Goal: Answer question/provide support: Share knowledge or assist other users

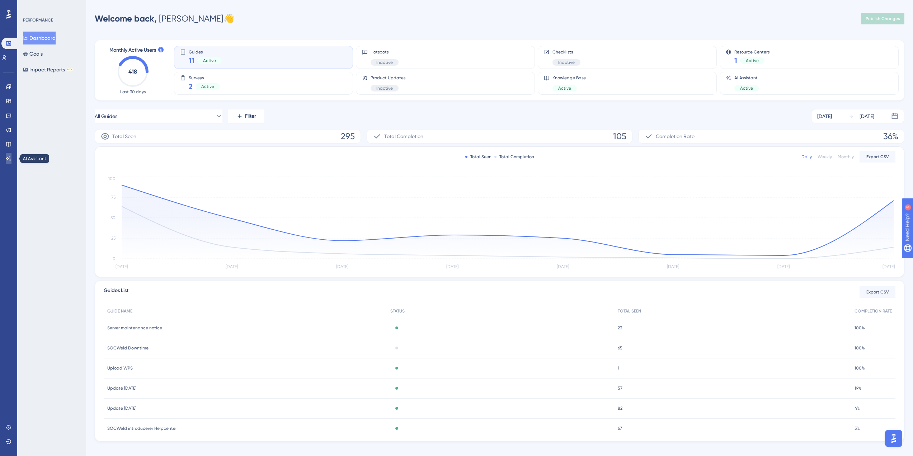
click at [10, 157] on icon at bounding box center [8, 158] width 5 height 5
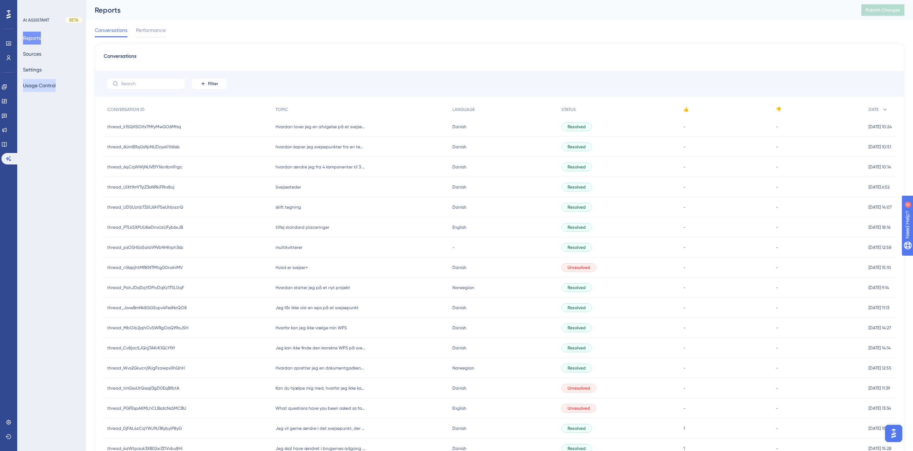
click at [50, 80] on button "Usage Control" at bounding box center [39, 85] width 33 height 13
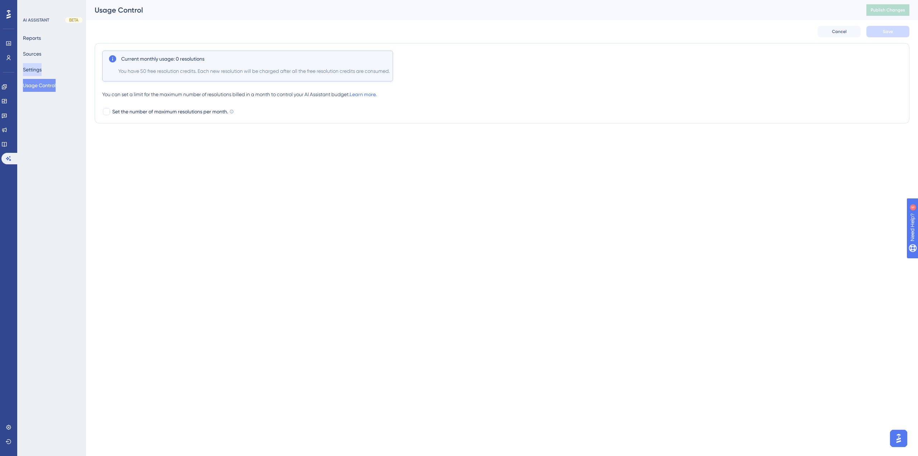
click at [42, 63] on button "Settings" at bounding box center [32, 69] width 19 height 13
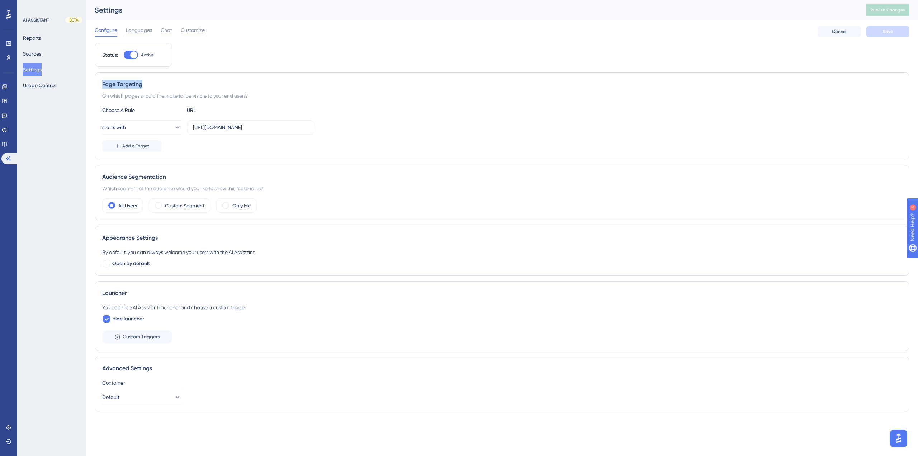
drag, startPoint x: 104, startPoint y: 86, endPoint x: 145, endPoint y: 86, distance: 41.6
click at [145, 86] on div "Page Targeting" at bounding box center [502, 84] width 800 height 9
click at [223, 127] on input "[URL][DOMAIN_NAME]" at bounding box center [251, 127] width 116 height 8
click at [222, 128] on input "[URL][DOMAIN_NAME]" at bounding box center [251, 127] width 116 height 8
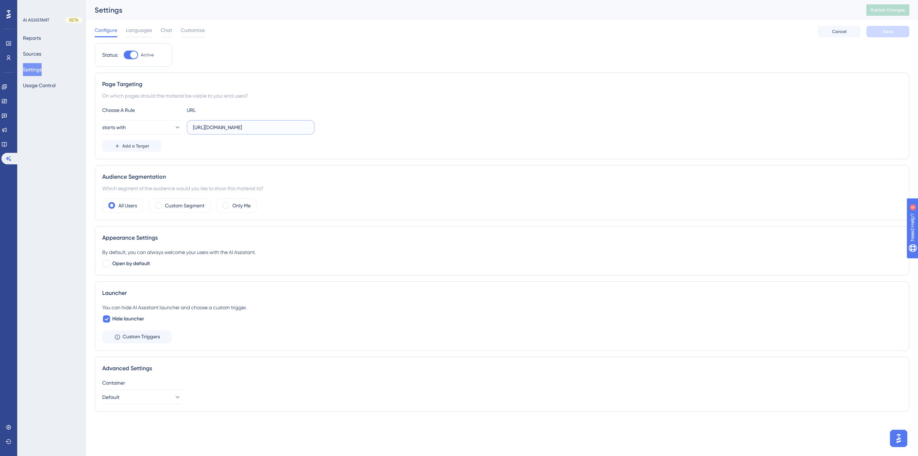
click at [221, 128] on input "[URL][DOMAIN_NAME]" at bounding box center [251, 127] width 116 height 8
type input "[URL][DOMAIN_NAME]"
click at [397, 85] on div "Page Targeting" at bounding box center [502, 84] width 800 height 9
click at [879, 32] on button "Save" at bounding box center [888, 31] width 43 height 11
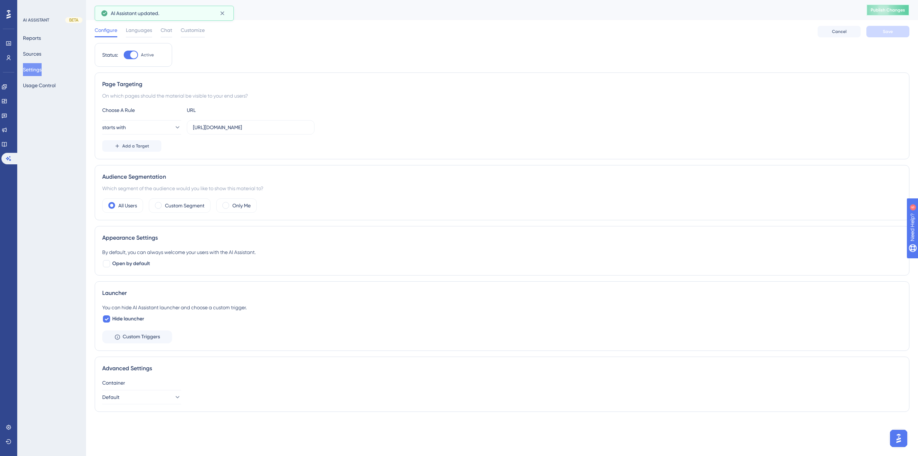
click at [886, 15] on button "Publish Changes" at bounding box center [888, 9] width 43 height 11
click at [46, 83] on button "Usage Control" at bounding box center [39, 85] width 33 height 13
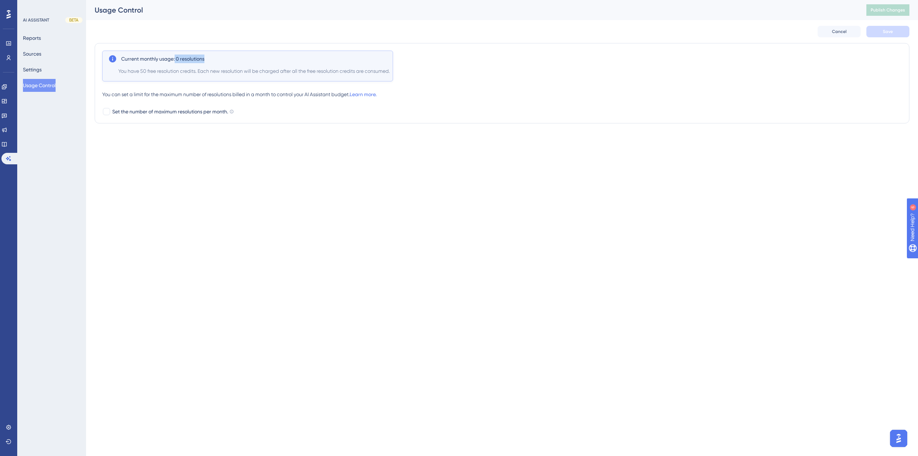
drag, startPoint x: 176, startPoint y: 57, endPoint x: 207, endPoint y: 53, distance: 31.4
click at [207, 53] on div "Current monthly usage: 0 resolutions You have 50 free resolution credits. Each …" at bounding box center [247, 66] width 291 height 31
click at [193, 60] on span "Current monthly usage: 0 resolutions" at bounding box center [162, 59] width 83 height 9
drag, startPoint x: 176, startPoint y: 60, endPoint x: 206, endPoint y: 58, distance: 30.5
click at [206, 58] on div "Current monthly usage: 0 resolutions" at bounding box center [249, 59] width 257 height 9
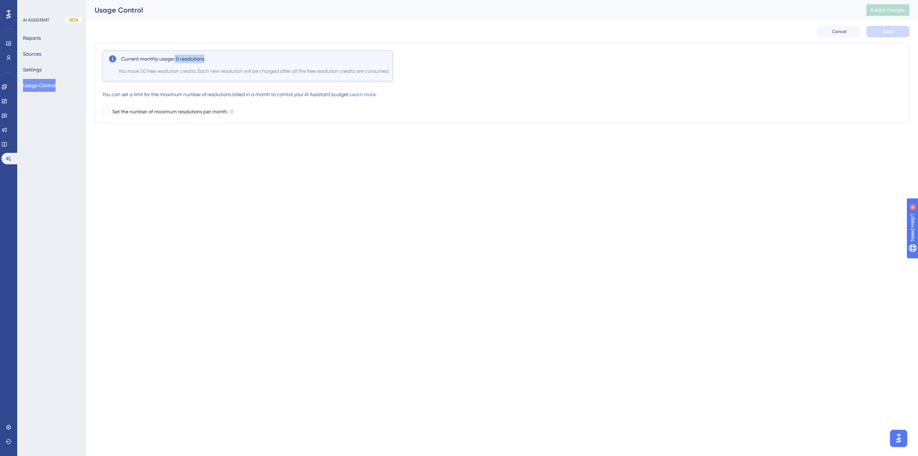
click at [206, 58] on div "Current monthly usage: 0 resolutions" at bounding box center [249, 59] width 257 height 9
drag, startPoint x: 117, startPoint y: 72, endPoint x: 185, endPoint y: 74, distance: 68.2
click at [185, 74] on div "Current monthly usage: 0 resolutions You have 50 free resolution credits. Each …" at bounding box center [247, 66] width 291 height 31
click at [185, 74] on span "You have 50 free resolution credits. Each new resolution will be charged after …" at bounding box center [254, 71] width 272 height 9
click at [41, 71] on button "Settings" at bounding box center [32, 69] width 19 height 13
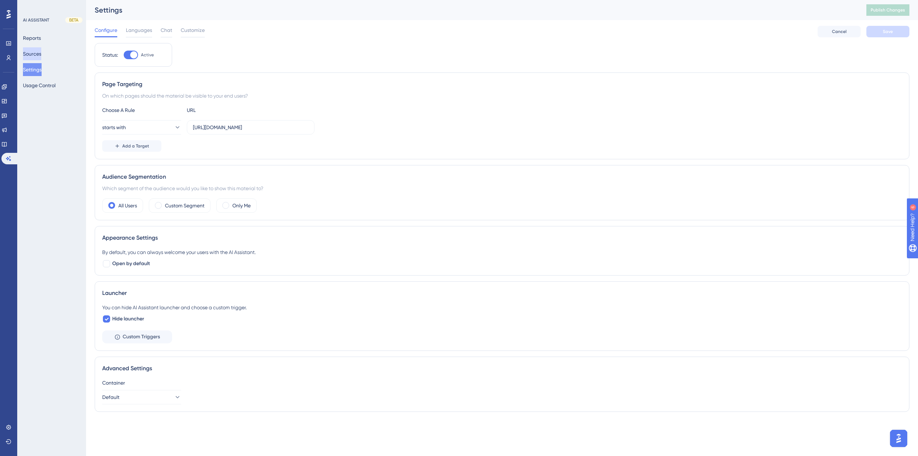
click at [41, 53] on button "Sources" at bounding box center [32, 53] width 18 height 13
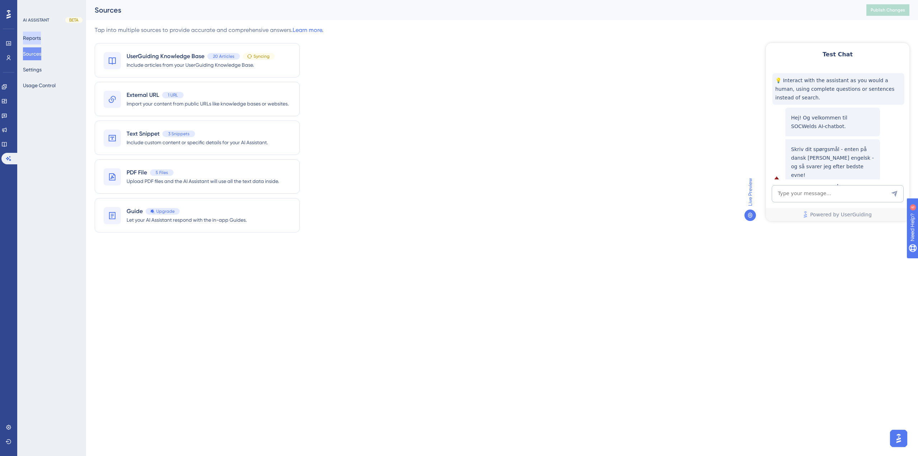
click at [40, 39] on button "Reports" at bounding box center [32, 38] width 18 height 13
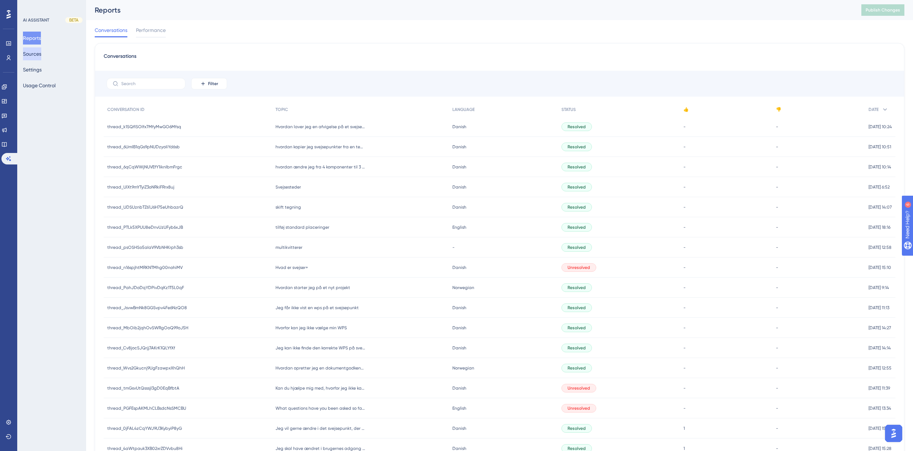
click at [38, 53] on button "Sources" at bounding box center [32, 53] width 18 height 13
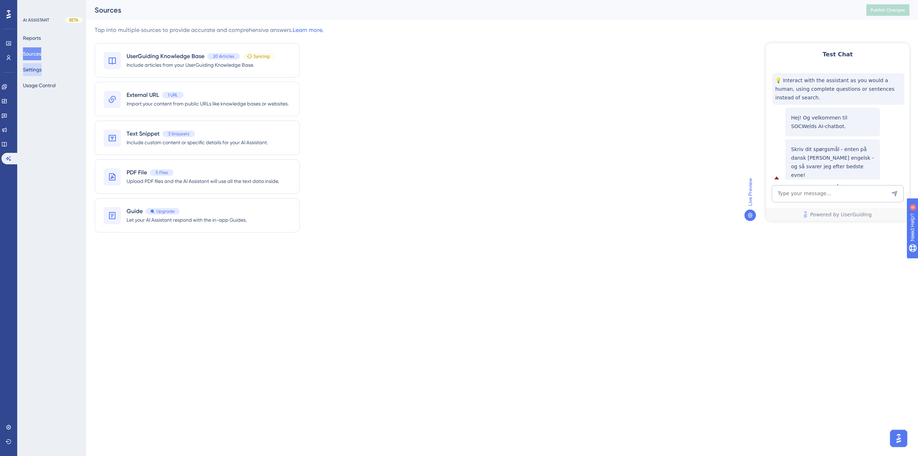
click at [37, 65] on button "Settings" at bounding box center [32, 69] width 19 height 13
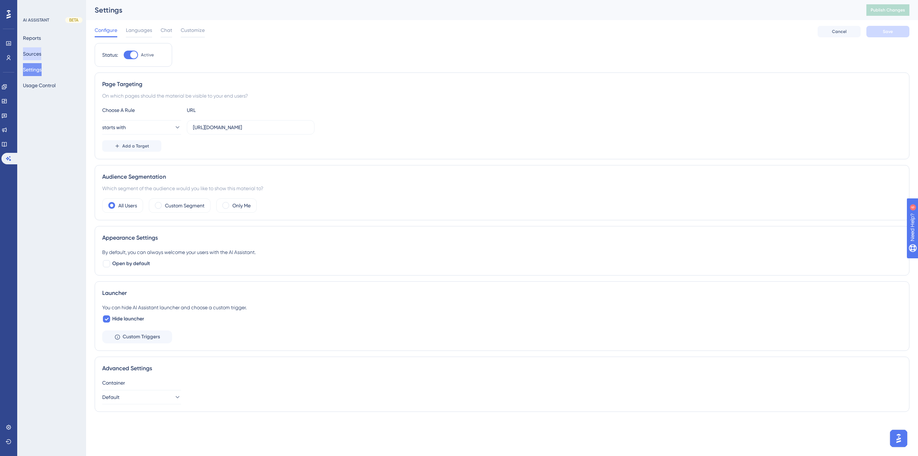
click at [34, 50] on button "Sources" at bounding box center [32, 53] width 18 height 13
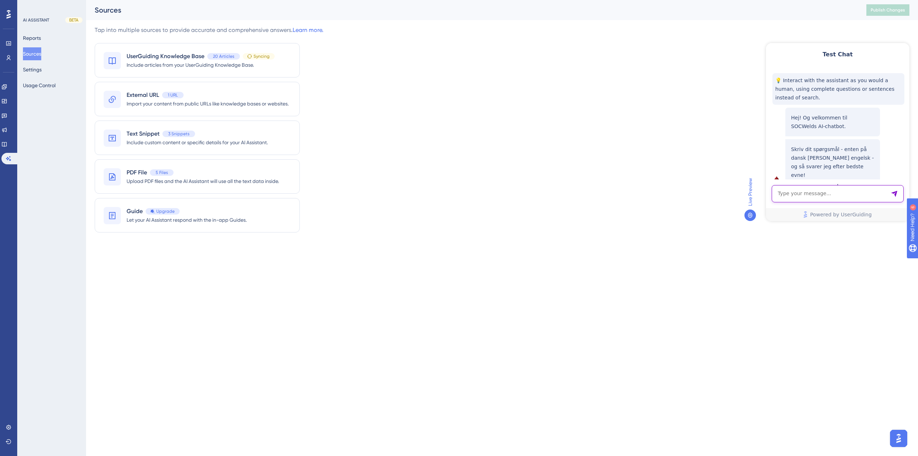
click at [832, 197] on textarea "AI Assistant Text Input" at bounding box center [838, 193] width 132 height 17
click at [813, 0] on html "Performance Users Engagement Widgets Feedback Product Updates Knowledge Base AI…" at bounding box center [459, 0] width 918 height 0
click at [806, 198] on textarea "AI Assistant Text Input" at bounding box center [838, 193] width 132 height 17
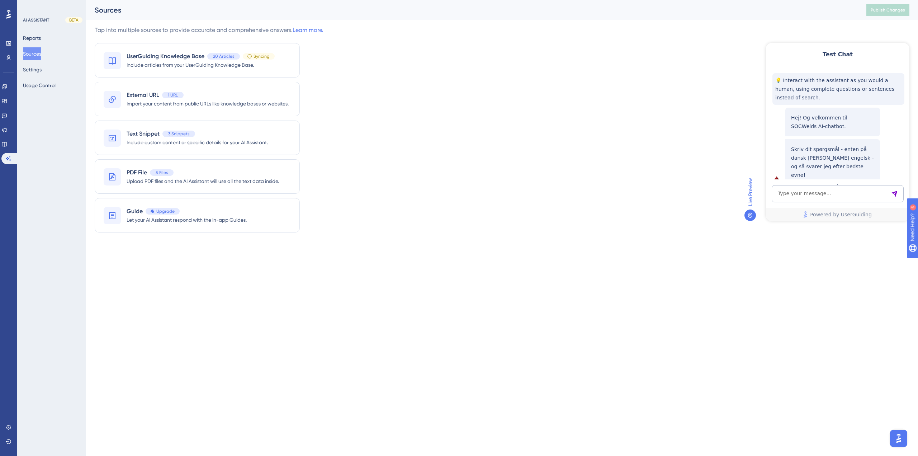
click at [771, 259] on div "Performance Users Engagement Widgets Feedback Product Updates Knowledge Base AI…" at bounding box center [459, 132] width 918 height 264
click at [801, 196] on textarea "AI Assistant Text Input" at bounding box center [838, 193] width 132 height 17
click at [730, 236] on div "Tap into multiple sources to provide accurate and comprehensive answers. Learn …" at bounding box center [502, 133] width 815 height 215
click at [183, 95] on div "1 URL" at bounding box center [173, 95] width 22 height 6
click at [219, 97] on div "External URL 1 URL" at bounding box center [208, 95] width 162 height 9
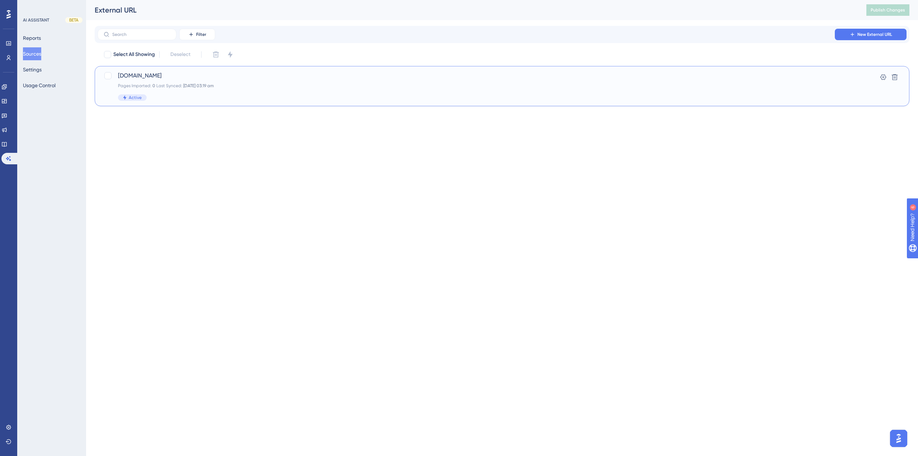
click at [212, 71] on span "www.socweld.com" at bounding box center [473, 75] width 711 height 9
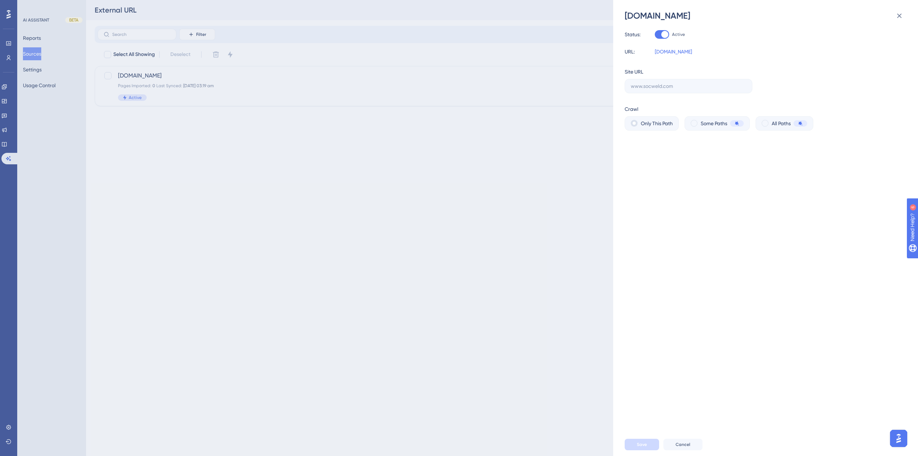
click at [255, 102] on div "www.socweld.com Status: Active URL: www.socweld.com Site URL Crawl Only This Pa…" at bounding box center [459, 228] width 918 height 456
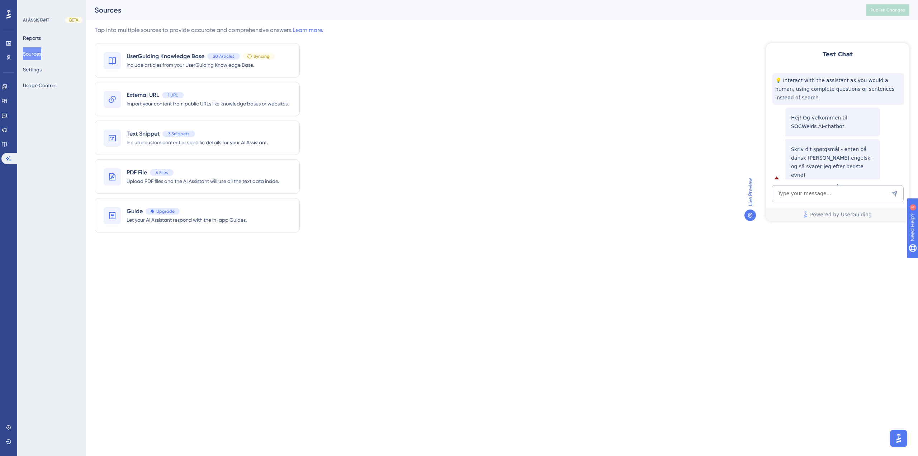
click at [432, 190] on div "Tap into multiple sources to provide accurate and comprehensive answers. Learn …" at bounding box center [502, 133] width 815 height 215
click at [41, 43] on button "Reports" at bounding box center [32, 38] width 18 height 13
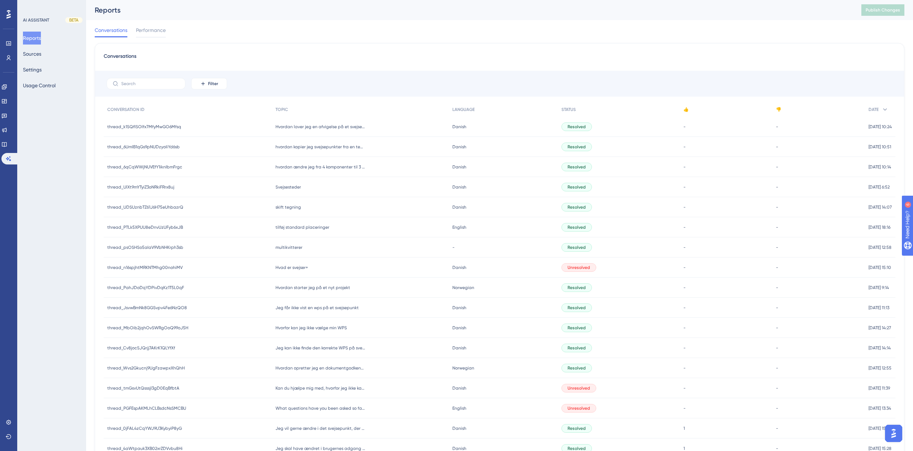
click at [154, 25] on div "Conversations Performance" at bounding box center [500, 31] width 810 height 23
click at [152, 28] on span "Performance" at bounding box center [151, 30] width 30 height 9
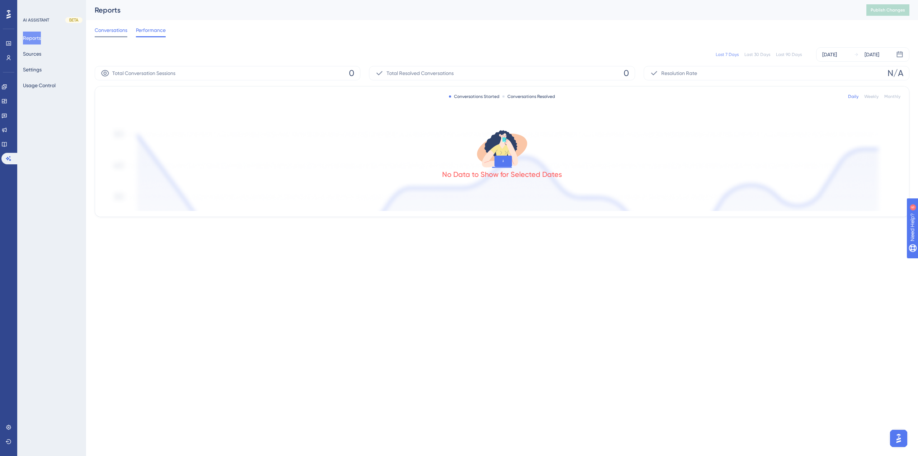
click at [118, 31] on span "Conversations" at bounding box center [111, 30] width 33 height 9
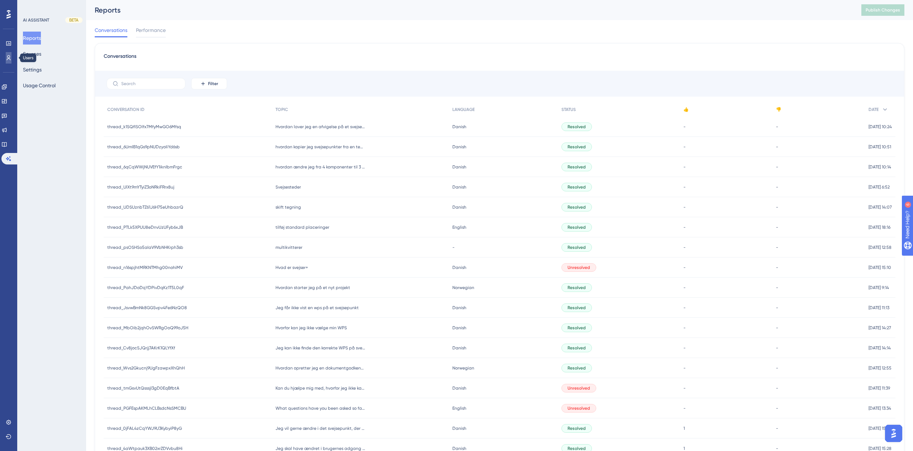
click at [11, 56] on link at bounding box center [9, 57] width 6 height 11
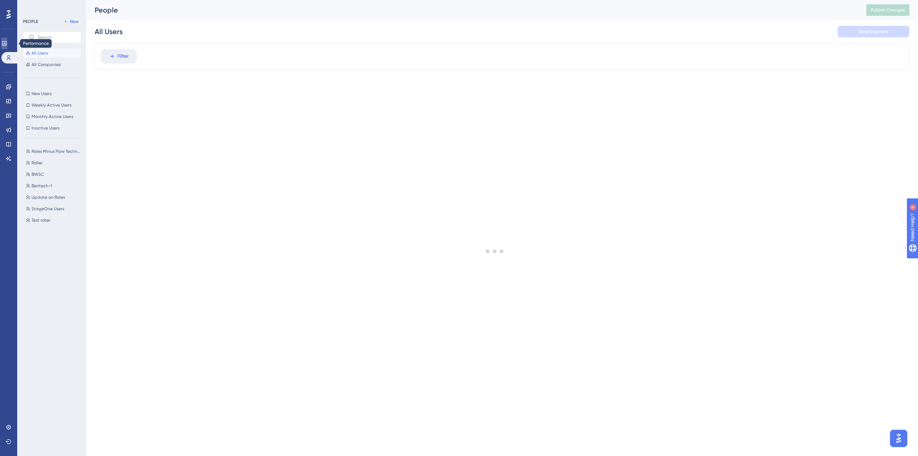
click at [7, 44] on link at bounding box center [4, 43] width 6 height 11
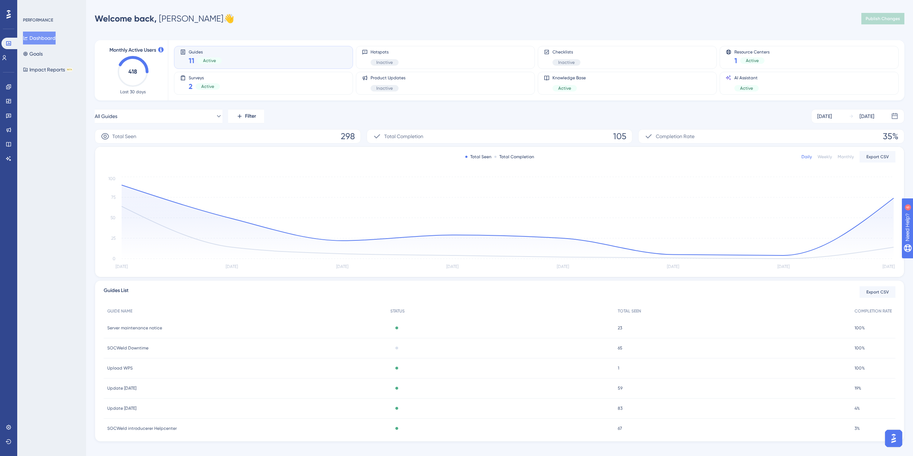
click at [9, 8] on div "Performance Users Engagement Widgets Feedback Product Updates Knowledge Base AI…" at bounding box center [8, 228] width 17 height 456
click at [8, 11] on icon at bounding box center [8, 14] width 4 height 9
click at [13, 426] on link at bounding box center [8, 426] width 14 height 11
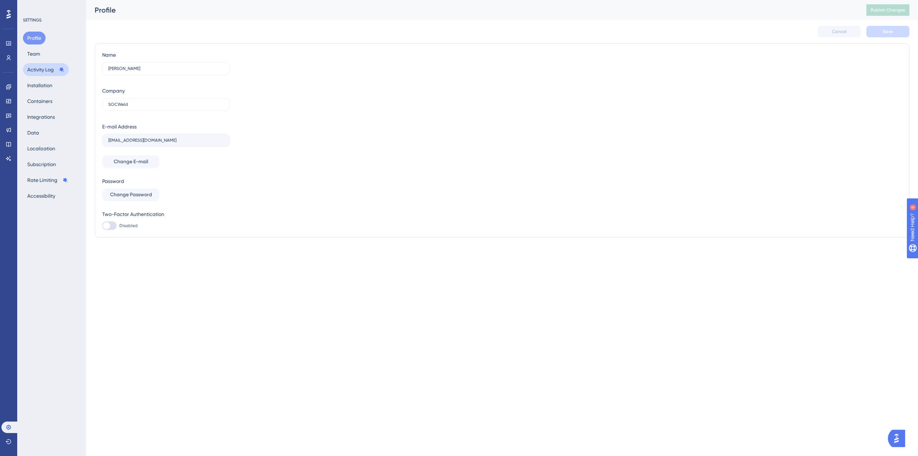
click at [38, 68] on button "Activity Log" at bounding box center [46, 69] width 46 height 13
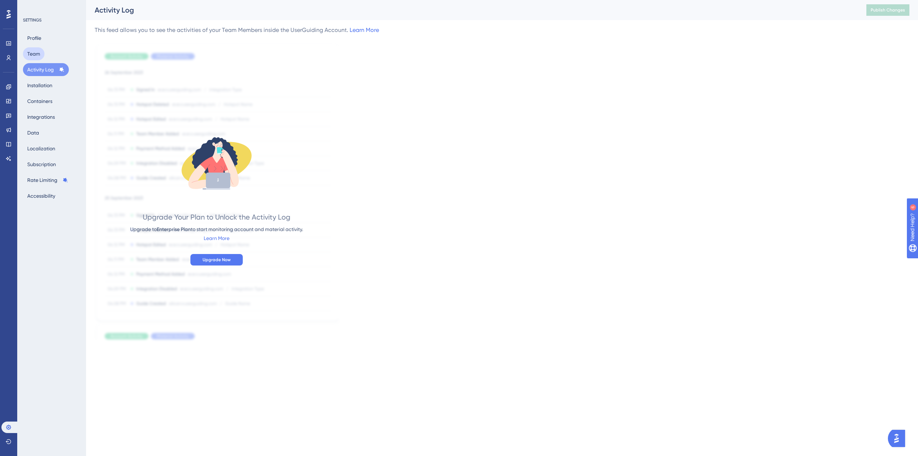
click at [39, 56] on button "Team" at bounding box center [34, 53] width 22 height 13
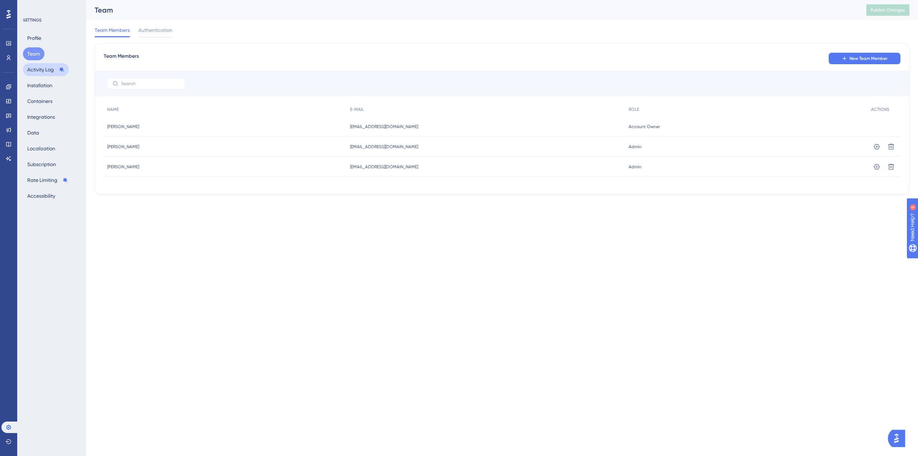
click at [39, 67] on button "Activity Log" at bounding box center [46, 69] width 46 height 13
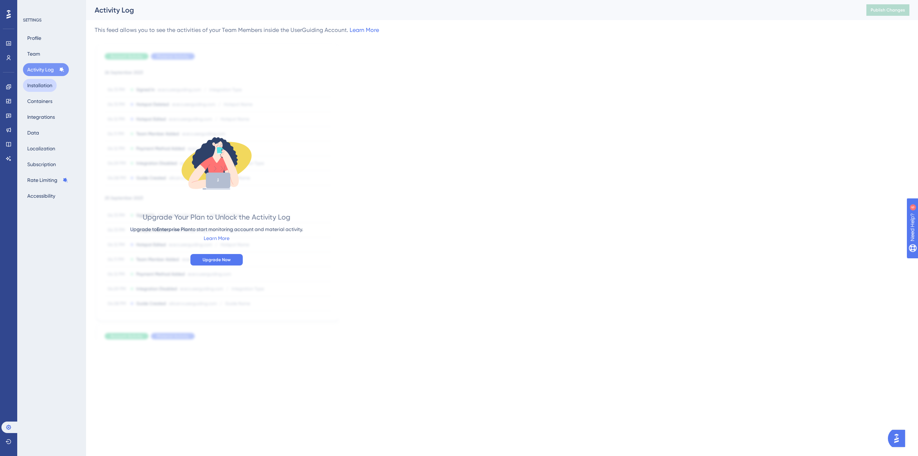
click at [33, 81] on button "Installation" at bounding box center [40, 85] width 34 height 13
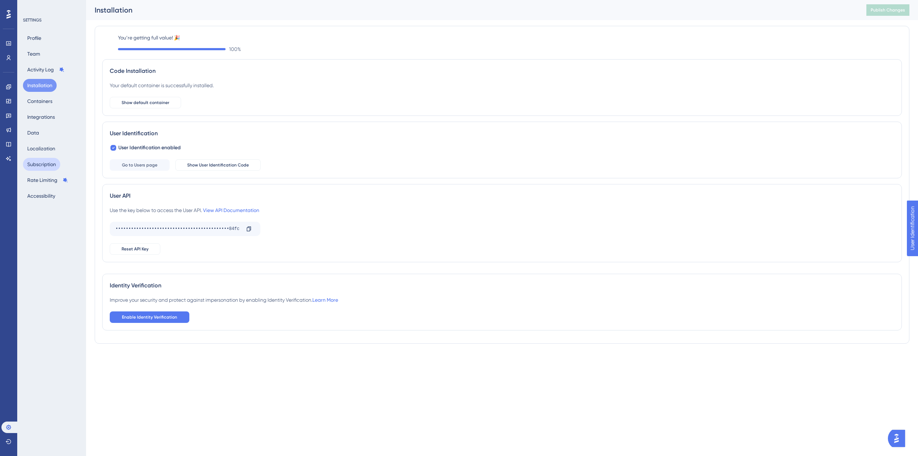
click at [54, 158] on button "Subscription" at bounding box center [41, 164] width 37 height 13
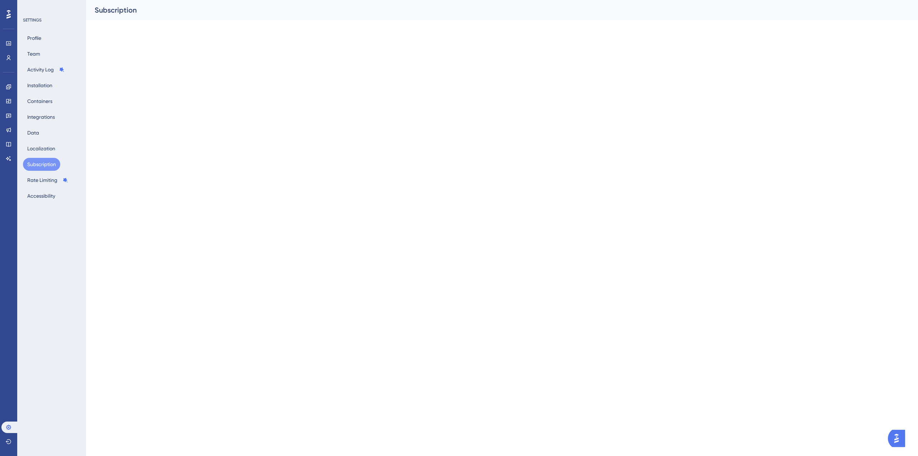
click at [46, 134] on div "Profile Team Activity Log Installation Containers Integrations Data Localizatio…" at bounding box center [52, 117] width 58 height 171
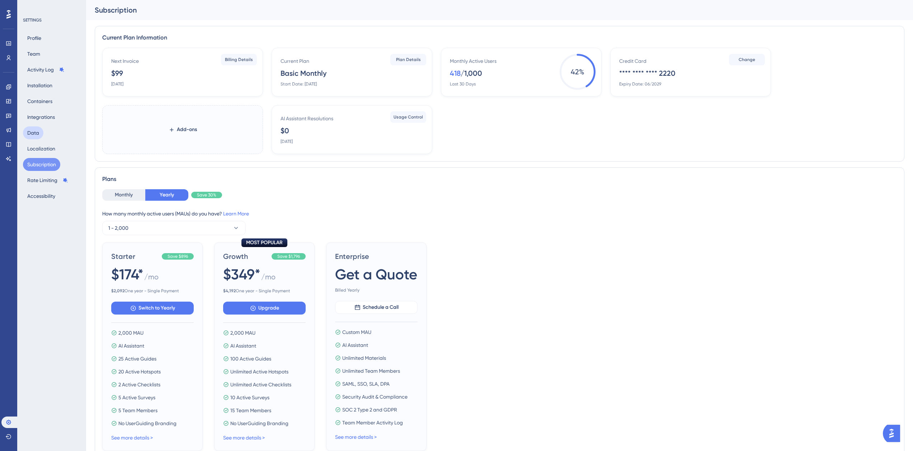
click at [42, 134] on button "Data" at bounding box center [33, 132] width 20 height 13
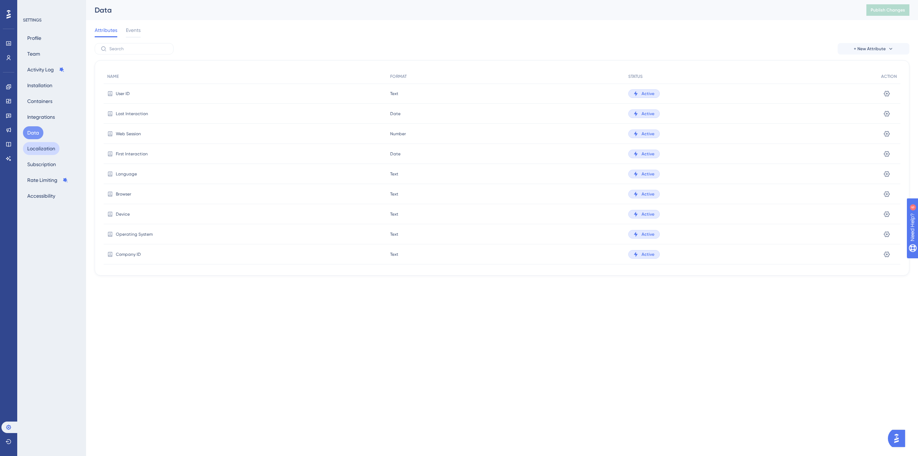
click at [38, 149] on button "Localization" at bounding box center [41, 148] width 37 height 13
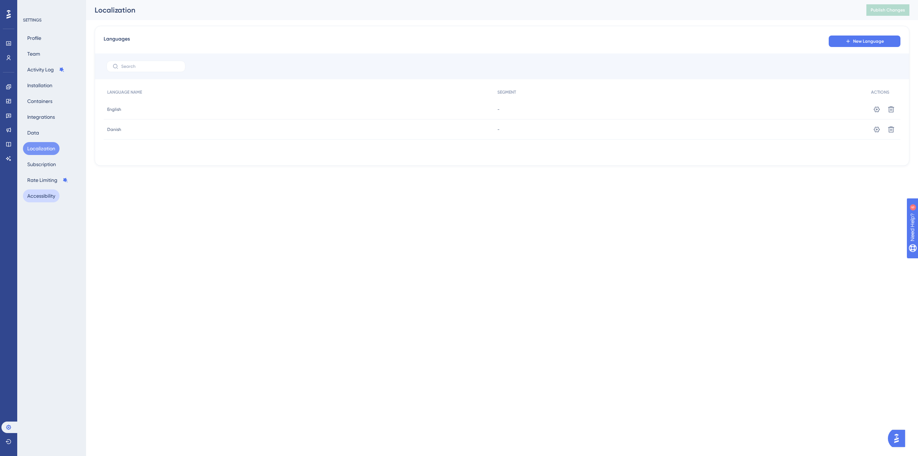
click at [46, 198] on button "Accessibility" at bounding box center [41, 195] width 37 height 13
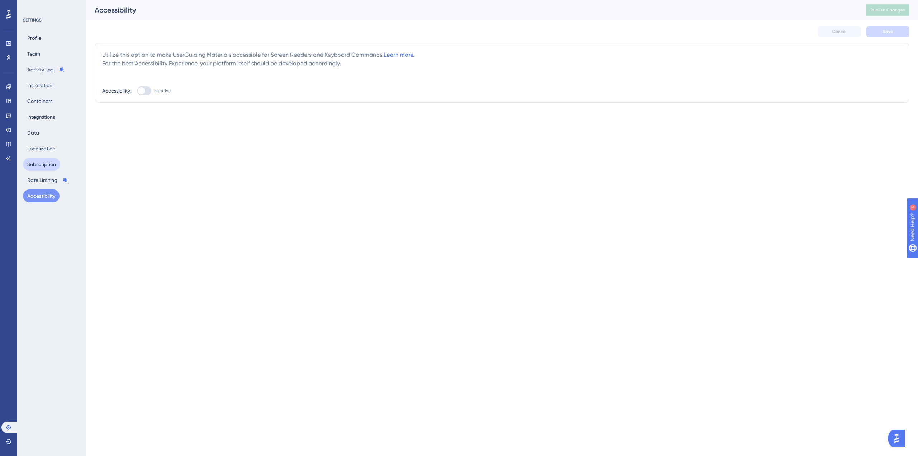
click at [49, 168] on button "Subscription" at bounding box center [41, 164] width 37 height 13
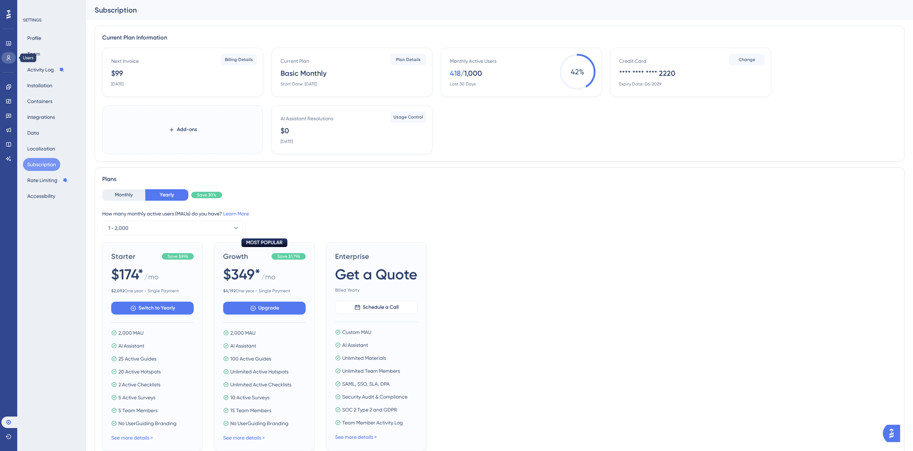
click at [12, 60] on link at bounding box center [8, 57] width 14 height 11
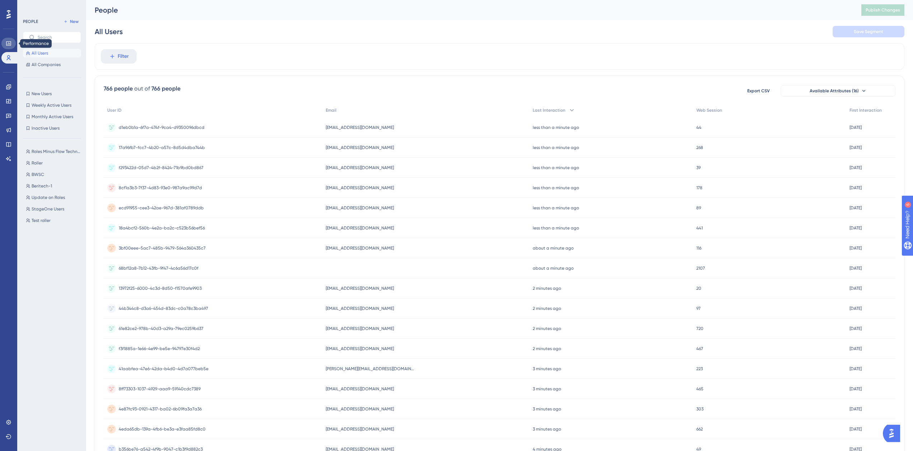
click at [9, 45] on icon at bounding box center [8, 43] width 5 height 4
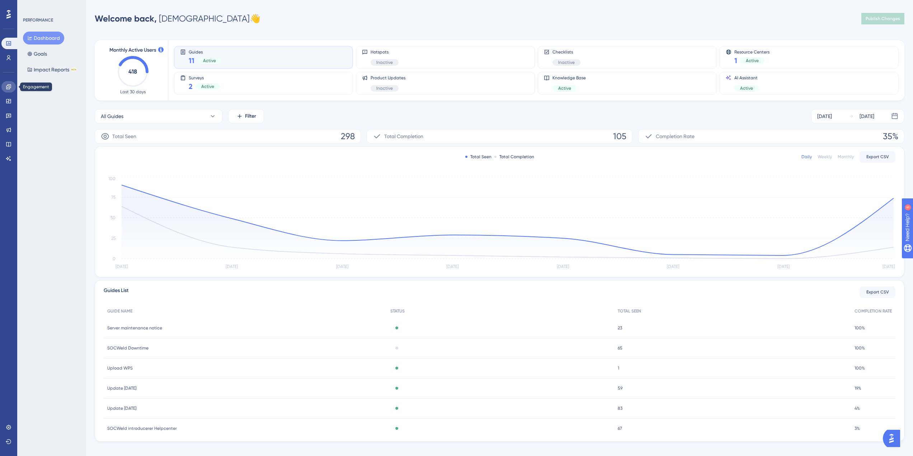
click at [8, 85] on icon at bounding box center [8, 86] width 5 height 5
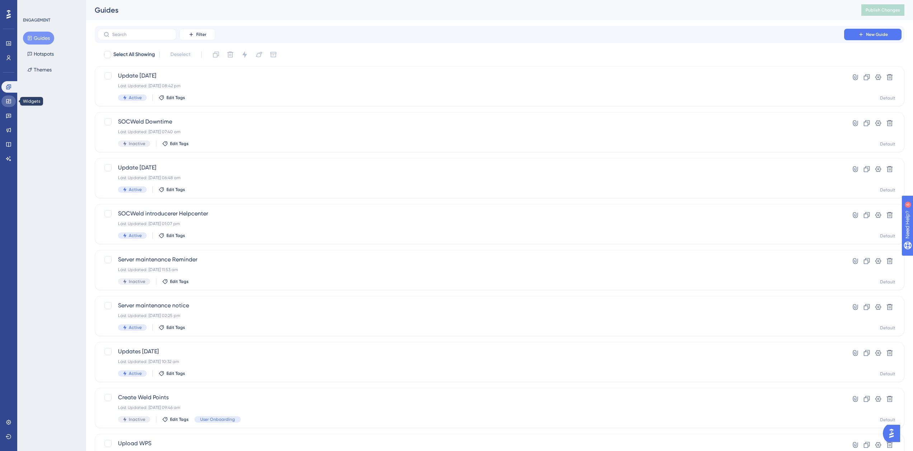
click at [9, 98] on link at bounding box center [8, 100] width 14 height 11
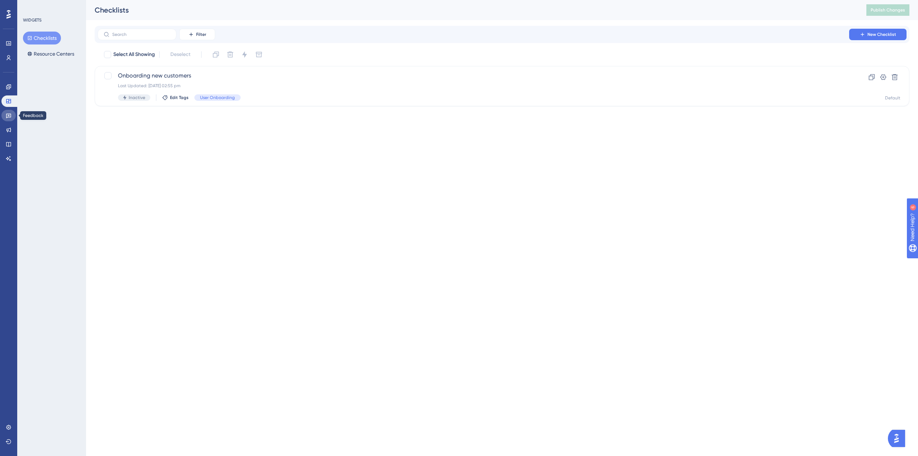
click at [9, 110] on link at bounding box center [8, 115] width 14 height 11
click at [9, 122] on div "Engagement Widgets Feedback Product Updates Knowledge Base AI Assistant" at bounding box center [8, 122] width 14 height 83
click at [8, 127] on link at bounding box center [8, 129] width 14 height 11
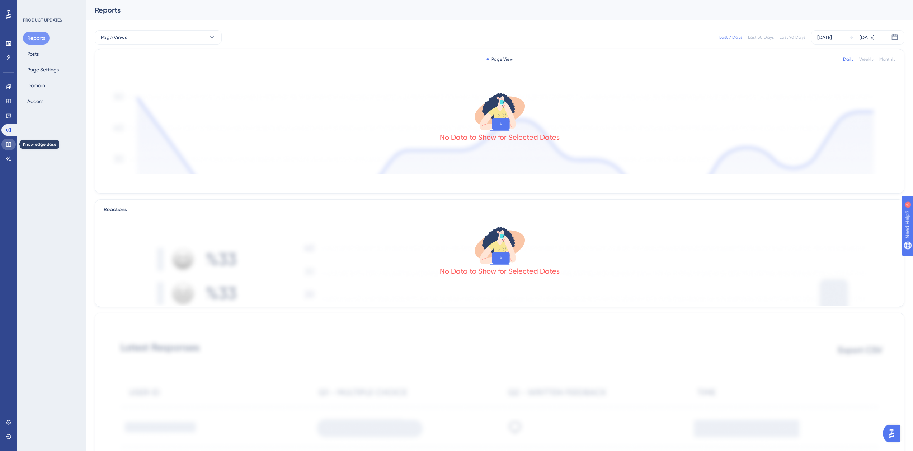
click at [8, 139] on link at bounding box center [8, 143] width 14 height 11
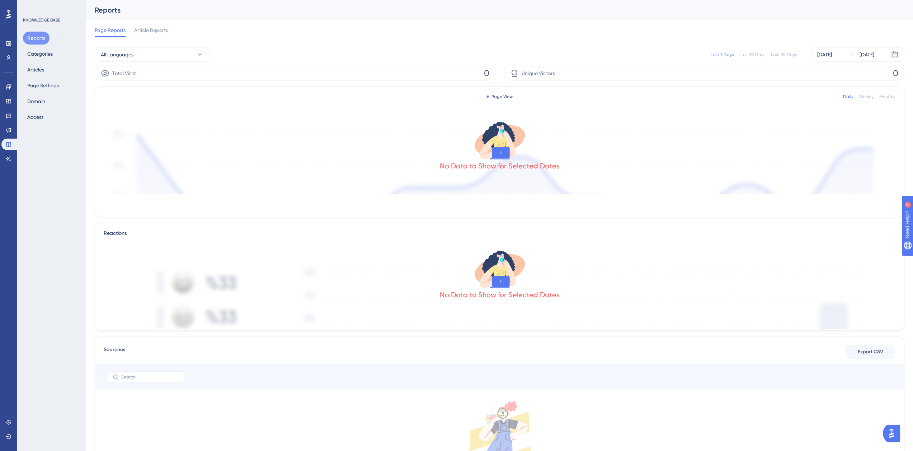
click at [896, 436] on img "Open AI Assistant Launcher" at bounding box center [891, 433] width 13 height 13
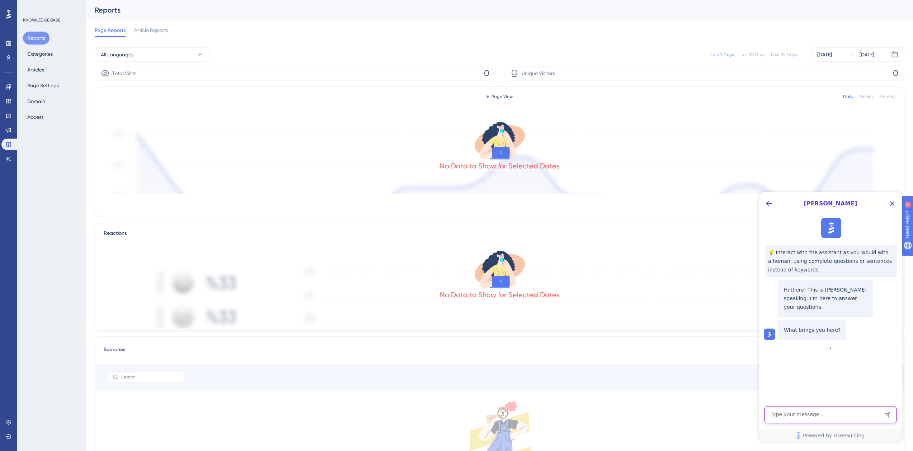
click at [801, 411] on textarea "AI Assistant Text Input" at bounding box center [830, 414] width 132 height 17
type textarea "M"
type textarea "The text input field on my AI assistant has disappeared, so users can't chat wi…"
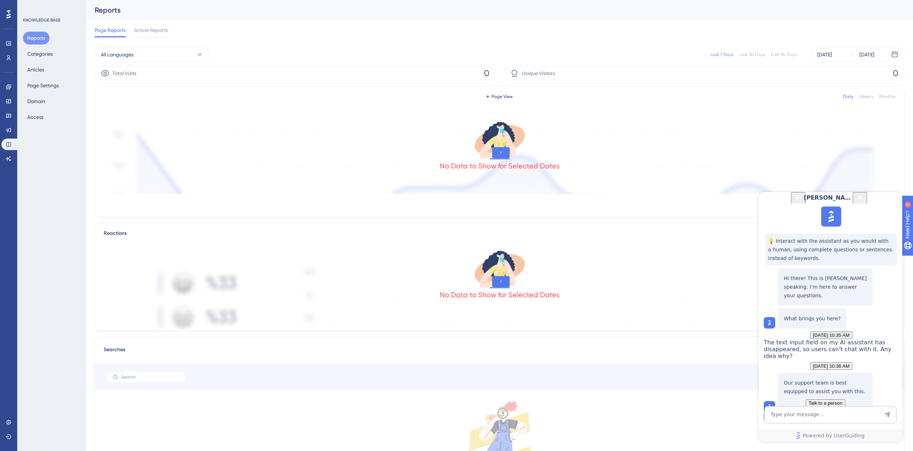
scroll to position [72, 0]
click at [806, 399] on button "Talk to a person" at bounding box center [825, 403] width 39 height 8
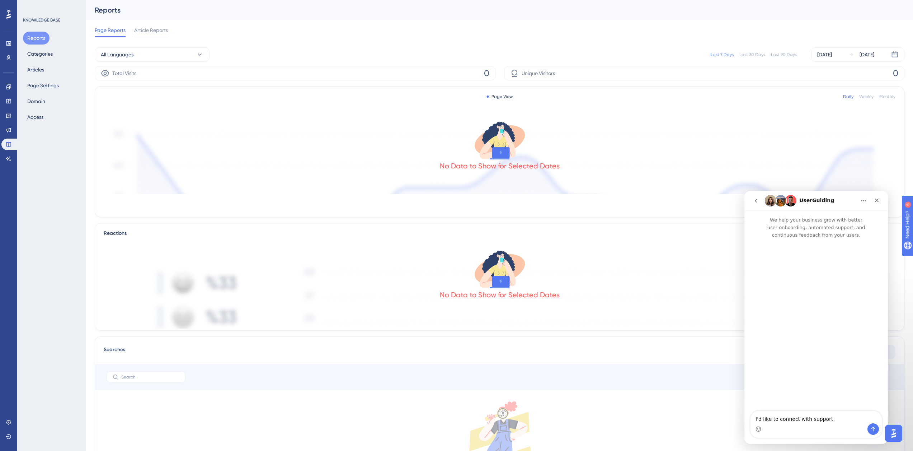
scroll to position [0, 0]
click at [793, 412] on textarea "I'd like to connect with support." at bounding box center [815, 417] width 131 height 12
click at [790, 416] on textarea "I'd like to connect with support." at bounding box center [815, 417] width 131 height 12
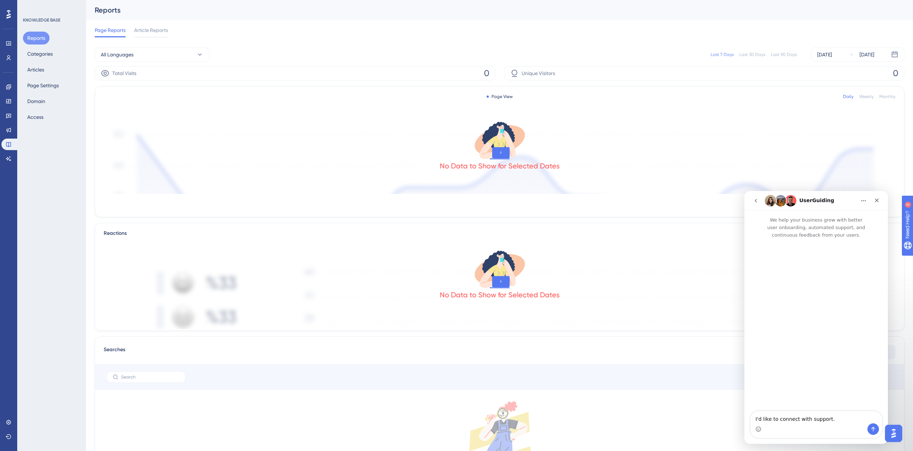
click at [757, 204] on button "go back" at bounding box center [756, 201] width 14 height 14
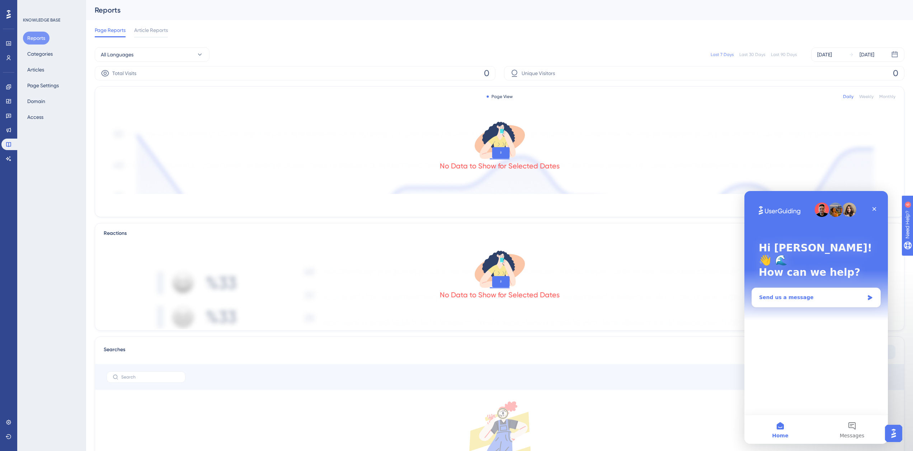
click at [790, 293] on div "Send us a message" at bounding box center [811, 297] width 105 height 8
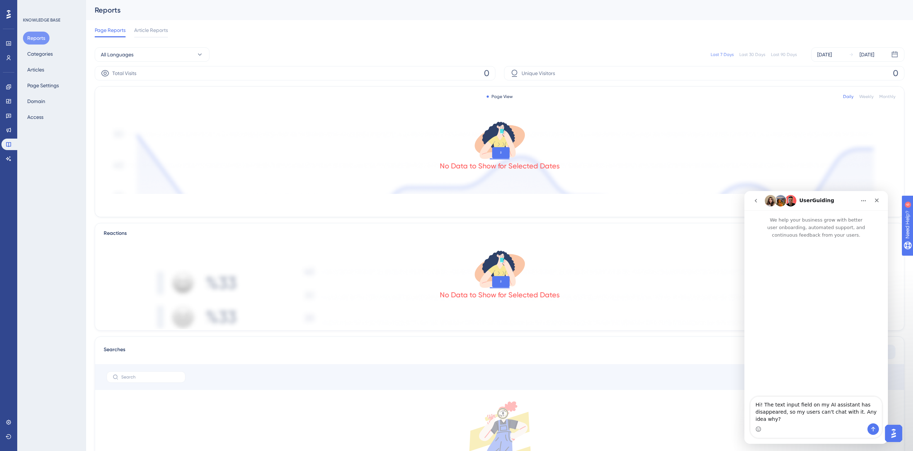
type textarea "Hi! The text input field on my AI assistant has disappeared, so my users can't …"
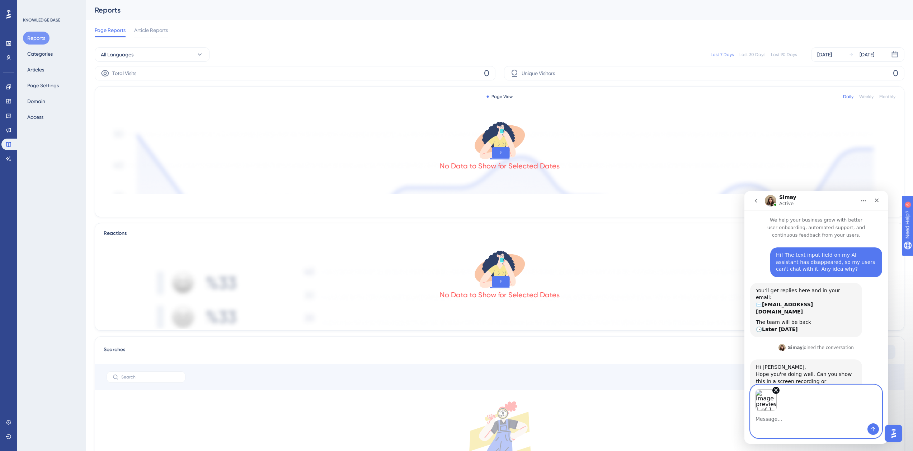
type textarea "U"
type textarea "It just looks like this"
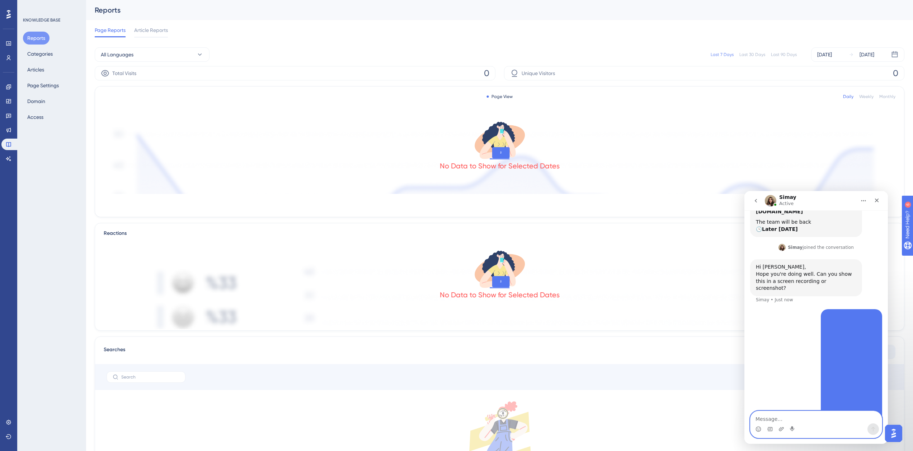
scroll to position [100, 0]
click at [854, 333] on img "Kristian says…" at bounding box center [841, 361] width 31 height 96
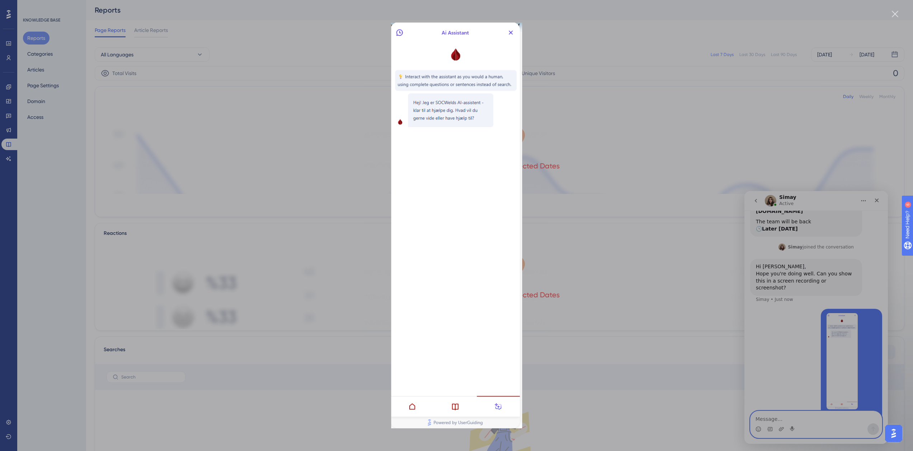
click at [512, 32] on img "Close" at bounding box center [456, 225] width 131 height 405
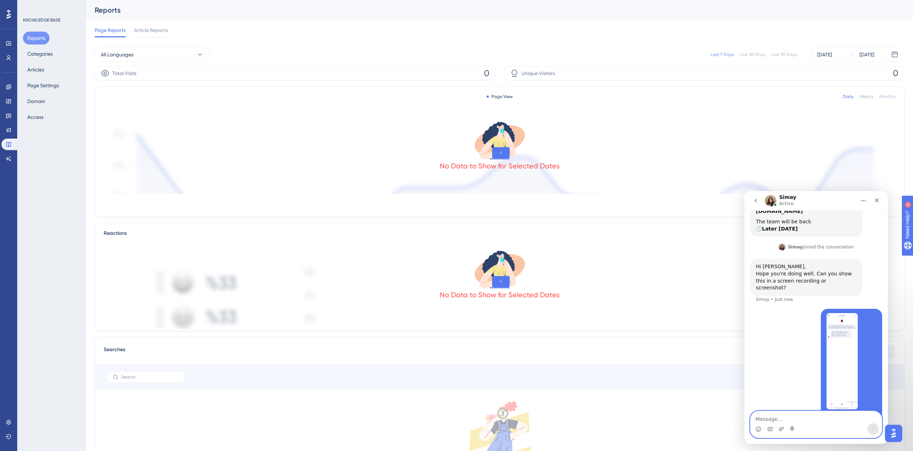
click at [731, 168] on div "No Data to Show for Selected Dates" at bounding box center [500, 154] width 792 height 79
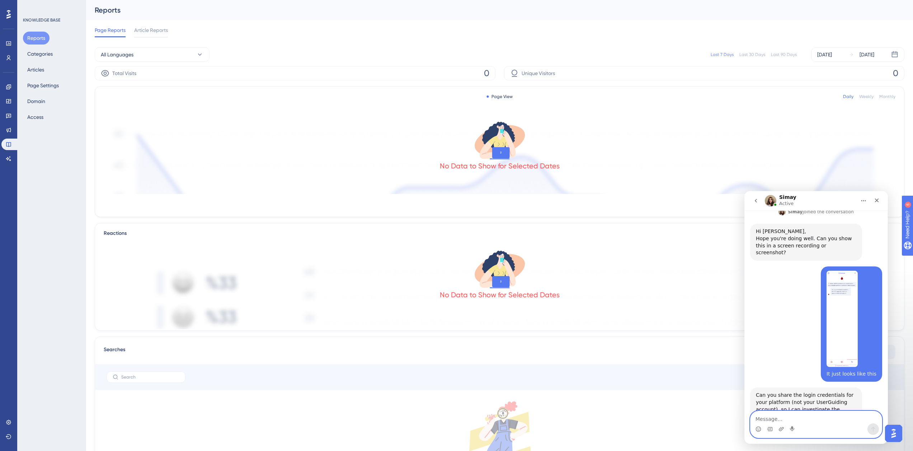
click at [816, 413] on textarea "Message…" at bounding box center [815, 417] width 131 height 12
click at [228, 37] on div "Page Reports Article Reports" at bounding box center [500, 31] width 810 height 23
click at [39, 52] on button "Categories" at bounding box center [40, 53] width 34 height 13
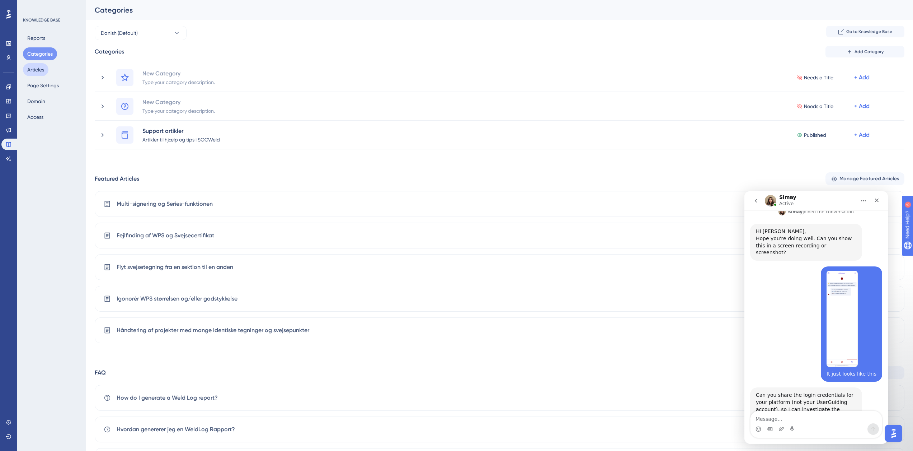
click at [38, 67] on button "Articles" at bounding box center [35, 69] width 25 height 13
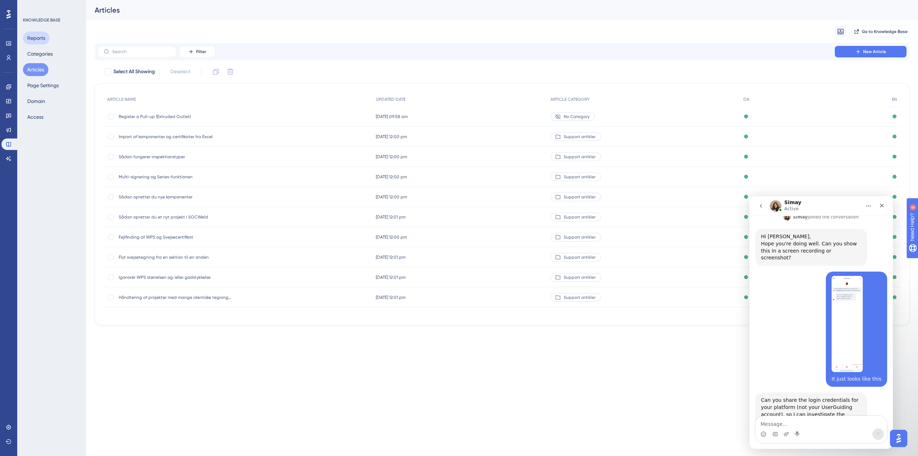
click at [42, 42] on button "Reports" at bounding box center [36, 38] width 27 height 13
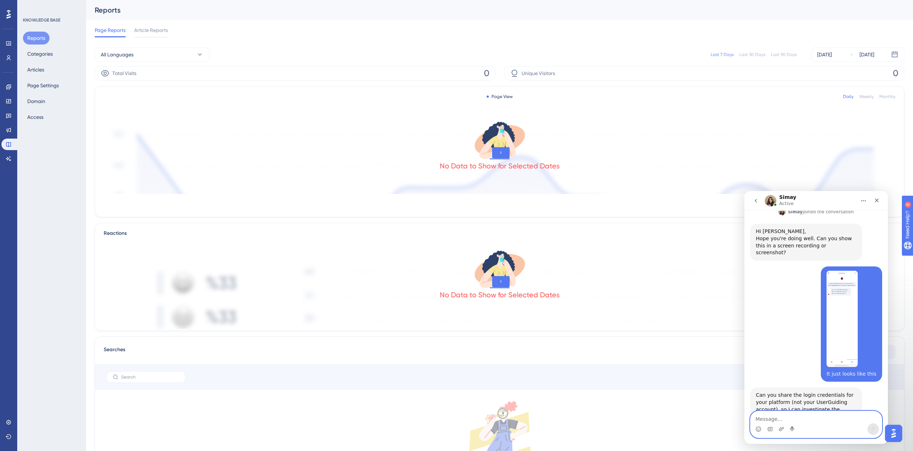
click at [798, 415] on textarea "Message…" at bounding box center [815, 417] width 131 height 12
type textarea "I don't think that's a good idea."
type textarea "I"
type textarea "U"
type textarea "T"
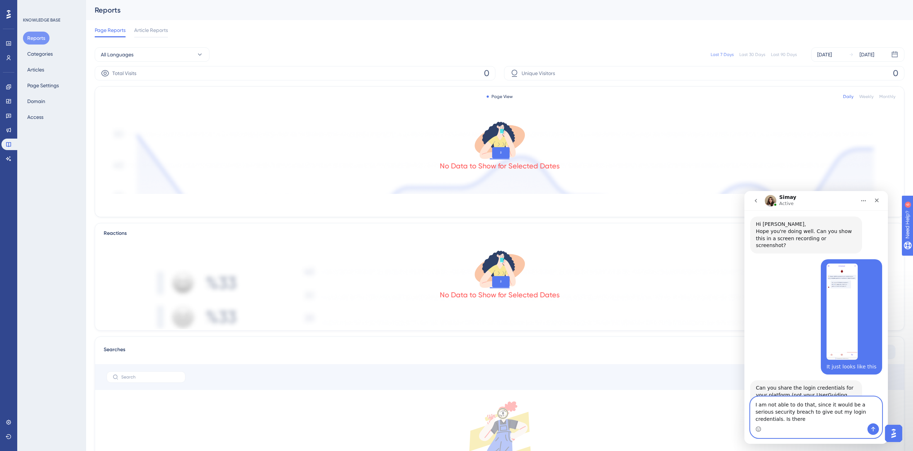
scroll to position [150, 0]
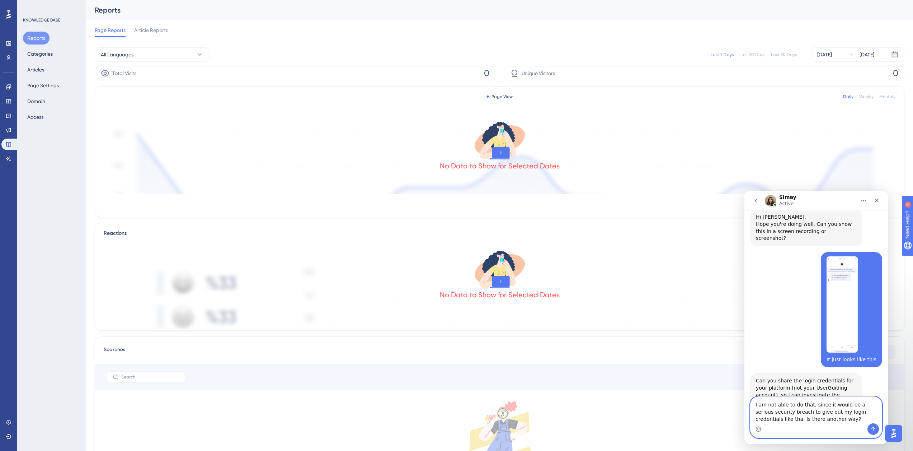
type textarea "I am not able to do that, since it would be a serious security breach to give o…"
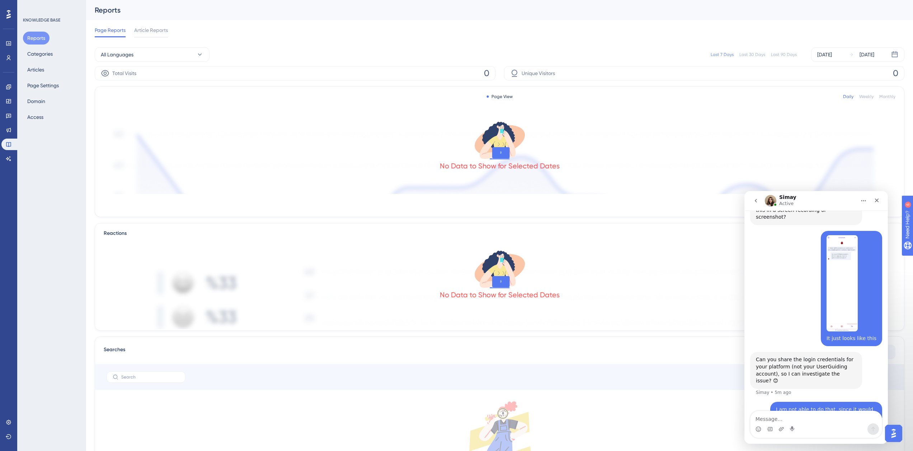
click at [330, 187] on div "No Data to Show for Selected Dates" at bounding box center [500, 154] width 792 height 79
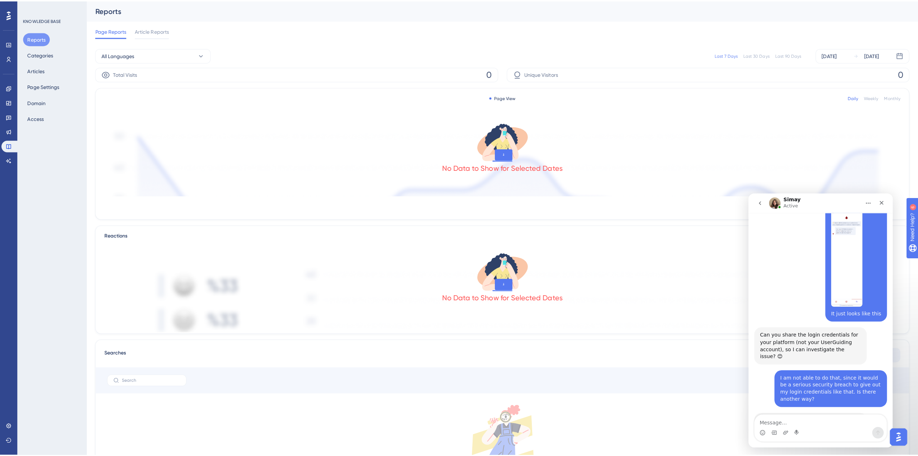
scroll to position [199, 0]
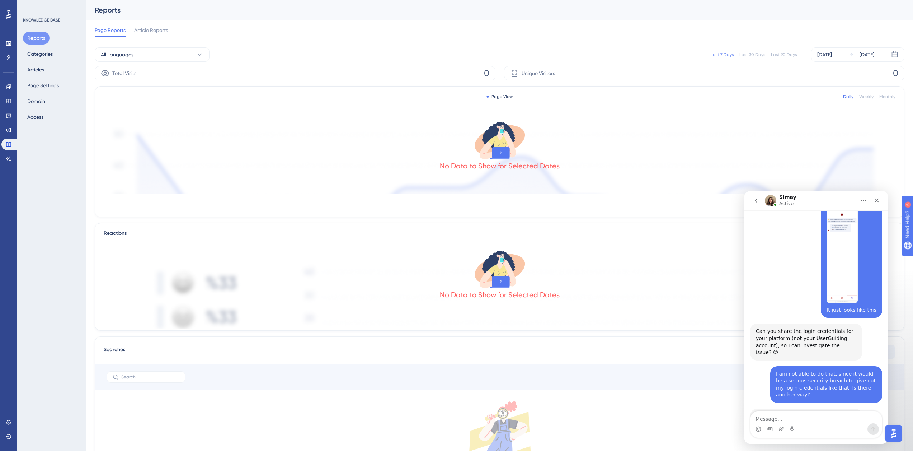
click at [579, 94] on div "Page View Daily Weekly Monthly" at bounding box center [500, 96] width 792 height 9
click at [49, 58] on button "Categories" at bounding box center [40, 53] width 34 height 13
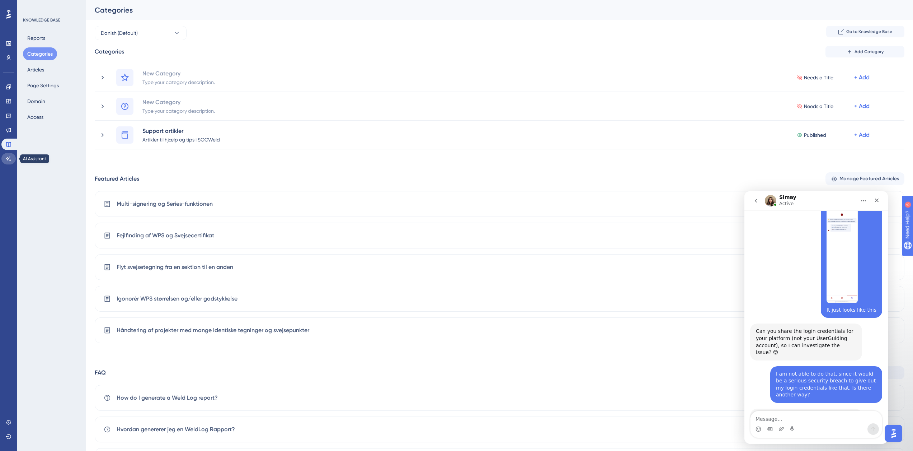
click at [10, 158] on icon at bounding box center [9, 159] width 6 height 6
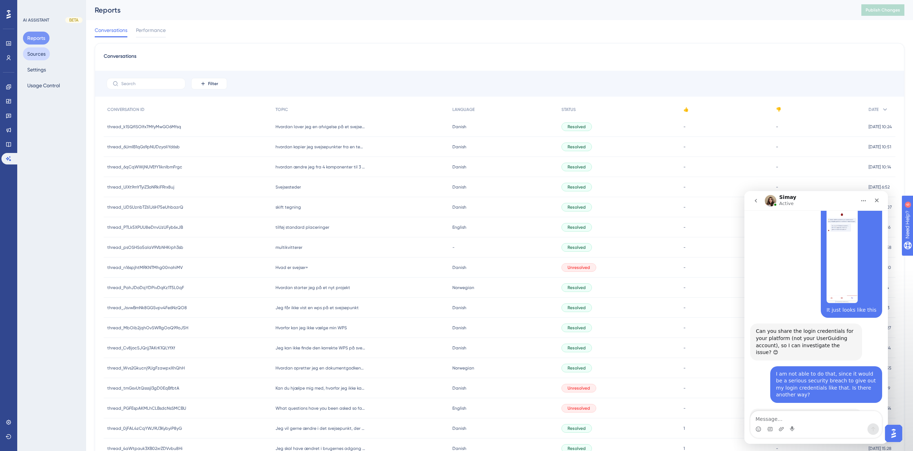
click at [43, 52] on button "Sources" at bounding box center [36, 53] width 27 height 13
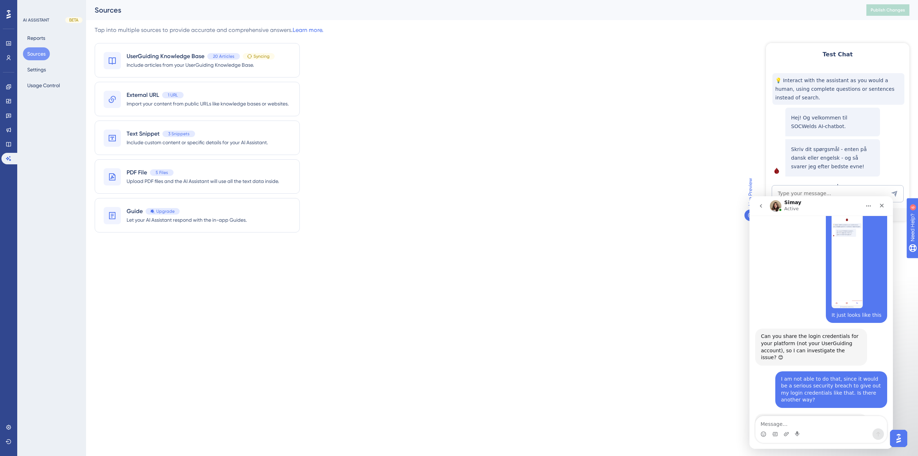
click at [37, 61] on div "Reports Sources Settings Usage Control" at bounding box center [52, 62] width 58 height 60
click at [37, 68] on button "Settings" at bounding box center [36, 69] width 27 height 13
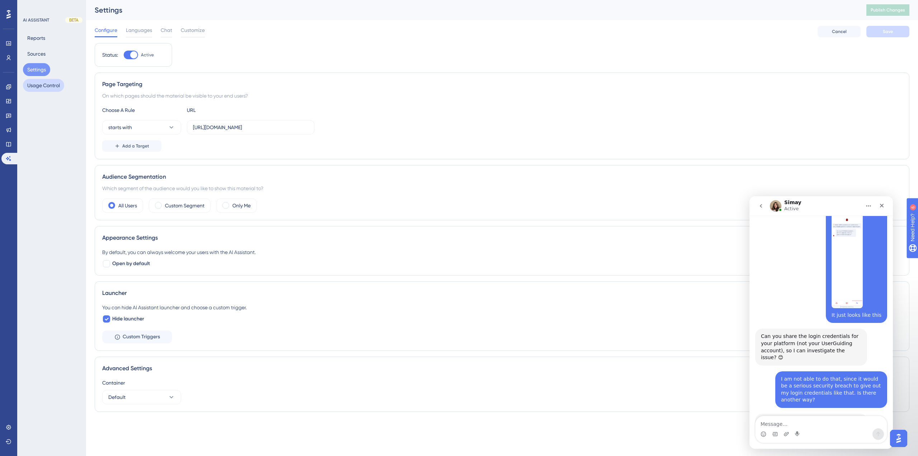
click at [42, 79] on button "Usage Control" at bounding box center [43, 85] width 41 height 13
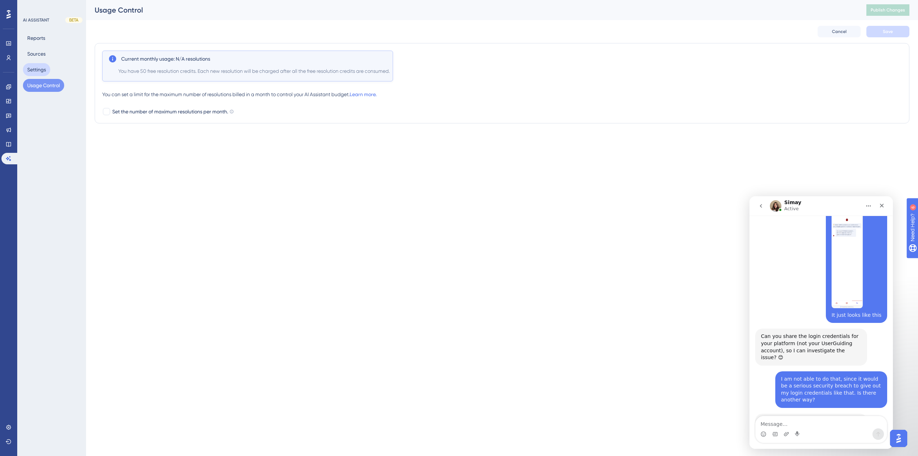
click at [41, 73] on button "Settings" at bounding box center [36, 69] width 27 height 13
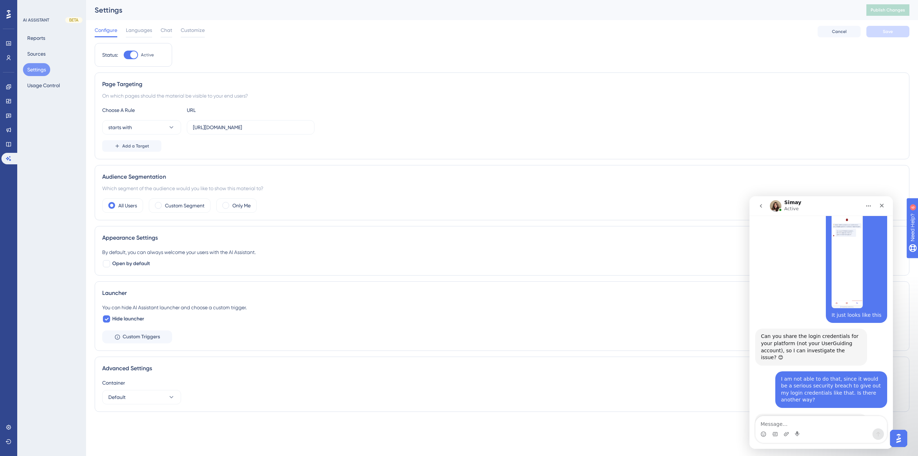
click at [133, 54] on div at bounding box center [133, 54] width 7 height 7
click at [124, 55] on input "Active" at bounding box center [123, 55] width 0 height 0
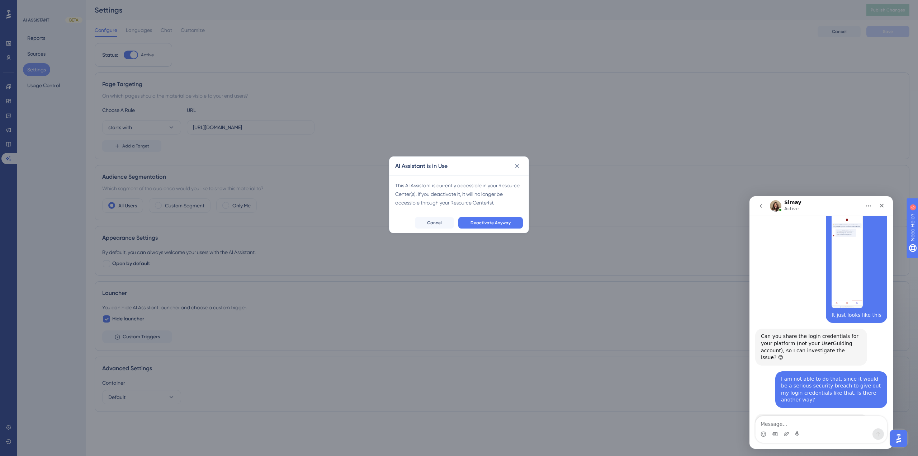
drag, startPoint x: 469, startPoint y: 164, endPoint x: 453, endPoint y: 159, distance: 17.0
click at [453, 159] on div "AI Assistant is in Use" at bounding box center [459, 166] width 139 height 19
click at [477, 226] on button "Deactivate Anyway" at bounding box center [490, 222] width 65 height 11
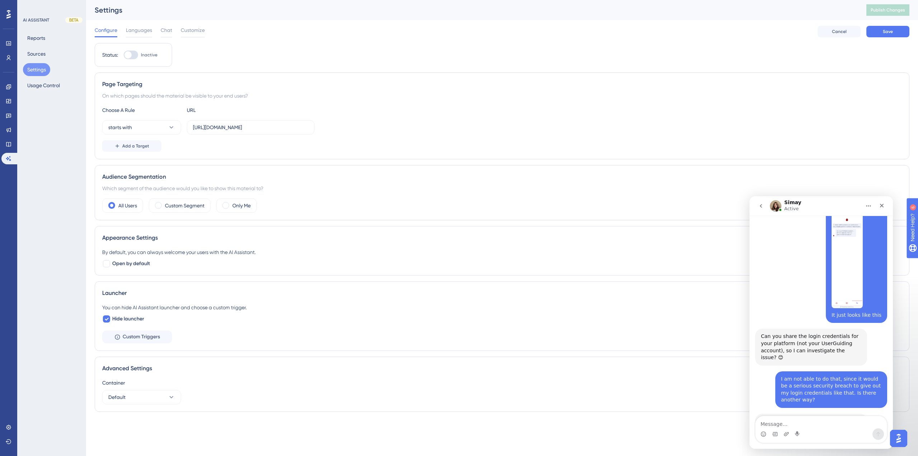
click at [137, 55] on div at bounding box center [131, 55] width 14 height 9
click at [124, 55] on input "Inactive" at bounding box center [123, 55] width 0 height 0
checkbox input "true"
click at [137, 28] on span "Languages" at bounding box center [139, 30] width 26 height 9
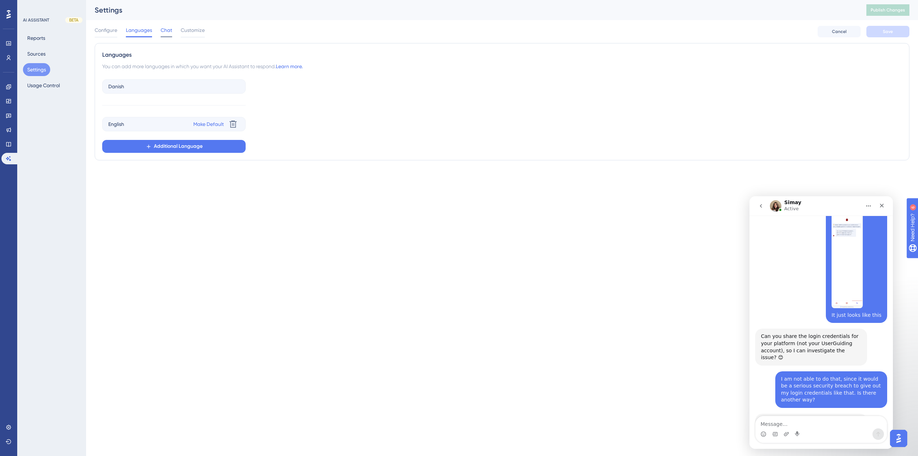
click at [166, 32] on span "Chat" at bounding box center [166, 30] width 11 height 9
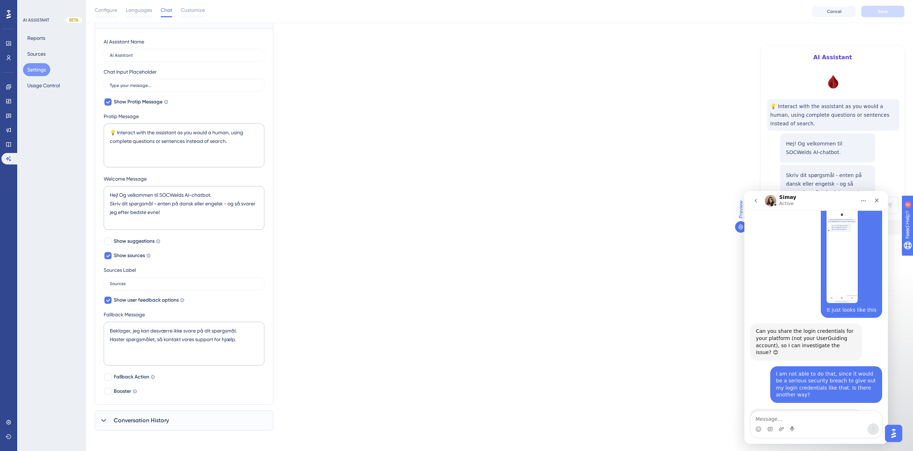
scroll to position [74, 0]
click at [206, 414] on div "Conversation History" at bounding box center [184, 417] width 179 height 20
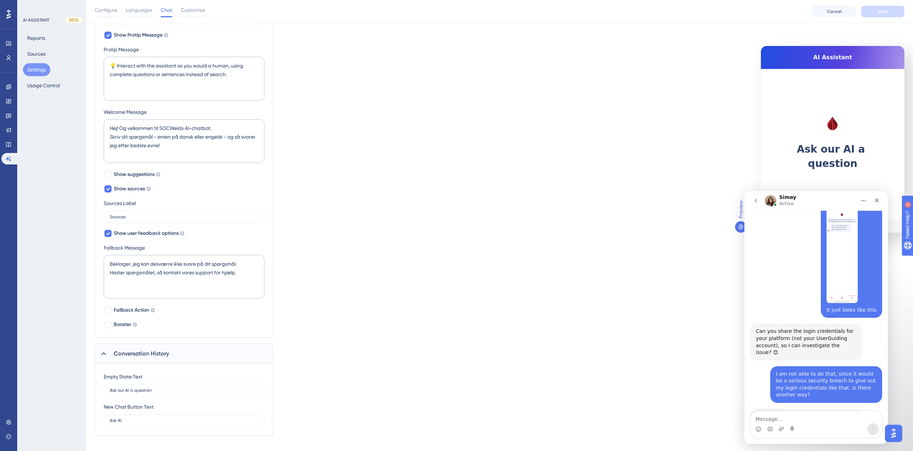
scroll to position [146, 0]
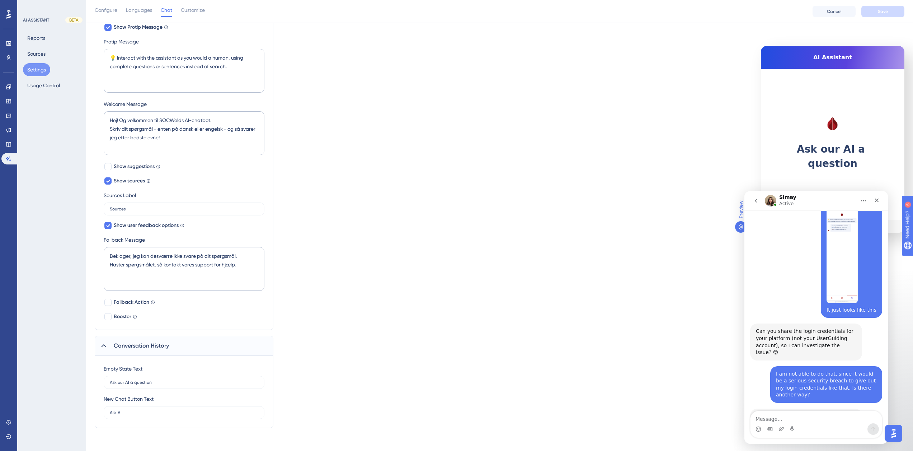
click at [242, 343] on div "Conversation History" at bounding box center [184, 345] width 179 height 20
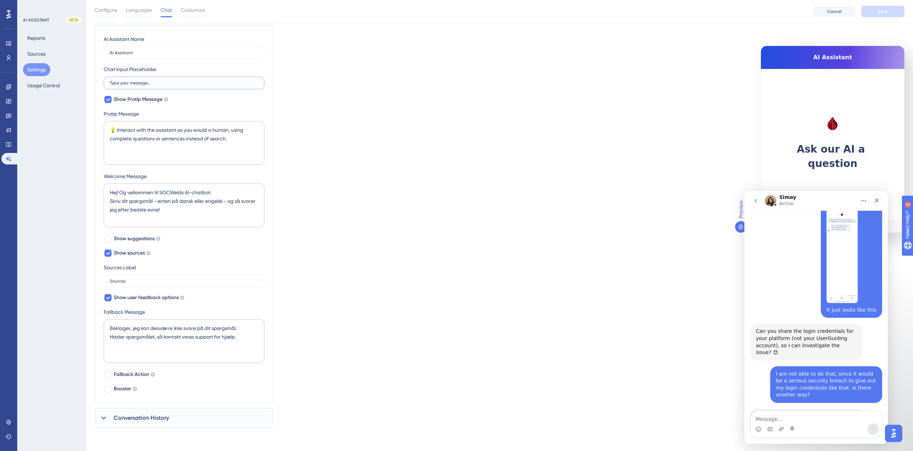
click at [123, 82] on input "Type your message..." at bounding box center [184, 82] width 149 height 5
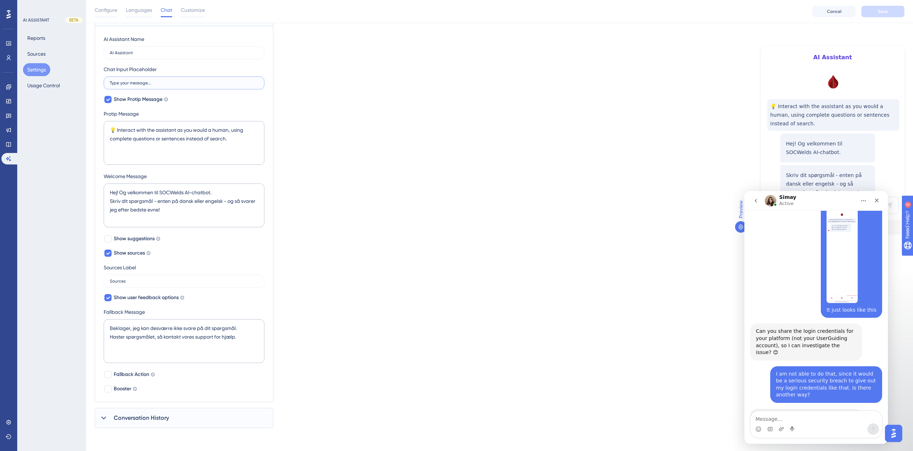
click at [162, 83] on input "Type your message..." at bounding box center [184, 82] width 149 height 5
click at [358, 135] on div "Which language version do you want to edit? Danish Chat Widget AI Assistant Nam…" at bounding box center [500, 200] width 810 height 456
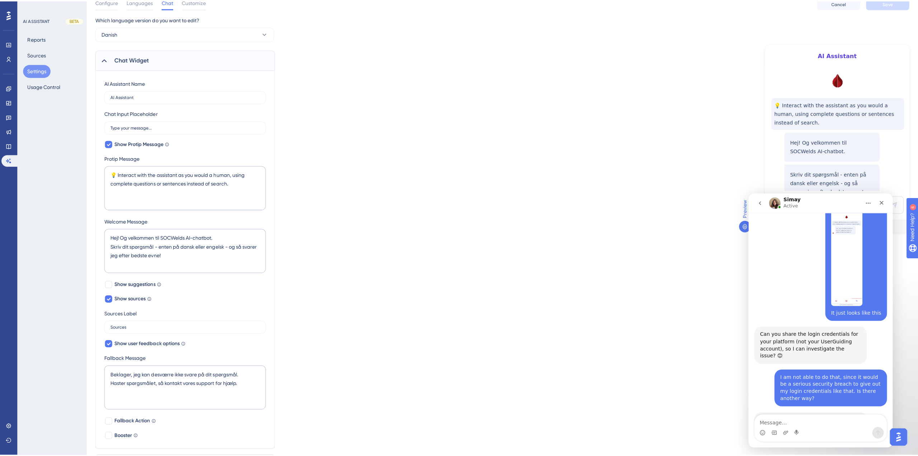
scroll to position [0, 0]
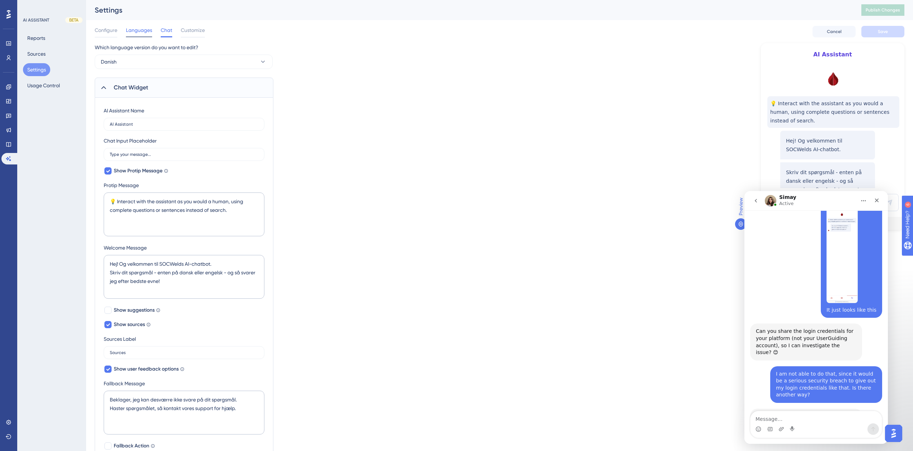
click at [135, 33] on span "Languages" at bounding box center [139, 30] width 26 height 9
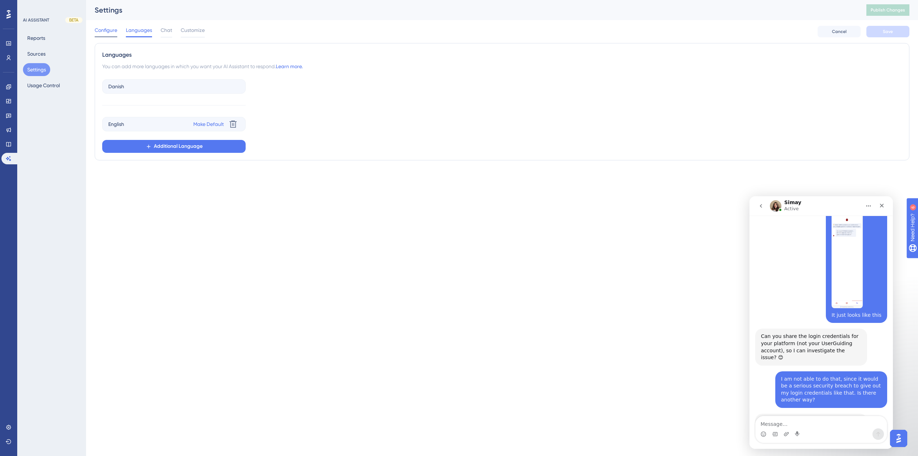
click at [114, 31] on span "Configure" at bounding box center [106, 30] width 23 height 9
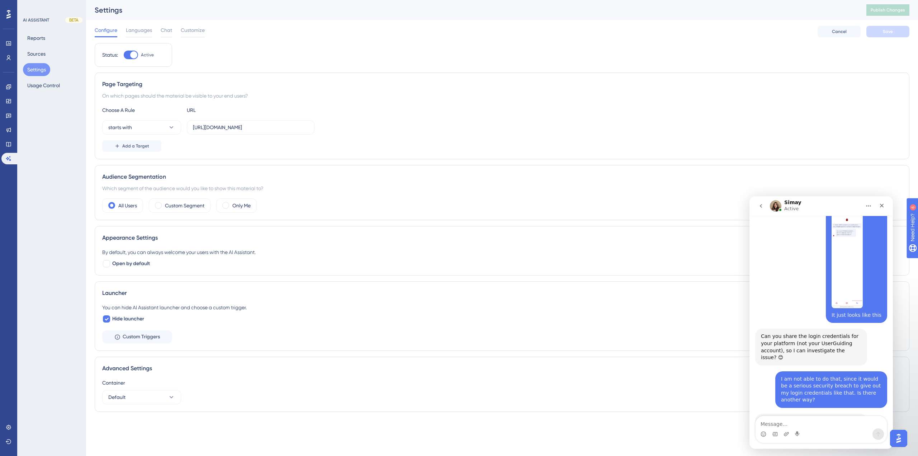
click at [136, 57] on div at bounding box center [133, 54] width 7 height 7
click at [124, 55] on input "Active" at bounding box center [123, 55] width 0 height 0
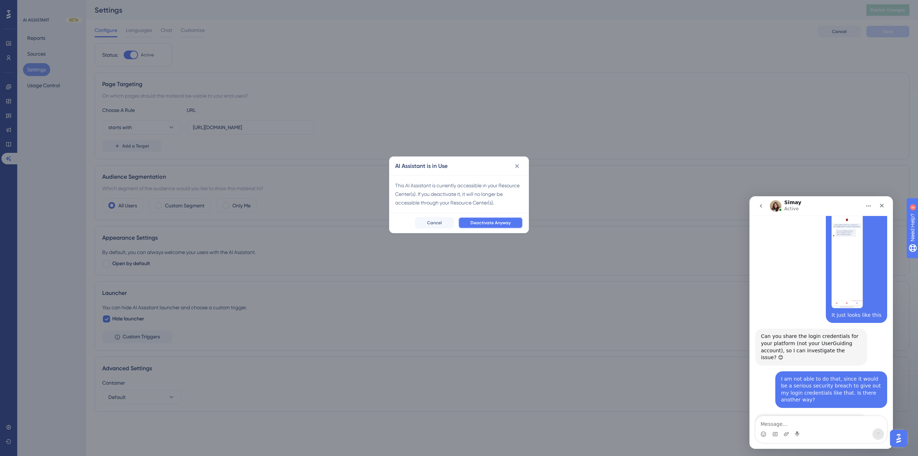
click at [479, 222] on span "Deactivate Anyway" at bounding box center [491, 223] width 40 height 6
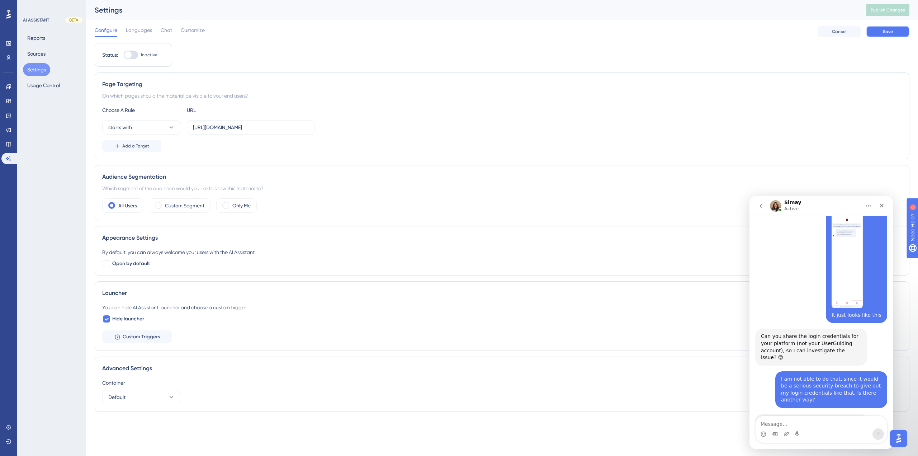
click at [885, 29] on span "Save" at bounding box center [888, 32] width 10 height 6
click at [890, 14] on button "Publish Changes" at bounding box center [888, 9] width 43 height 11
click at [130, 54] on div at bounding box center [127, 54] width 7 height 7
click at [124, 55] on input "Inactive" at bounding box center [123, 55] width 0 height 0
checkbox input "true"
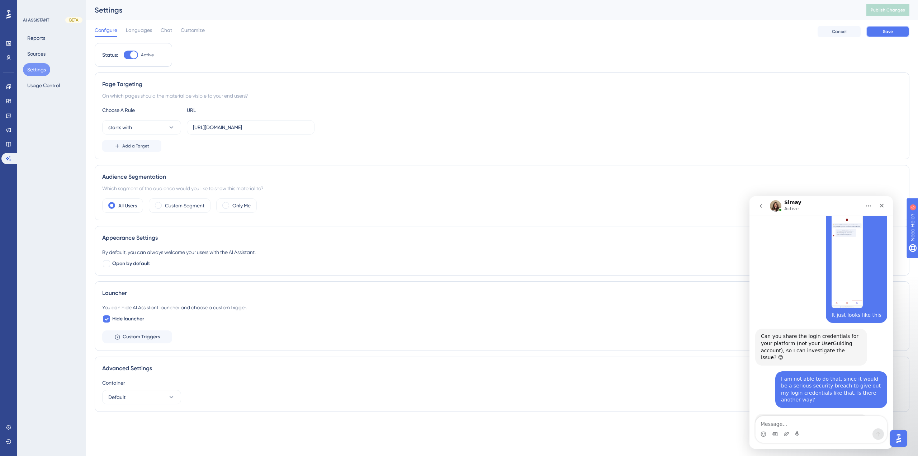
click at [877, 32] on button "Save" at bounding box center [888, 31] width 43 height 11
click at [878, 12] on span "Publish Changes" at bounding box center [888, 10] width 34 height 6
click at [33, 53] on button "Sources" at bounding box center [36, 53] width 27 height 13
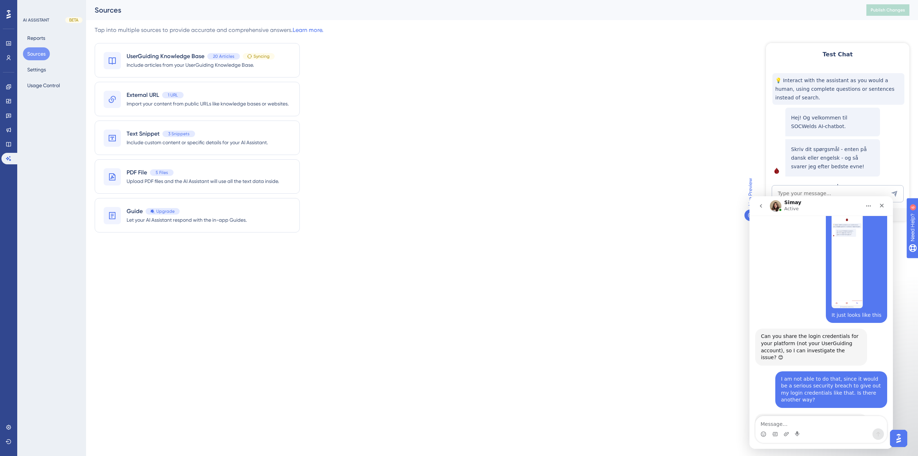
click at [37, 61] on div "Reports Sources Settings Usage Control" at bounding box center [52, 62] width 58 height 60
click at [40, 67] on button "Settings" at bounding box center [36, 69] width 27 height 13
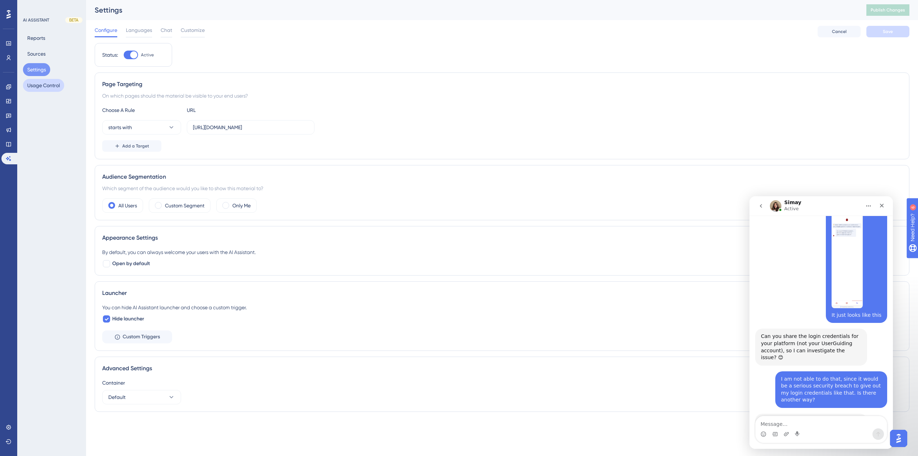
click at [44, 81] on button "Usage Control" at bounding box center [43, 85] width 41 height 13
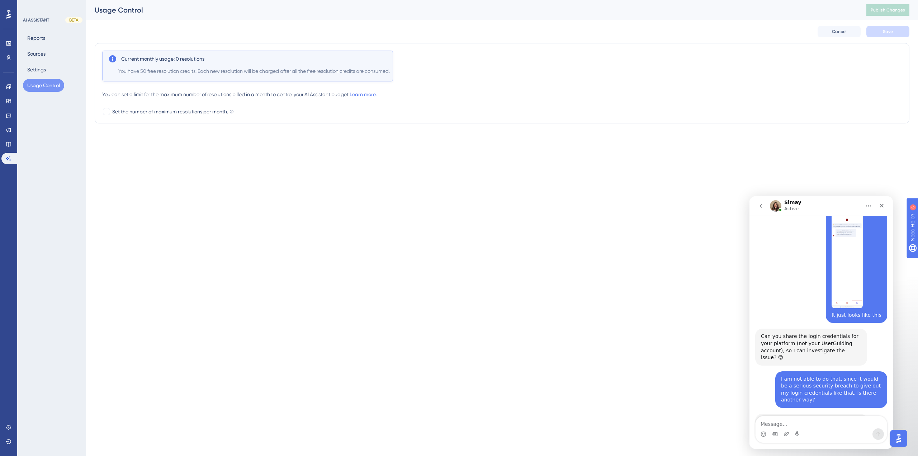
click at [41, 79] on button "Usage Control" at bounding box center [43, 85] width 41 height 13
click at [41, 75] on button "Settings" at bounding box center [36, 69] width 27 height 13
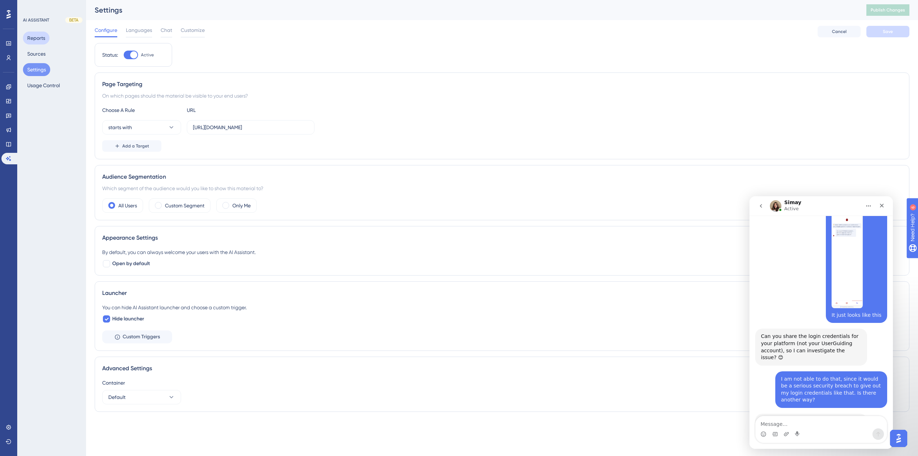
click at [39, 37] on button "Reports" at bounding box center [36, 38] width 27 height 13
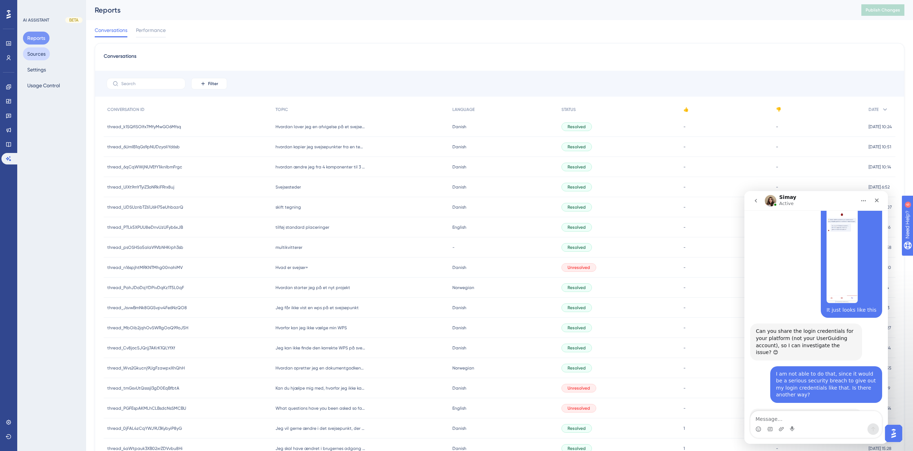
click at [30, 54] on button "Sources" at bounding box center [36, 53] width 27 height 13
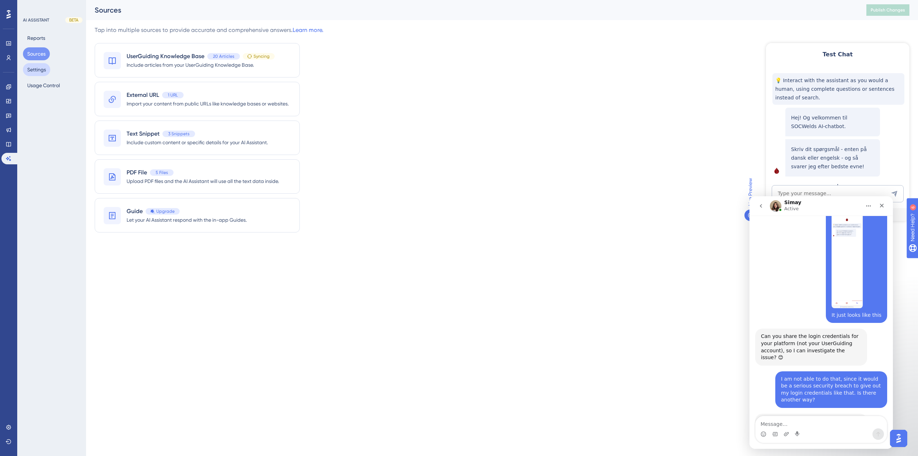
click at [38, 72] on button "Settings" at bounding box center [36, 69] width 27 height 13
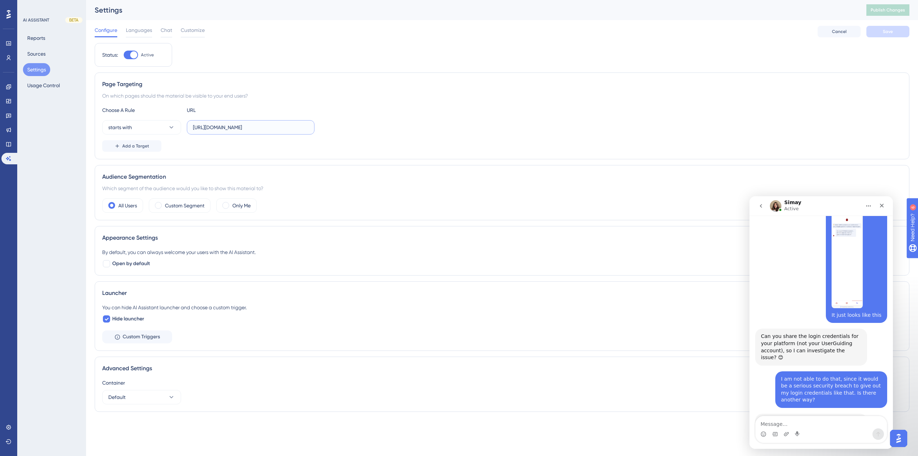
click at [216, 126] on input "[URL][DOMAIN_NAME]" at bounding box center [251, 127] width 116 height 8
type input "[URL][DOMAIN_NAME]"
click at [897, 35] on button "Save" at bounding box center [888, 31] width 43 height 11
click at [895, 10] on span "Publish Changes" at bounding box center [888, 10] width 34 height 6
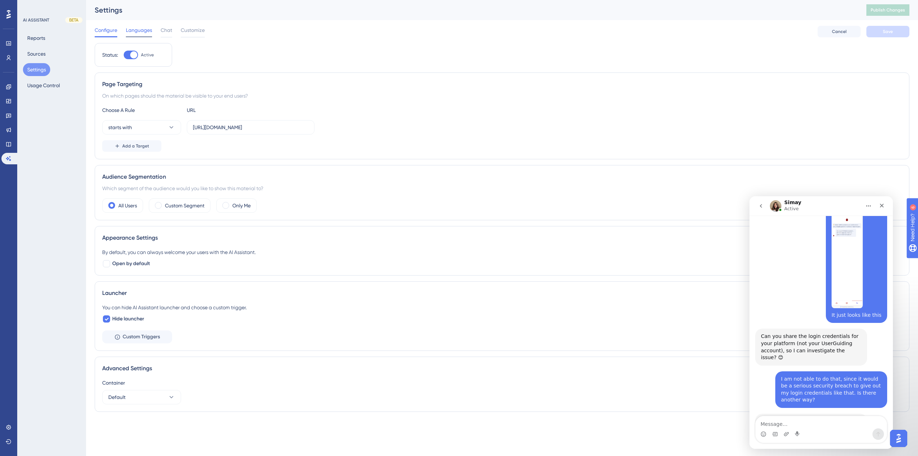
click at [142, 27] on span "Languages" at bounding box center [139, 30] width 26 height 9
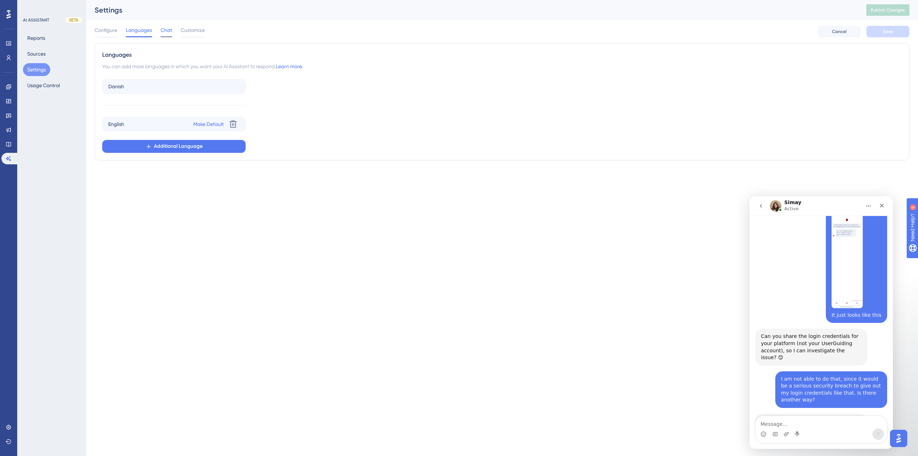
click at [171, 31] on span "Chat" at bounding box center [166, 30] width 11 height 9
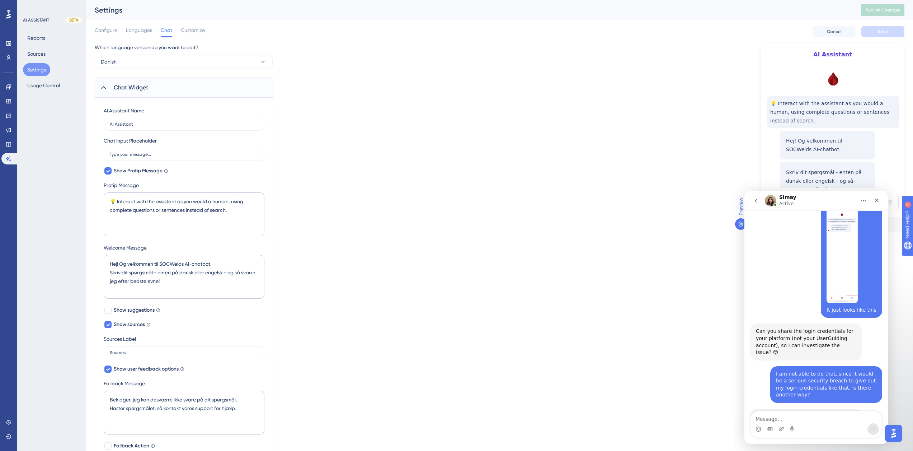
click at [245, 41] on div "Configure Languages Chat Customize Cancel Save" at bounding box center [500, 31] width 810 height 23
click at [180, 26] on div "Configure Languages Chat Customize" at bounding box center [150, 31] width 110 height 11
click at [189, 27] on span "Customize" at bounding box center [193, 30] width 24 height 9
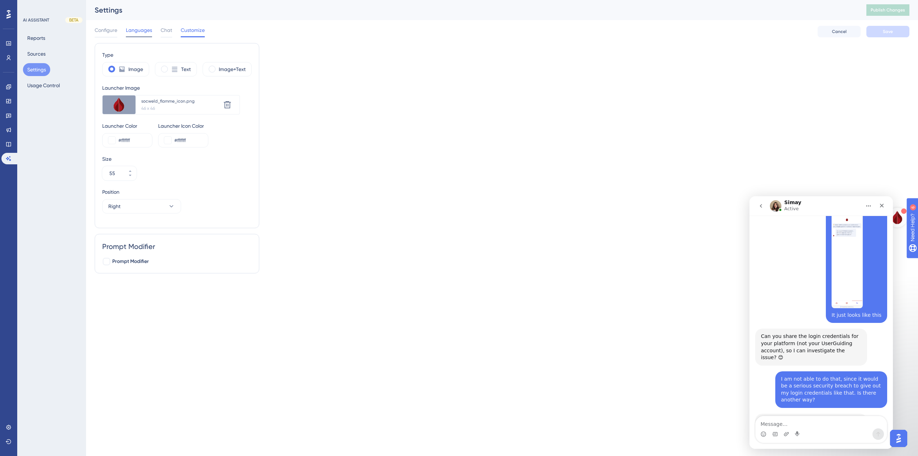
click at [149, 29] on span "Languages" at bounding box center [139, 30] width 26 height 9
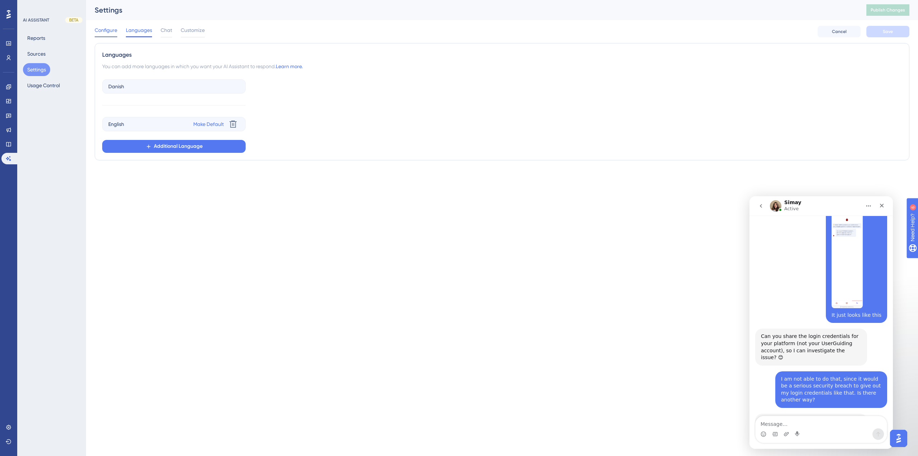
click at [114, 28] on span "Configure" at bounding box center [106, 30] width 23 height 9
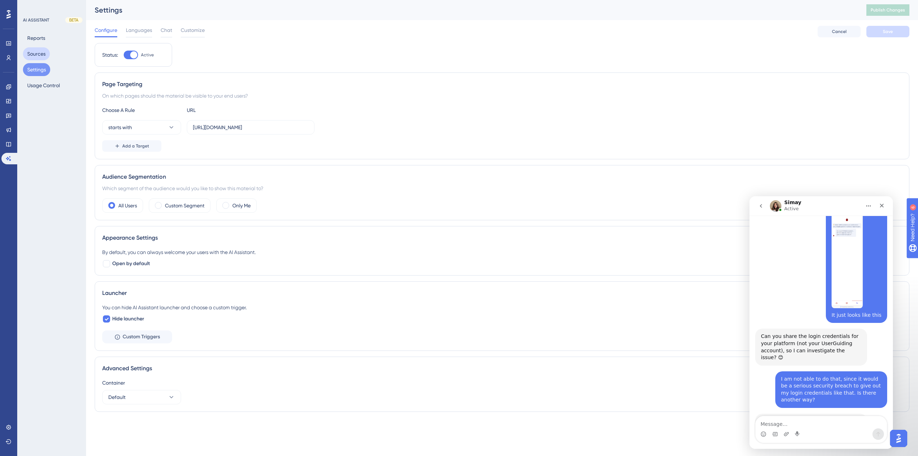
click at [36, 50] on button "Sources" at bounding box center [36, 53] width 27 height 13
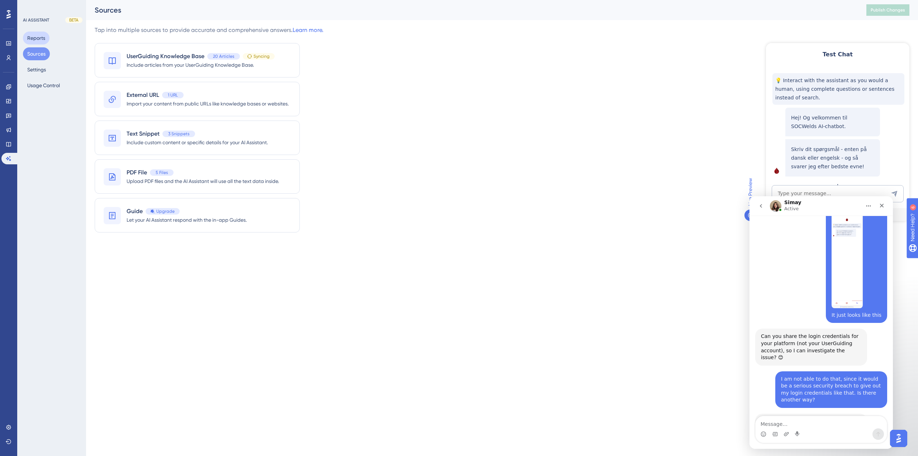
click at [43, 43] on button "Reports" at bounding box center [36, 38] width 27 height 13
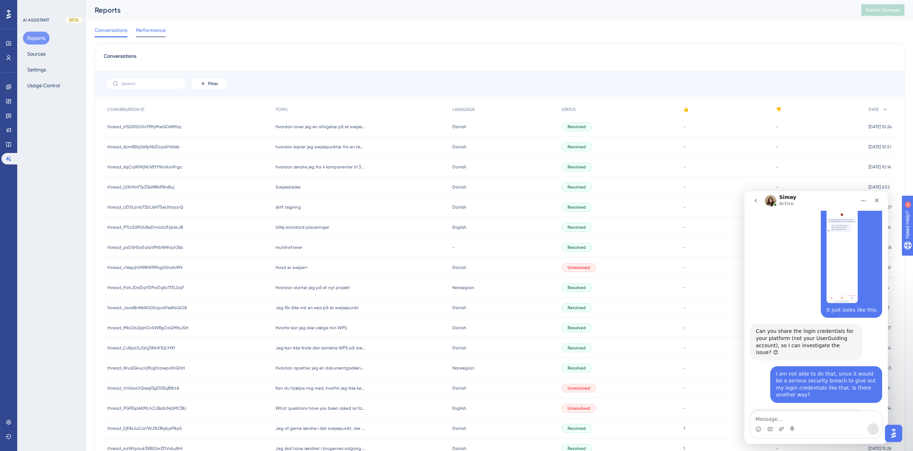
click at [165, 36] on div "Performance" at bounding box center [151, 31] width 30 height 11
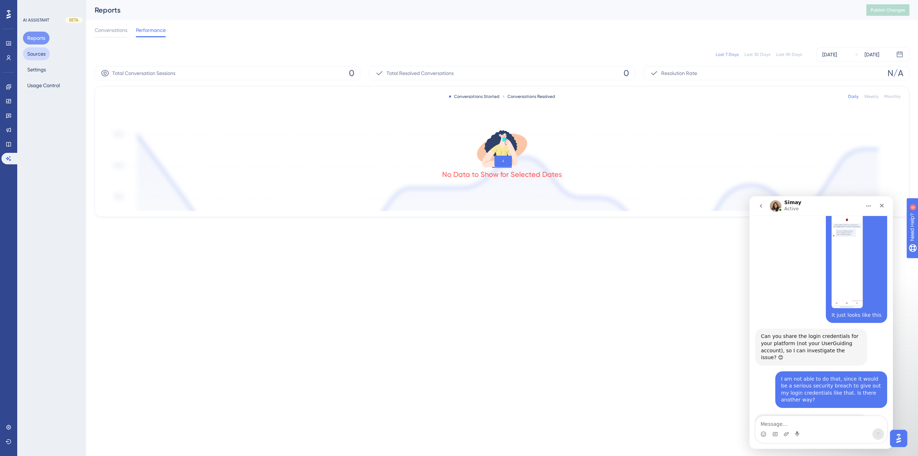
click at [37, 52] on button "Sources" at bounding box center [36, 53] width 27 height 13
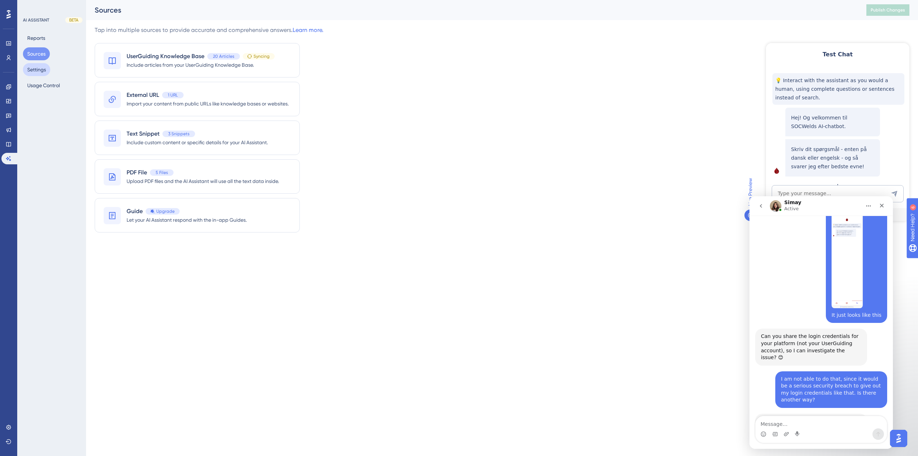
click at [40, 70] on button "Settings" at bounding box center [36, 69] width 27 height 13
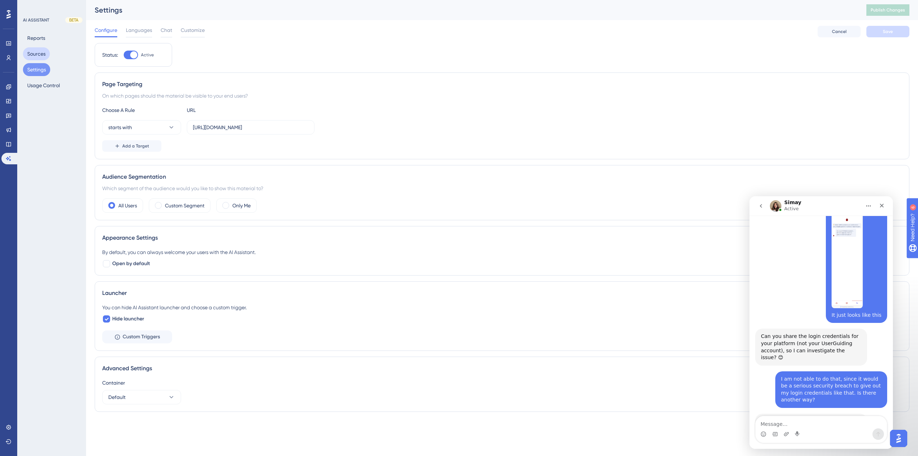
click at [47, 56] on button "Sources" at bounding box center [36, 53] width 27 height 13
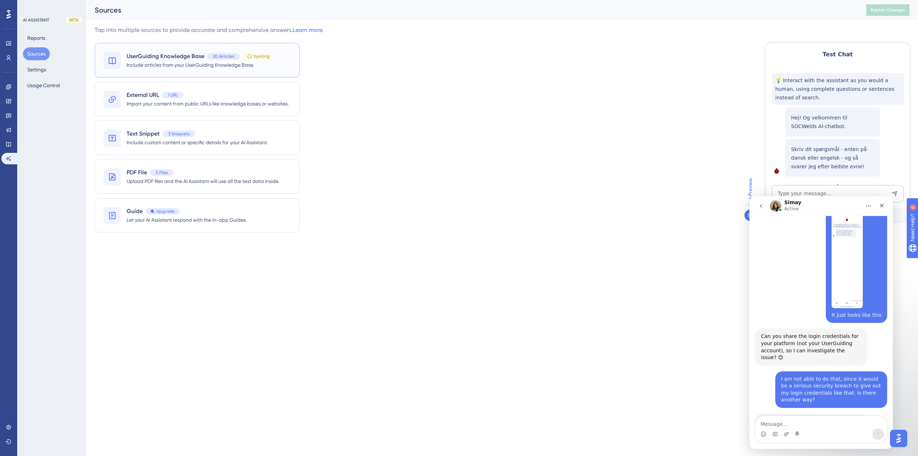
click at [177, 51] on div "UserGuiding Knowledge Base 20 Articles Syncing Include articles from your UserG…" at bounding box center [197, 60] width 205 height 34
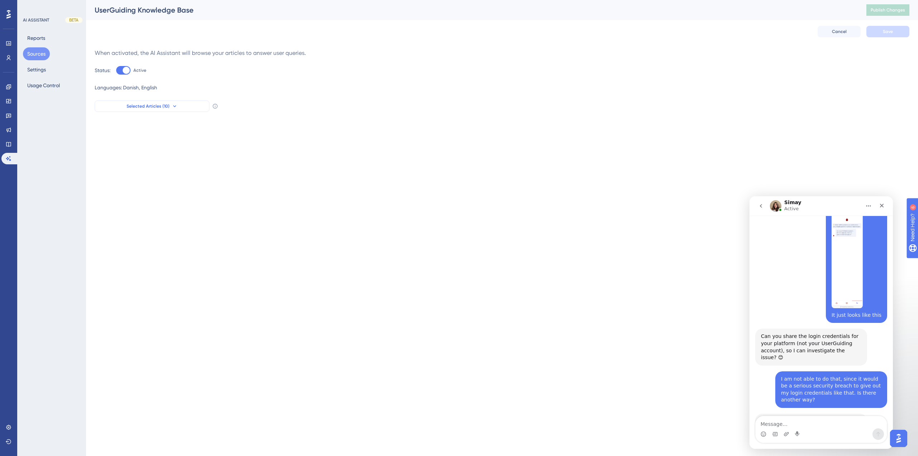
click at [172, 107] on icon at bounding box center [175, 106] width 6 height 6
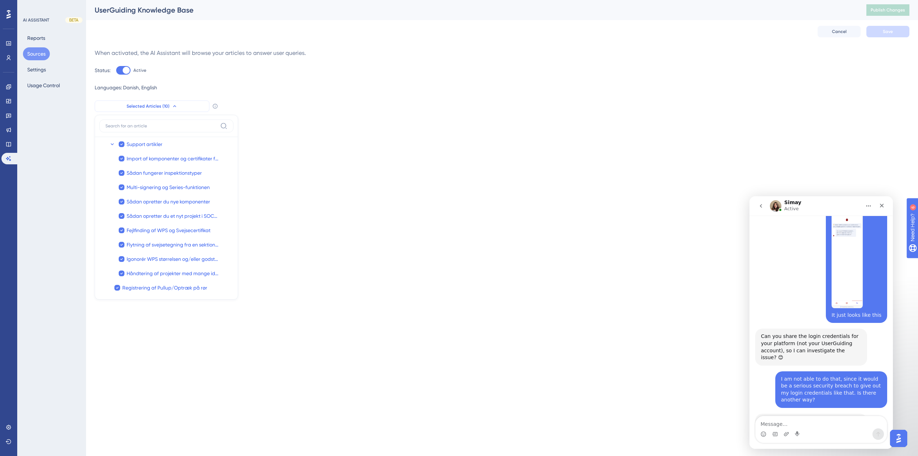
click at [174, 105] on icon at bounding box center [174, 106] width 3 height 2
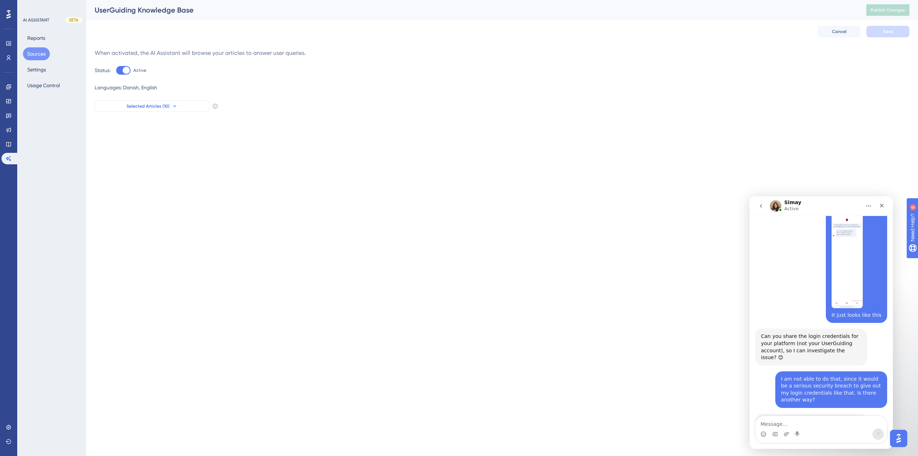
click at [178, 107] on button "Selected Articles (10)" at bounding box center [152, 105] width 115 height 11
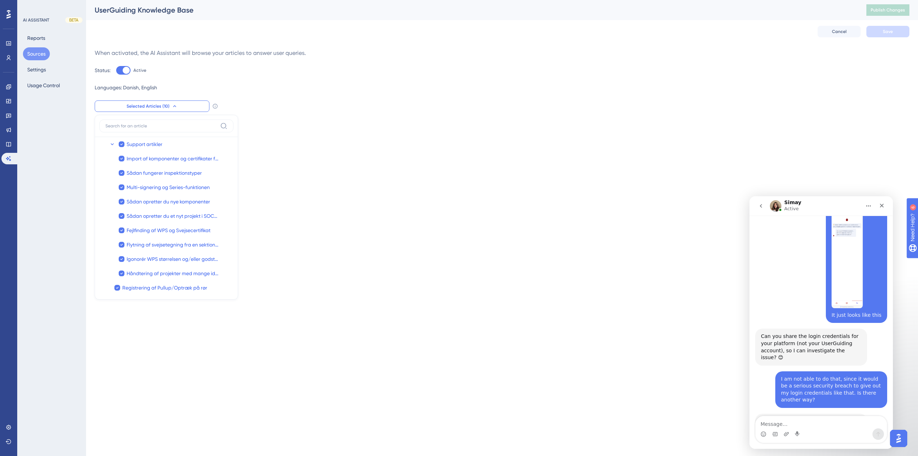
click at [178, 107] on button "Selected Articles (10)" at bounding box center [152, 105] width 115 height 11
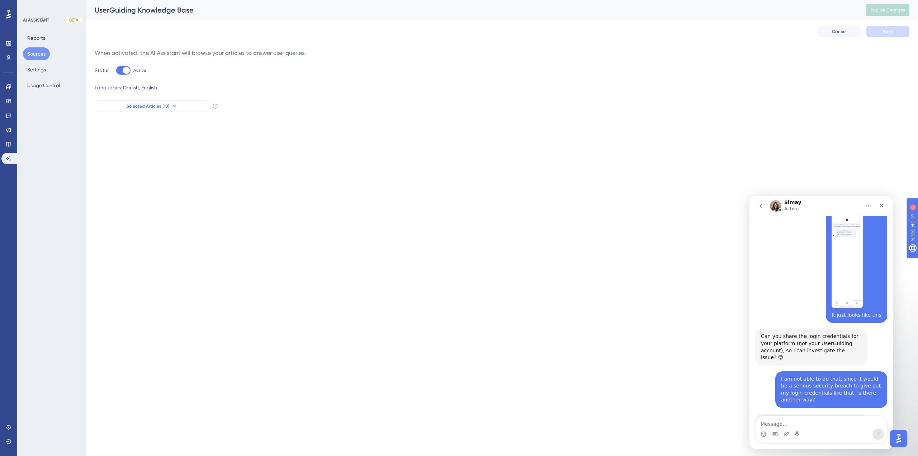
click at [178, 107] on button "Selected Articles (10)" at bounding box center [152, 105] width 115 height 11
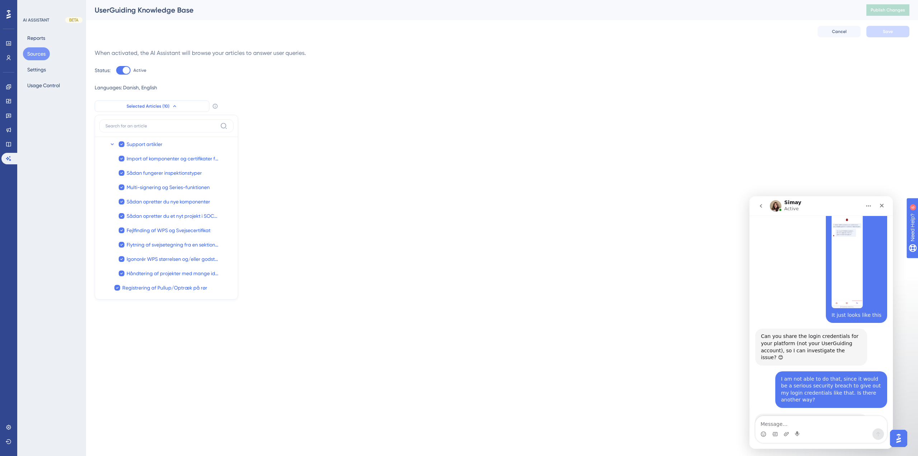
click at [167, 109] on span "Selected Articles (10)" at bounding box center [148, 106] width 43 height 6
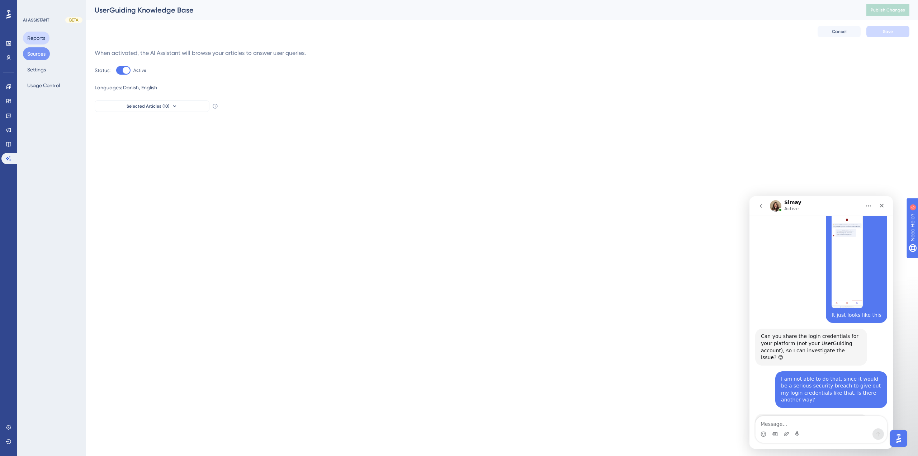
click at [45, 40] on button "Reports" at bounding box center [36, 38] width 27 height 13
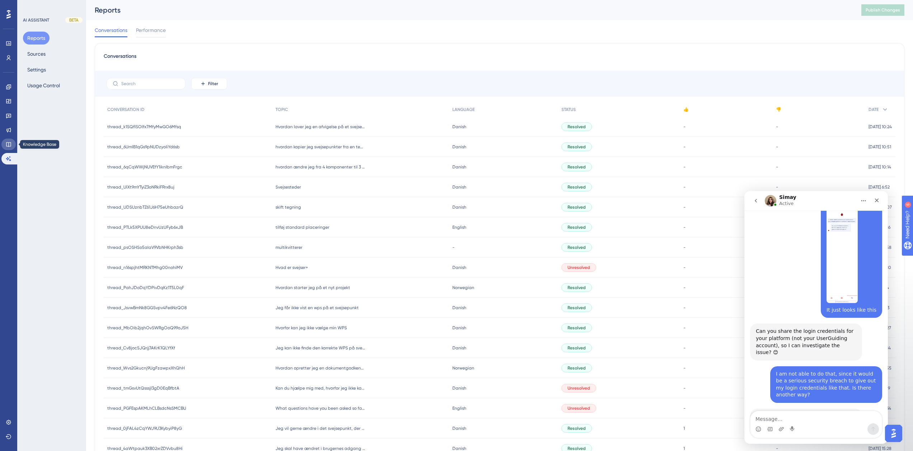
click at [8, 144] on icon at bounding box center [9, 144] width 6 height 6
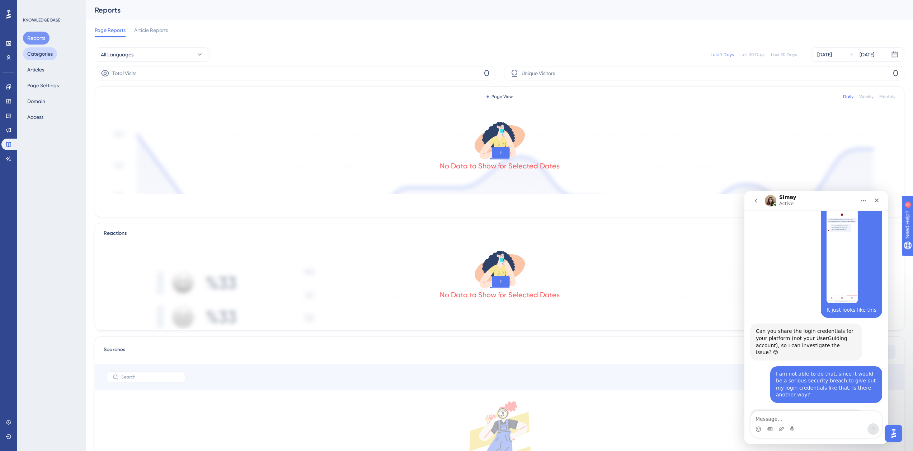
click at [40, 54] on button "Categories" at bounding box center [40, 53] width 34 height 13
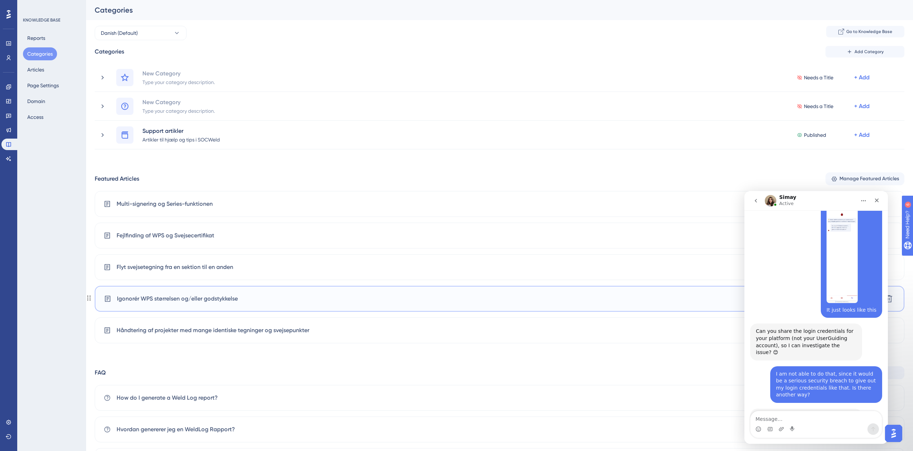
click at [170, 296] on span "Igonorér WPS størrelsen og/eller godstykkelse" at bounding box center [177, 298] width 121 height 9
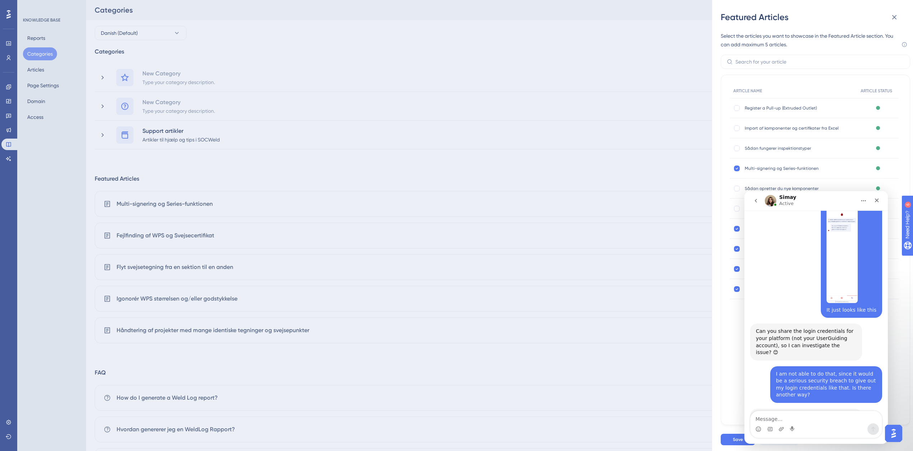
click at [897, 433] on img "Open AI Assistant Launcher" at bounding box center [893, 433] width 13 height 13
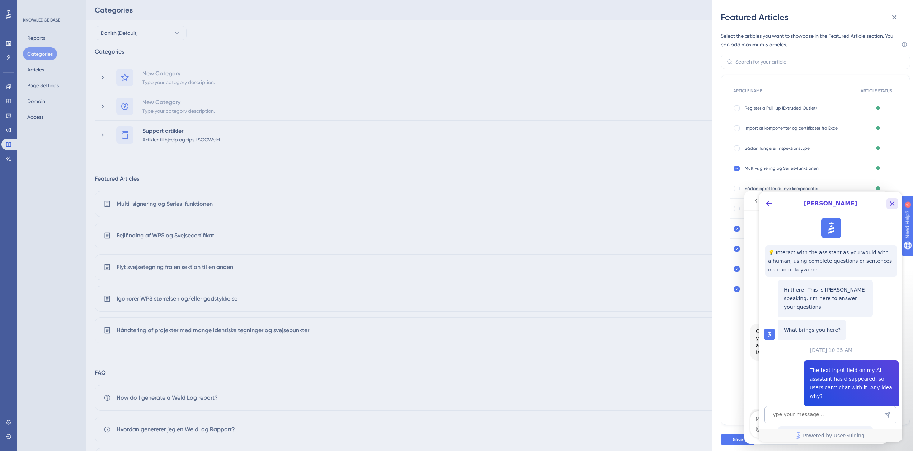
click at [894, 204] on icon "Close Button" at bounding box center [892, 203] width 9 height 9
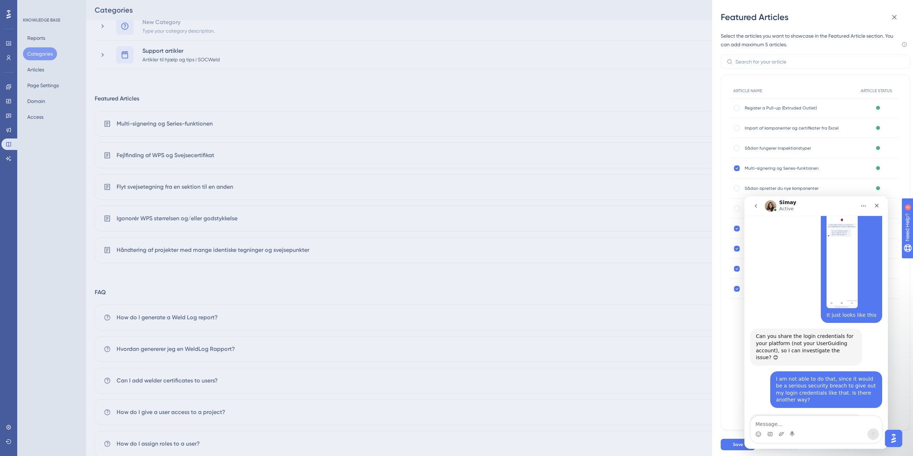
scroll to position [72, 0]
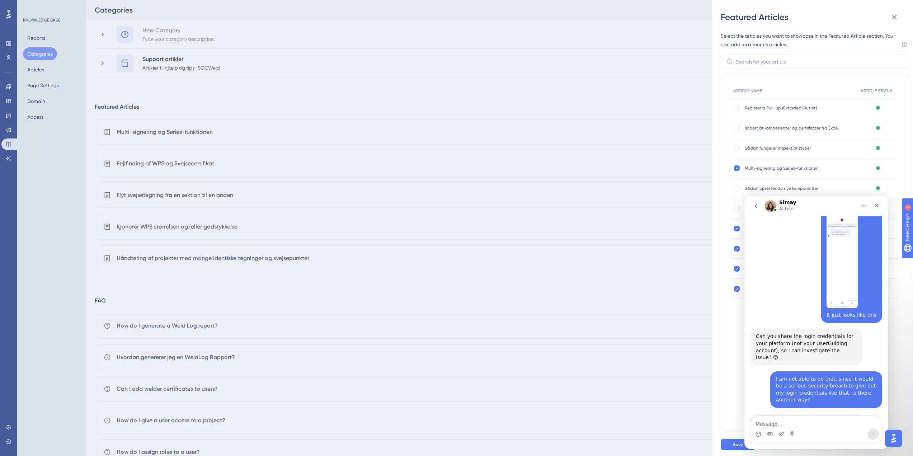
click at [861, 205] on icon "Home" at bounding box center [864, 206] width 6 height 6
click at [863, 204] on icon "Home" at bounding box center [864, 206] width 6 height 6
click at [872, 204] on div "Close" at bounding box center [876, 205] width 13 height 13
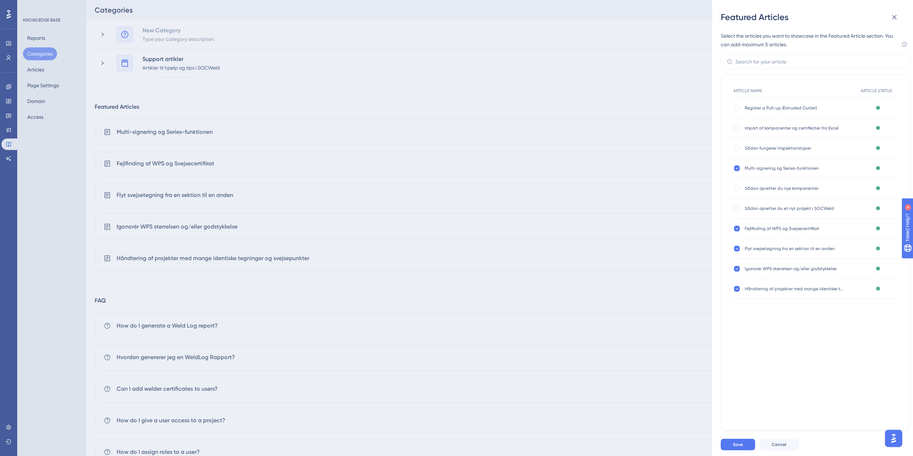
scroll to position [199, 0]
click at [756, 269] on span "Igonorér WPS størrelsen og/eller godstykkelse" at bounding box center [795, 269] width 100 height 6
click at [604, 199] on div "Featured Articles Select the articles you want to showcase in the Featured Arti…" at bounding box center [456, 228] width 913 height 456
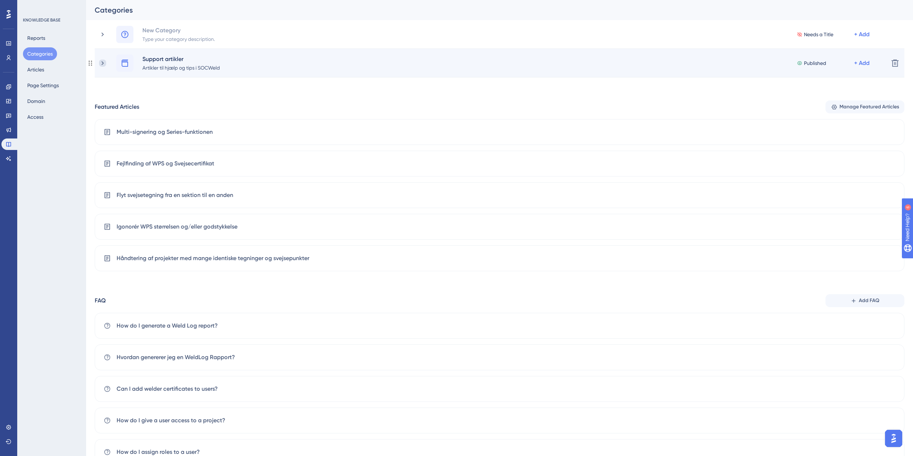
click at [105, 62] on icon at bounding box center [102, 63] width 7 height 7
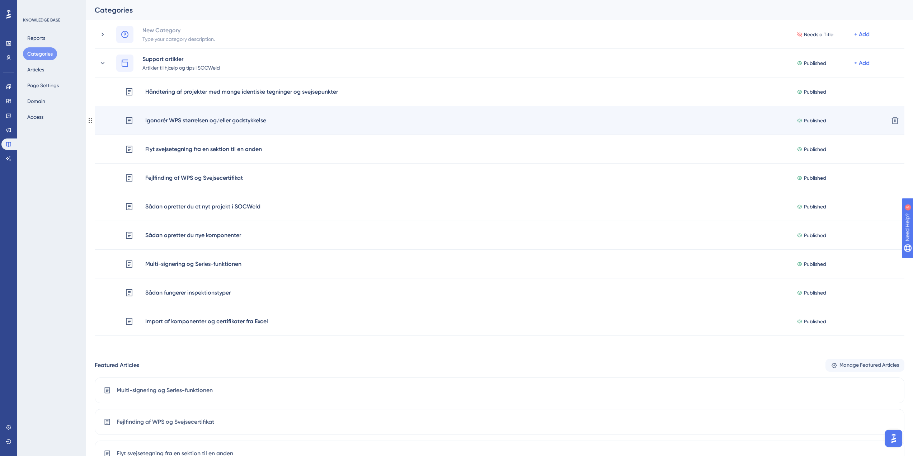
click at [197, 115] on div "Igonorér WPS størrelsen og/eller godstykkelse Published + Add Delete" at bounding box center [500, 120] width 810 height 29
click at [213, 119] on div "Igonorér WPS størrelsen og/eller godstykkelse" at bounding box center [206, 120] width 122 height 9
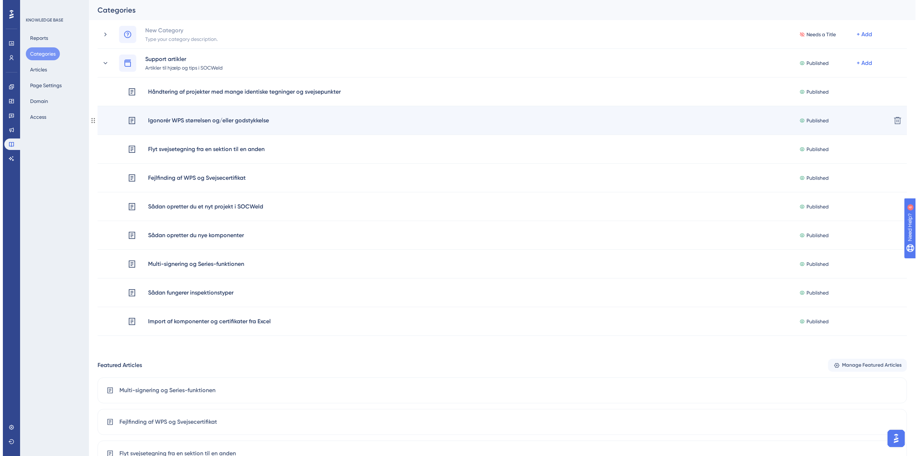
scroll to position [0, 0]
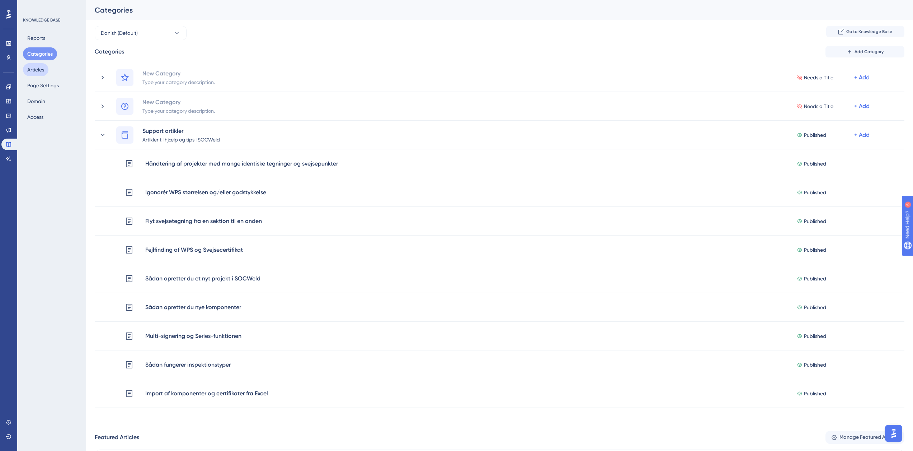
click at [31, 66] on button "Articles" at bounding box center [35, 69] width 25 height 13
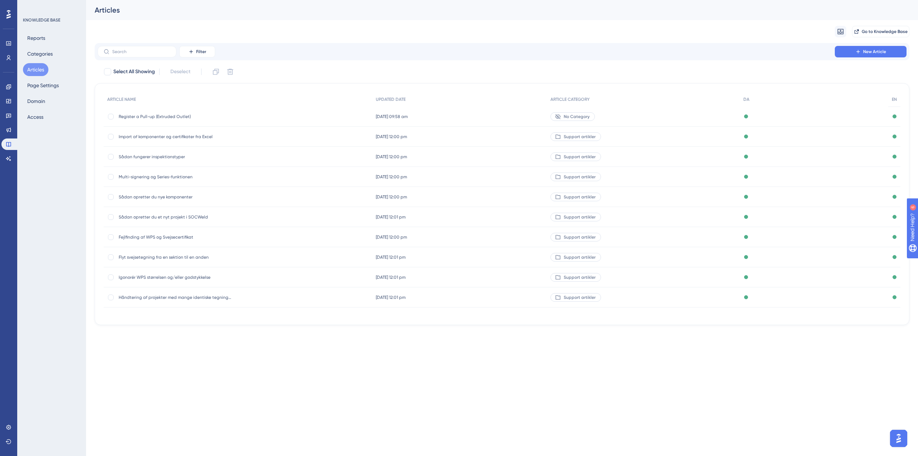
click at [129, 274] on span "Igonorér WPS størrelsen og/eller godstykkelse" at bounding box center [176, 277] width 115 height 6
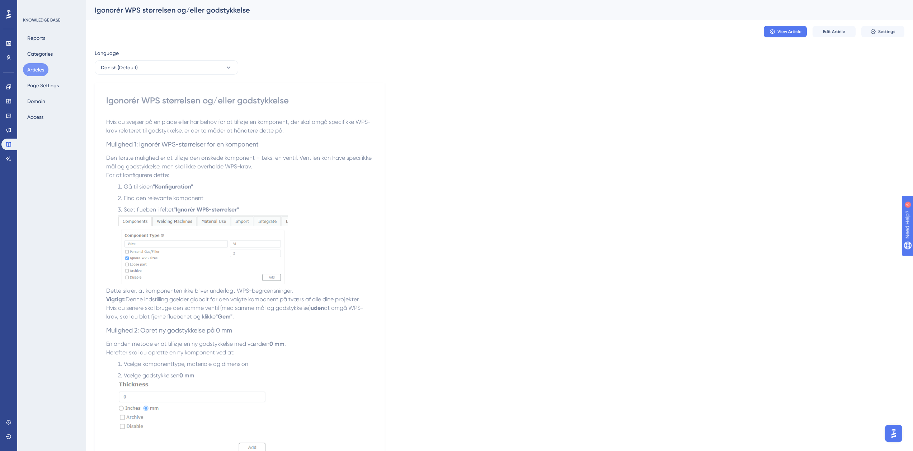
click at [118, 100] on div "Igonorér WPS størrelsen og/eller godstykkelse" at bounding box center [239, 100] width 267 height 11
click at [127, 100] on div "Igonorér WPS størrelsen og/eller godstykkelse" at bounding box center [239, 100] width 267 height 11
click at [838, 27] on button "Edit Article" at bounding box center [833, 31] width 43 height 11
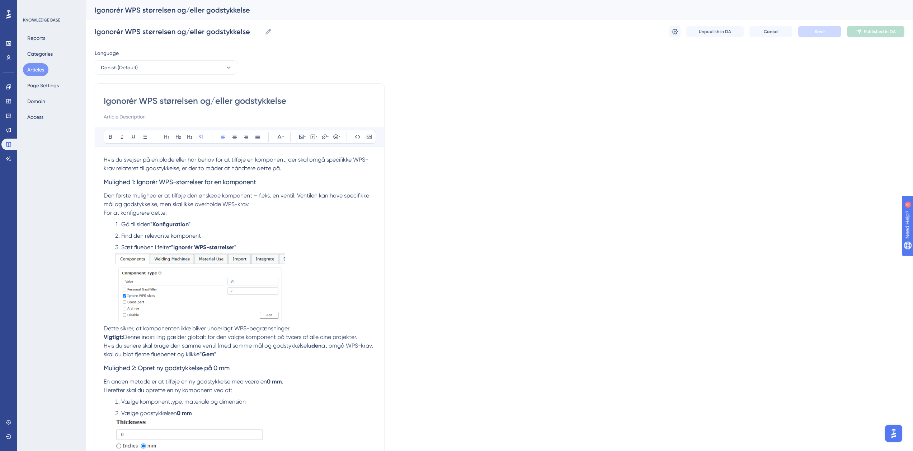
click at [115, 103] on input "Igonorér WPS størrelsen og/eller godstykkelse" at bounding box center [240, 100] width 272 height 11
type input "Ignorér WPS størrelsen og/eller godstykkelse"
click at [818, 29] on span "Save" at bounding box center [820, 32] width 10 height 6
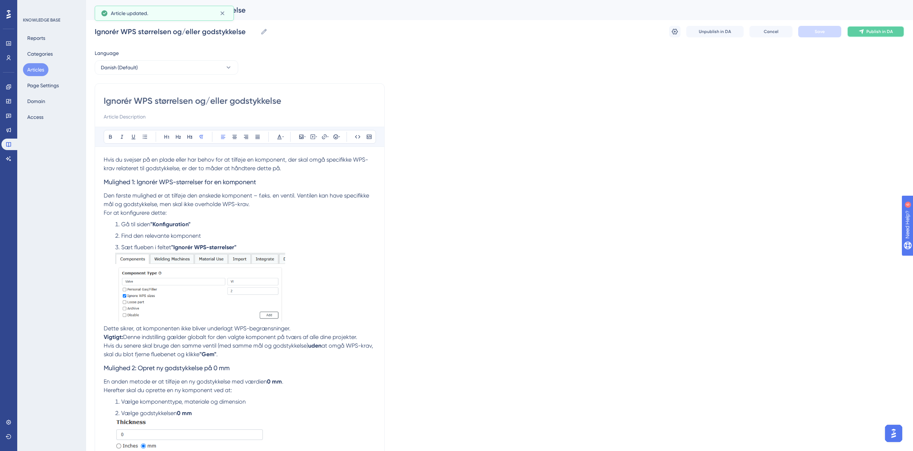
click at [877, 34] on button "Publish in DA" at bounding box center [875, 31] width 57 height 11
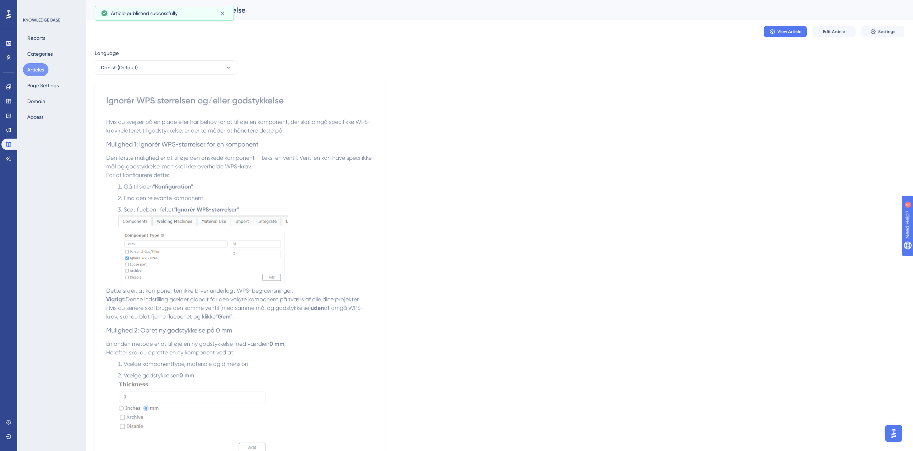
click at [31, 69] on button "Articles" at bounding box center [35, 69] width 25 height 13
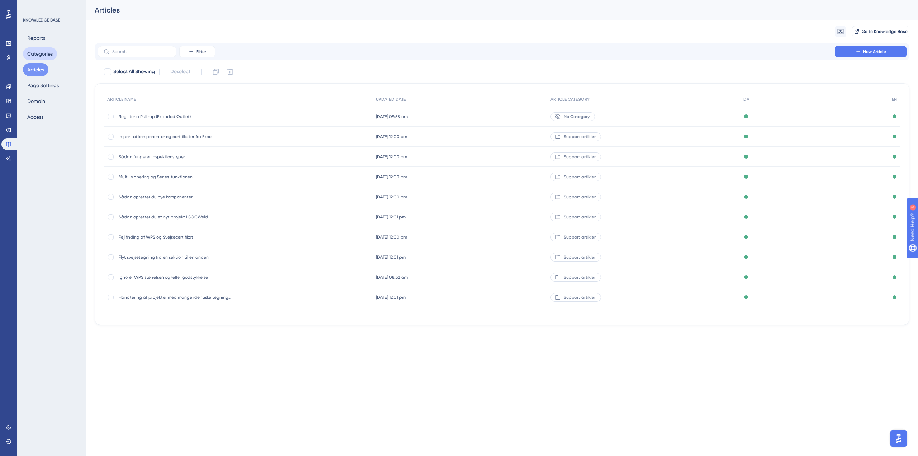
click at [37, 51] on button "Categories" at bounding box center [40, 53] width 34 height 13
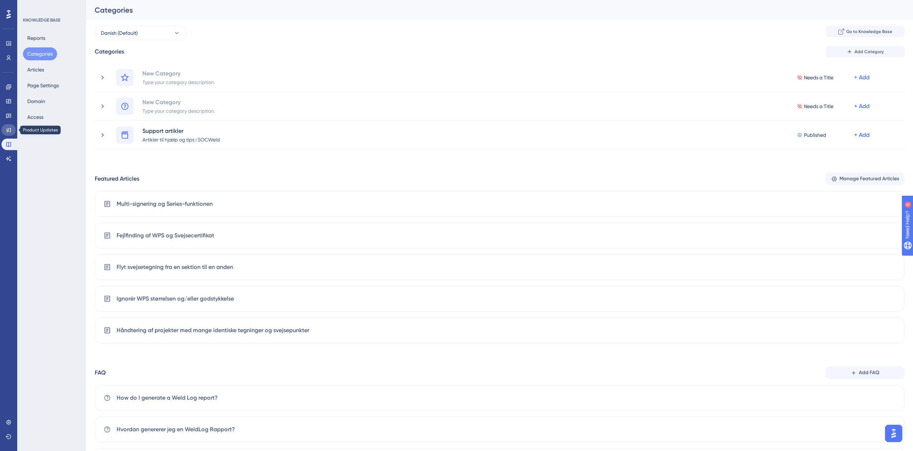
click at [8, 131] on icon at bounding box center [8, 130] width 5 height 5
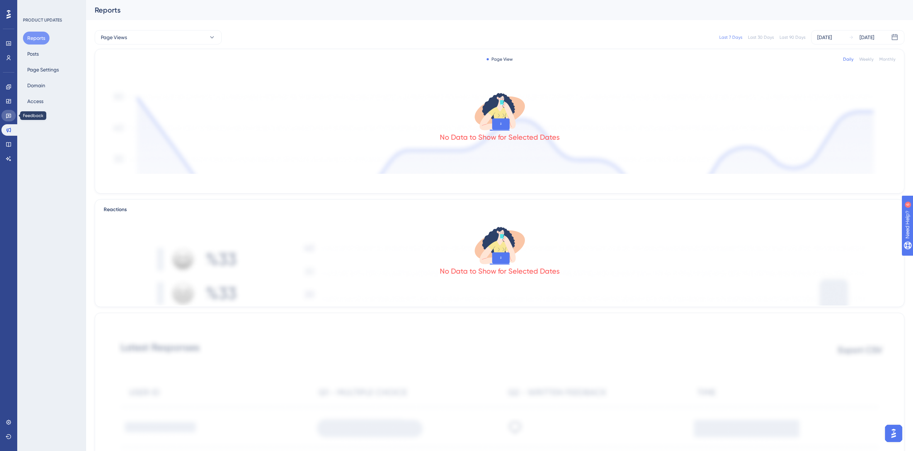
click at [10, 114] on icon at bounding box center [8, 116] width 5 height 5
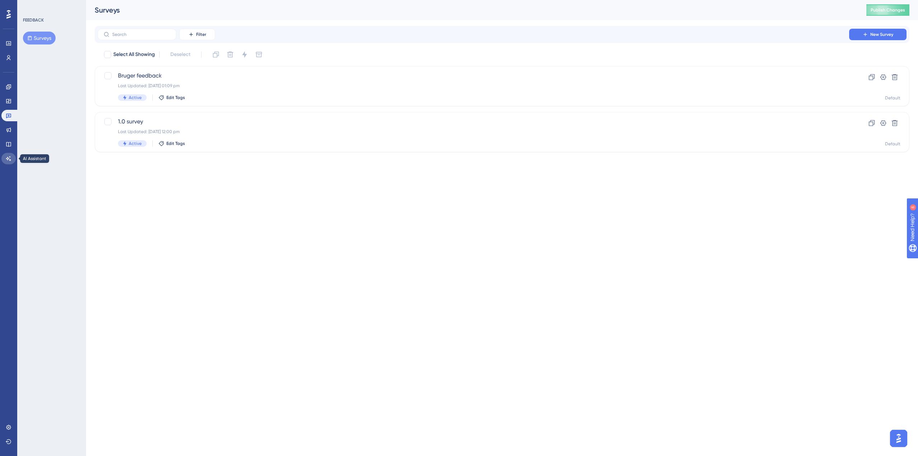
click at [5, 157] on link at bounding box center [8, 158] width 14 height 11
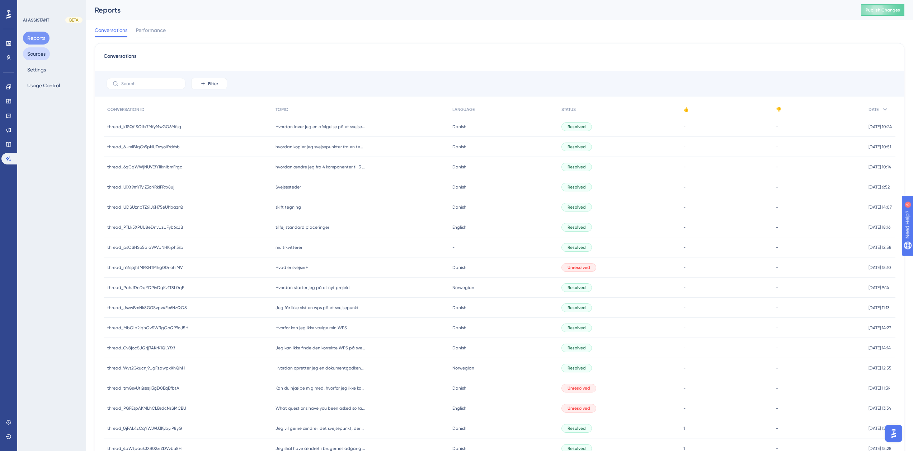
click at [50, 56] on div "Reports Sources Settings Usage Control" at bounding box center [52, 62] width 58 height 60
click at [29, 55] on button "Sources" at bounding box center [36, 53] width 27 height 13
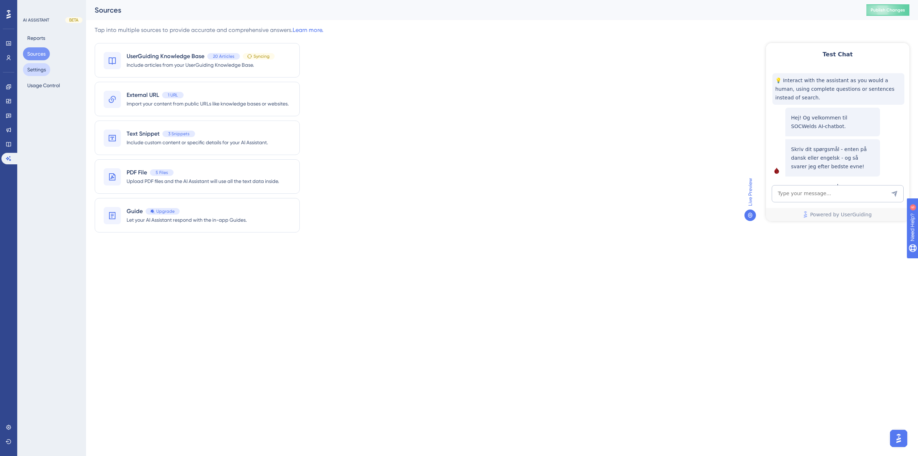
click at [31, 68] on button "Settings" at bounding box center [36, 69] width 27 height 13
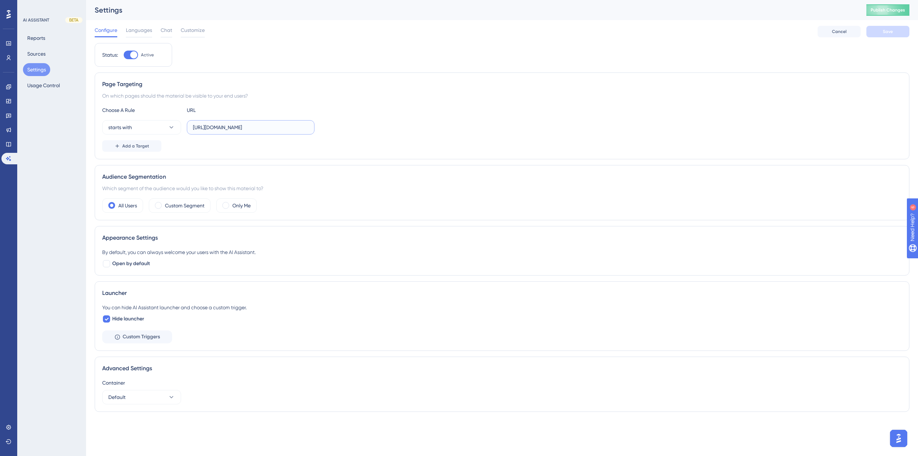
click at [215, 129] on input "[URL][DOMAIN_NAME]" at bounding box center [251, 127] width 116 height 8
click at [209, 128] on input "[URL][DOMAIN_NAME]" at bounding box center [251, 127] width 116 height 8
click at [189, 36] on div at bounding box center [193, 36] width 24 height 1
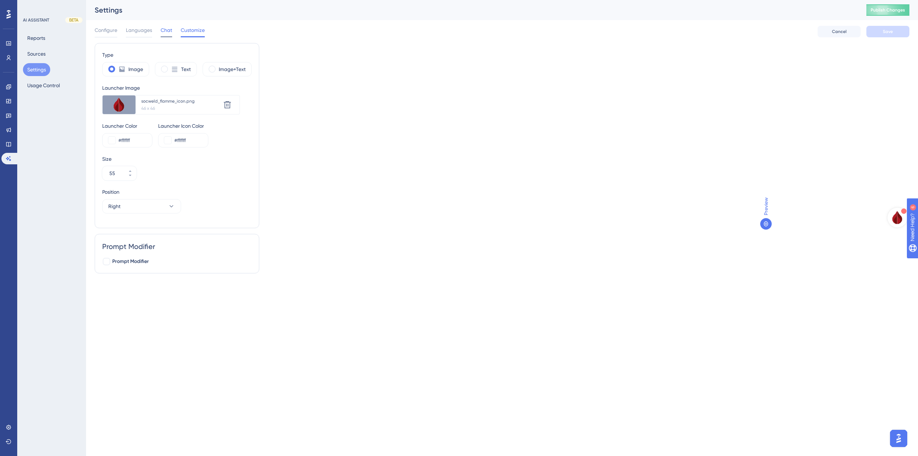
click at [169, 33] on span "Chat" at bounding box center [166, 30] width 11 height 9
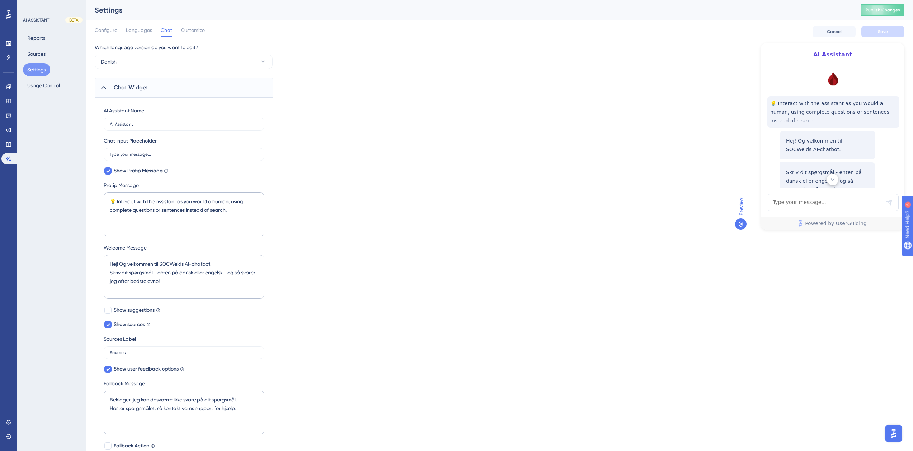
click at [741, 224] on icon at bounding box center [741, 224] width 6 height 6
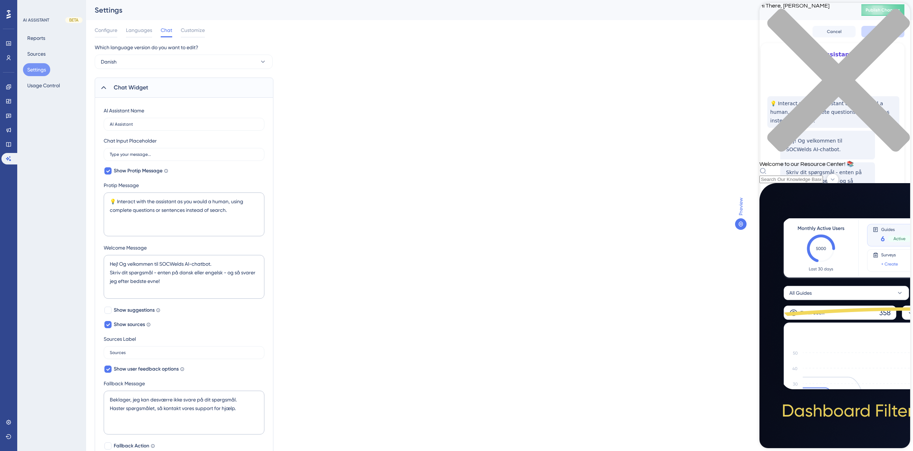
click at [899, 13] on icon "close resource center" at bounding box center [834, 84] width 151 height 151
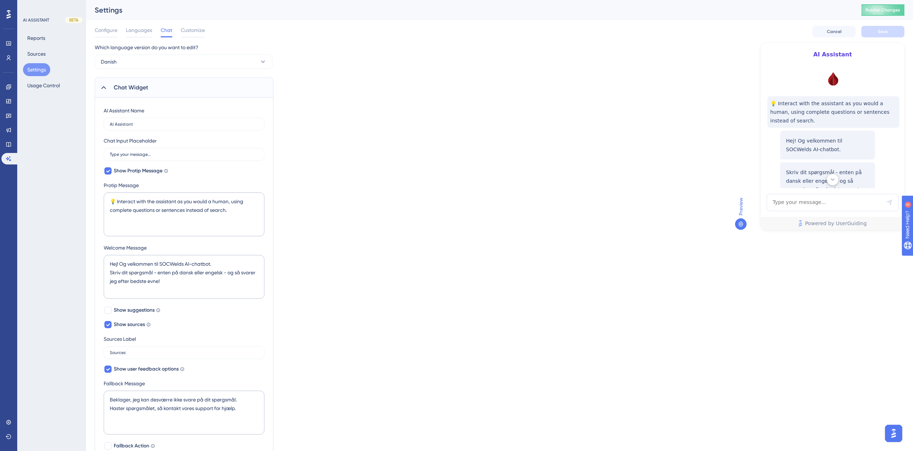
click at [891, 433] on img "Open AI Assistant Launcher" at bounding box center [893, 433] width 13 height 13
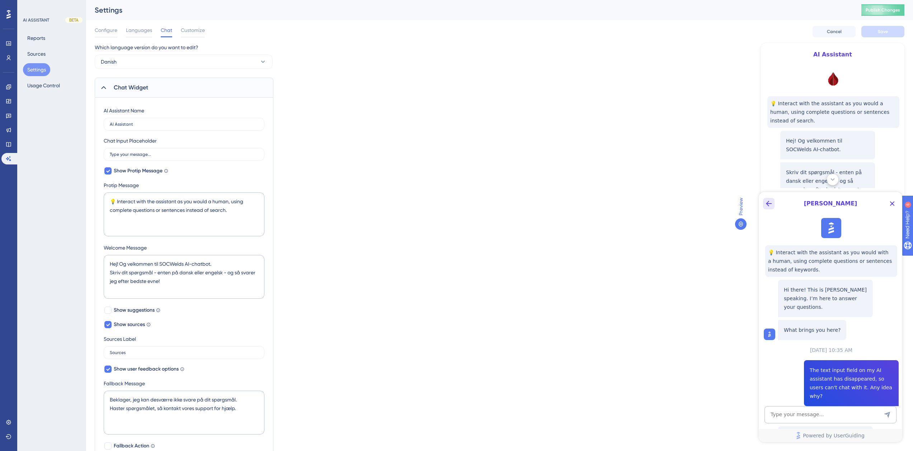
click at [773, 202] on button "Back Button" at bounding box center [768, 203] width 11 height 11
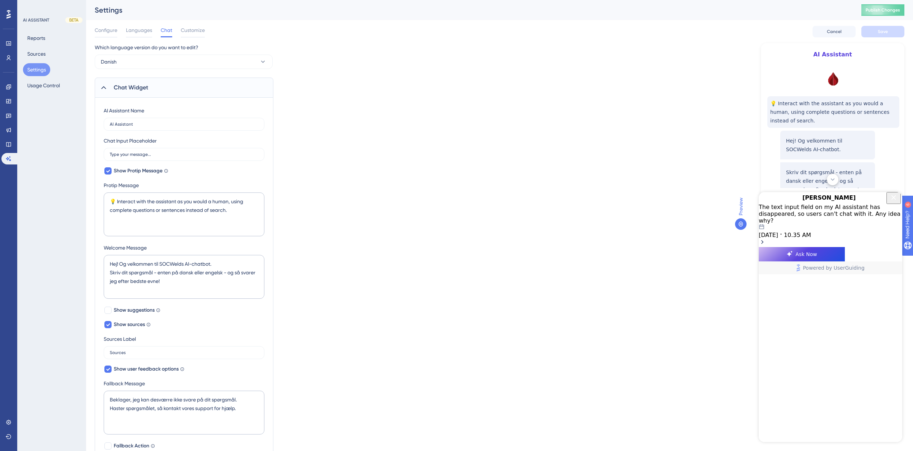
click at [853, 227] on div "The text input field on my AI assistant has disappeared, so users can't chat wi…" at bounding box center [830, 220] width 143 height 35
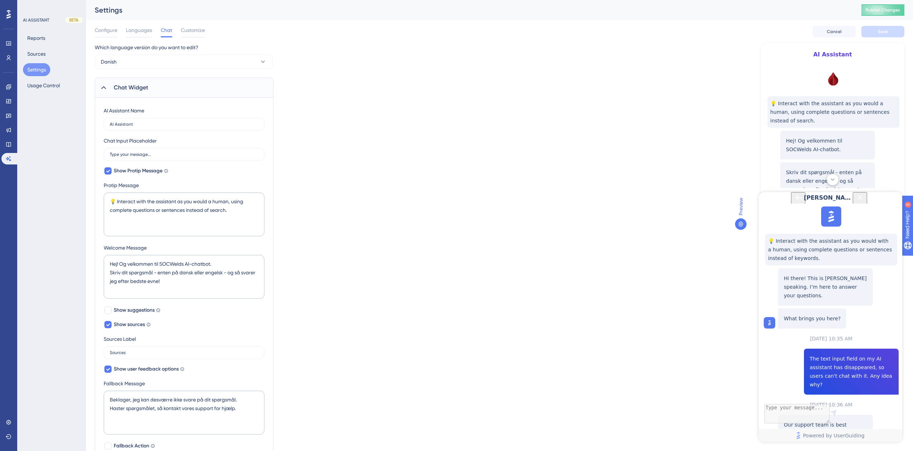
scroll to position [72, 0]
click at [864, 202] on icon "Close Button" at bounding box center [860, 197] width 9 height 9
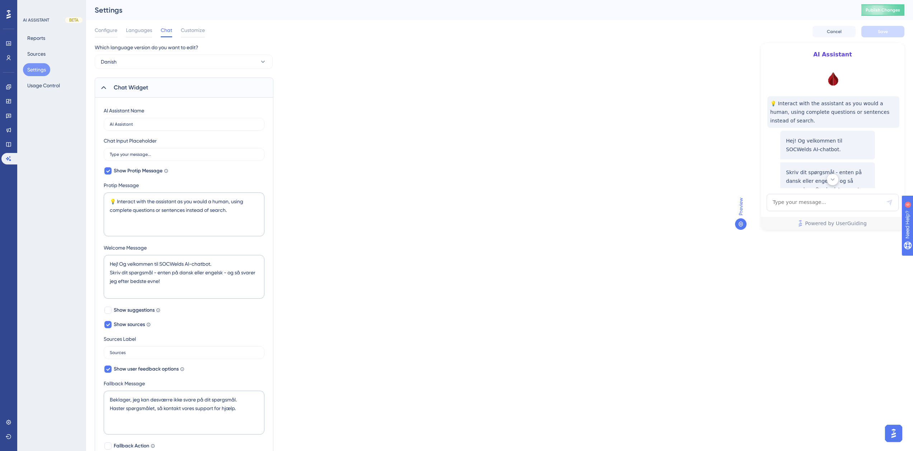
scroll to position [0, 0]
click at [113, 26] on div "Configure Languages Chat Customize Cancel Save" at bounding box center [500, 31] width 810 height 23
click at [109, 29] on span "Configure" at bounding box center [106, 30] width 23 height 9
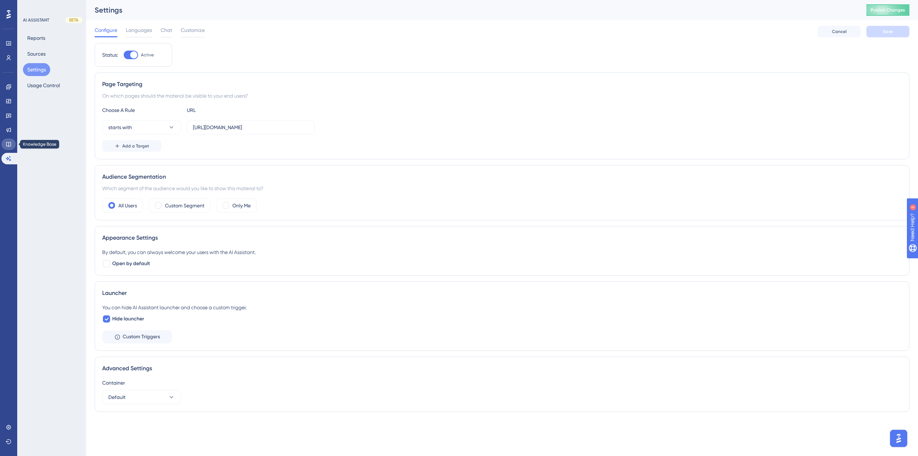
click at [13, 143] on link at bounding box center [8, 143] width 14 height 11
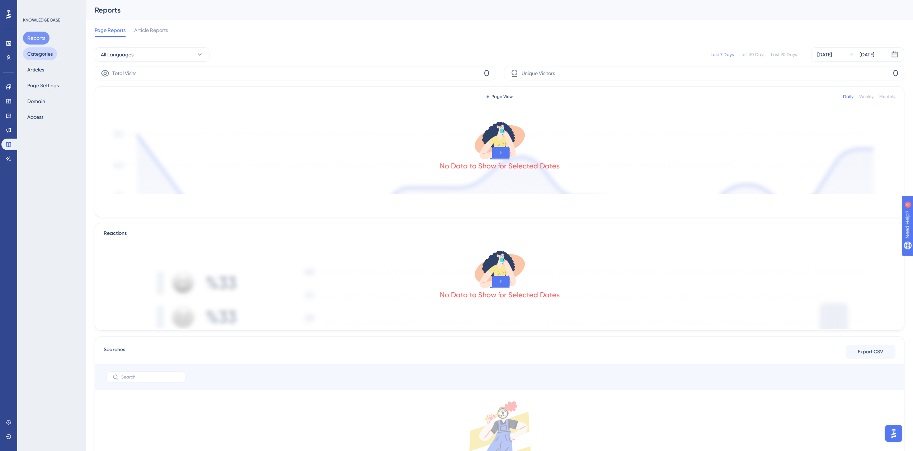
click at [45, 51] on button "Categories" at bounding box center [40, 53] width 34 height 13
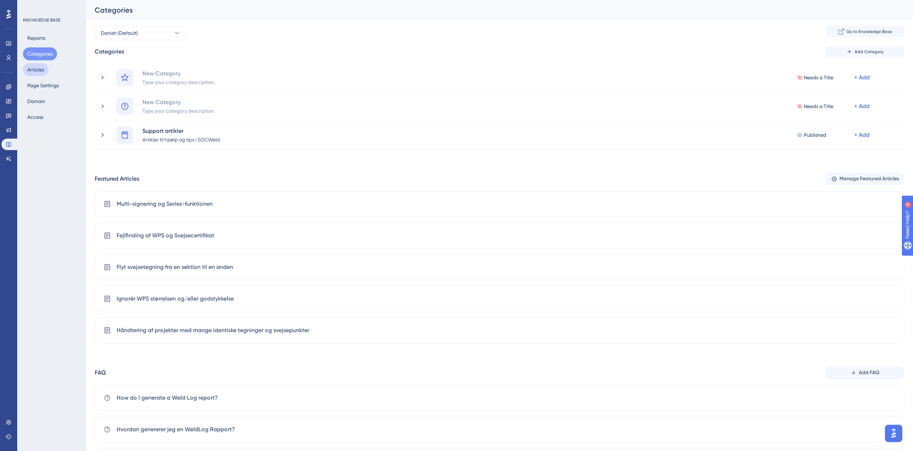
click at [36, 74] on button "Articles" at bounding box center [35, 69] width 25 height 13
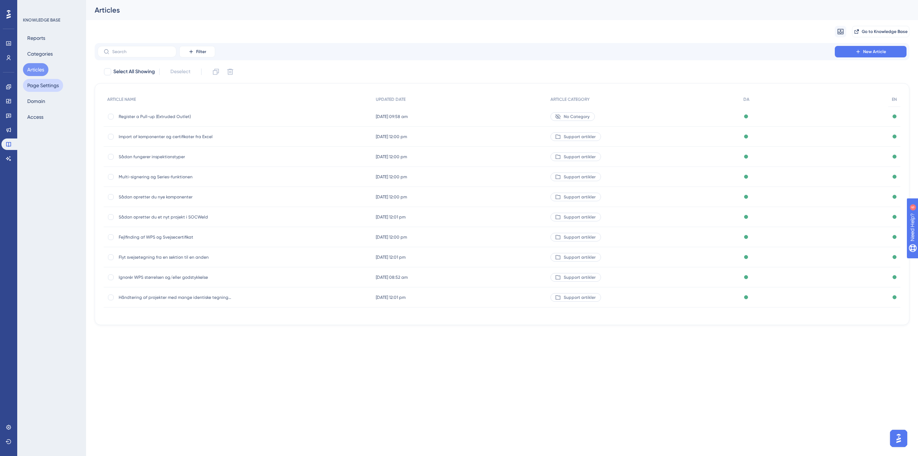
click at [41, 90] on button "Page Settings" at bounding box center [43, 85] width 40 height 13
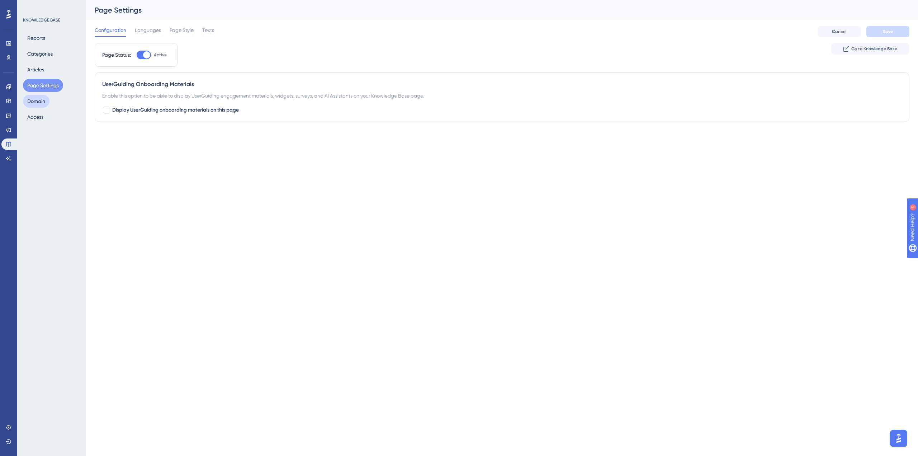
click at [42, 104] on button "Domain" at bounding box center [36, 101] width 27 height 13
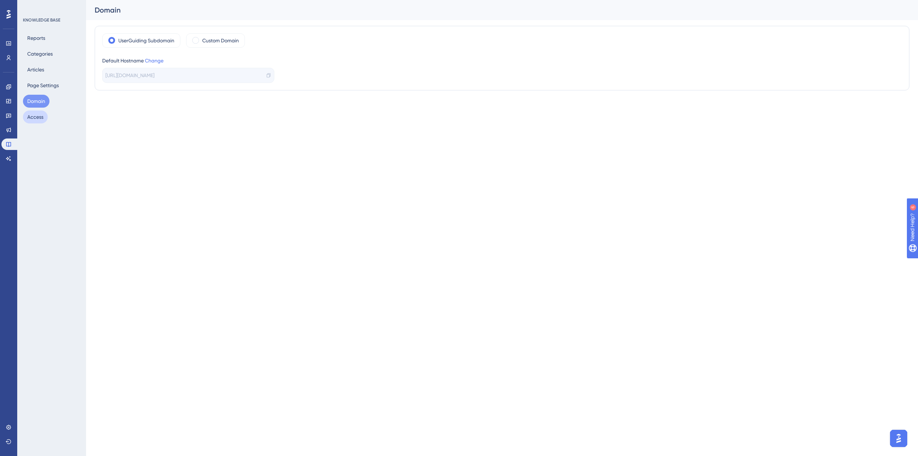
click at [31, 112] on button "Access" at bounding box center [35, 116] width 25 height 13
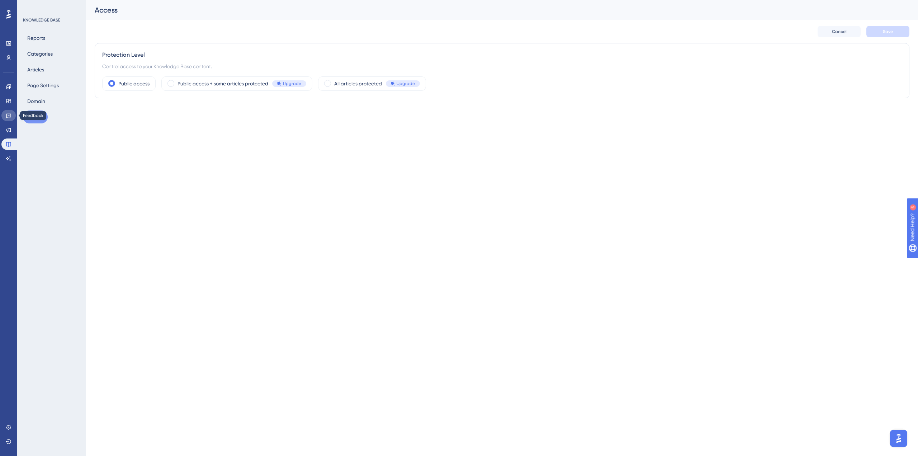
click at [8, 118] on icon at bounding box center [9, 116] width 6 height 6
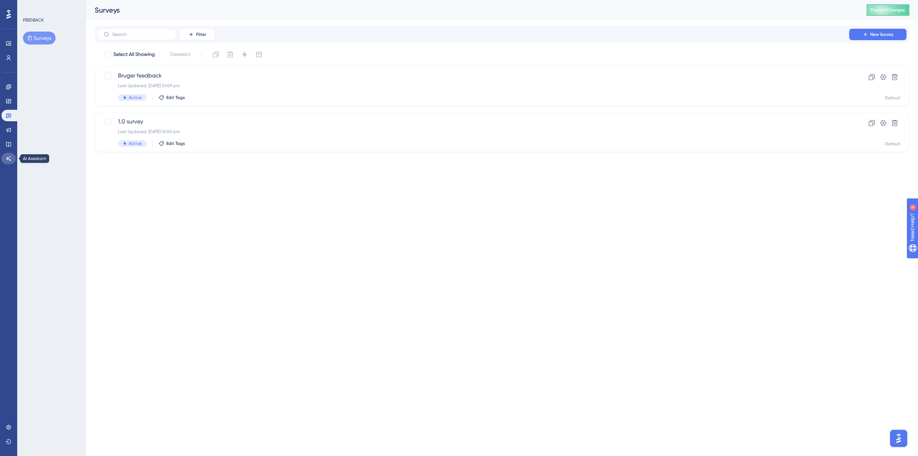
click at [7, 159] on icon at bounding box center [8, 158] width 5 height 5
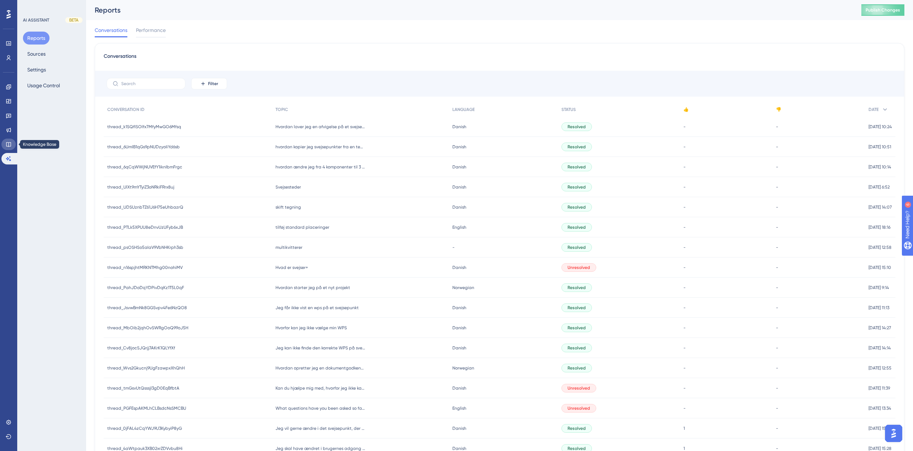
click at [8, 141] on link at bounding box center [8, 143] width 14 height 11
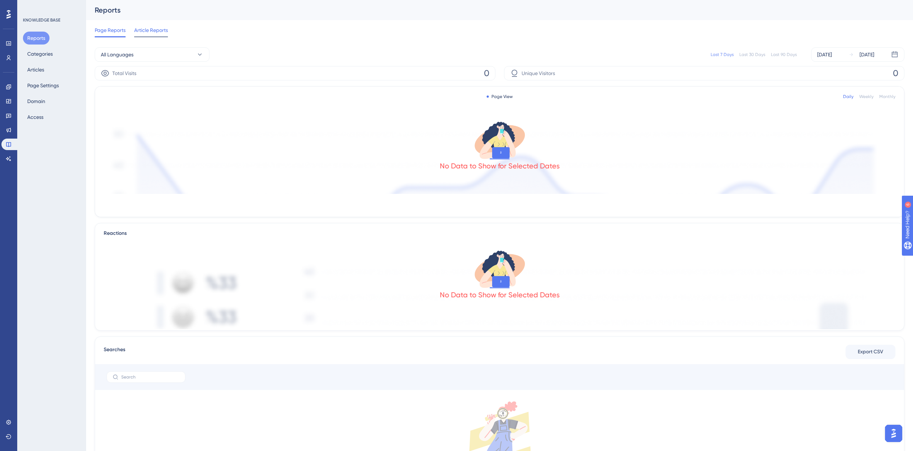
click at [149, 31] on span "Article Reports" at bounding box center [151, 30] width 34 height 9
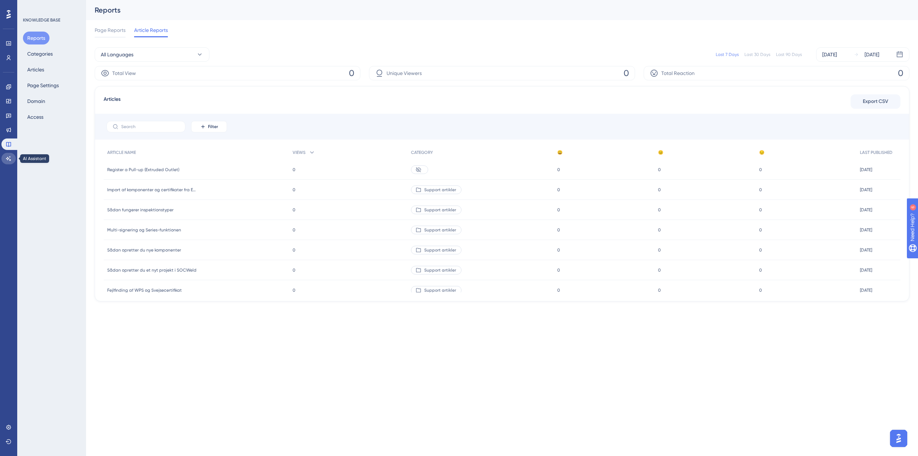
click at [10, 158] on icon at bounding box center [9, 159] width 6 height 6
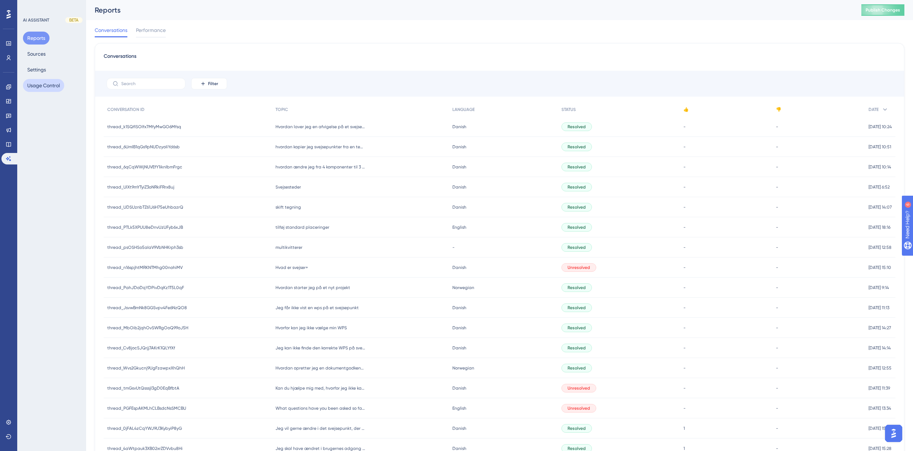
click at [58, 86] on button "Usage Control" at bounding box center [43, 85] width 41 height 13
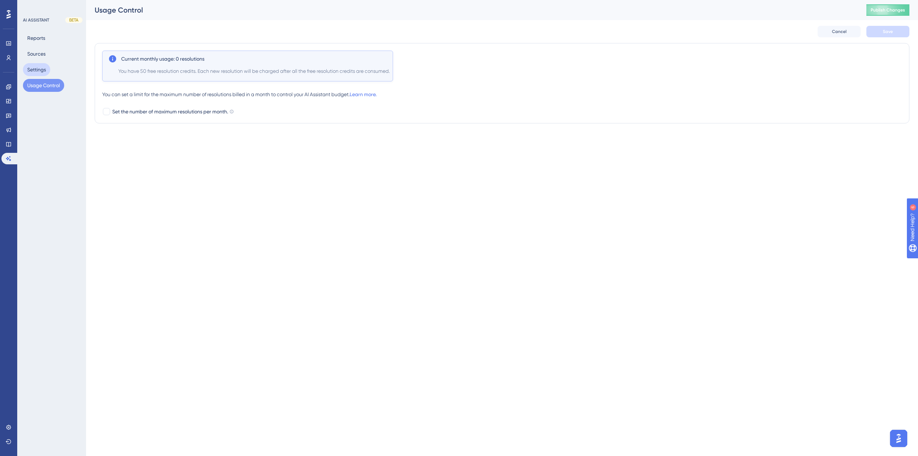
click at [45, 74] on button "Settings" at bounding box center [36, 69] width 27 height 13
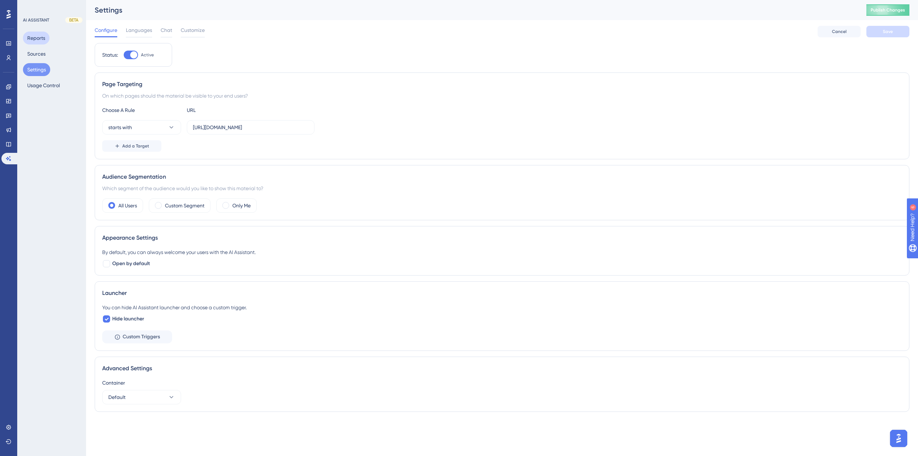
click at [41, 36] on button "Reports" at bounding box center [36, 38] width 27 height 13
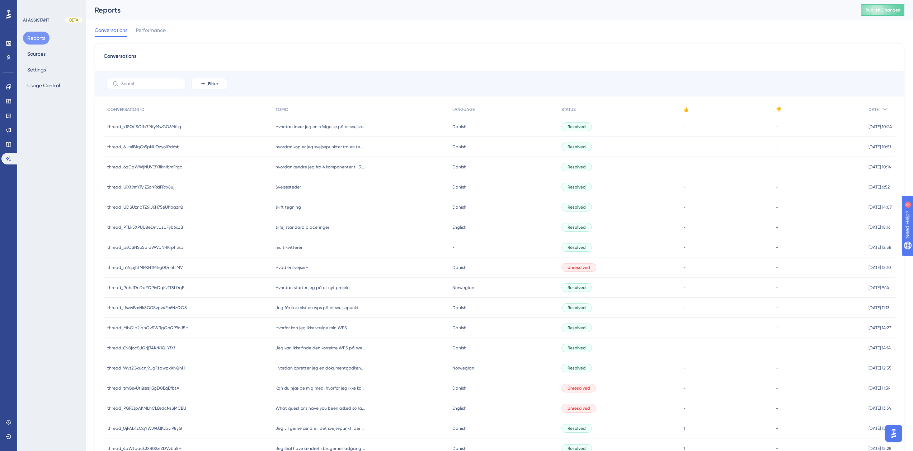
click at [173, 121] on div "thread_k1SQfISOlfx7MfyMwGO6Mfsq thread_k1SQfISOlfx7MfyMwGO6Mfsq" at bounding box center [188, 127] width 168 height 20
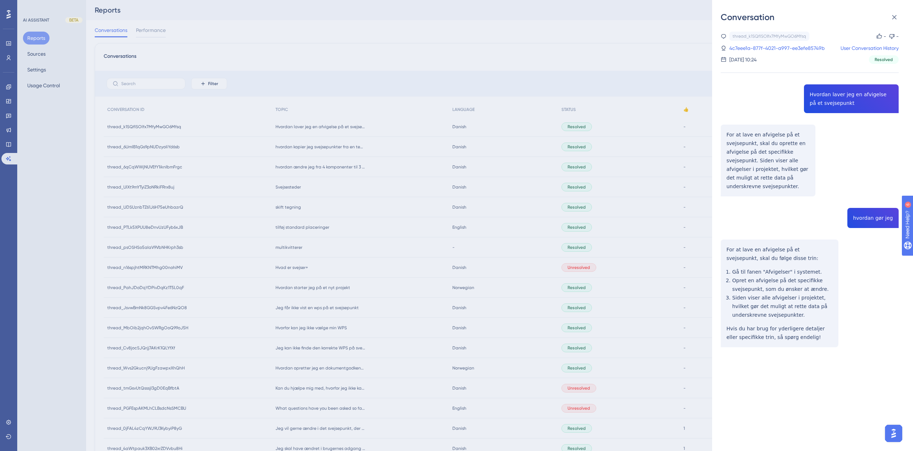
click at [347, 161] on div "Conversation thread_k1SQfISOlfx7MfyMwGO6Mfsq Copy - - 4c7eee1a-877f-4021-a997-e…" at bounding box center [456, 225] width 913 height 451
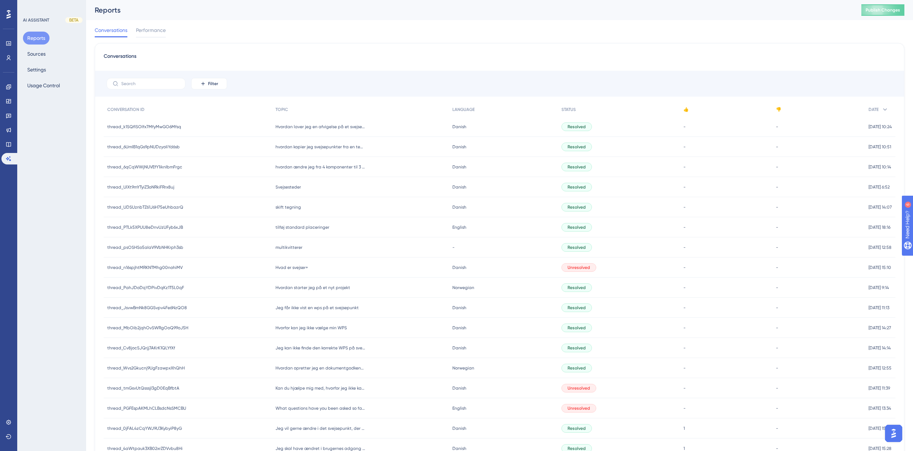
click at [335, 150] on div "hvordan kopier jeg svejsepunkter fra en tegning til en anden tegning hvordan ko…" at bounding box center [360, 147] width 177 height 20
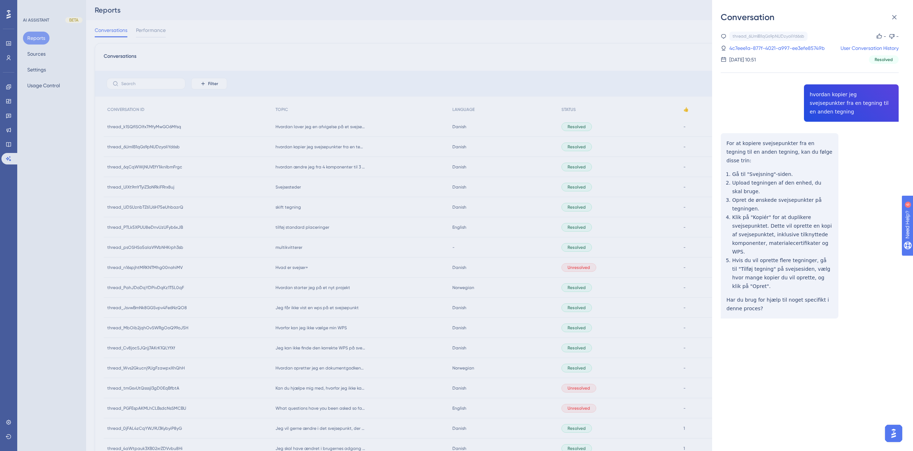
click at [354, 150] on div "Conversation thread_6UmlB1qGs9pNUDzyoIiYd6sb Copy - - 4c7eee1a-877f-4021-a997-e…" at bounding box center [456, 225] width 913 height 451
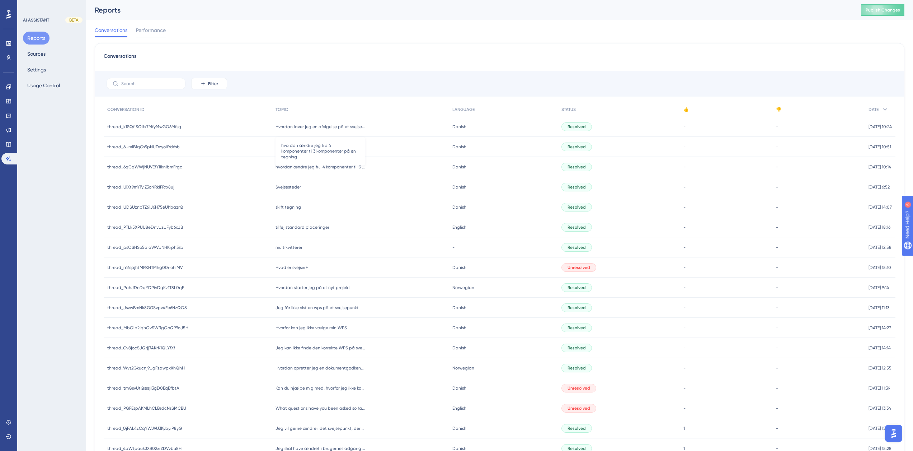
click at [295, 166] on span "hvordan ændre jeg fra 4 komponenter til 3 komponenter på en tegning" at bounding box center [320, 167] width 90 height 6
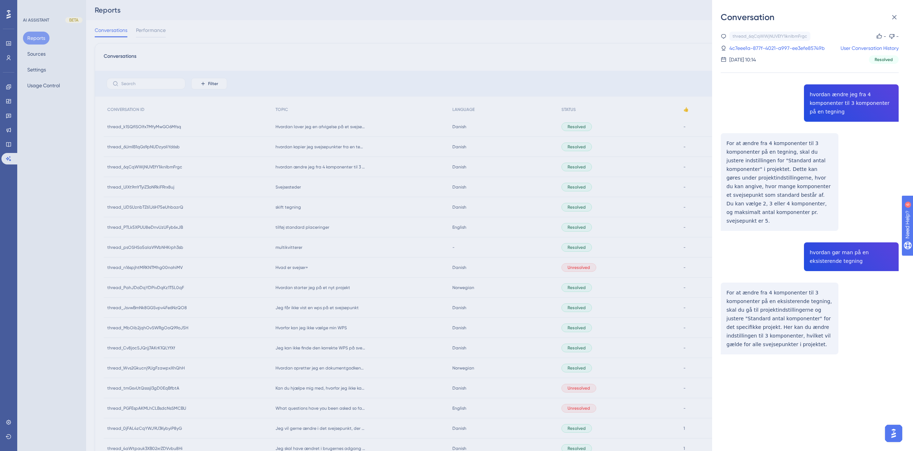
click at [295, 166] on div "Conversation thread_6qCqWWjNUVEfY1iknIbmFrgc Copy - - 4c7eee1a-877f-4021-a997-e…" at bounding box center [456, 225] width 913 height 451
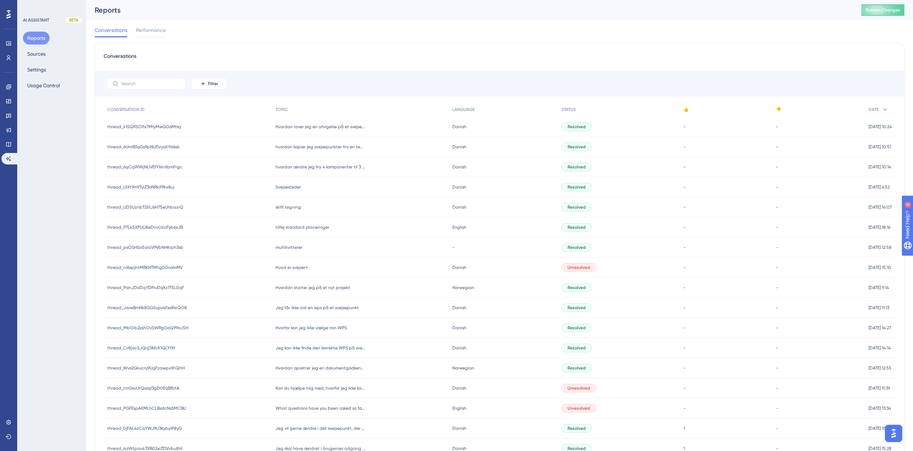
click at [286, 185] on span "Svejsesteder" at bounding box center [287, 187] width 25 height 6
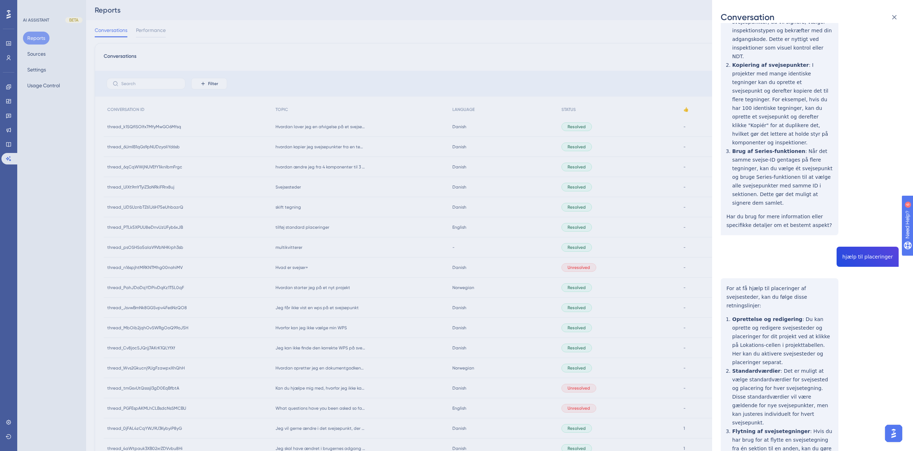
scroll to position [575, 0]
click at [336, 166] on div "Conversation thread_UlXt9mYTyiZ3oNRkiFRrx8uj Copy - - d1597b3a-284a-4694-80d7-9…" at bounding box center [456, 225] width 913 height 451
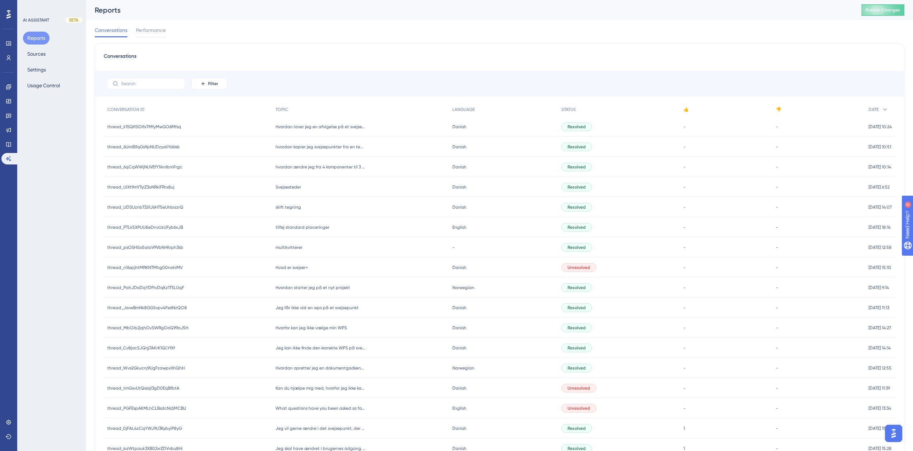
click at [281, 227] on span "tilføj standard placeringer" at bounding box center [302, 227] width 54 height 6
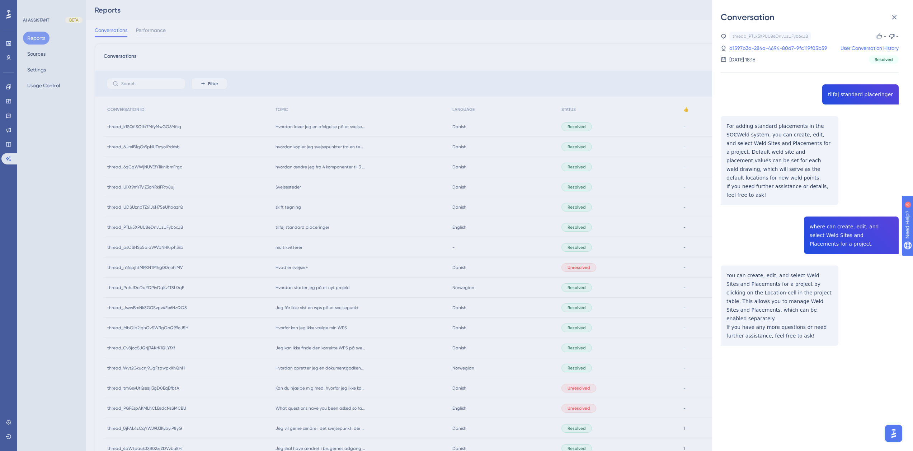
click at [358, 233] on div "Conversation thread_PTLk5XPUU8eDnvUzUFyb6xJB Copy - - d1597b3a-284a-4694-80d7-9…" at bounding box center [456, 225] width 913 height 451
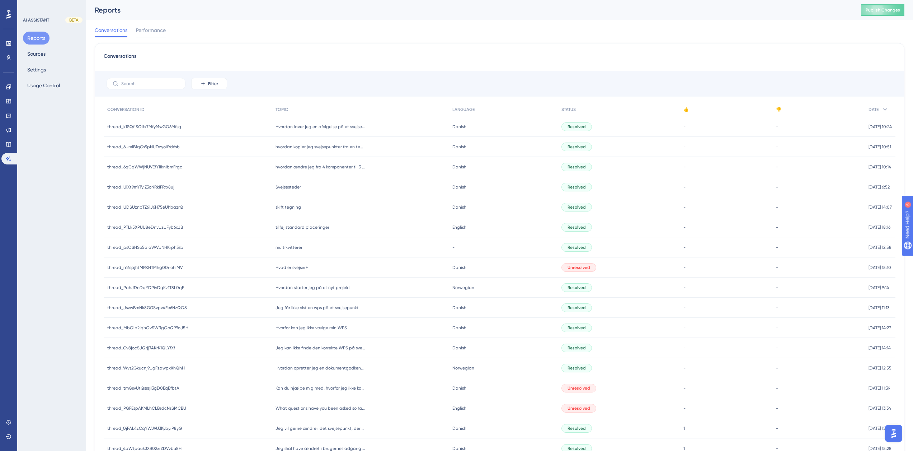
click at [294, 268] on span "Hvad er svejser+" at bounding box center [291, 267] width 33 height 6
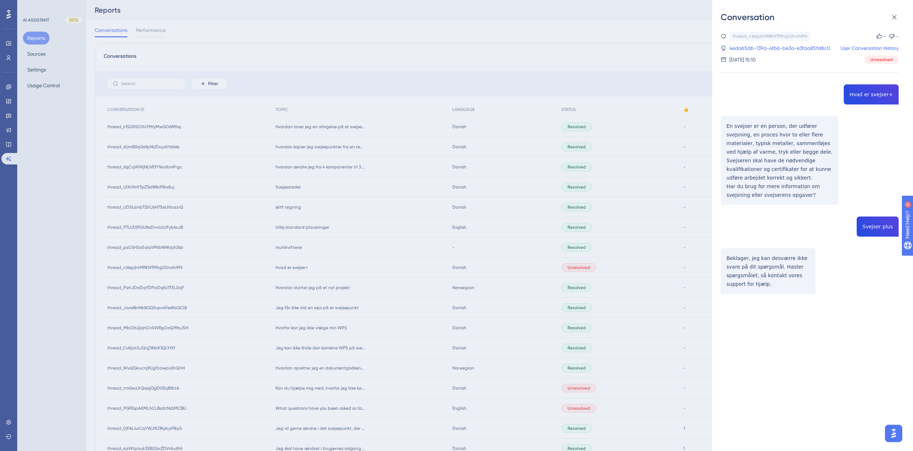
click at [397, 246] on div "Conversation thread_n16spjhtMRKNTMhg00nohiMV Copy - - 4eda65db-139a-4fb6-be3a-e…" at bounding box center [456, 225] width 913 height 451
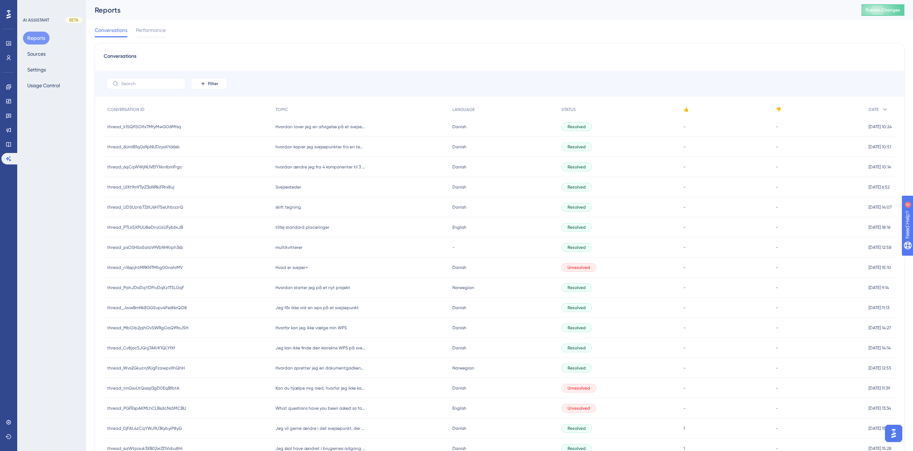
click at [296, 286] on span "Hvordan starter jeg på et nyt projekt" at bounding box center [312, 287] width 75 height 6
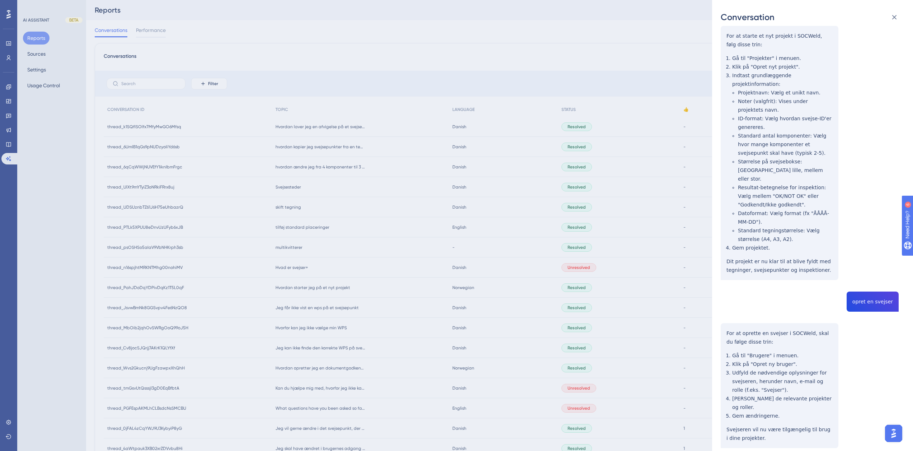
scroll to position [101, 0]
click at [639, 299] on div "Conversation thread_PahJDoDqYDPivDqKz1T5L0qF Copy - - 81cde859-c251-4f13-b505-e…" at bounding box center [456, 225] width 913 height 451
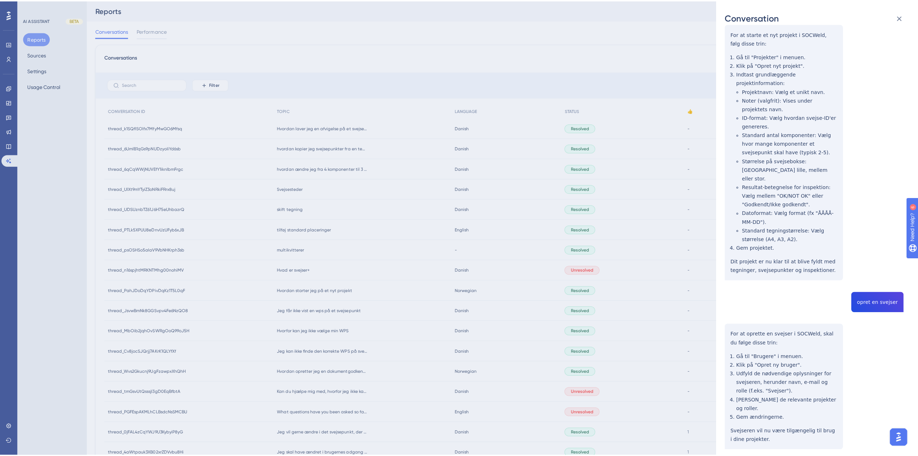
scroll to position [0, 0]
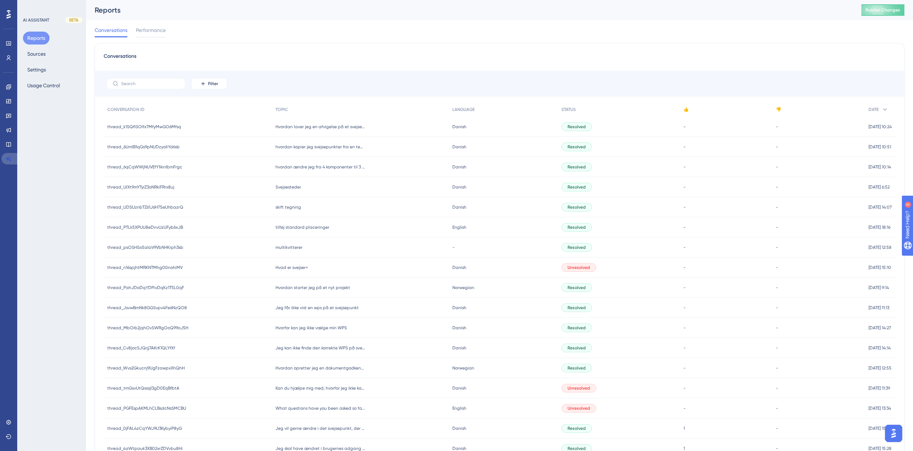
click at [7, 154] on link at bounding box center [9, 158] width 17 height 11
click at [38, 55] on button "Sources" at bounding box center [36, 53] width 27 height 13
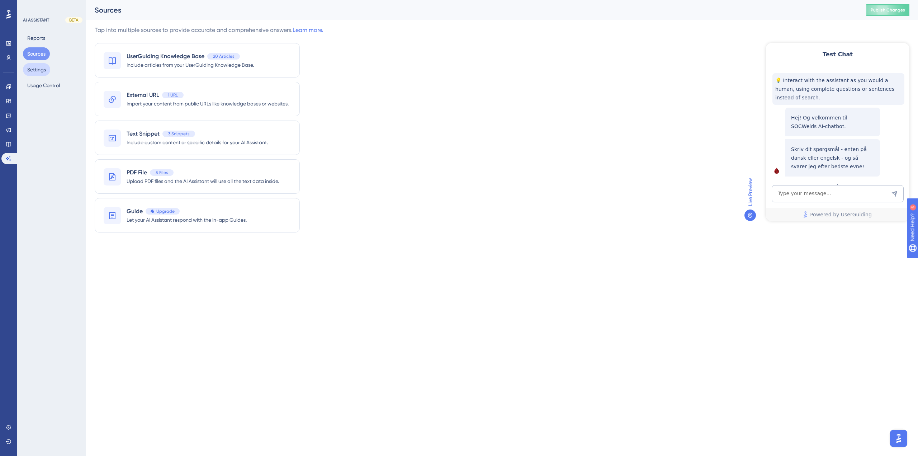
click at [40, 67] on button "Settings" at bounding box center [36, 69] width 27 height 13
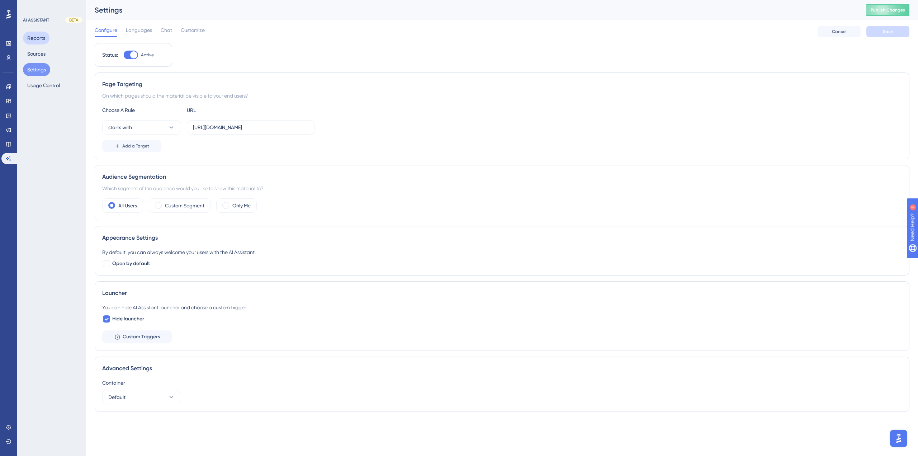
click at [35, 33] on button "Reports" at bounding box center [36, 38] width 27 height 13
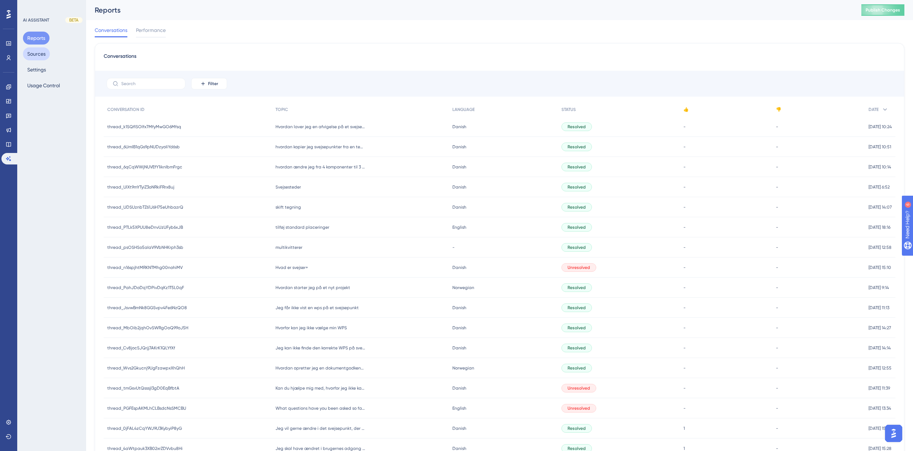
click at [38, 49] on button "Sources" at bounding box center [36, 53] width 27 height 13
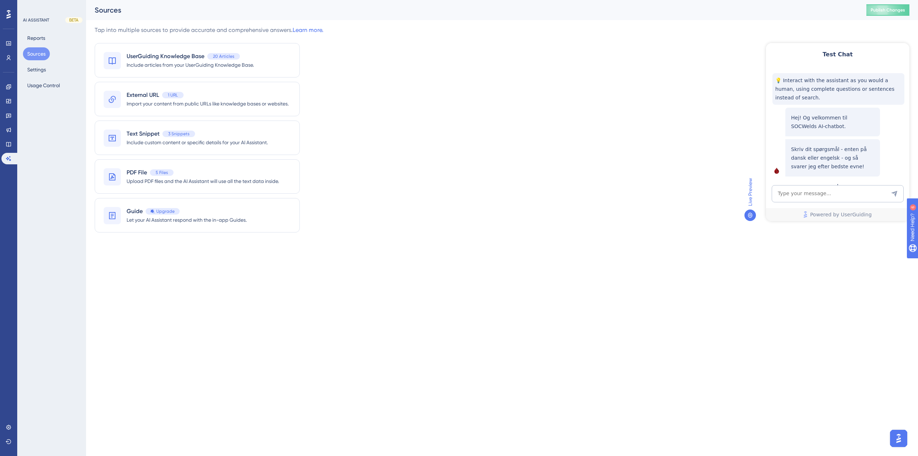
click at [38, 59] on button "Sources" at bounding box center [36, 53] width 27 height 13
click at [40, 66] on button "Settings" at bounding box center [36, 69] width 27 height 13
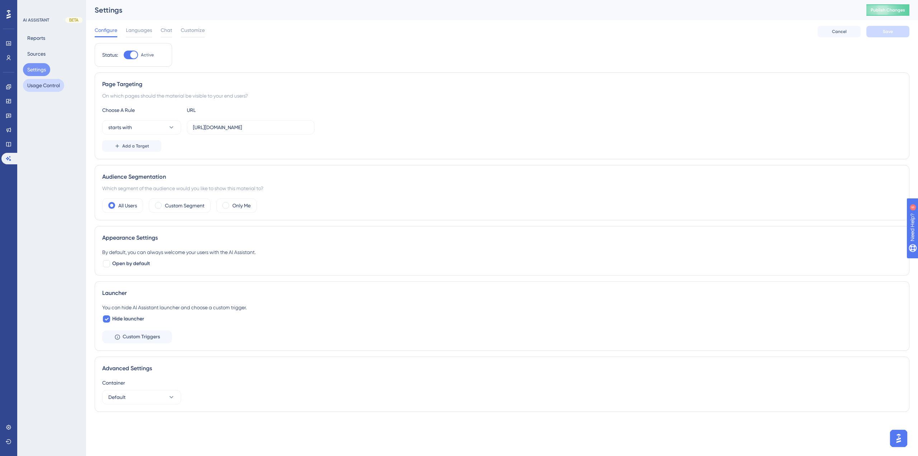
click at [42, 86] on button "Usage Control" at bounding box center [43, 85] width 41 height 13
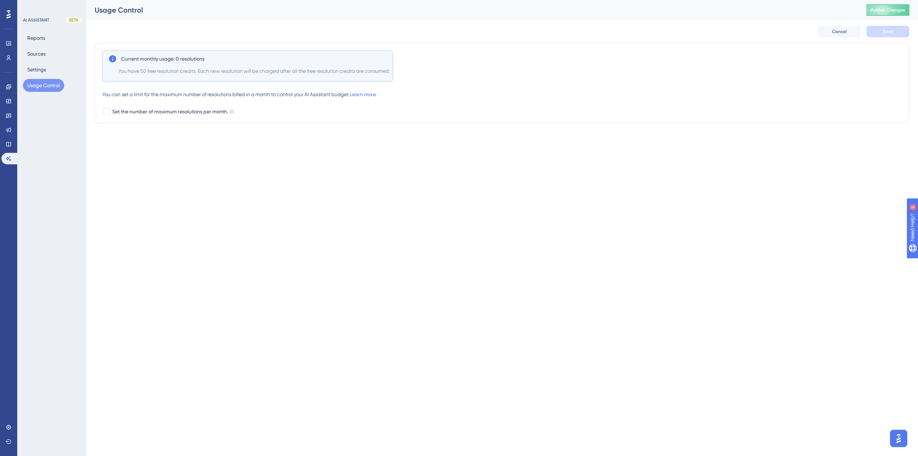
click at [40, 76] on div "Reports Sources Settings Usage Control" at bounding box center [52, 62] width 58 height 60
click at [40, 73] on button "Settings" at bounding box center [36, 69] width 27 height 13
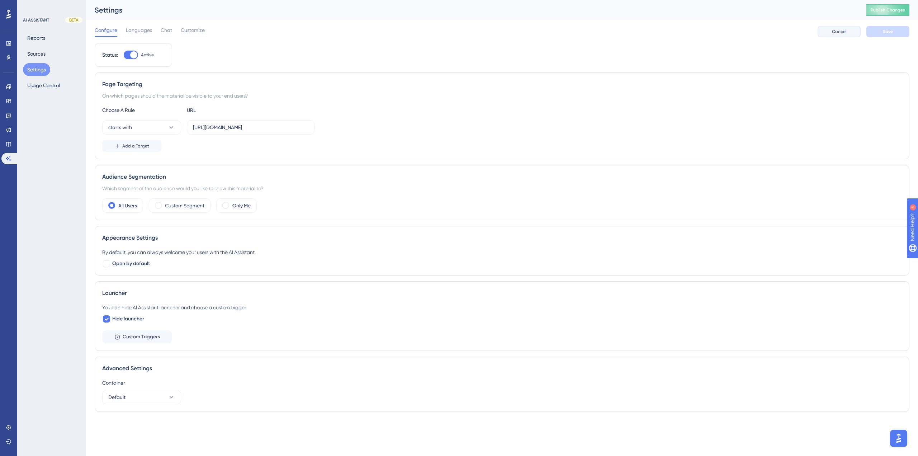
click at [849, 28] on button "Cancel" at bounding box center [839, 31] width 43 height 11
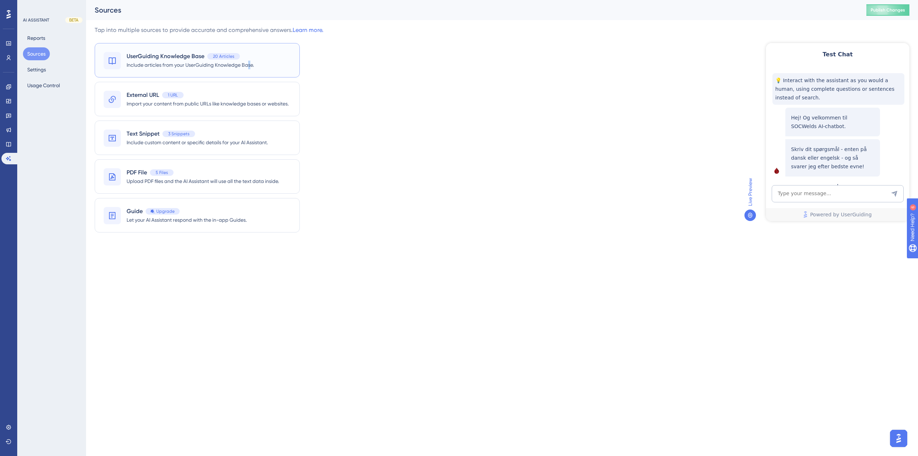
click at [250, 66] on span "Include articles from your UserGuiding Knowledge Base." at bounding box center [190, 65] width 127 height 9
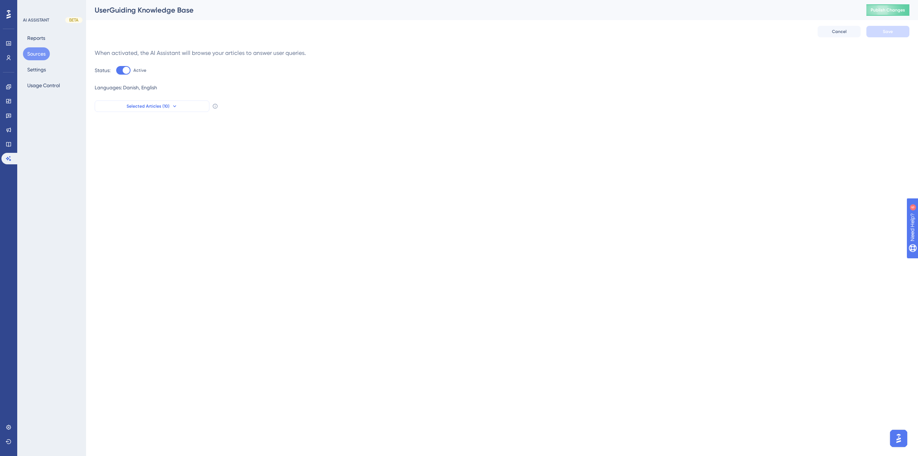
click at [182, 107] on button "Selected Articles (10)" at bounding box center [152, 105] width 115 height 11
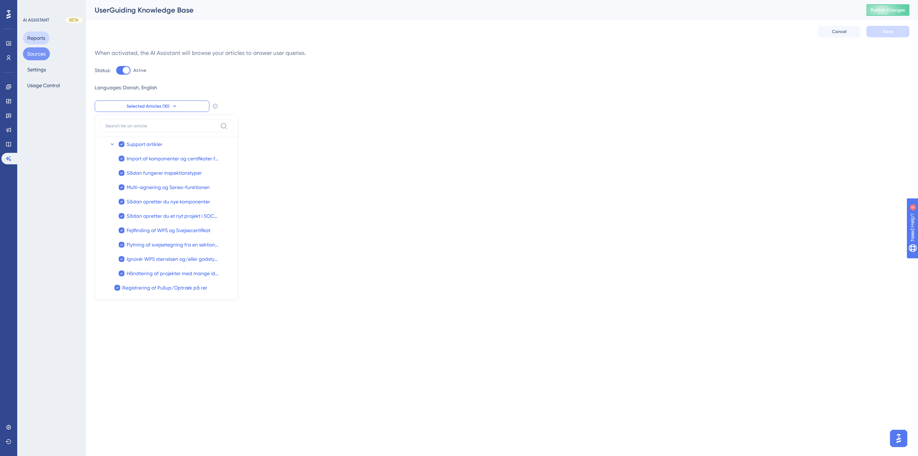
click at [36, 36] on button "Reports" at bounding box center [36, 38] width 27 height 13
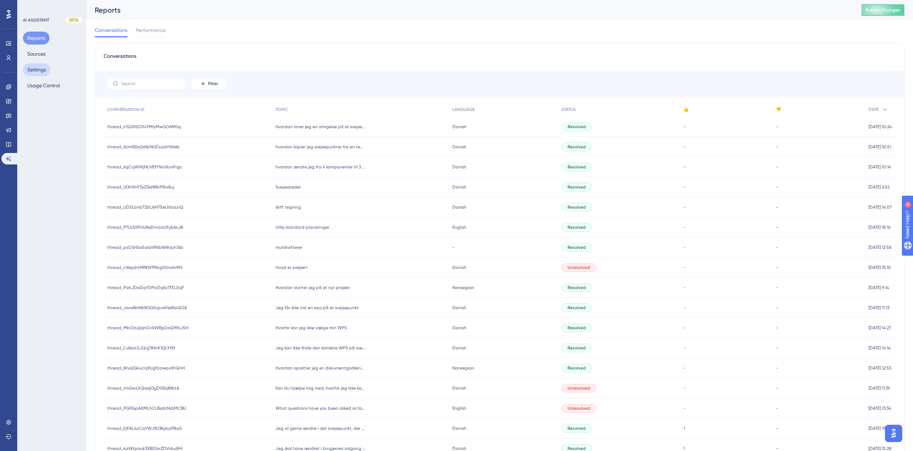
click at [47, 69] on button "Settings" at bounding box center [36, 69] width 27 height 13
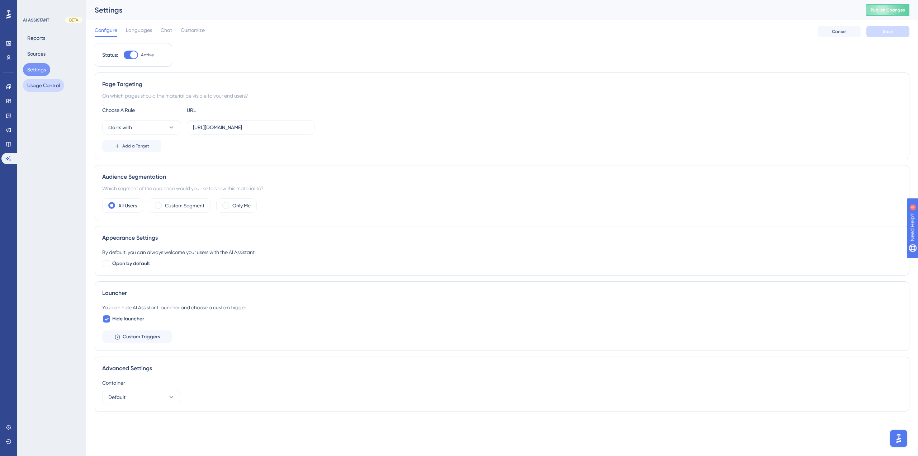
click at [56, 87] on button "Usage Control" at bounding box center [43, 85] width 41 height 13
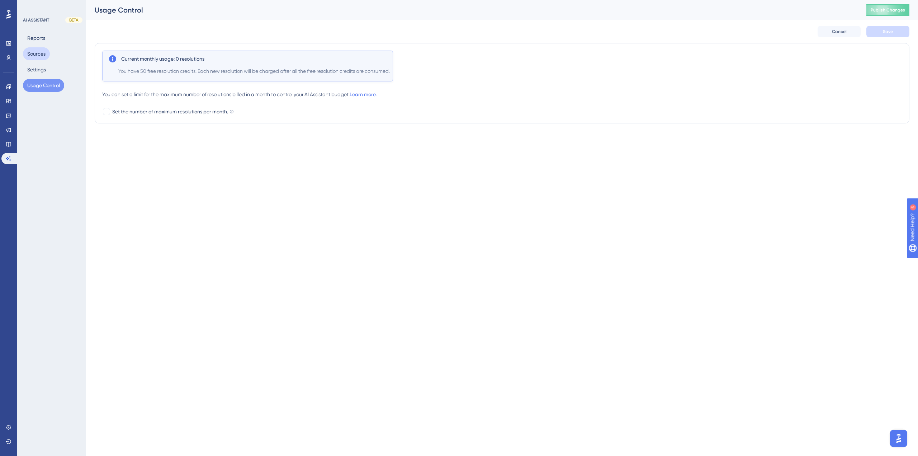
click at [43, 50] on button "Sources" at bounding box center [36, 53] width 27 height 13
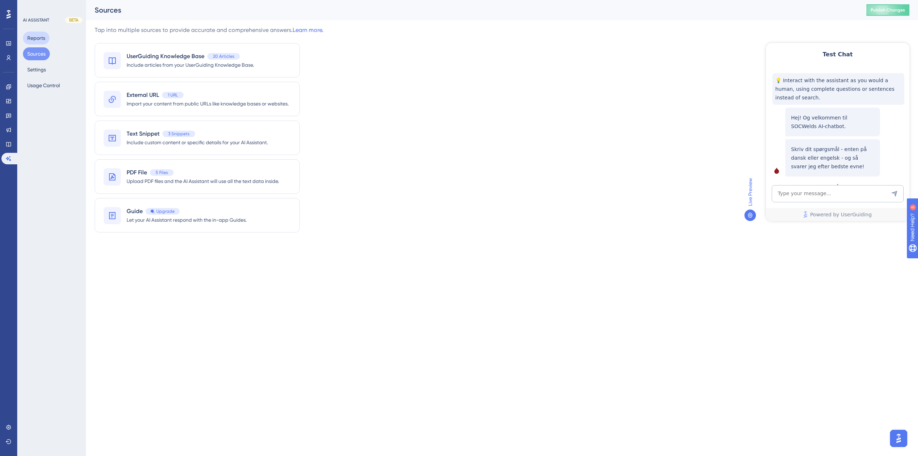
click at [41, 38] on button "Reports" at bounding box center [36, 38] width 27 height 13
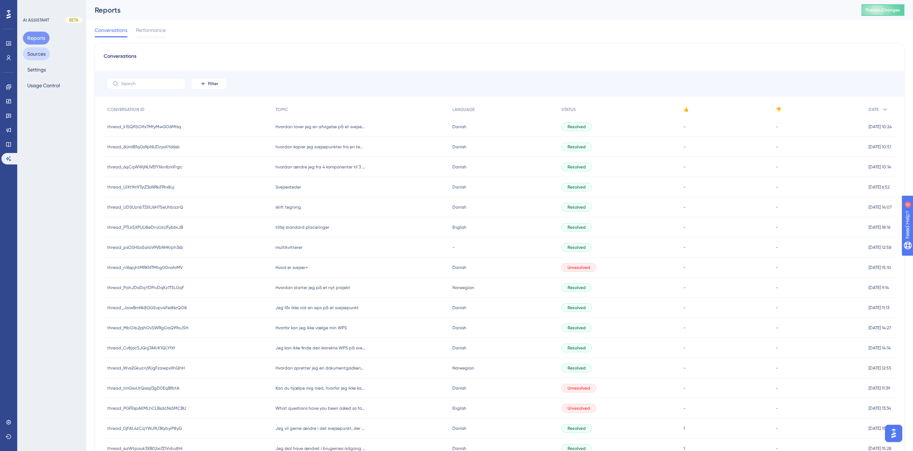
click at [41, 51] on button "Sources" at bounding box center [36, 53] width 27 height 13
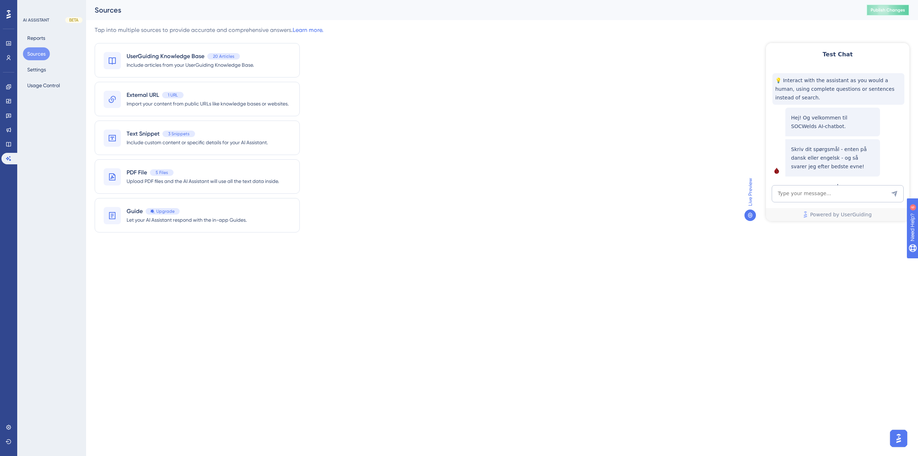
click at [903, 10] on span "Publish Changes" at bounding box center [888, 10] width 34 height 6
click at [452, 48] on div "Tap into multiple sources to provide accurate and comprehensive answers. Learn …" at bounding box center [502, 133] width 815 height 215
click at [42, 42] on button "Reports" at bounding box center [36, 38] width 27 height 13
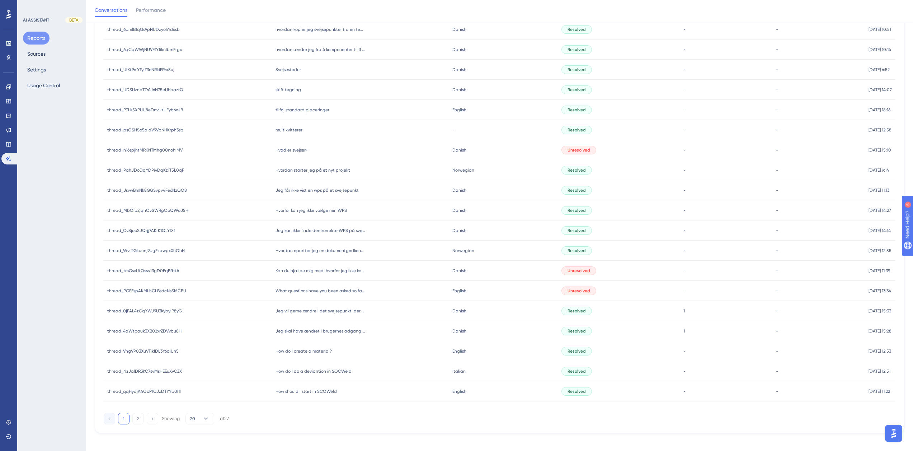
scroll to position [126, 0]
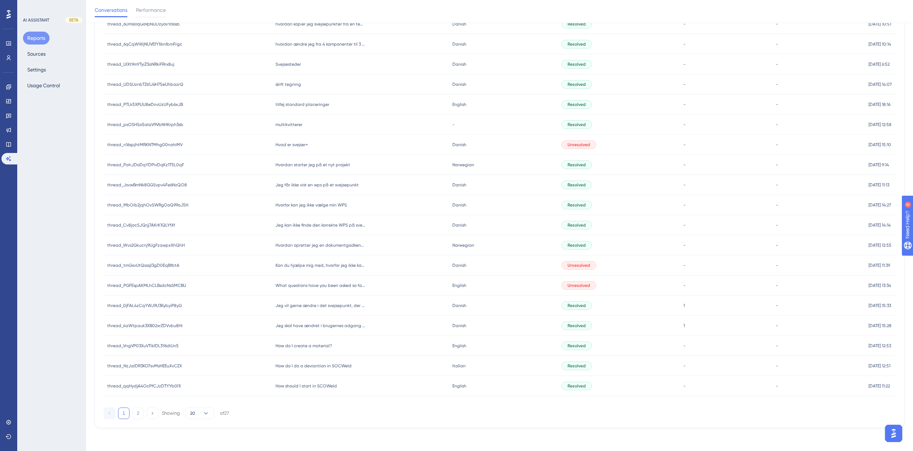
click at [332, 364] on span "How do I do a deviantion in SOCWeld" at bounding box center [313, 366] width 76 height 6
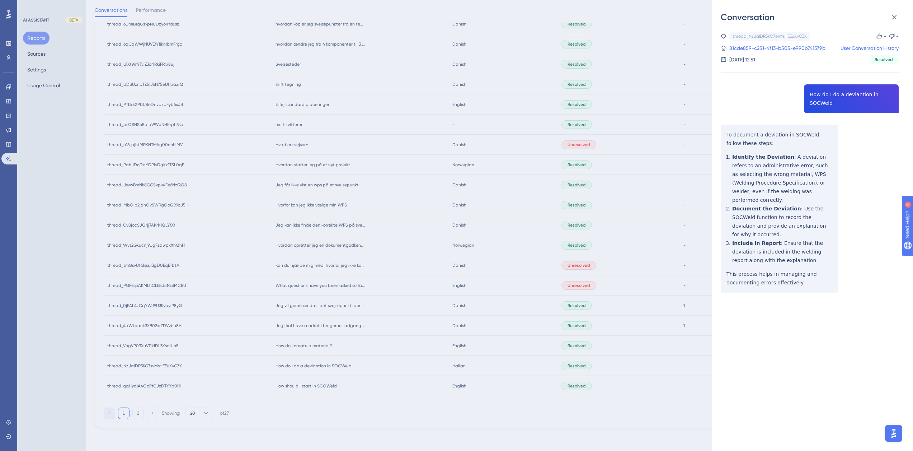
click at [344, 335] on div "Conversation thread_NzJalDR3KO7svMsHEEuXvCZX Copy - - 81cde859-c251-4f13-b505-e…" at bounding box center [456, 225] width 913 height 451
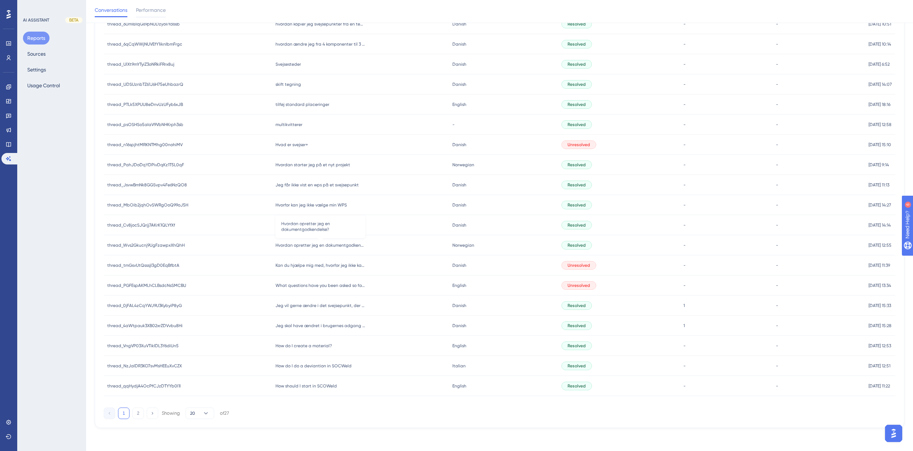
click at [348, 248] on span "Hvordan opretter jeg en dokumentgodkendelse?" at bounding box center [320, 245] width 90 height 6
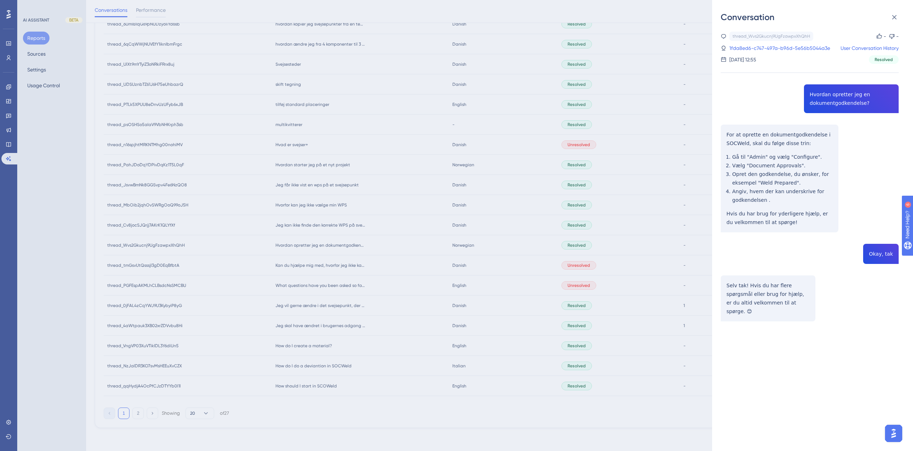
click at [353, 234] on div "Conversation thread_Wvs2Gkucnj9UgFzawpxXhQhH Copy - - 1fda8ed6-c747-497a-b96d-5…" at bounding box center [456, 225] width 913 height 451
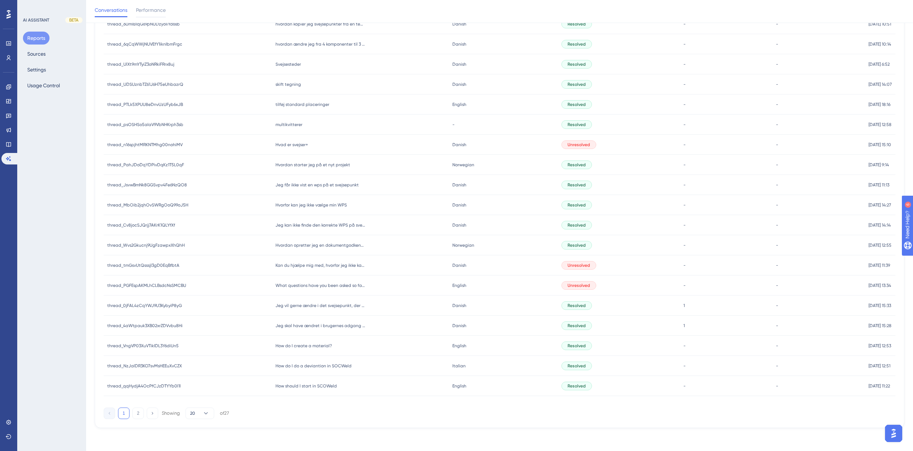
click at [353, 232] on div "Jeg kan ikke finde den korrekte WPS på svejspunktet. Hvad er problemet? Jeg kan…" at bounding box center [360, 225] width 177 height 20
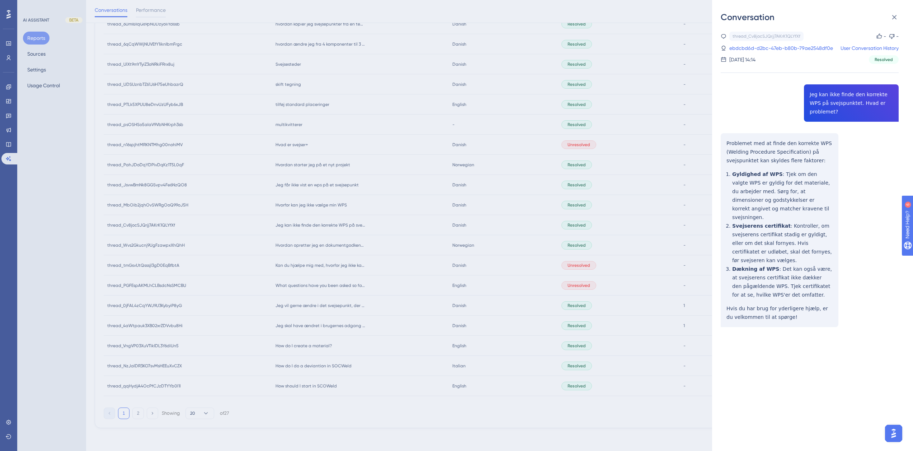
click at [338, 208] on div "Conversation thread_Cv8jocSJQrjj7AKrK1QLYfXf Copy - - ebdcbd6d-d2bc-47eb-b80b-7…" at bounding box center [456, 225] width 913 height 451
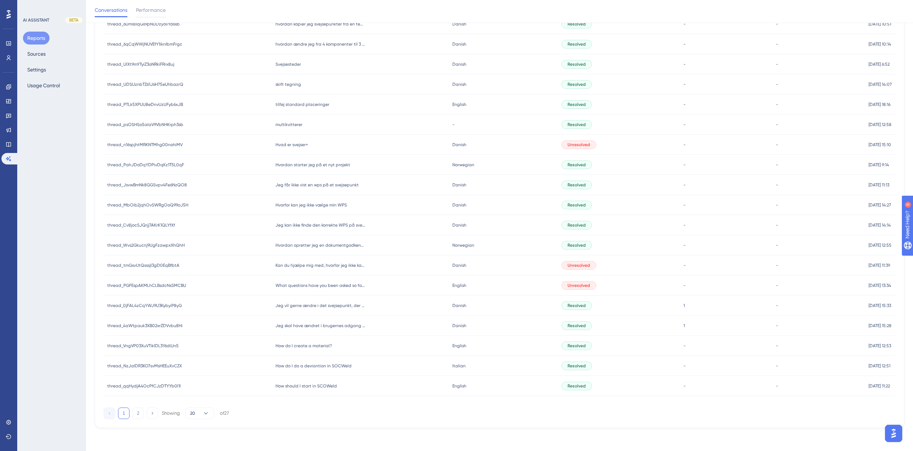
click at [387, 261] on div "Kan du hjælpe mig med, hvorfor jeg ikke kan finde mit svejsecertifikat? Kan du …" at bounding box center [360, 265] width 177 height 20
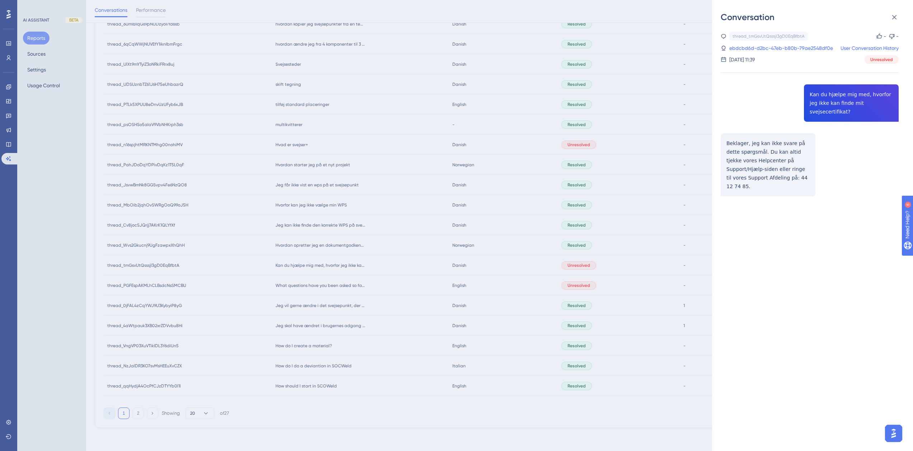
click at [387, 261] on div "Conversation thread_tmGsvUtQsssjI3gD0EqBfbtA Copy - - ebdcbd6d-d2bc-47eb-b80b-7…" at bounding box center [456, 225] width 913 height 451
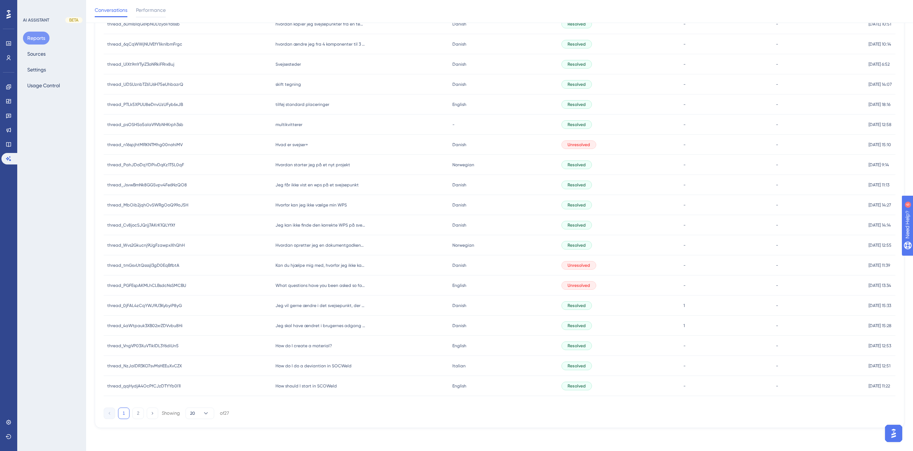
click at [378, 286] on div "What questions have you been asked so far? What questions have you been asked s…" at bounding box center [360, 285] width 177 height 20
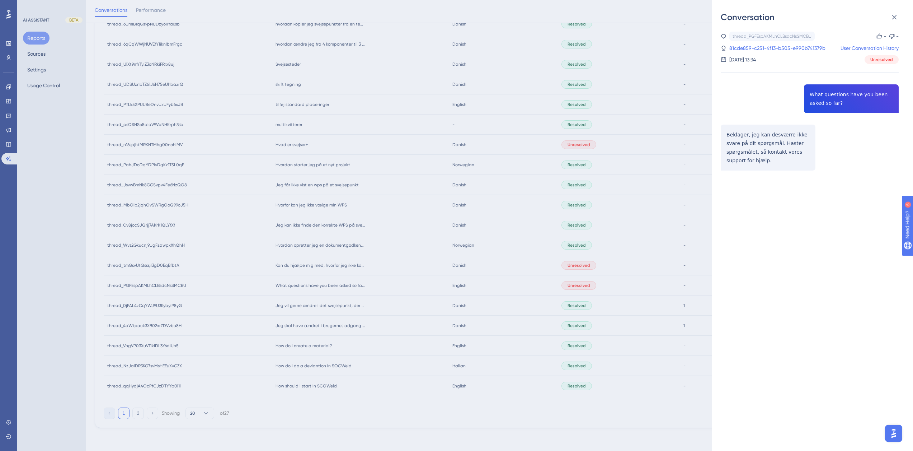
click at [378, 286] on div "Conversation thread_PGFEspAKMLhCLBsdcNsSMCBU Copy - - 81cde859-c251-4f13-b505-e…" at bounding box center [456, 225] width 913 height 451
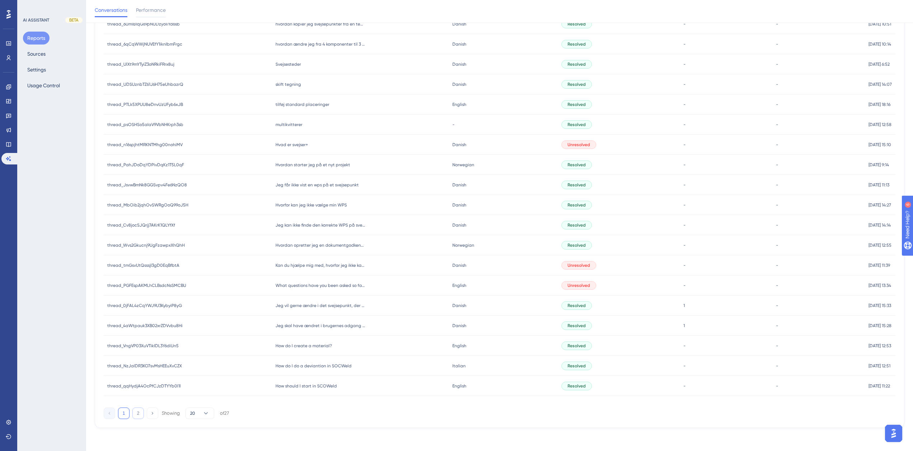
click at [136, 410] on button "2" at bounding box center [137, 412] width 11 height 11
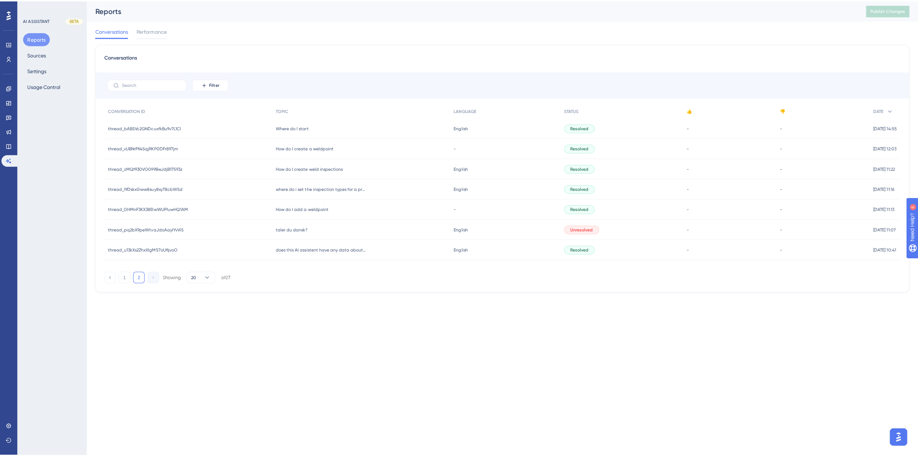
scroll to position [0, 0]
click at [328, 226] on div "taler du dansk? taler du dansk?" at bounding box center [361, 227] width 178 height 20
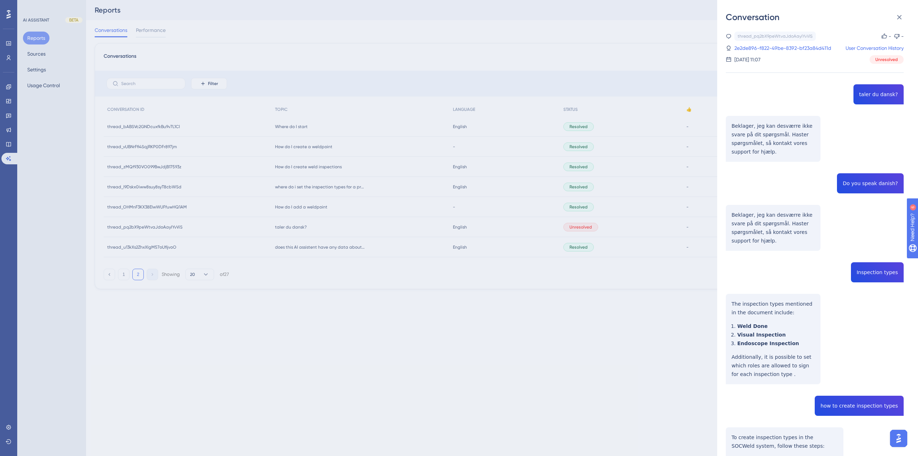
click at [543, 311] on div "Conversation thread_pq2bX9peWtvaJdoAayIYvViS Copy - - 2e2de896-f822-49be-8392-b…" at bounding box center [459, 228] width 918 height 456
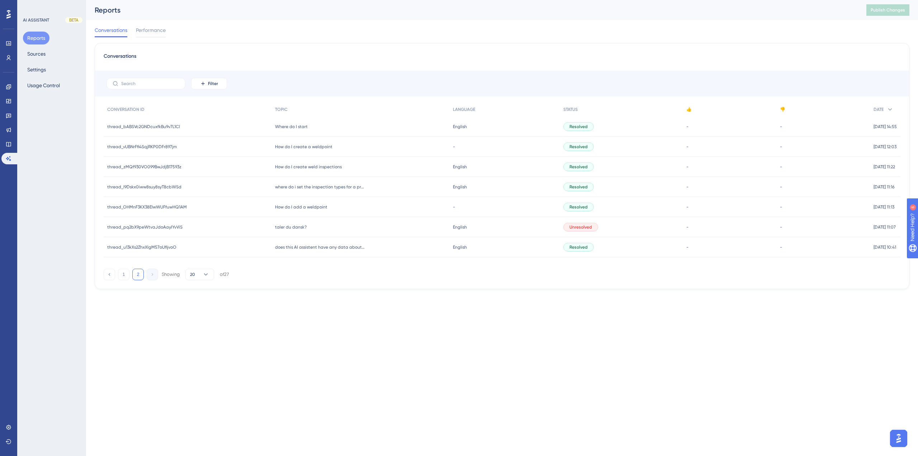
click at [319, 230] on div "taler du dansk? taler du dansk?" at bounding box center [361, 227] width 178 height 20
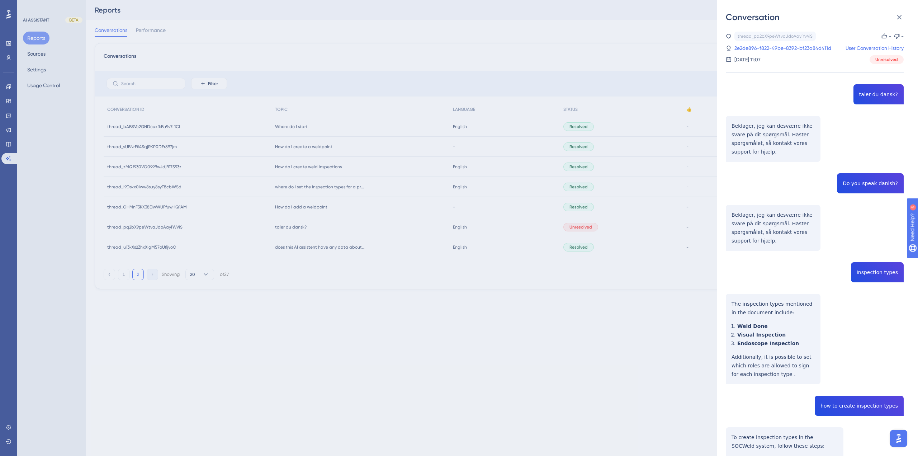
click at [319, 230] on div "Conversation thread_pq2bX9peWtvaJdoAayIYvViS Copy - - 2e2de896-f822-49be-8392-b…" at bounding box center [459, 228] width 918 height 456
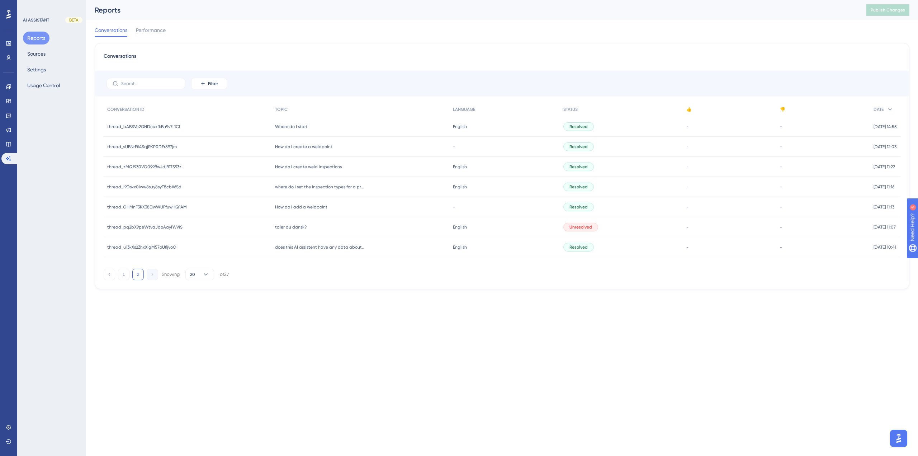
click at [244, 225] on div "thread_pq2bX9peWtvaJdoAayIYvViS thread_pq2bX9peWtvaJdoAayIYvViS" at bounding box center [188, 227] width 168 height 20
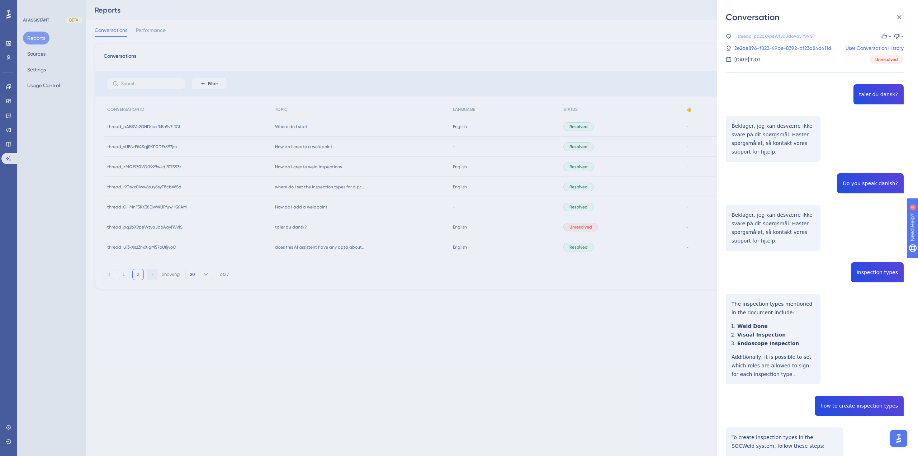
click at [871, 272] on div "thread_pq2bX9peWtvaJdoAayIYvViS Copy - - 2e2de896-f822-49be-8392-bf23a84d411d U…" at bounding box center [815, 328] width 178 height 592
drag, startPoint x: 859, startPoint y: 273, endPoint x: 870, endPoint y: 271, distance: 10.9
click at [870, 271] on div "thread_pq2bX9peWtvaJdoAayIYvViS Copy - - 2e2de896-f822-49be-8392-bf23a84d411d U…" at bounding box center [815, 328] width 178 height 592
click at [858, 272] on div "thread_pq2bX9peWtvaJdoAayIYvViS Copy - - 2e2de896-f822-49be-8392-bf23a84d411d U…" at bounding box center [815, 328] width 178 height 592
click at [488, 124] on div "Conversation thread_pq2bX9peWtvaJdoAayIYvViS Copy - - 2e2de896-f822-49be-8392-b…" at bounding box center [459, 228] width 918 height 456
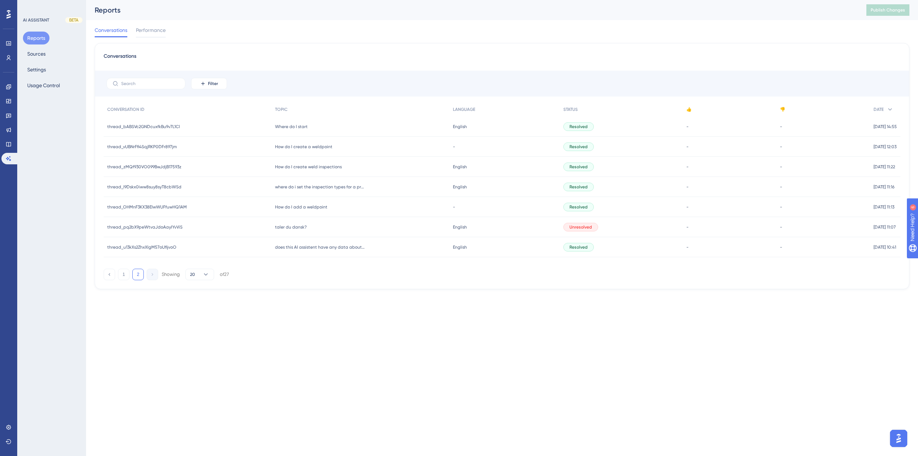
click at [171, 227] on span "thread_pq2bX9peWtvaJdoAayIYvViS" at bounding box center [144, 227] width 75 height 6
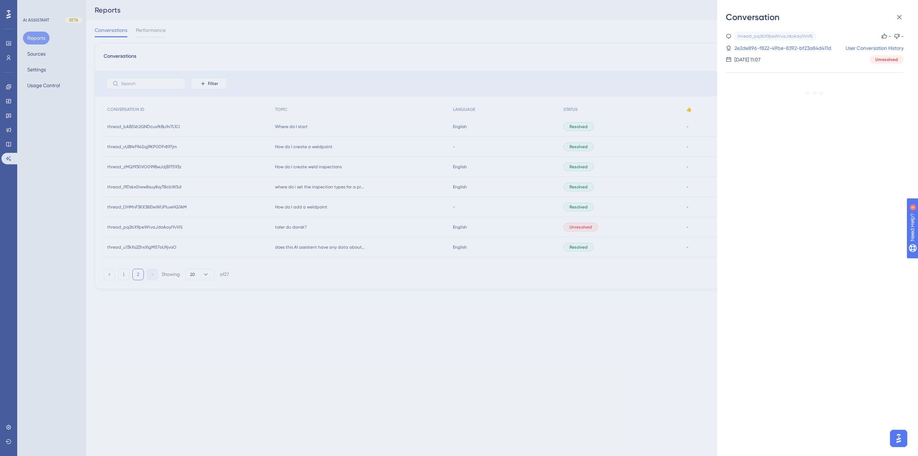
click at [211, 230] on div "Conversation thread_pq2bX9peWtvaJdoAayIYvViS Copy - - 2e2de896-f822-49be-8392-b…" at bounding box center [459, 228] width 918 height 456
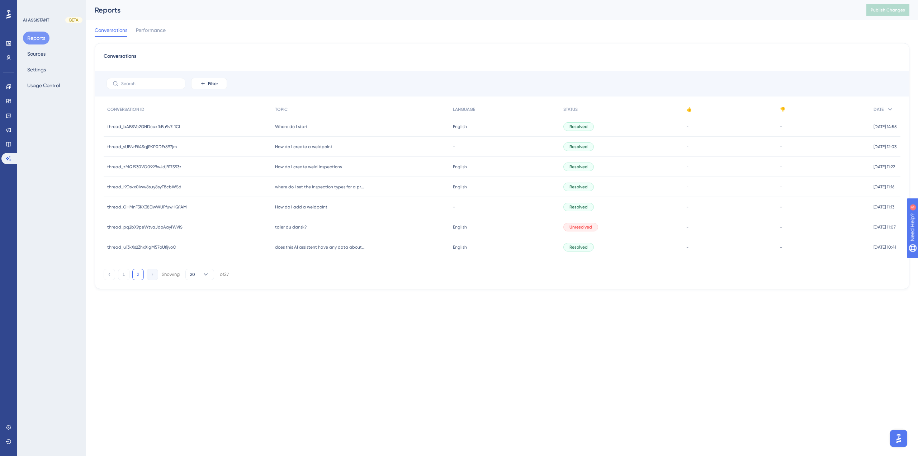
click at [302, 226] on span "taler du dansk?" at bounding box center [291, 227] width 32 height 6
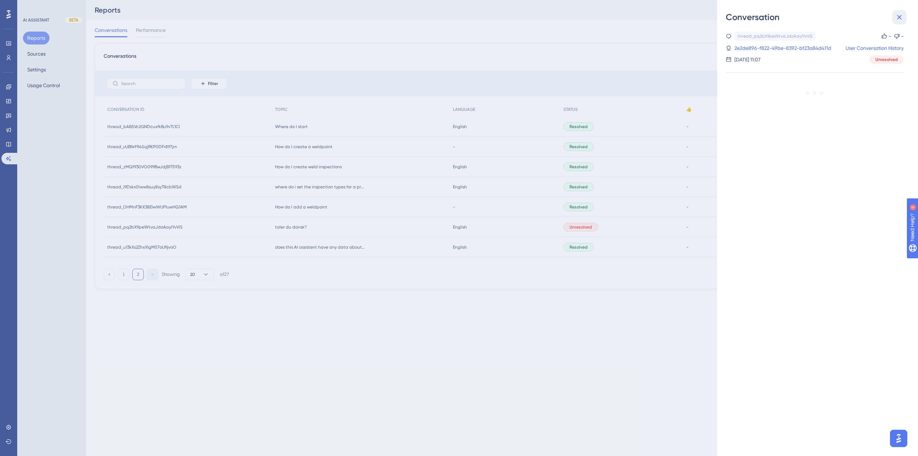
click at [897, 16] on icon at bounding box center [899, 17] width 9 height 9
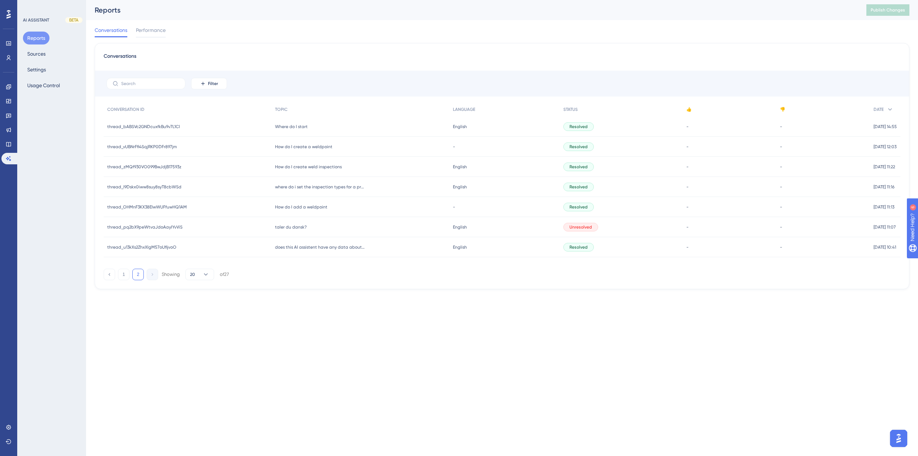
click at [390, 229] on div "taler du dansk? taler du dansk?" at bounding box center [361, 227] width 178 height 20
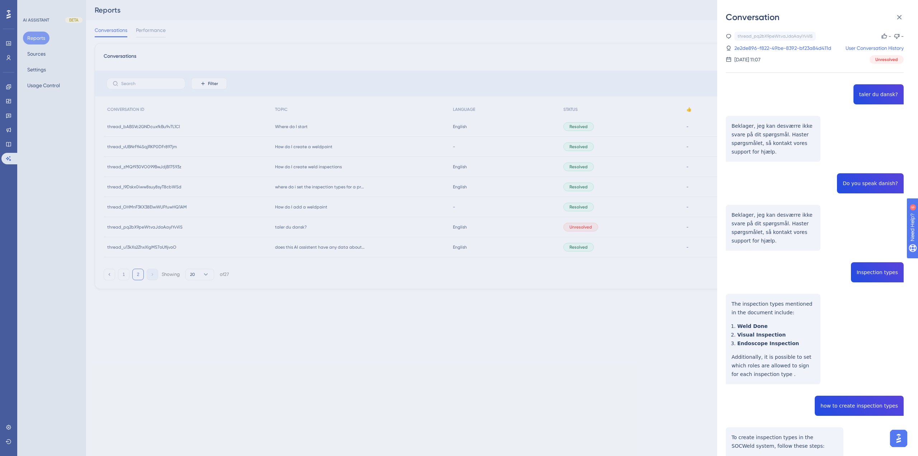
click at [605, 289] on div "Conversation thread_pq2bX9peWtvaJdoAayIYvViS Copy - - 2e2de896-f822-49be-8392-b…" at bounding box center [459, 228] width 918 height 456
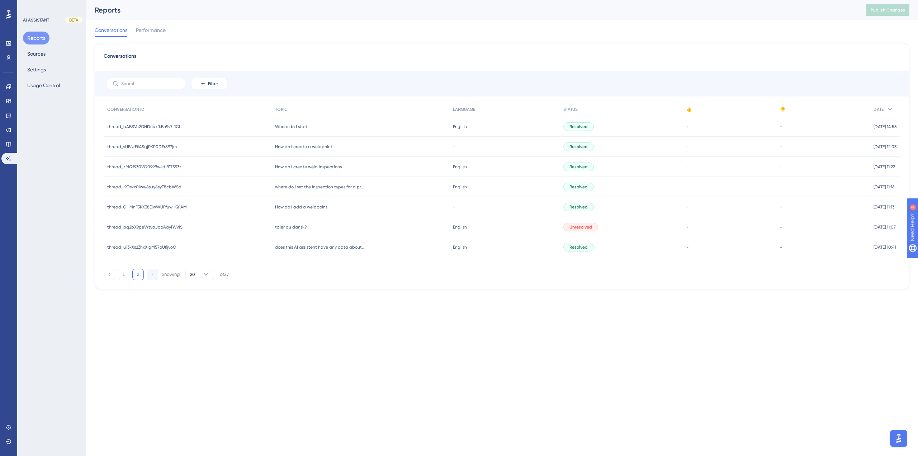
click at [353, 230] on div "taler du dansk? taler du dansk?" at bounding box center [361, 227] width 178 height 20
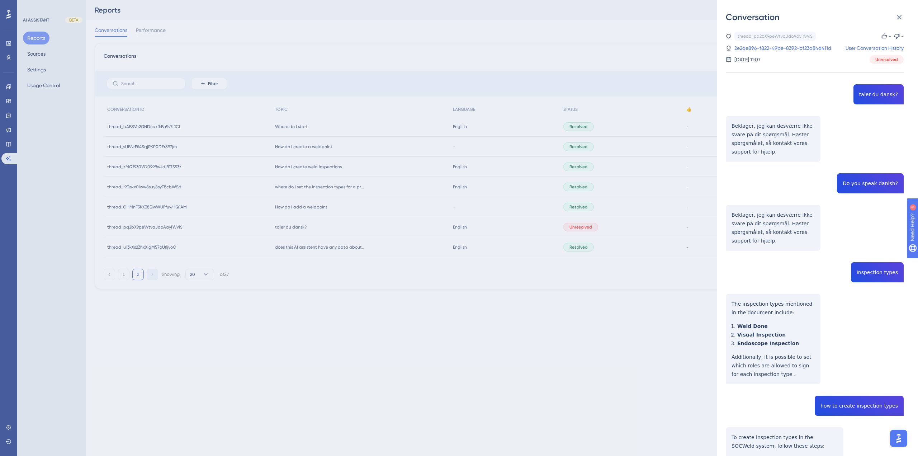
click at [437, 223] on div "Conversation thread_pq2bX9peWtvaJdoAayIYvViS Copy - - 2e2de896-f822-49be-8392-b…" at bounding box center [459, 228] width 918 height 456
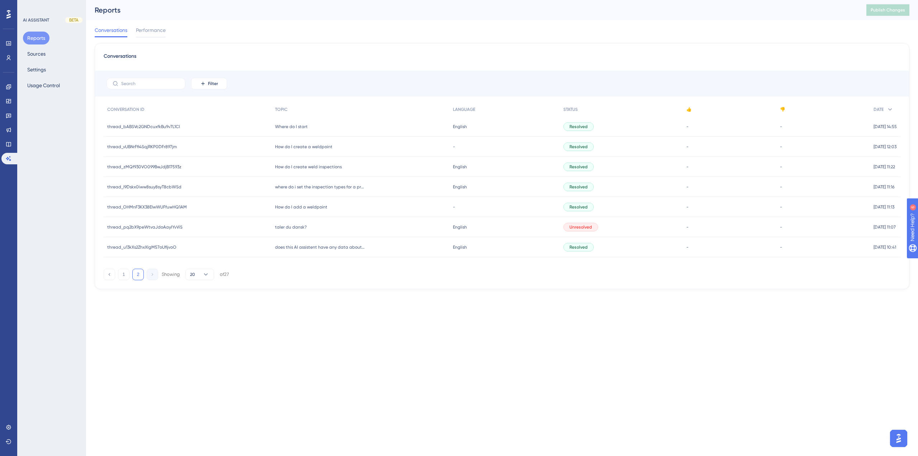
click at [384, 235] on div "taler du dansk? taler du dansk?" at bounding box center [361, 227] width 178 height 20
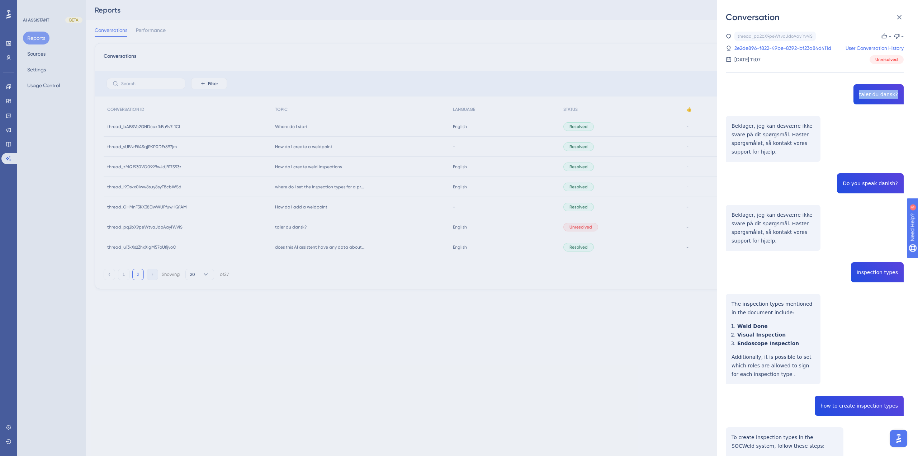
drag, startPoint x: 863, startPoint y: 96, endPoint x: 896, endPoint y: 92, distance: 33.6
click at [896, 92] on div "thread_pq2bX9peWtvaJdoAayIYvViS Copy - - 2e2de896-f822-49be-8392-bf23a84d411d U…" at bounding box center [815, 328] width 178 height 592
click at [877, 106] on div "thread_pq2bX9peWtvaJdoAayIYvViS Copy - - 2e2de896-f822-49be-8392-bf23a84d411d U…" at bounding box center [815, 328] width 178 height 592
drag, startPoint x: 862, startPoint y: 96, endPoint x: 890, endPoint y: 94, distance: 27.7
click at [890, 94] on div "thread_pq2bX9peWtvaJdoAayIYvViS Copy - - 2e2de896-f822-49be-8392-bf23a84d411d U…" at bounding box center [815, 328] width 178 height 592
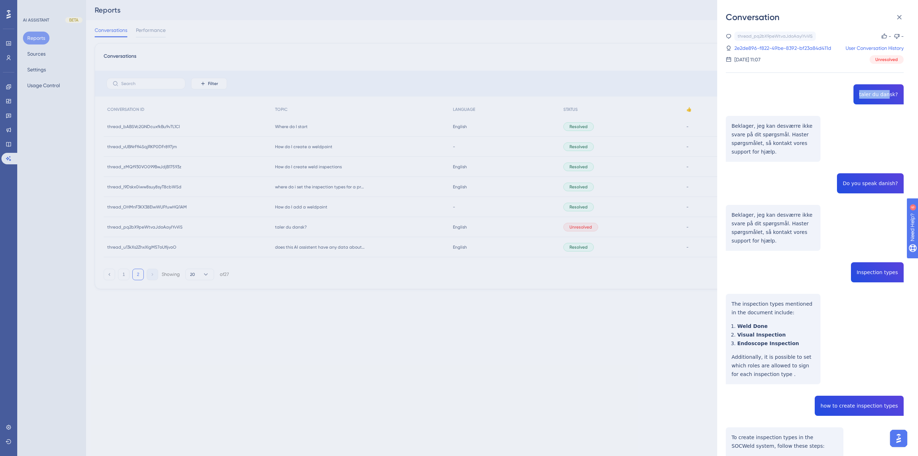
click at [890, 94] on div "thread_pq2bX9peWtvaJdoAayIYvViS Copy - - 2e2de896-f822-49be-8392-bf23a84d411d U…" at bounding box center [815, 328] width 178 height 592
click at [850, 104] on div "thread_pq2bX9peWtvaJdoAayIYvViS Copy - - 2e2de896-f822-49be-8392-bf23a84d411d U…" at bounding box center [815, 328] width 178 height 592
click at [826, 123] on div "thread_pq2bX9peWtvaJdoAayIYvViS Copy - - 2e2de896-f822-49be-8392-bf23a84d411d U…" at bounding box center [815, 328] width 178 height 592
click at [445, 401] on div "Conversation thread_pq2bX9peWtvaJdoAayIYvViS Copy - - 2e2de896-f822-49be-8392-b…" at bounding box center [459, 228] width 918 height 456
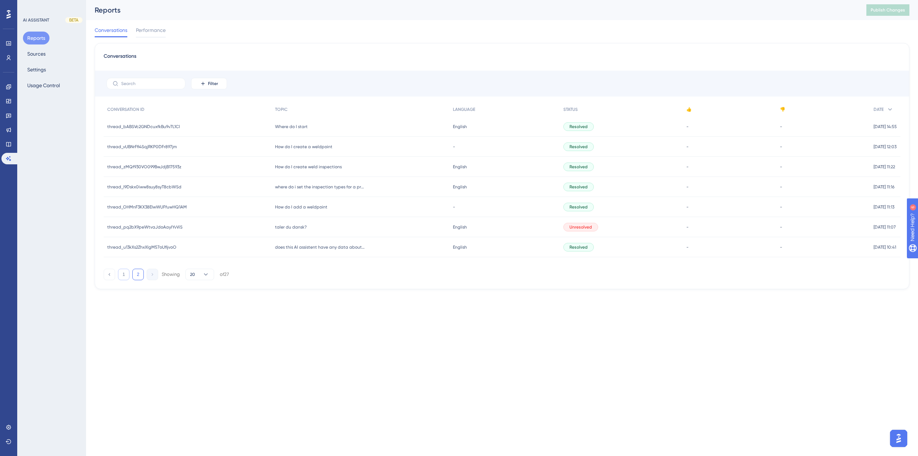
click at [124, 273] on button "1" at bounding box center [123, 274] width 11 height 11
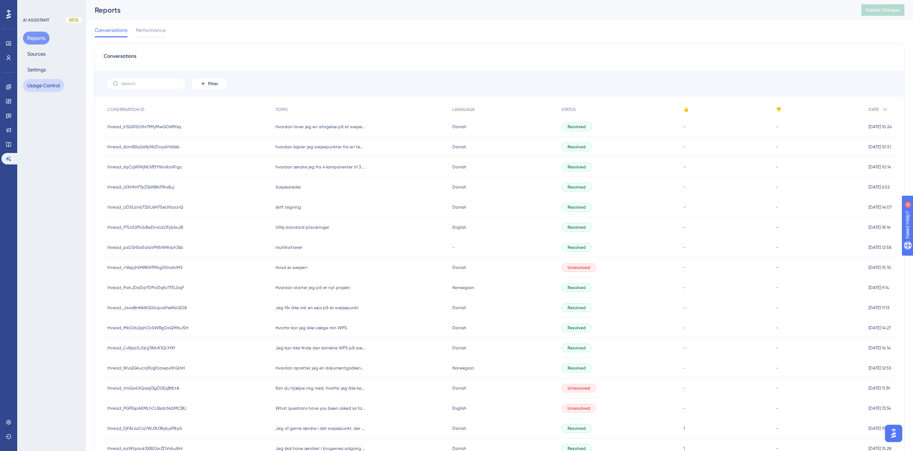
click at [36, 89] on button "Usage Control" at bounding box center [43, 85] width 41 height 13
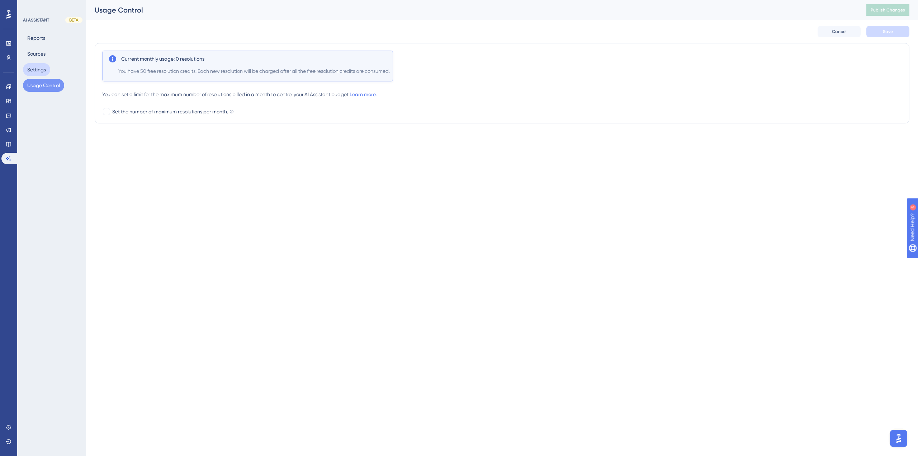
click at [37, 74] on button "Settings" at bounding box center [36, 69] width 27 height 13
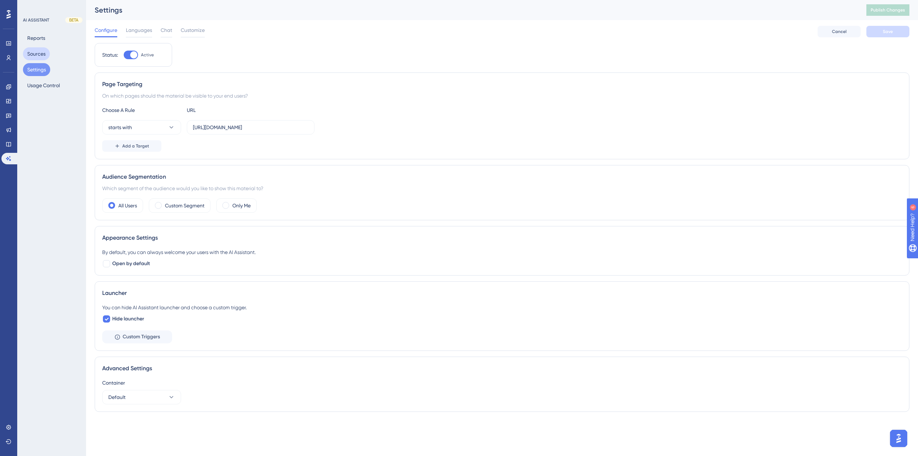
click at [40, 54] on button "Sources" at bounding box center [36, 53] width 27 height 13
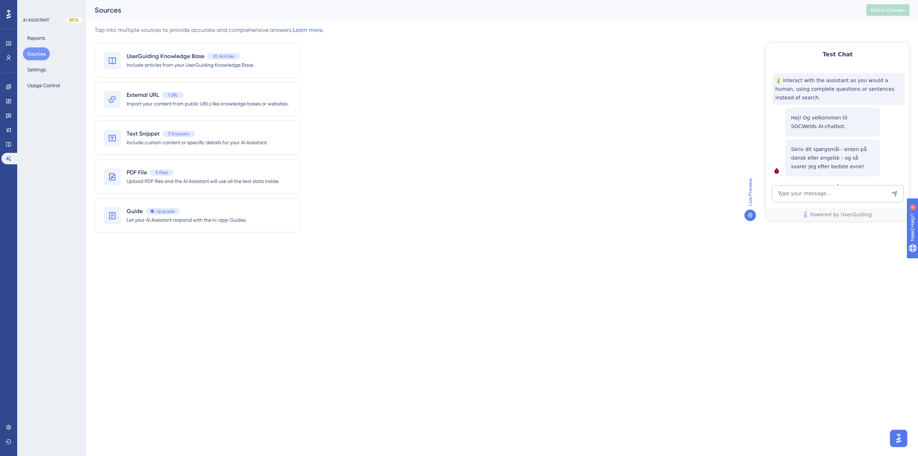
click at [38, 62] on div "Reports Sources Settings Usage Control" at bounding box center [52, 62] width 58 height 60
click at [38, 66] on button "Settings" at bounding box center [36, 69] width 27 height 13
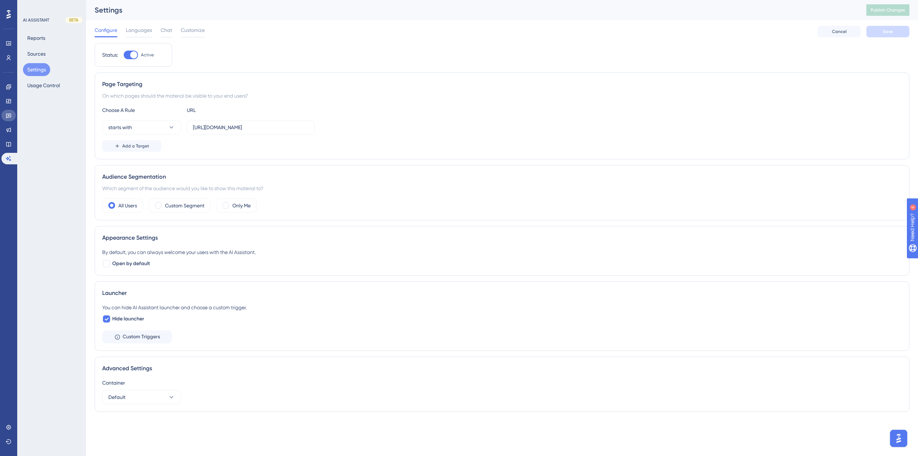
click at [9, 120] on link at bounding box center [8, 115] width 14 height 11
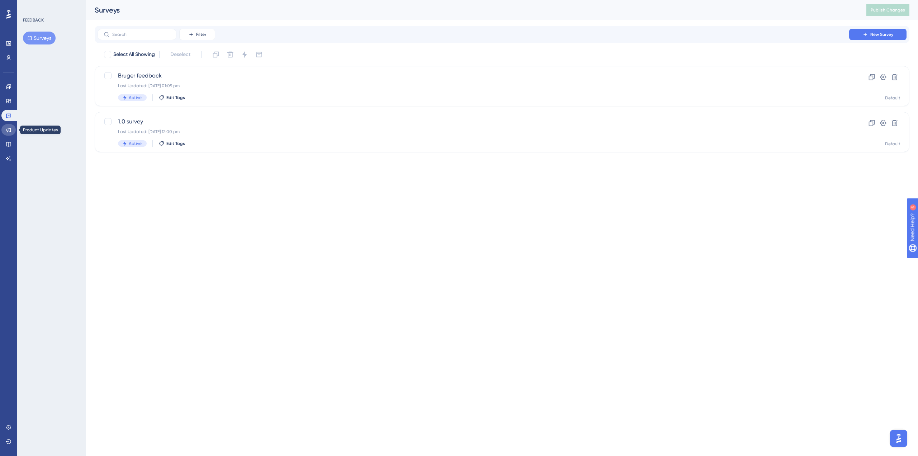
click at [9, 128] on icon at bounding box center [9, 130] width 6 height 6
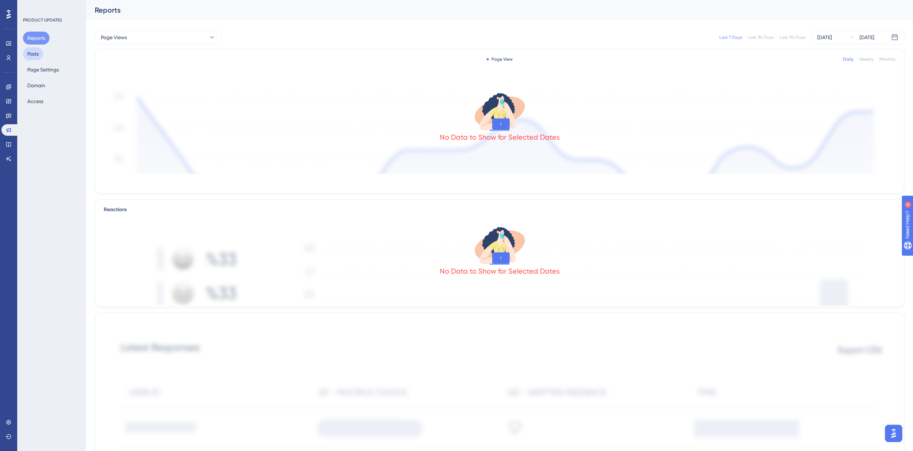
click at [38, 52] on button "Posts" at bounding box center [33, 53] width 20 height 13
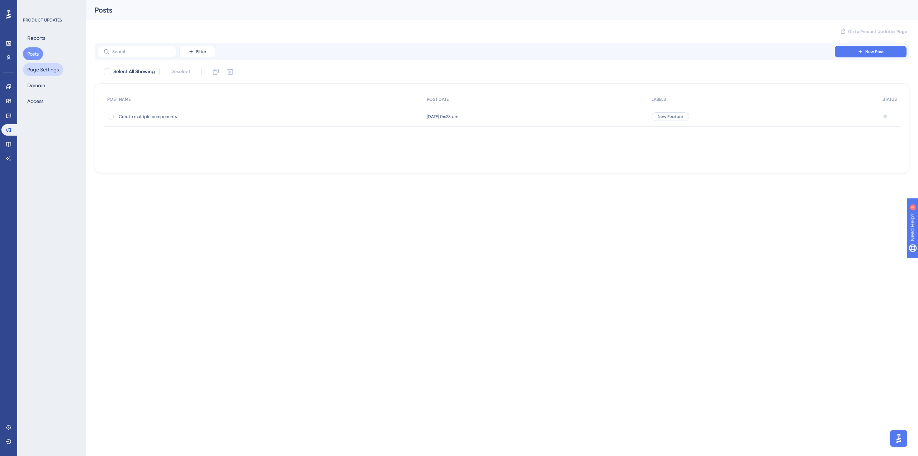
click at [41, 67] on button "Page Settings" at bounding box center [43, 69] width 40 height 13
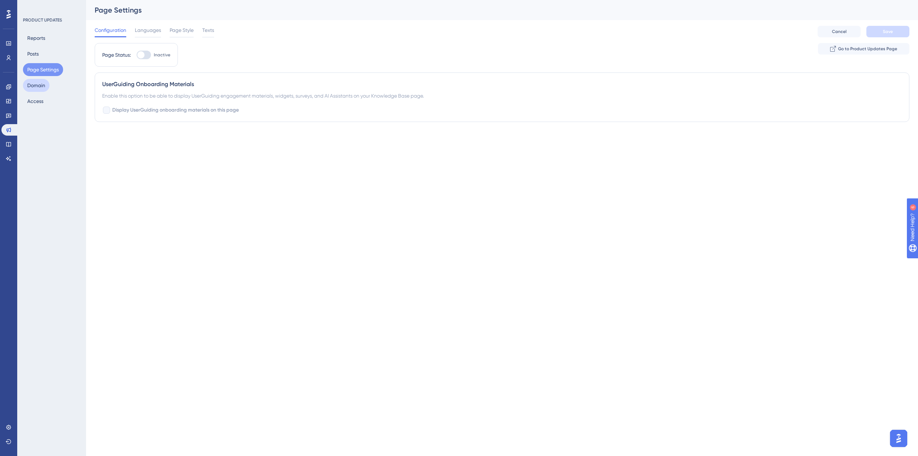
click at [39, 79] on button "Domain" at bounding box center [36, 85] width 27 height 13
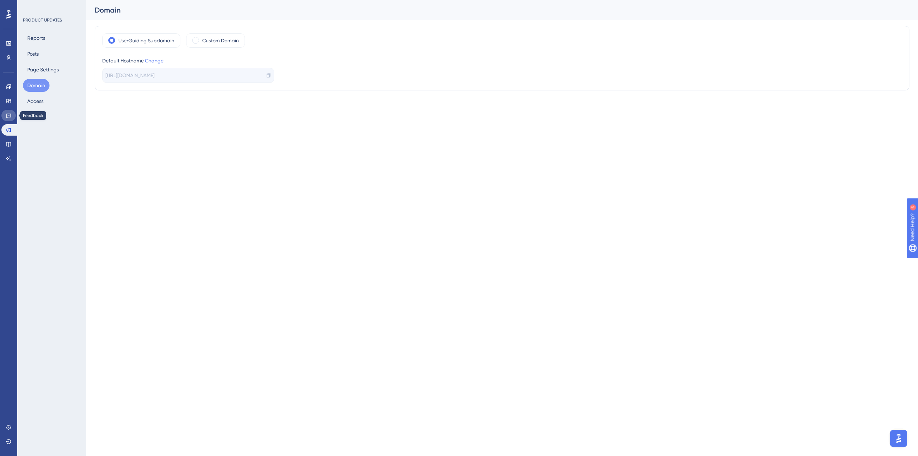
click at [9, 118] on icon at bounding box center [9, 116] width 6 height 6
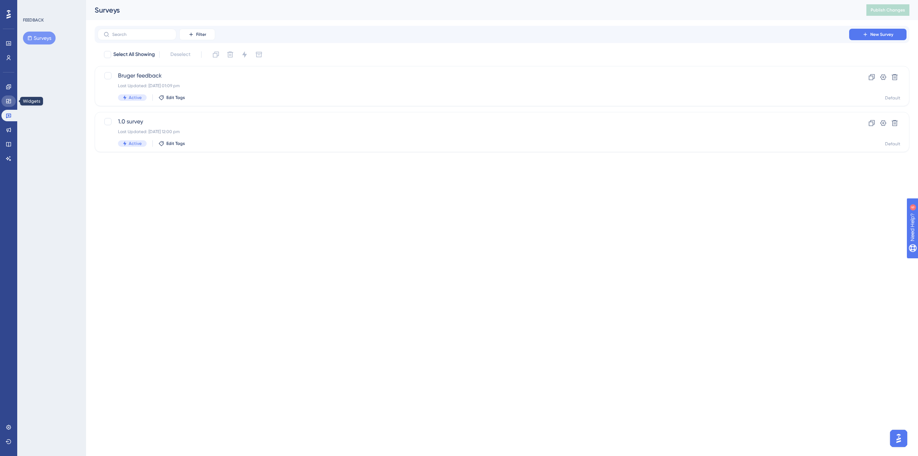
click at [10, 104] on link at bounding box center [8, 100] width 14 height 11
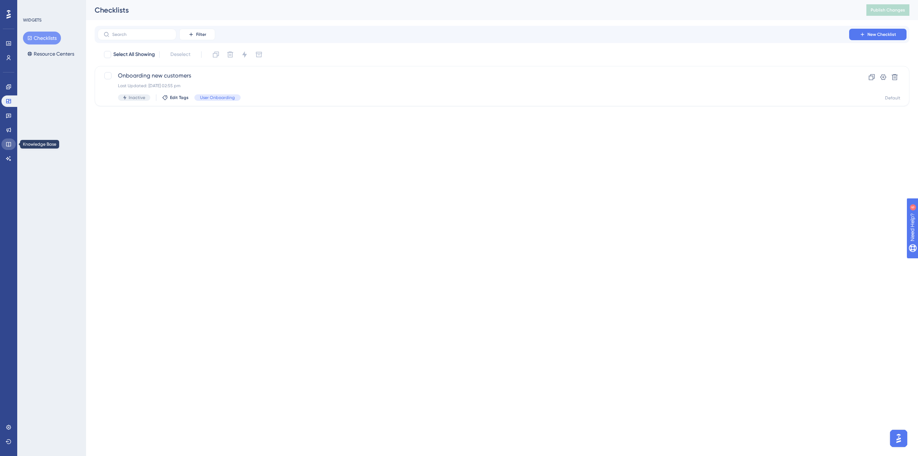
click at [4, 145] on link at bounding box center [8, 143] width 14 height 11
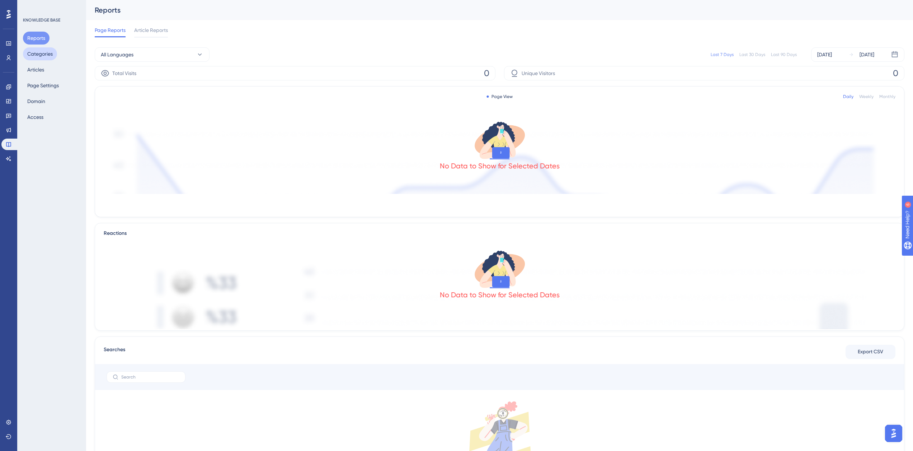
click at [48, 54] on button "Categories" at bounding box center [40, 53] width 34 height 13
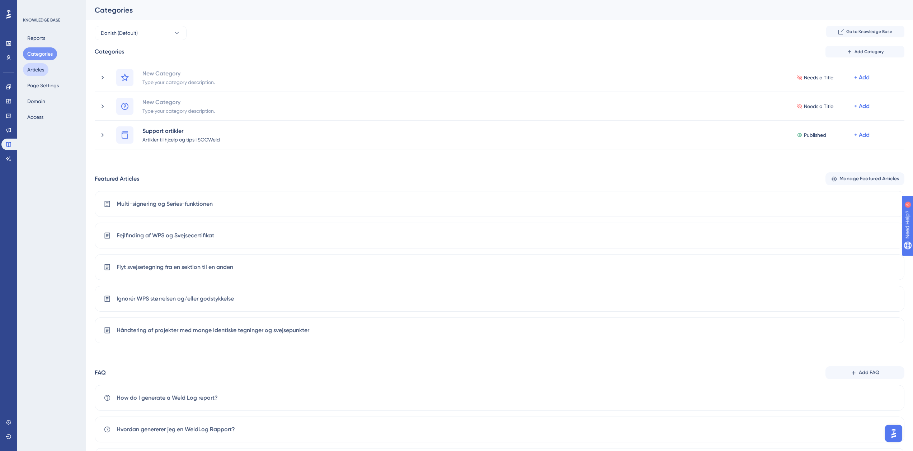
click at [40, 65] on button "Articles" at bounding box center [35, 69] width 25 height 13
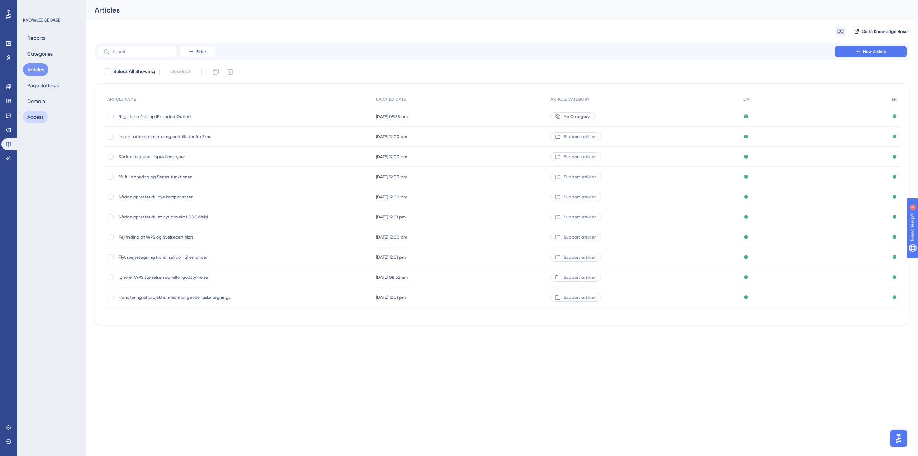
click at [38, 112] on button "Access" at bounding box center [35, 116] width 25 height 13
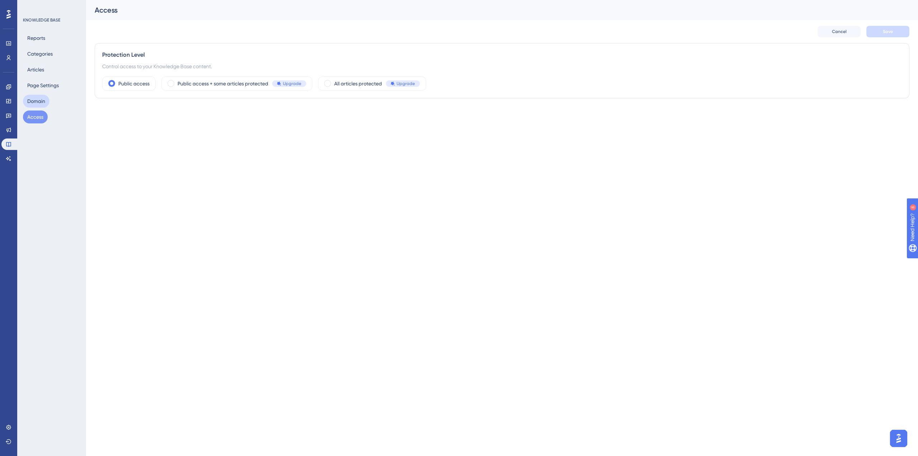
click at [43, 101] on button "Domain" at bounding box center [36, 101] width 27 height 13
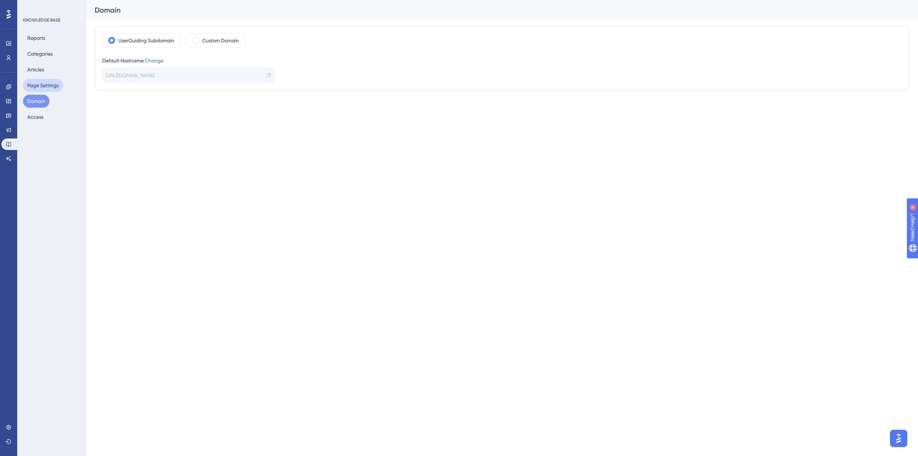
click at [46, 83] on button "Page Settings" at bounding box center [43, 85] width 40 height 13
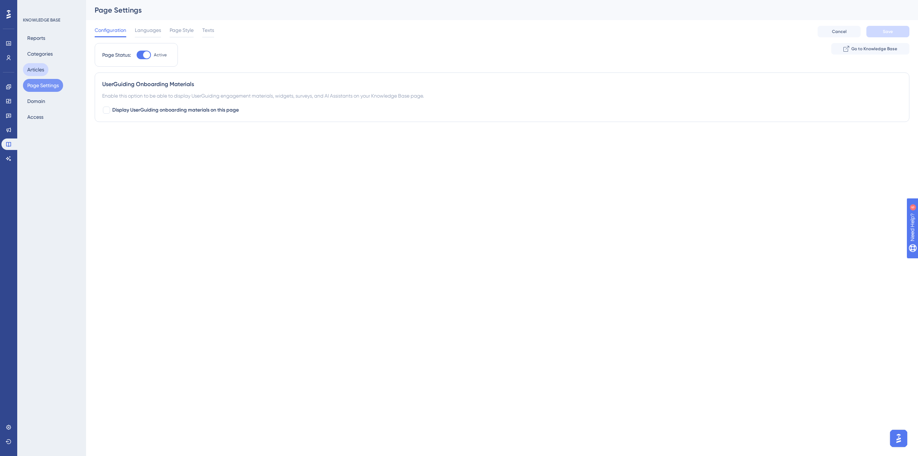
click at [38, 71] on button "Articles" at bounding box center [35, 69] width 25 height 13
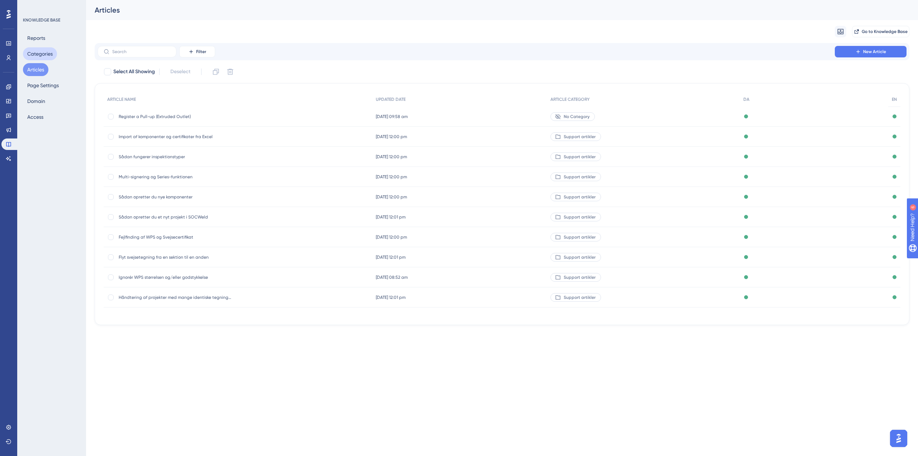
click at [38, 57] on button "Categories" at bounding box center [40, 53] width 34 height 13
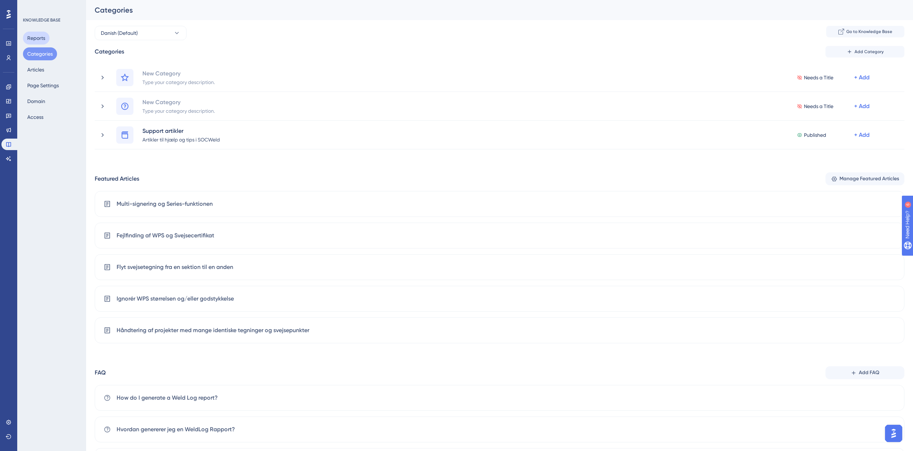
click at [44, 40] on button "Reports" at bounding box center [36, 38] width 27 height 13
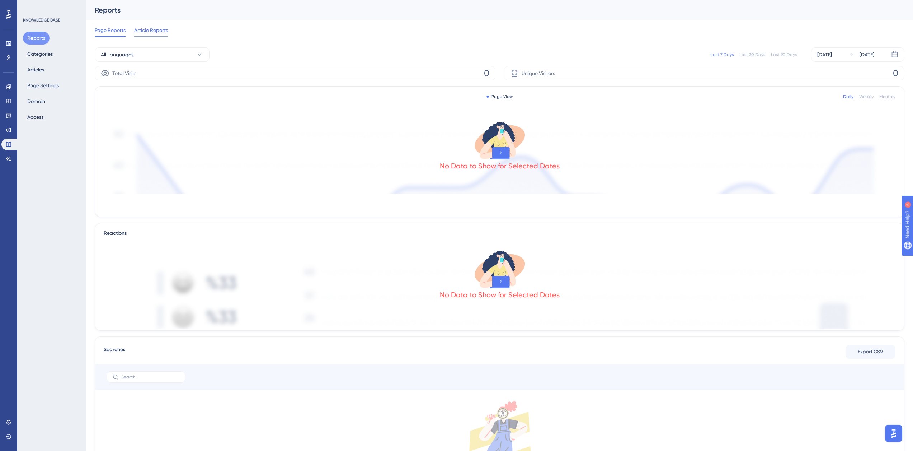
click at [143, 30] on span "Article Reports" at bounding box center [151, 30] width 34 height 9
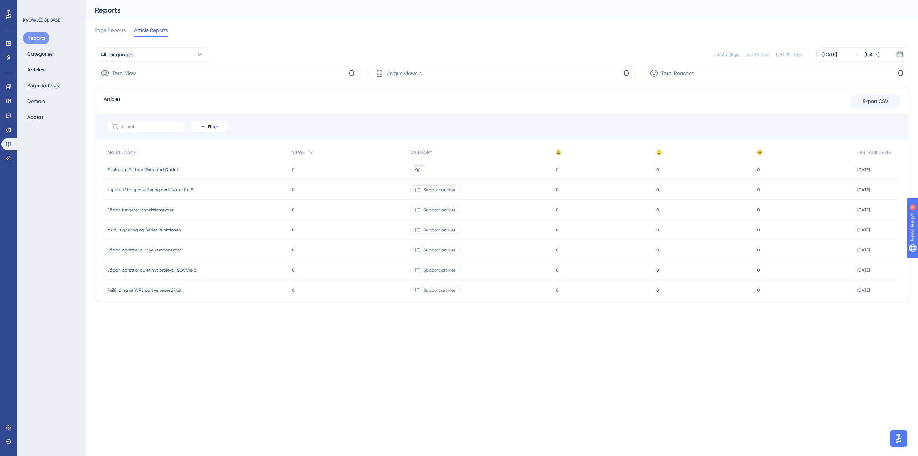
click at [240, 108] on div "Articles Export CSV Filter ARTICLE NAME VIEWS CATEGORY 😀 😐 😔 LAST PUBLISHED Reg…" at bounding box center [502, 193] width 815 height 215
click at [119, 98] on span "Articles" at bounding box center [112, 101] width 17 height 13
click at [156, 98] on div "Articles Export CSV" at bounding box center [502, 101] width 797 height 13
click at [53, 118] on div "Reports Categories Articles Page Settings Domain Access" at bounding box center [52, 78] width 58 height 92
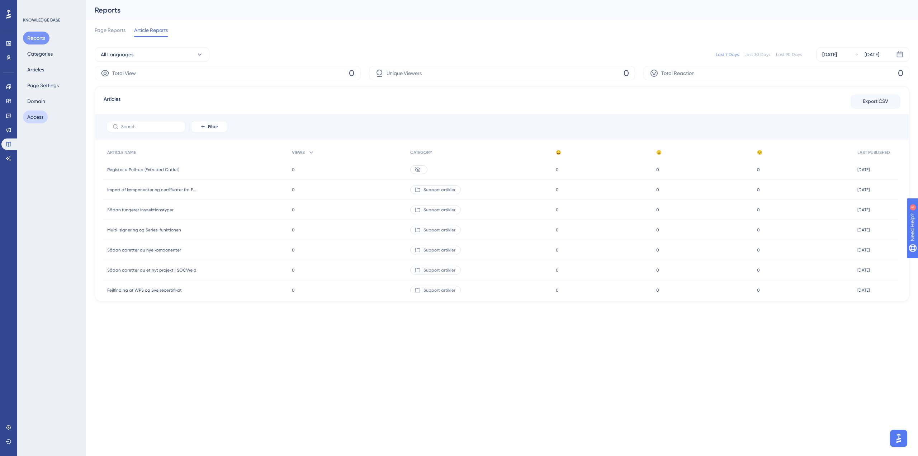
click at [45, 118] on button "Access" at bounding box center [35, 116] width 25 height 13
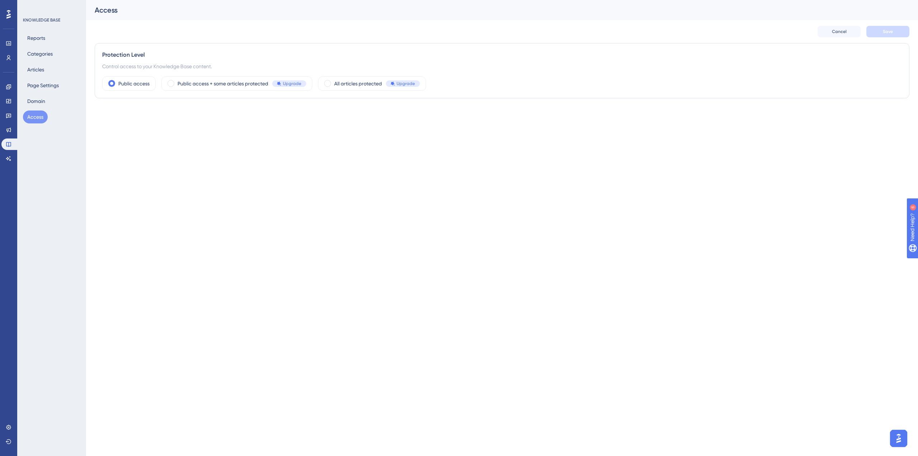
click at [9, 152] on div "Engagement Widgets Feedback Product Updates Knowledge Base AI Assistant" at bounding box center [8, 122] width 14 height 83
click at [8, 157] on icon at bounding box center [9, 159] width 6 height 6
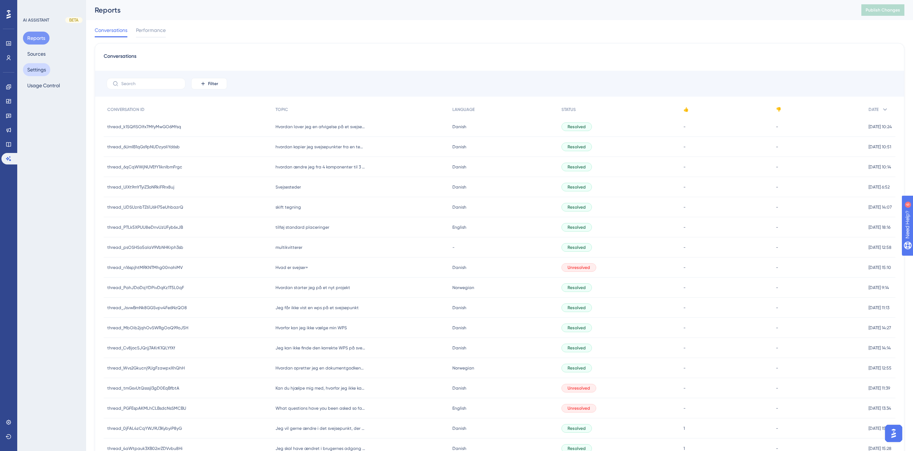
click at [46, 75] on button "Settings" at bounding box center [36, 69] width 27 height 13
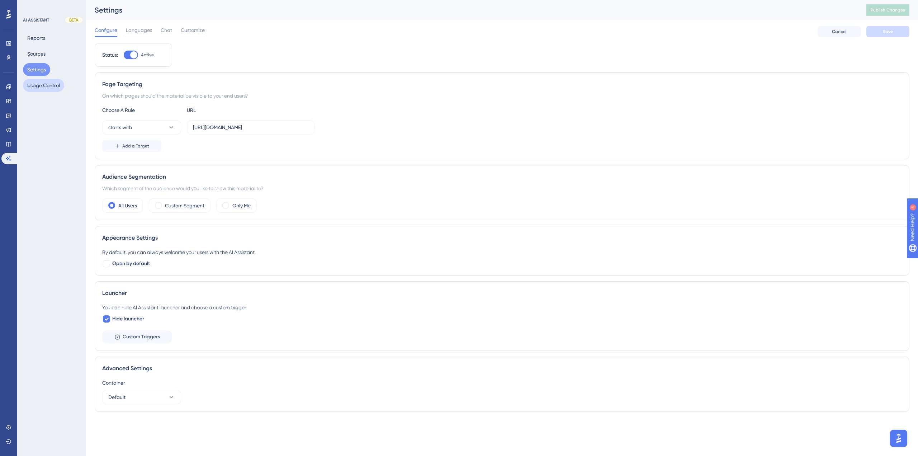
click at [43, 80] on button "Usage Control" at bounding box center [43, 85] width 41 height 13
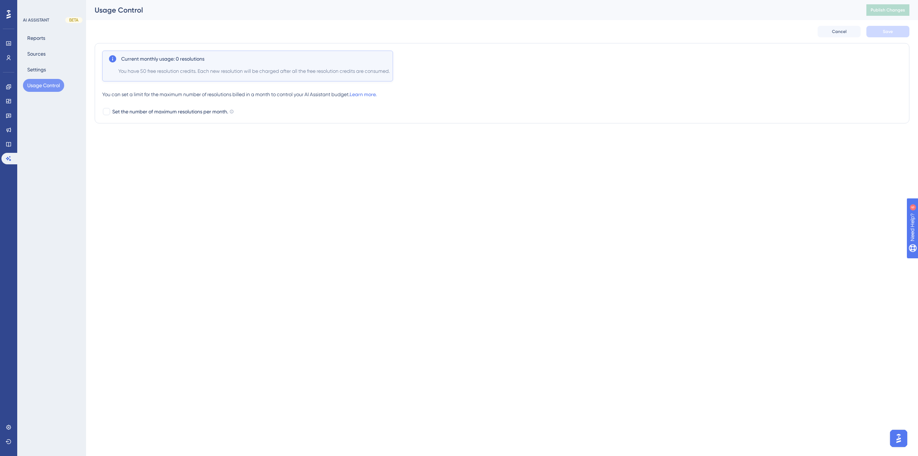
click at [43, 78] on div "Reports Sources Settings Usage Control" at bounding box center [52, 62] width 58 height 60
click at [41, 65] on button "Settings" at bounding box center [36, 69] width 27 height 13
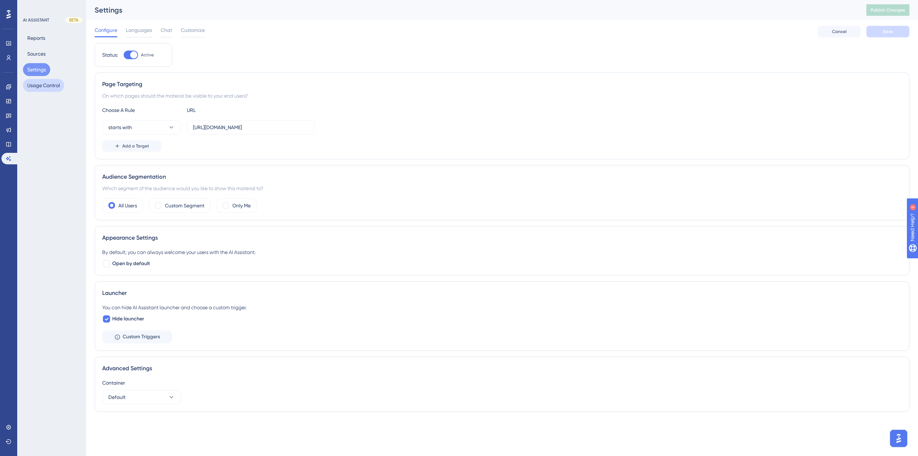
click at [52, 87] on button "Usage Control" at bounding box center [43, 85] width 41 height 13
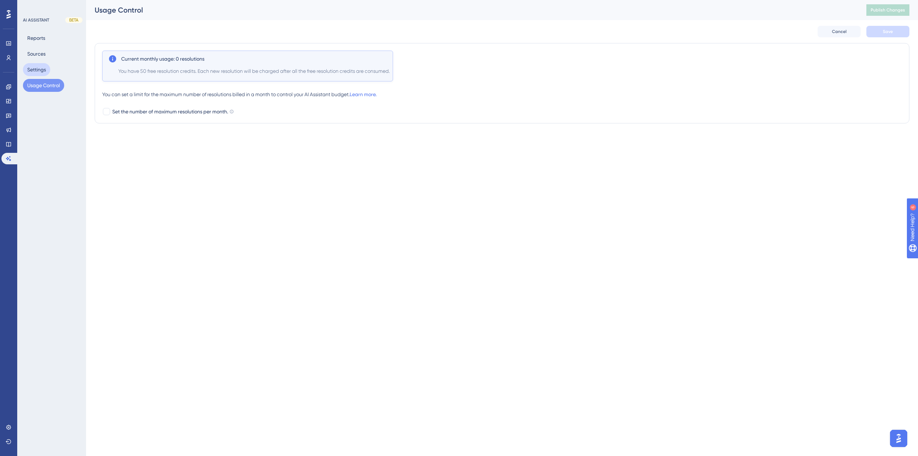
click at [40, 73] on button "Settings" at bounding box center [36, 69] width 27 height 13
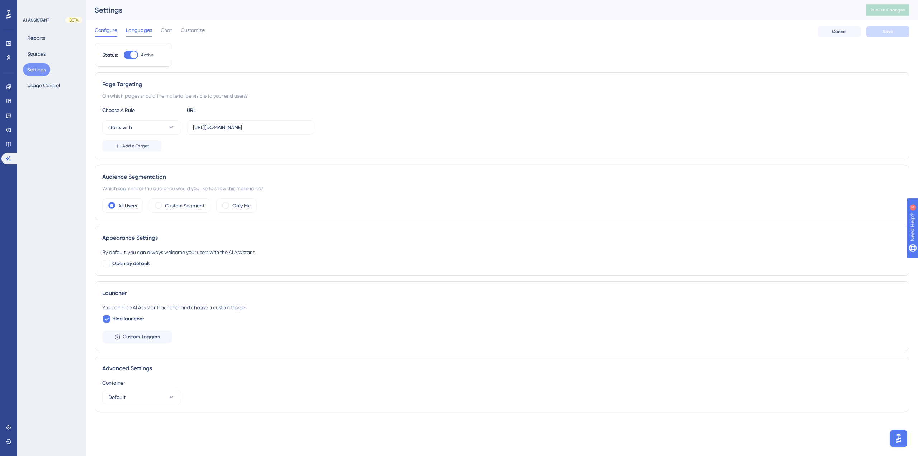
click at [140, 28] on span "Languages" at bounding box center [139, 30] width 26 height 9
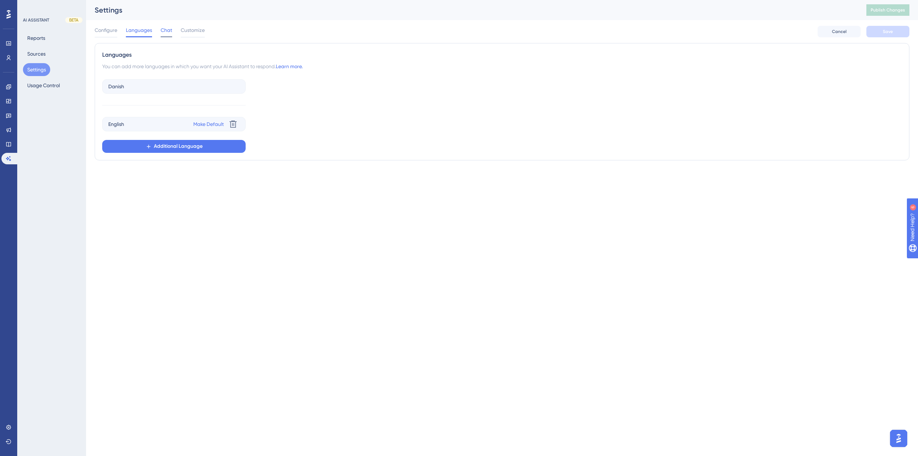
click at [169, 32] on span "Chat" at bounding box center [166, 30] width 11 height 9
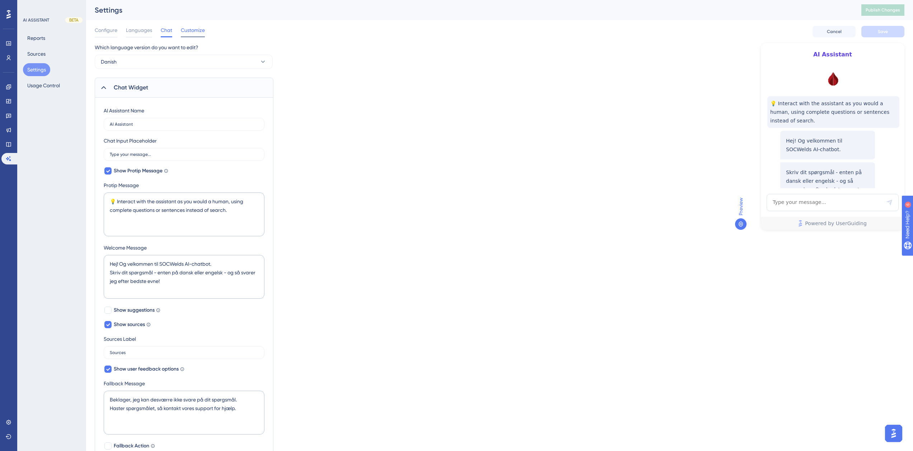
click at [191, 30] on span "Customize" at bounding box center [193, 30] width 24 height 9
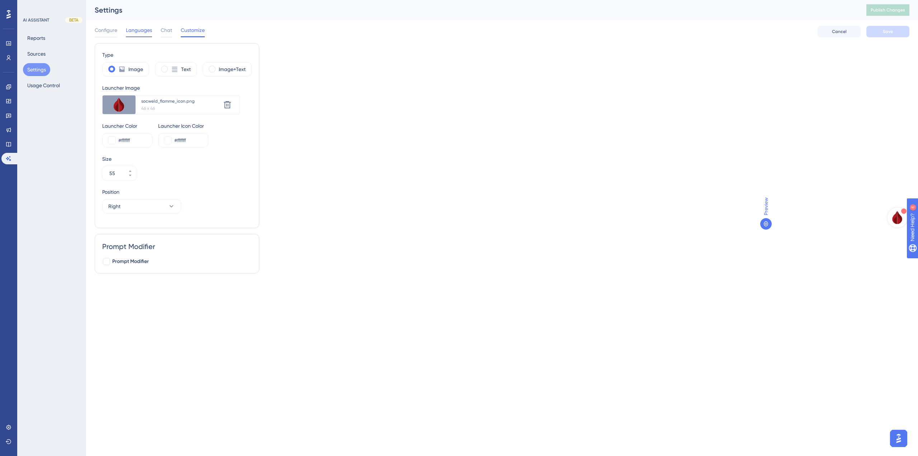
click at [139, 30] on span "Languages" at bounding box center [139, 30] width 26 height 9
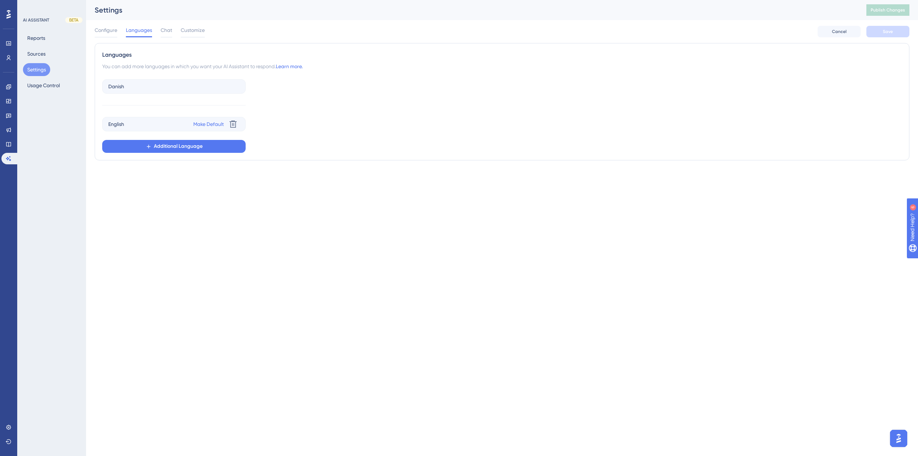
click at [92, 30] on div "Performance Users Engagement Widgets Feedback Product Updates Knowledge Base AI…" at bounding box center [502, 89] width 832 height 178
click at [94, 31] on div "Performance Users Engagement Widgets Feedback Product Updates Knowledge Base AI…" at bounding box center [502, 89] width 832 height 178
click at [103, 31] on span "Configure" at bounding box center [106, 30] width 23 height 9
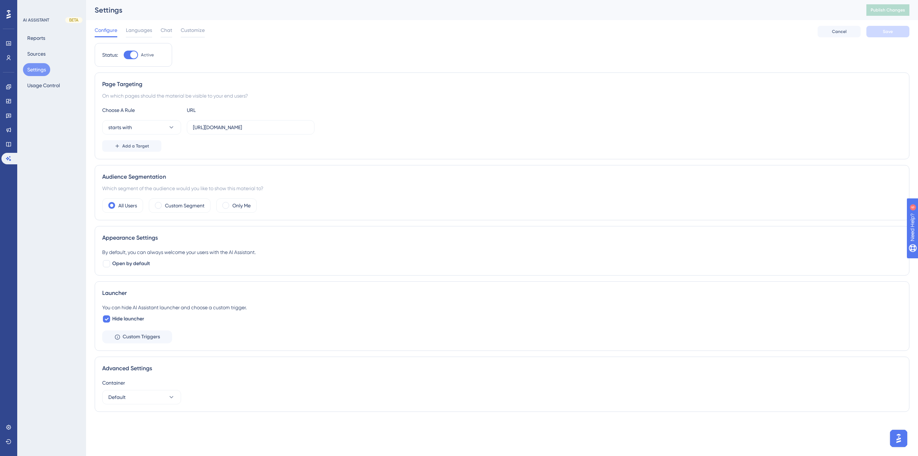
drag, startPoint x: 219, startPoint y: 60, endPoint x: 225, endPoint y: 62, distance: 6.1
click at [225, 62] on div "Status: Active Page Targeting On which pages should the material be visible to …" at bounding box center [502, 230] width 815 height 374
click at [221, 128] on input "[URL][DOMAIN_NAME]" at bounding box center [251, 127] width 116 height 8
click at [220, 127] on input "[URL][DOMAIN_NAME]" at bounding box center [251, 127] width 116 height 8
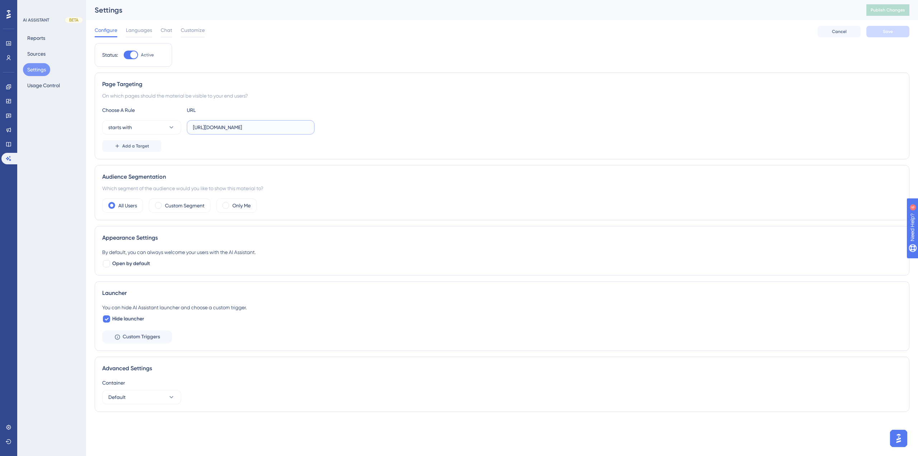
click at [233, 127] on input "[URL][DOMAIN_NAME]" at bounding box center [251, 127] width 116 height 8
paste input "Home/ContactForm"
type input "[URL][DOMAIN_NAME]"
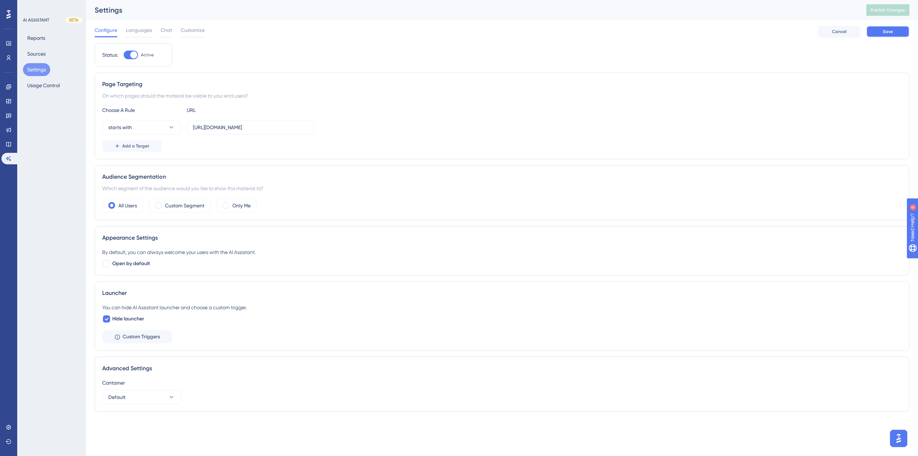
click at [898, 29] on button "Save" at bounding box center [888, 31] width 43 height 11
click at [899, 12] on span "Publish Changes" at bounding box center [888, 10] width 34 height 6
click at [191, 29] on span "Customize" at bounding box center [193, 30] width 24 height 9
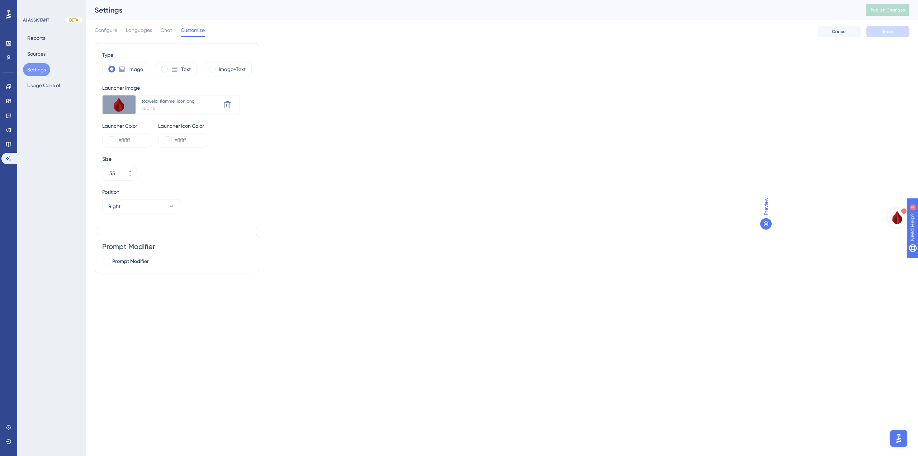
click at [896, 216] on img "Open AI Assistant Launcher" at bounding box center [897, 217] width 15 height 15
click at [902, 212] on div "Open AI Assistant Launcher" at bounding box center [903, 210] width 5 height 5
click at [164, 29] on span "Chat" at bounding box center [166, 30] width 11 height 9
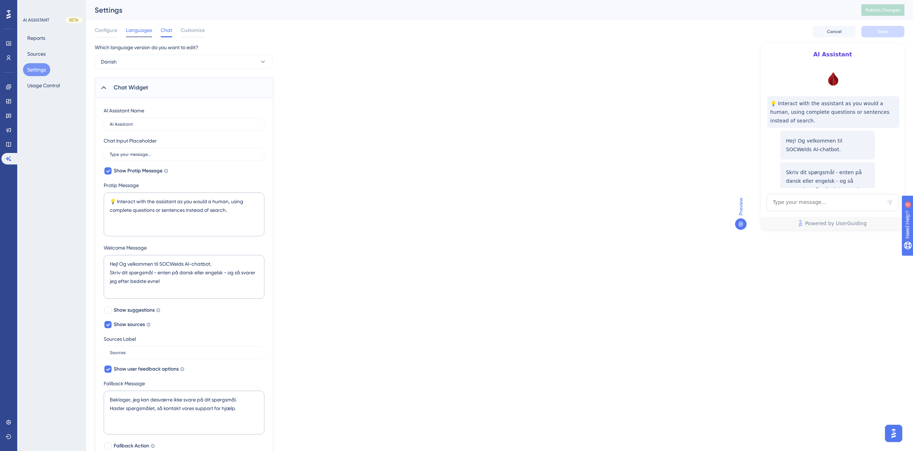
click at [139, 30] on span "Languages" at bounding box center [139, 30] width 26 height 9
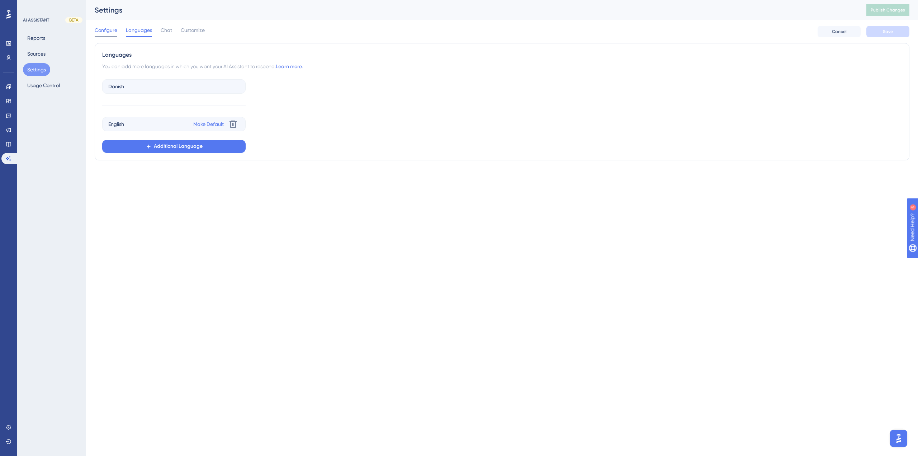
click at [109, 32] on span "Configure" at bounding box center [106, 30] width 23 height 9
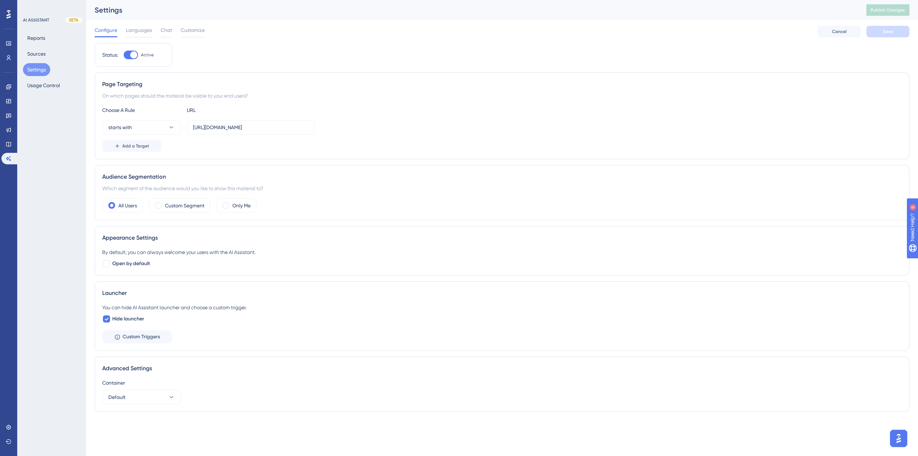
click at [153, 328] on div "You can hide AI Assistant launcher and choose a custom trigger. Hide launcher C…" at bounding box center [502, 323] width 800 height 40
click at [152, 329] on div "You can hide AI Assistant launcher and choose a custom trigger. Hide launcher C…" at bounding box center [502, 323] width 800 height 40
click at [151, 336] on span "Custom Triggers" at bounding box center [141, 337] width 37 height 9
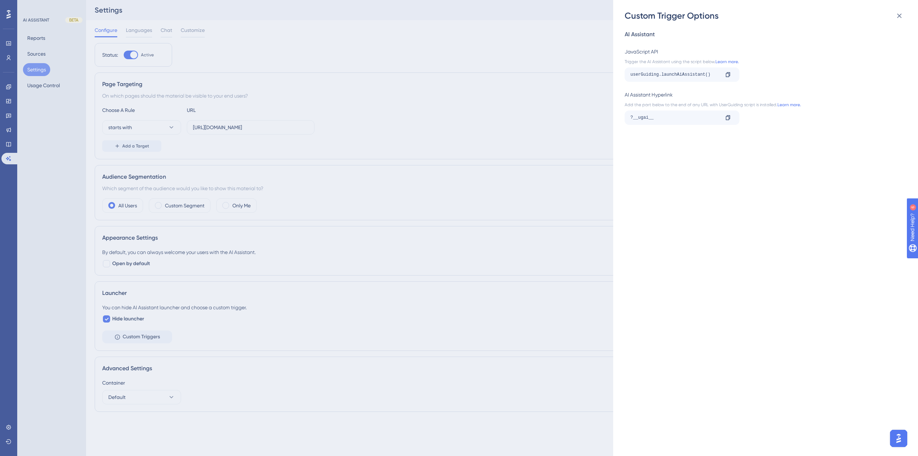
click at [451, 239] on div "Custom Trigger Options AI Assistant JavaScript API Trigger the AI Assistant usi…" at bounding box center [459, 228] width 918 height 456
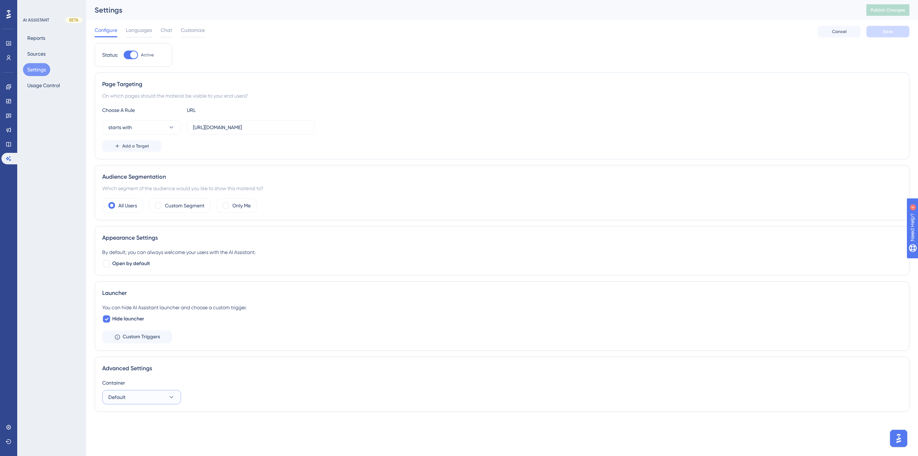
click at [122, 391] on button "Default" at bounding box center [141, 397] width 79 height 14
click at [168, 369] on div "Advanced Settings" at bounding box center [502, 368] width 800 height 9
click at [30, 58] on button "Sources" at bounding box center [36, 53] width 27 height 13
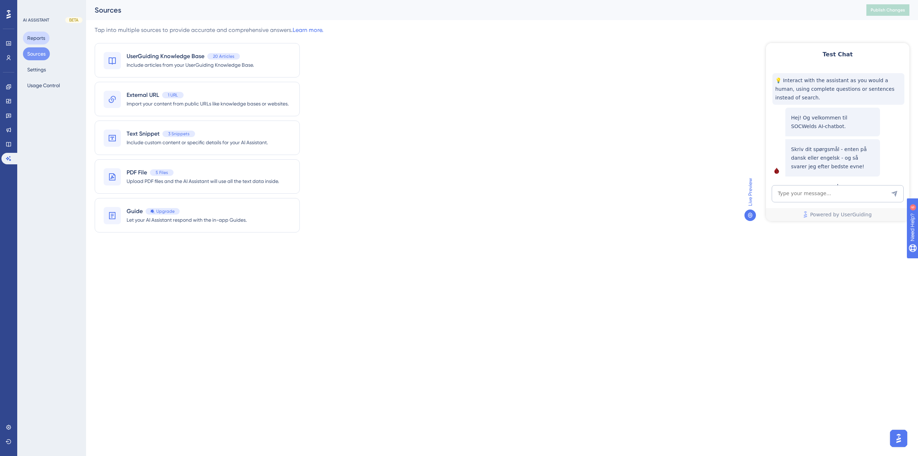
click at [45, 42] on button "Reports" at bounding box center [36, 38] width 27 height 13
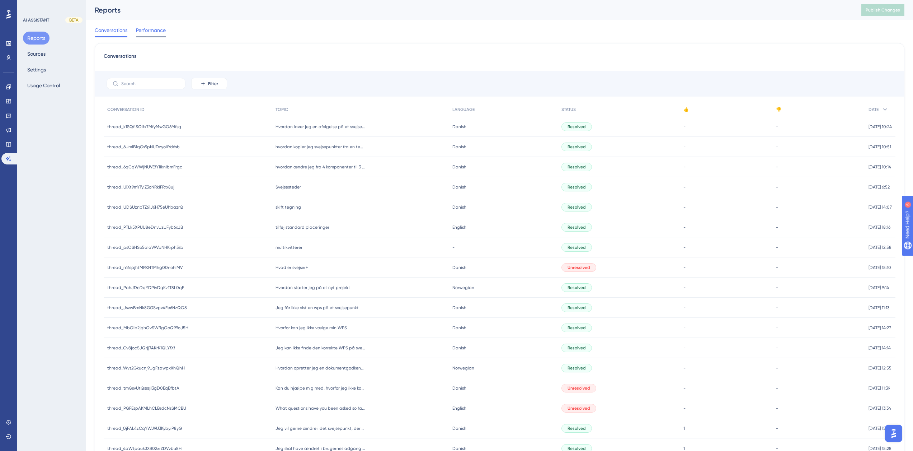
click at [155, 33] on span "Performance" at bounding box center [151, 30] width 30 height 9
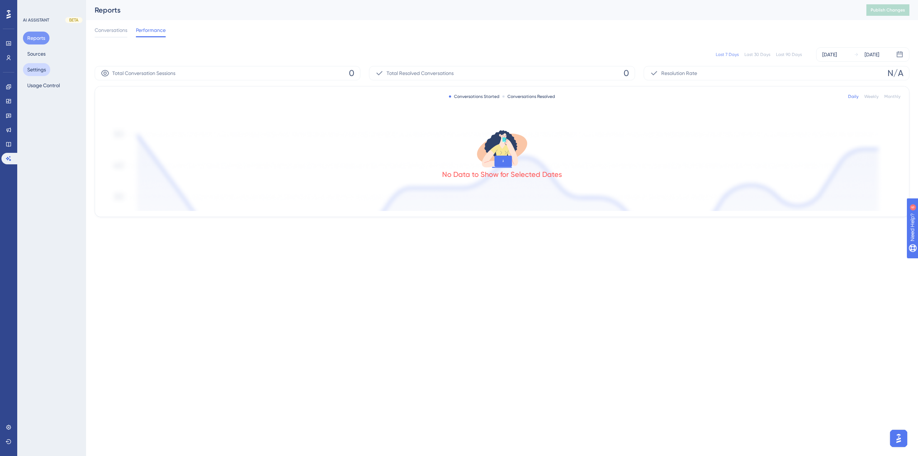
click at [36, 68] on button "Settings" at bounding box center [36, 69] width 27 height 13
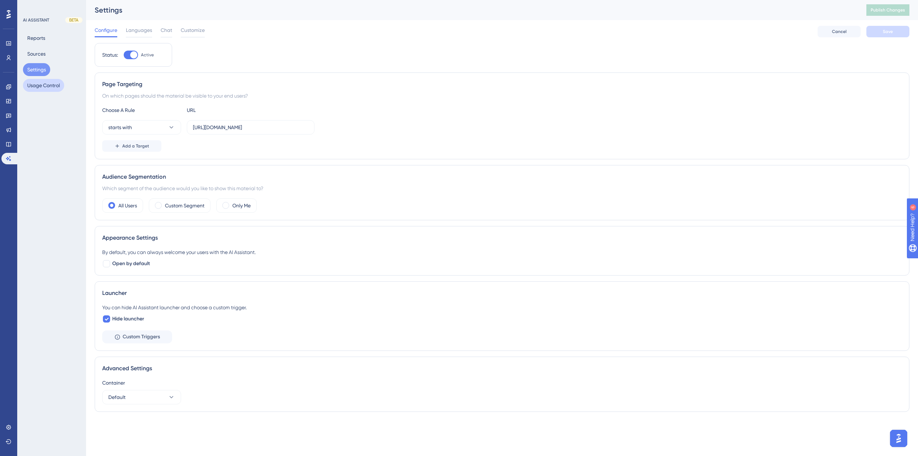
click at [42, 84] on button "Usage Control" at bounding box center [43, 85] width 41 height 13
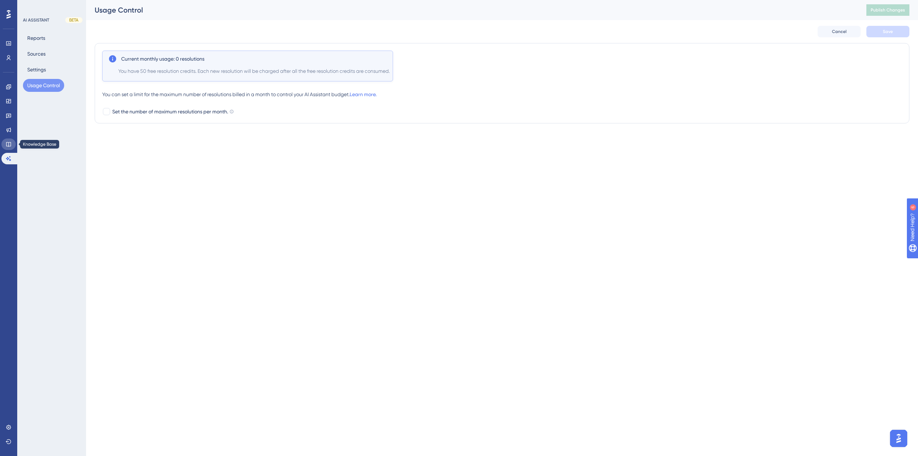
click at [10, 140] on link at bounding box center [8, 143] width 14 height 11
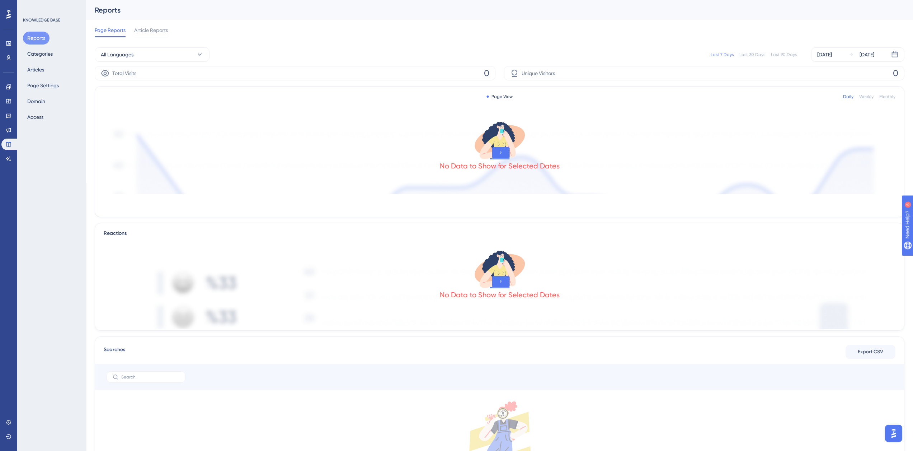
click at [39, 46] on div "Reports Categories Articles Page Settings Domain Access" at bounding box center [52, 78] width 58 height 92
click at [36, 52] on button "Categories" at bounding box center [40, 53] width 34 height 13
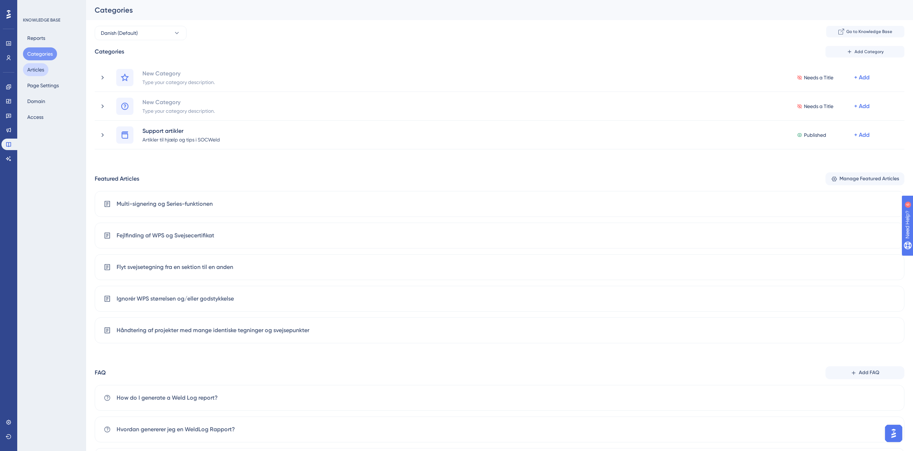
click at [33, 67] on button "Articles" at bounding box center [35, 69] width 25 height 13
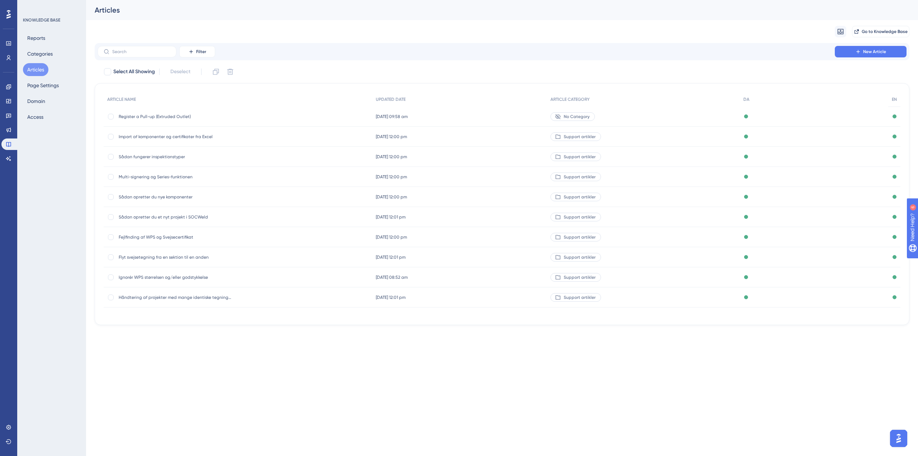
click at [508, 0] on html "Performance Users Engagement Widgets Feedback Product Updates Knowledge Base AI…" at bounding box center [459, 0] width 918 height 0
click at [59, 86] on button "Page Settings" at bounding box center [43, 85] width 40 height 13
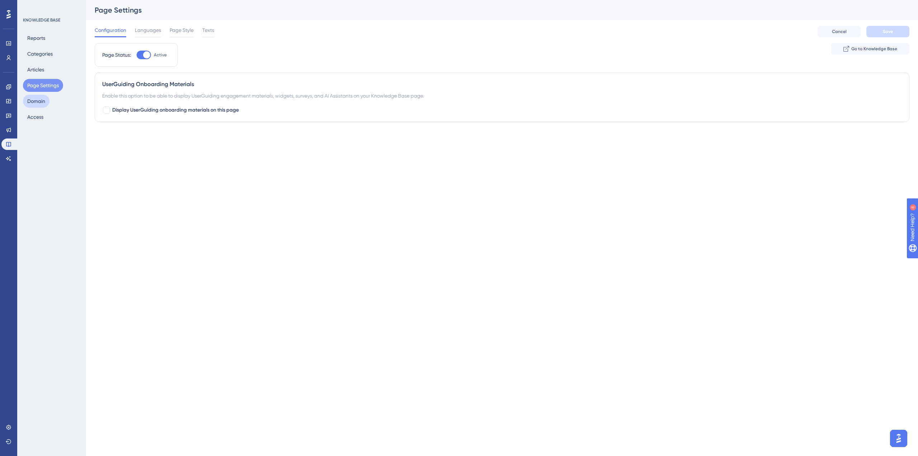
click at [37, 99] on button "Domain" at bounding box center [36, 101] width 27 height 13
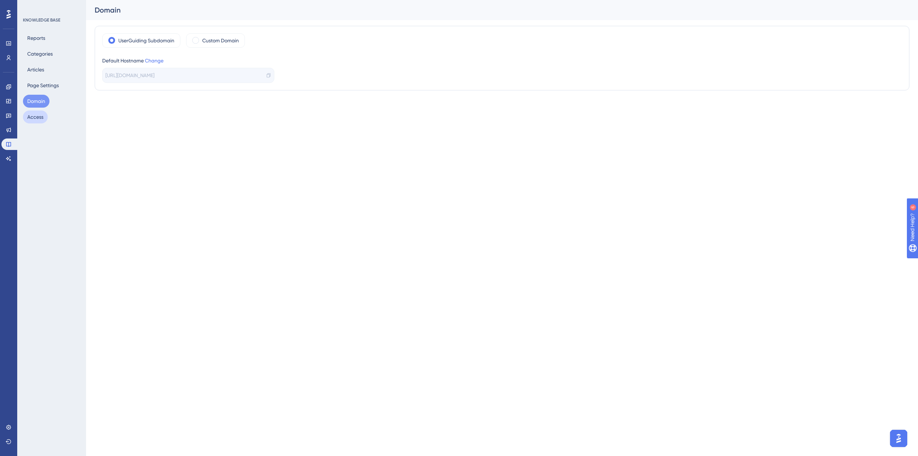
click at [36, 112] on button "Access" at bounding box center [35, 116] width 25 height 13
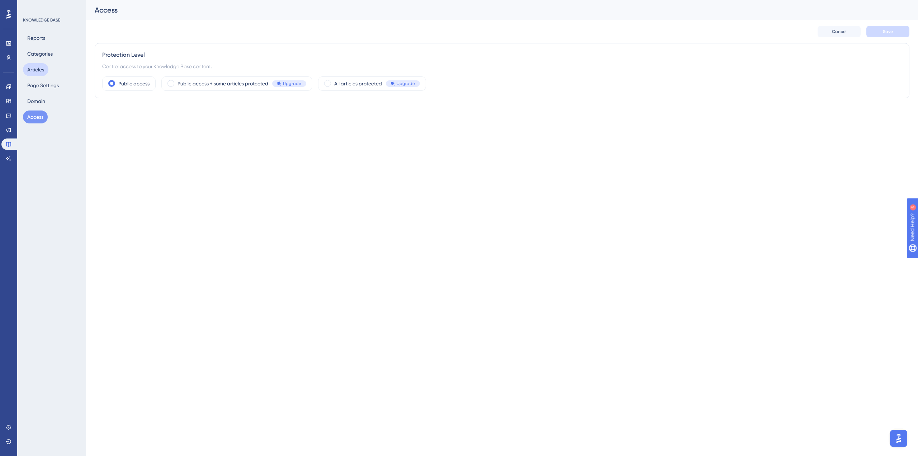
click at [39, 63] on button "Articles" at bounding box center [35, 69] width 25 height 13
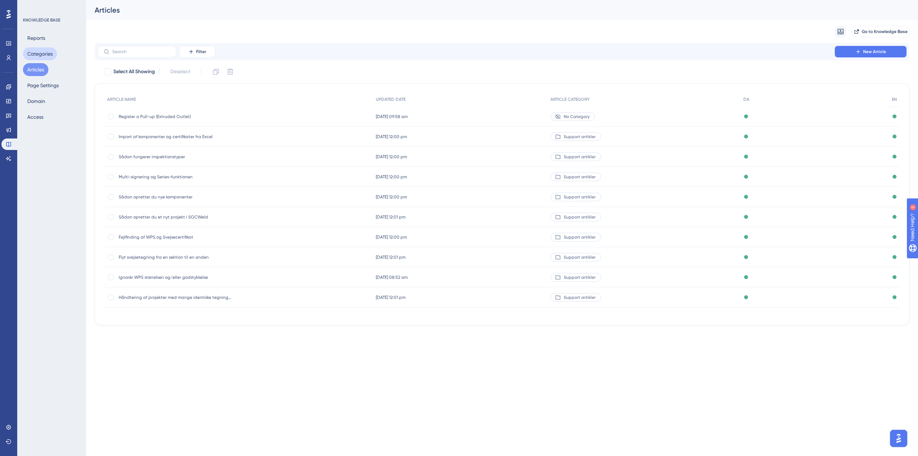
click at [41, 57] on button "Categories" at bounding box center [40, 53] width 34 height 13
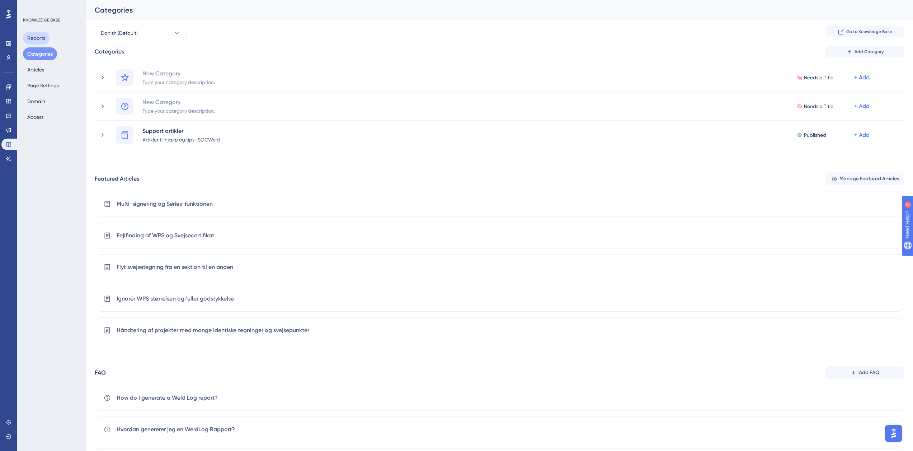
click at [34, 42] on button "Reports" at bounding box center [36, 38] width 27 height 13
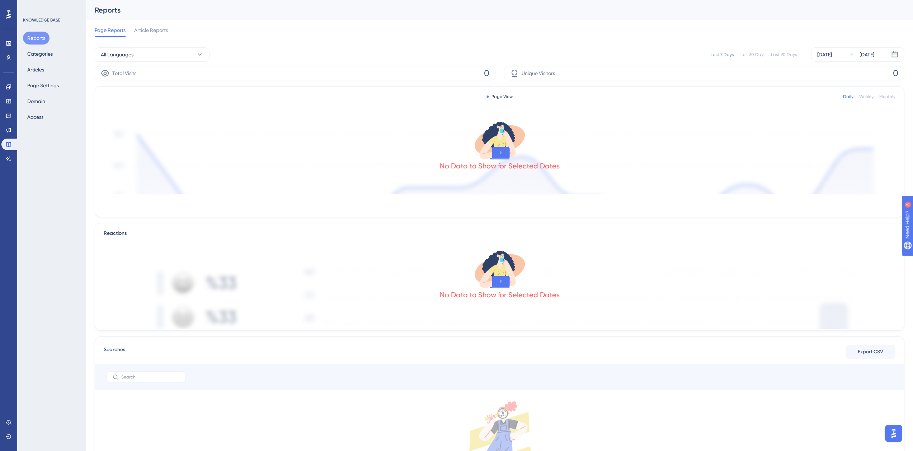
click at [132, 30] on div "Page Reports Article Reports" at bounding box center [131, 31] width 73 height 11
click at [160, 34] on span "Article Reports" at bounding box center [151, 30] width 34 height 9
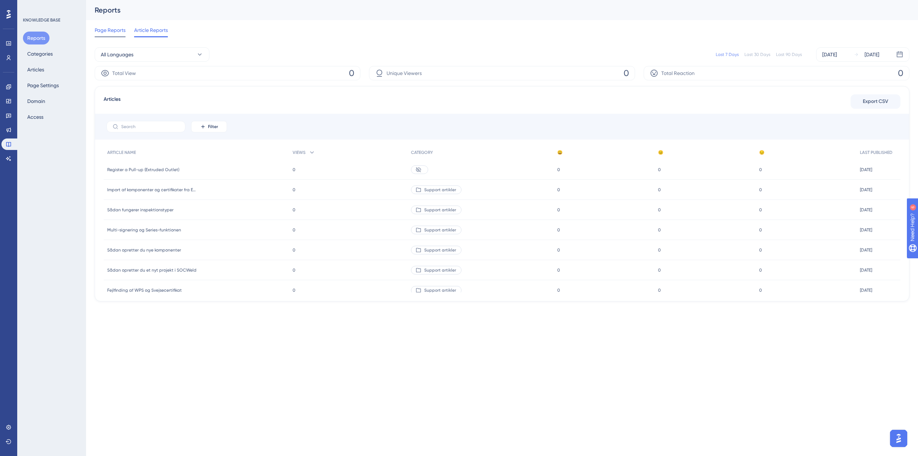
click at [103, 31] on span "Page Reports" at bounding box center [110, 30] width 31 height 9
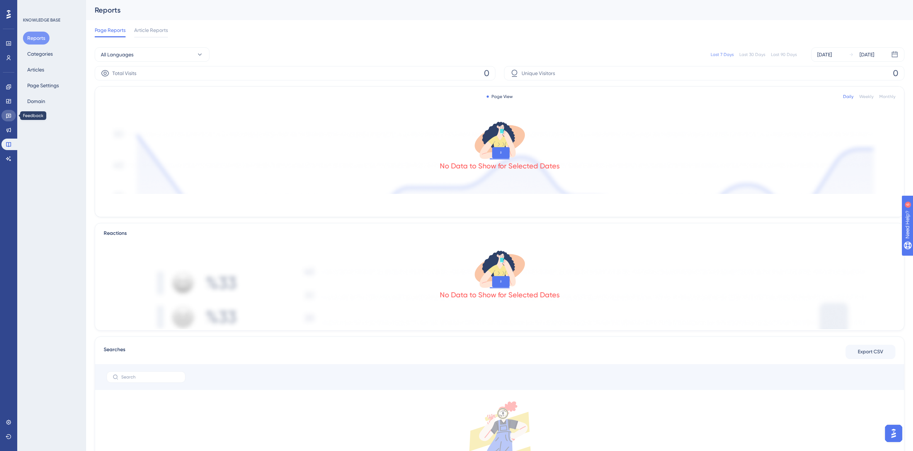
click at [7, 113] on icon at bounding box center [9, 116] width 6 height 6
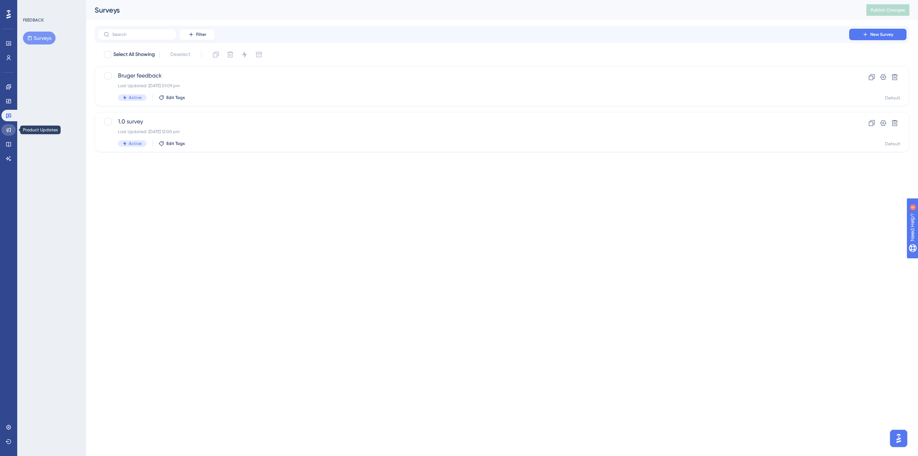
click at [8, 126] on link at bounding box center [8, 129] width 14 height 11
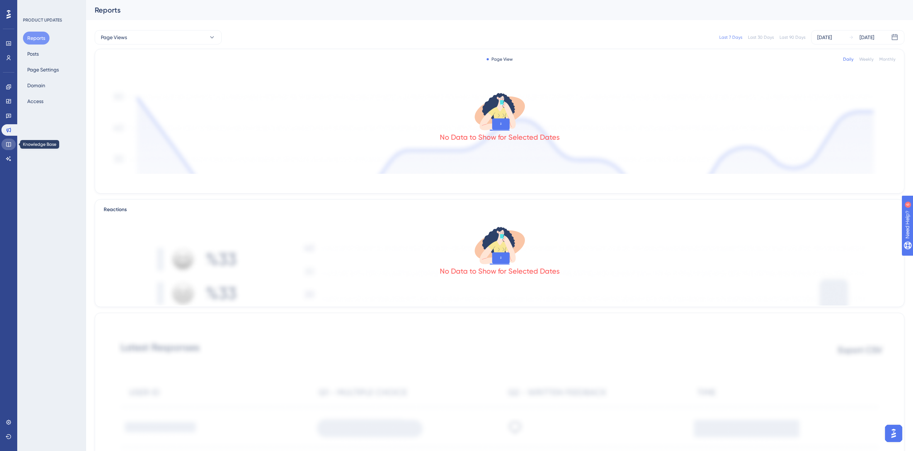
click at [8, 141] on link at bounding box center [8, 143] width 14 height 11
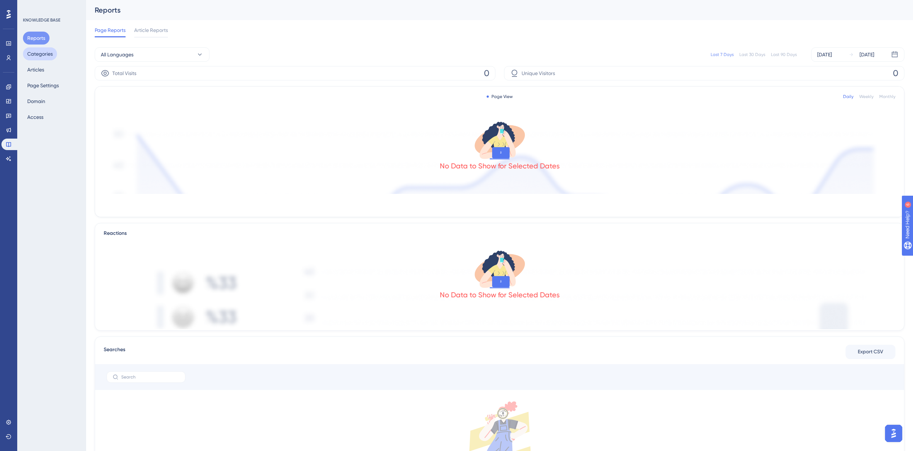
click at [33, 57] on button "Categories" at bounding box center [40, 53] width 34 height 13
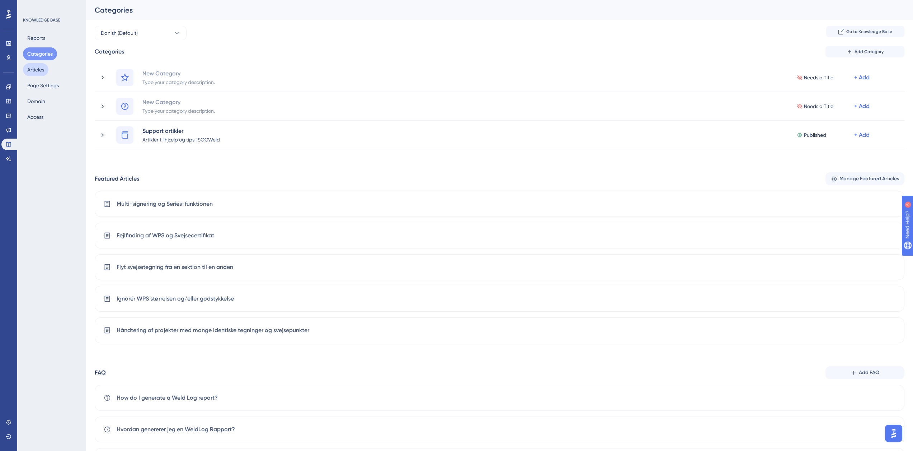
click at [37, 72] on button "Articles" at bounding box center [35, 69] width 25 height 13
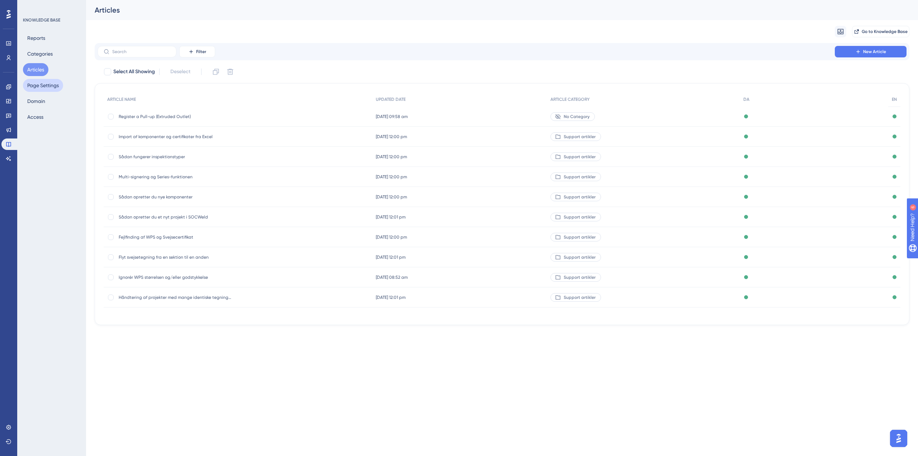
click at [35, 86] on button "Page Settings" at bounding box center [43, 85] width 40 height 13
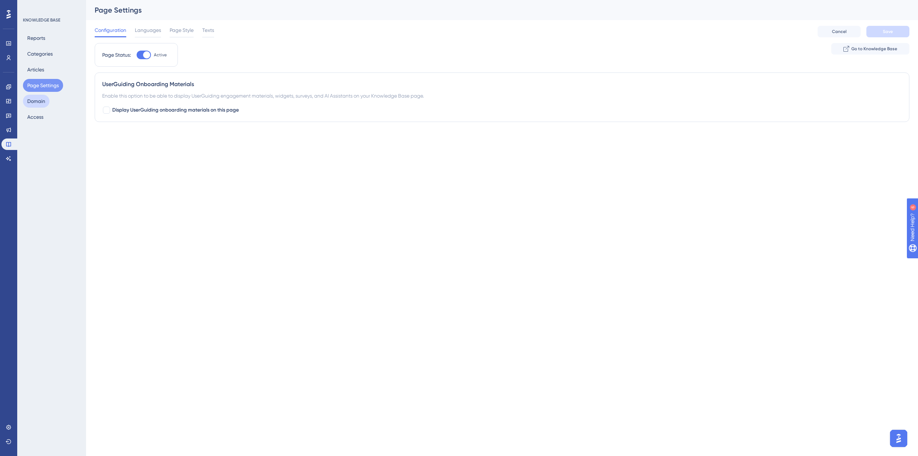
click at [33, 103] on button "Domain" at bounding box center [36, 101] width 27 height 13
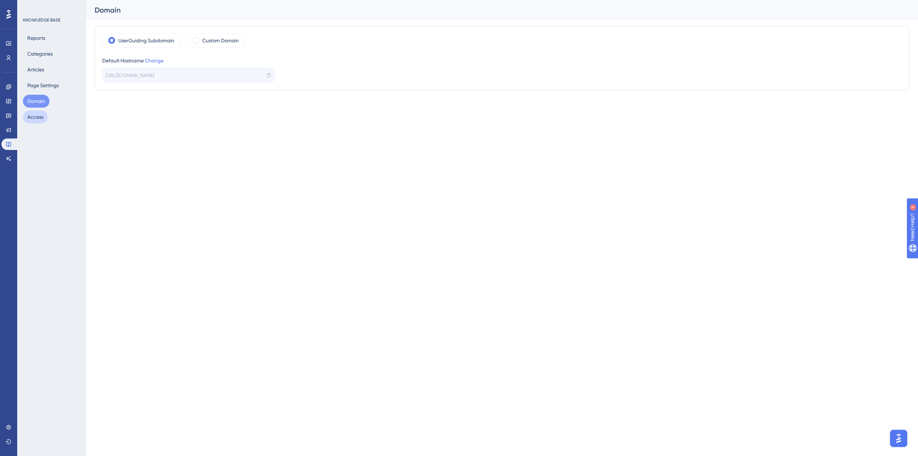
click at [42, 115] on button "Access" at bounding box center [35, 116] width 25 height 13
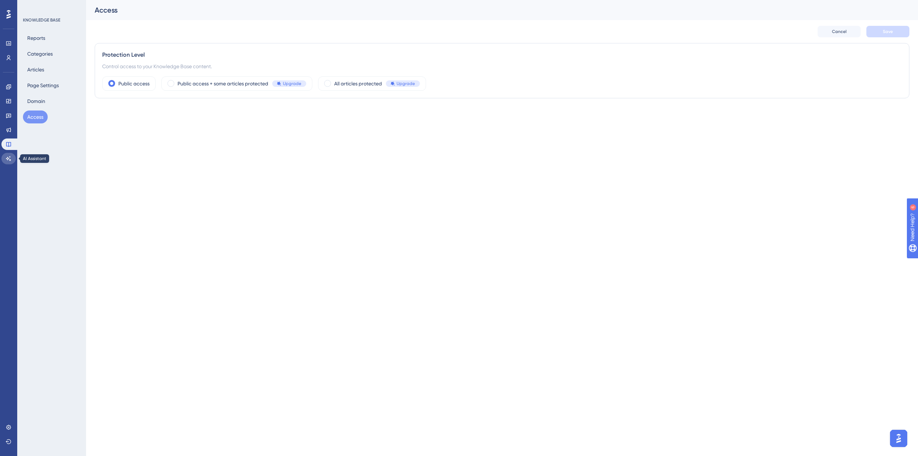
click at [6, 154] on link at bounding box center [8, 158] width 14 height 11
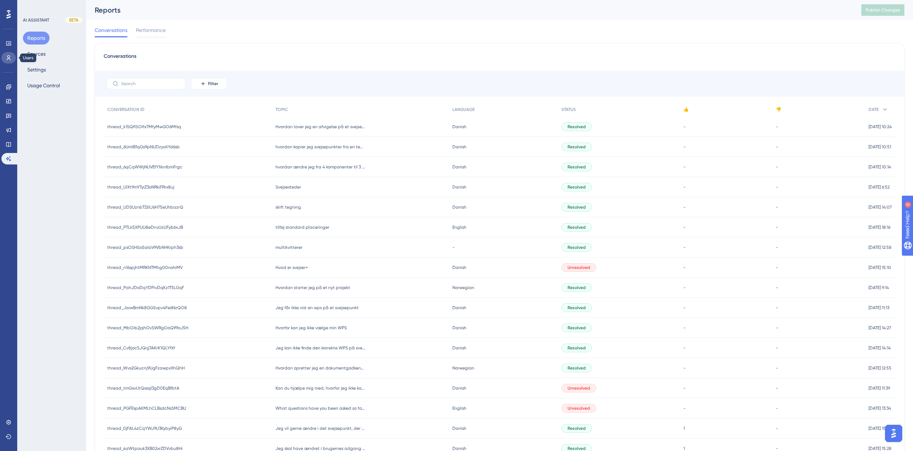
click at [7, 55] on icon at bounding box center [9, 58] width 6 height 6
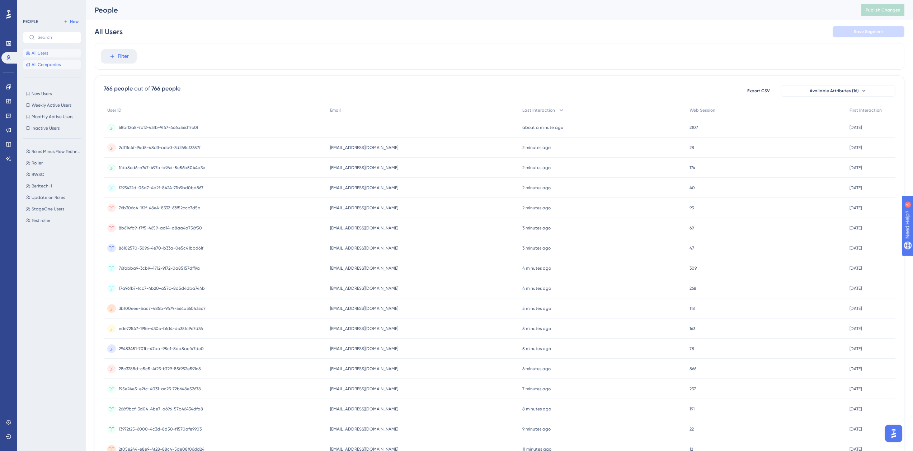
click at [47, 64] on span "All Companies" at bounding box center [46, 65] width 29 height 6
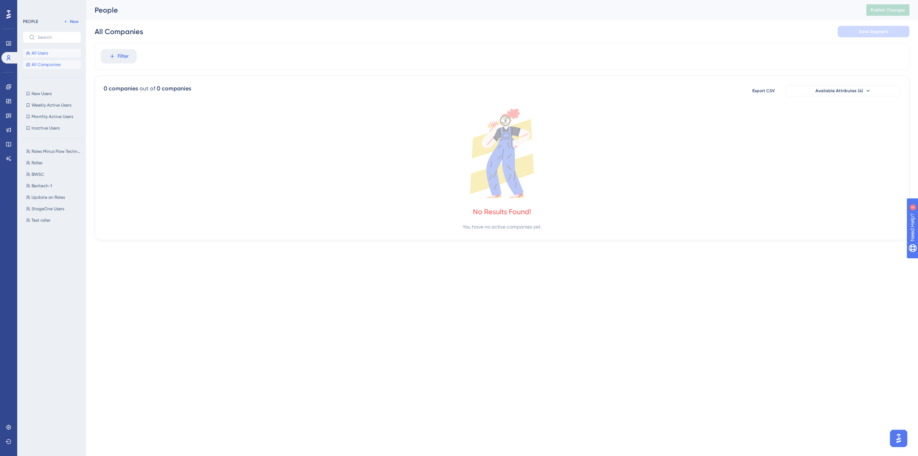
click at [45, 52] on span "All Users" at bounding box center [40, 53] width 17 height 6
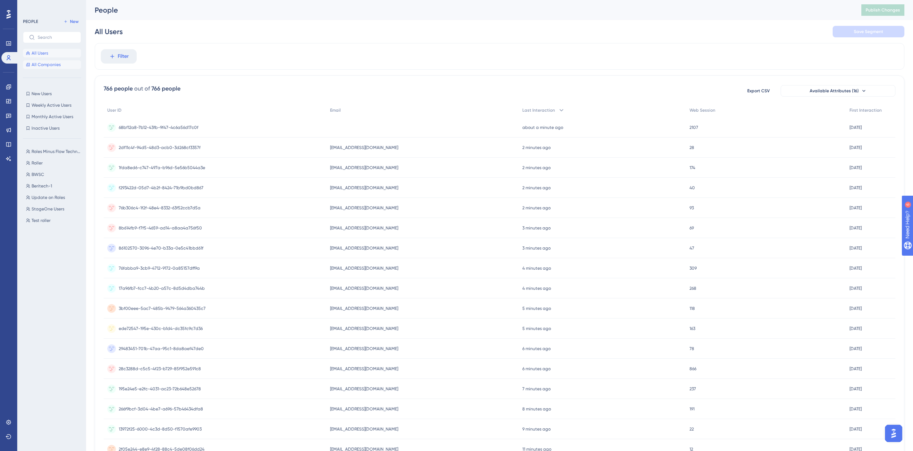
click at [49, 65] on span "All Companies" at bounding box center [46, 65] width 29 height 6
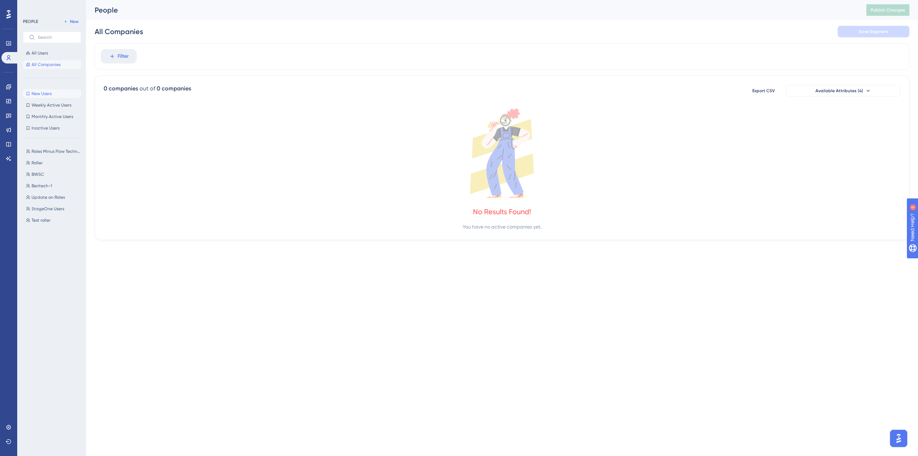
click at [41, 90] on button "New Users New Users" at bounding box center [52, 93] width 58 height 9
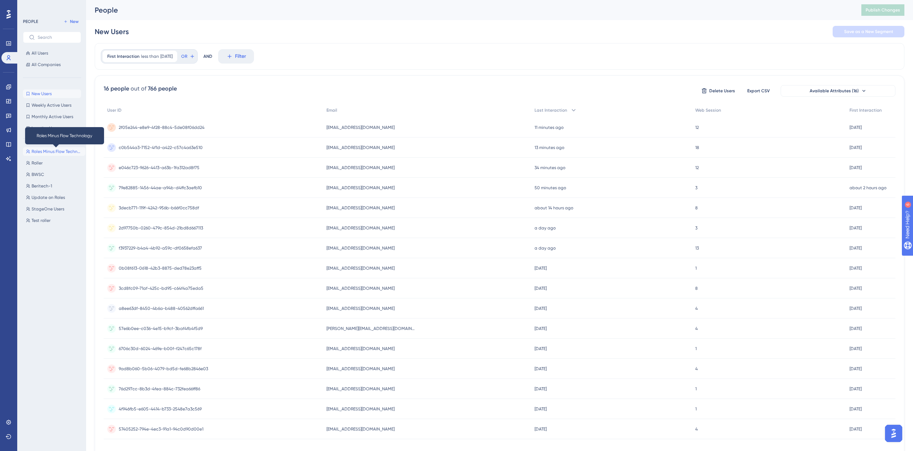
click at [32, 149] on span "Roles Minus Flow Technology" at bounding box center [57, 152] width 51 height 6
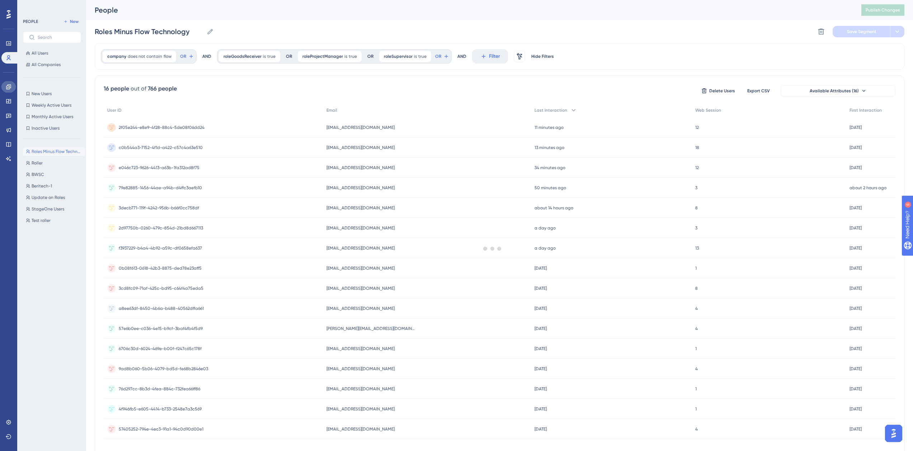
click at [10, 84] on icon at bounding box center [9, 87] width 6 height 6
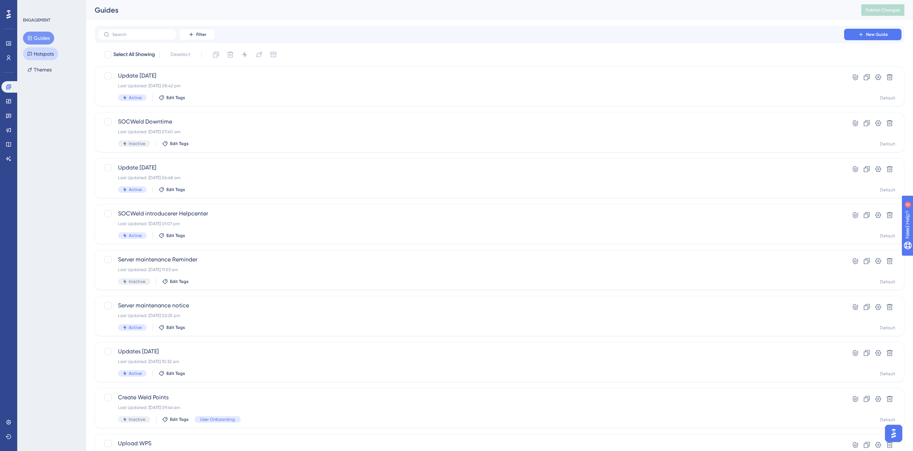
click at [53, 57] on button "Hotspots" at bounding box center [40, 53] width 35 height 13
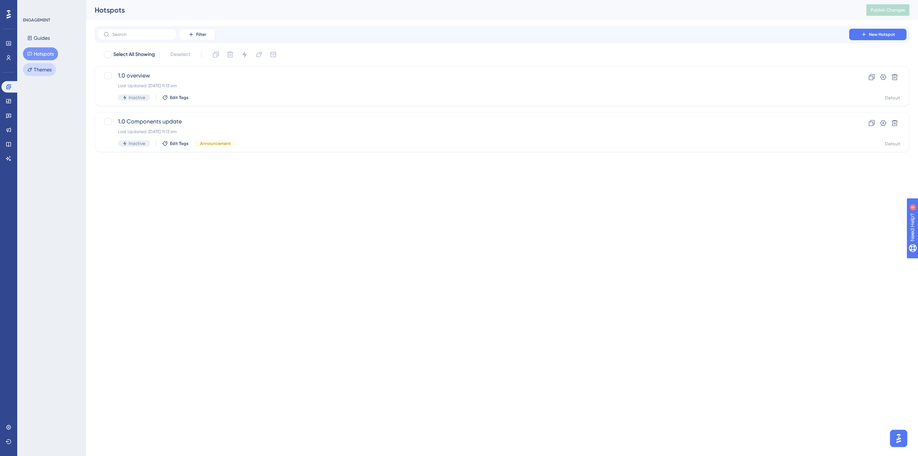
click at [43, 75] on button "Themes" at bounding box center [39, 69] width 33 height 13
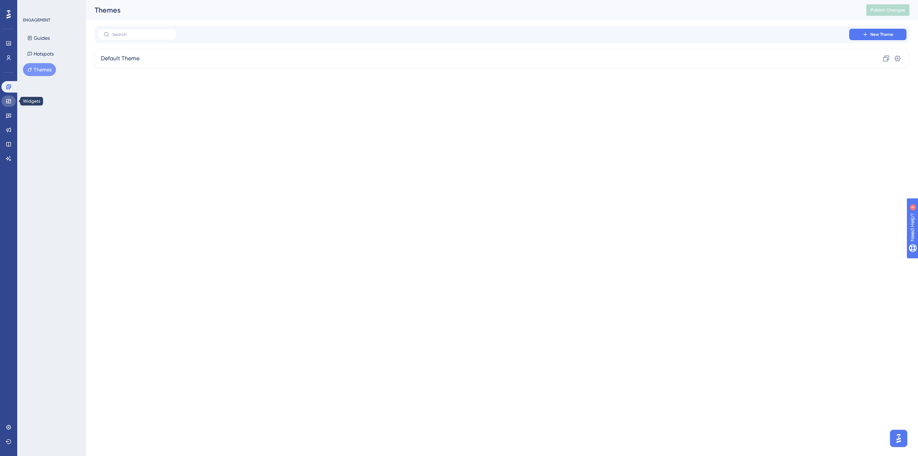
click at [10, 99] on icon at bounding box center [8, 101] width 5 height 4
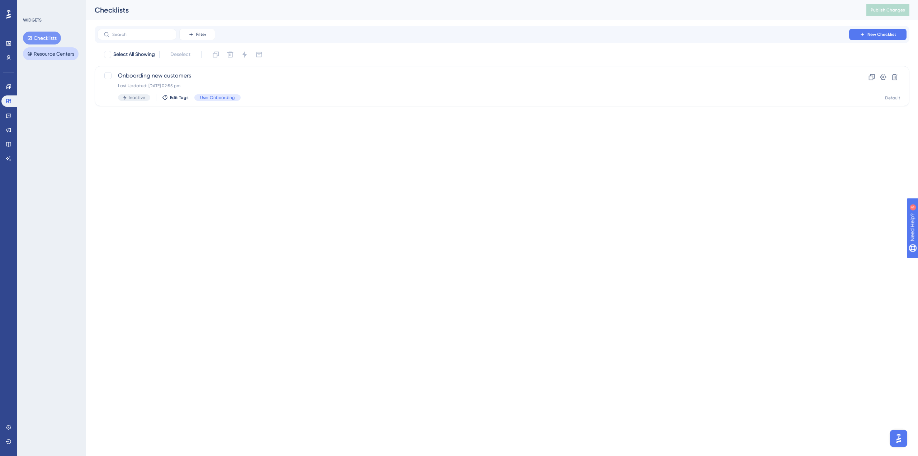
click at [56, 50] on button "Resource Centers" at bounding box center [51, 53] width 56 height 13
click at [232, 86] on div "Last Updated: [DATE] 08:32 am" at bounding box center [473, 86] width 711 height 6
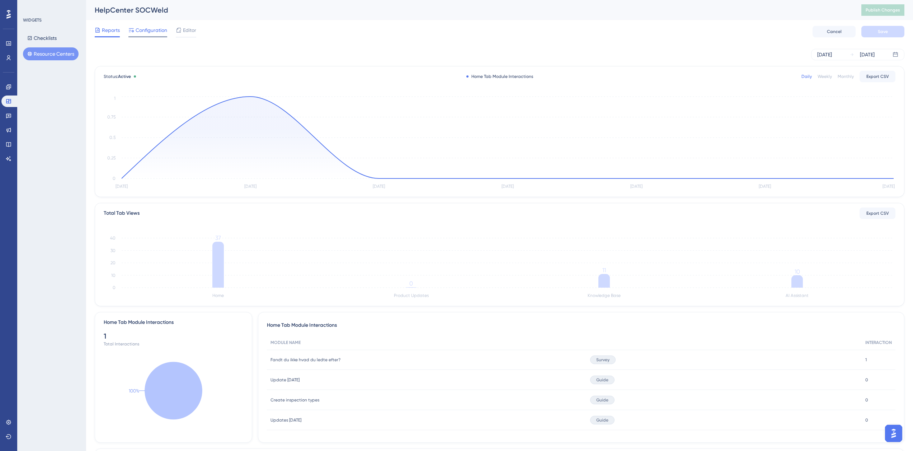
click at [155, 30] on span "Configuration" at bounding box center [152, 30] width 32 height 9
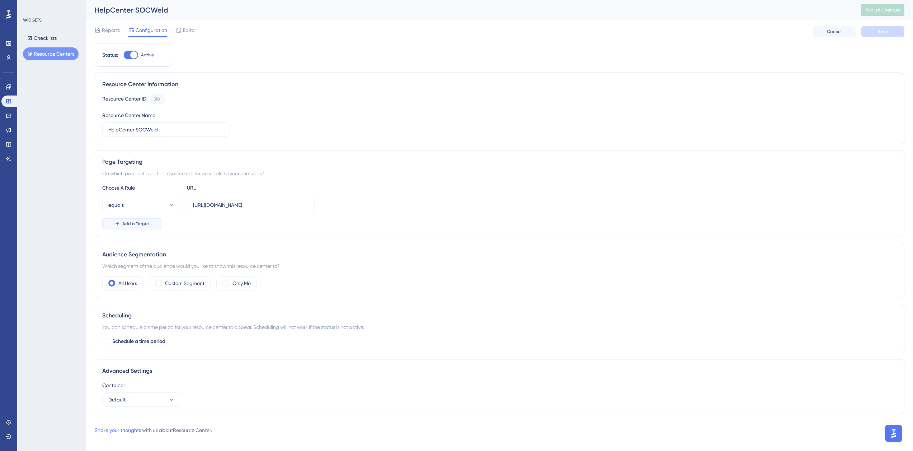
click at [134, 225] on span "Add a Target" at bounding box center [135, 224] width 27 height 6
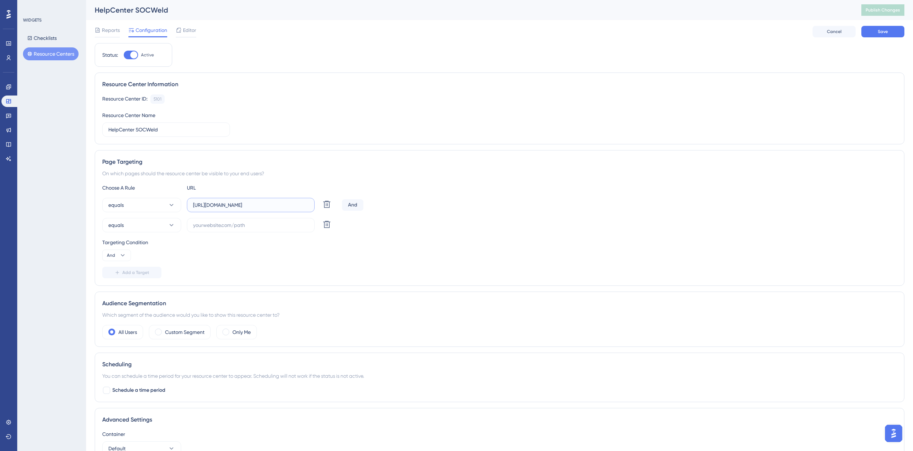
click at [239, 206] on input "[URL][DOMAIN_NAME]" at bounding box center [251, 205] width 116 height 8
click at [219, 225] on input "text" at bounding box center [251, 225] width 116 height 8
paste input "[URL][DOMAIN_NAME]"
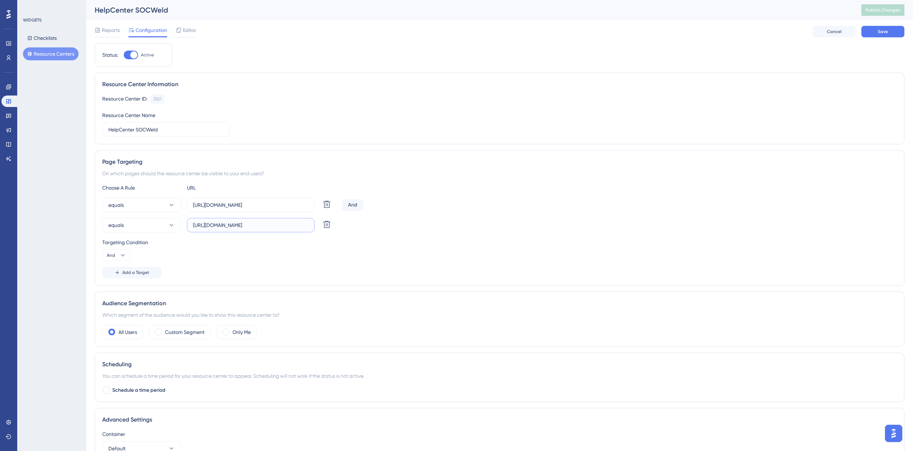
click at [216, 226] on input "[URL][DOMAIN_NAME]" at bounding box center [251, 225] width 116 height 8
type input "[URL][DOMAIN_NAME]"
click at [874, 33] on button "Save" at bounding box center [882, 31] width 43 height 11
click at [193, 223] on label "[URL][DOMAIN_NAME]" at bounding box center [251, 225] width 128 height 14
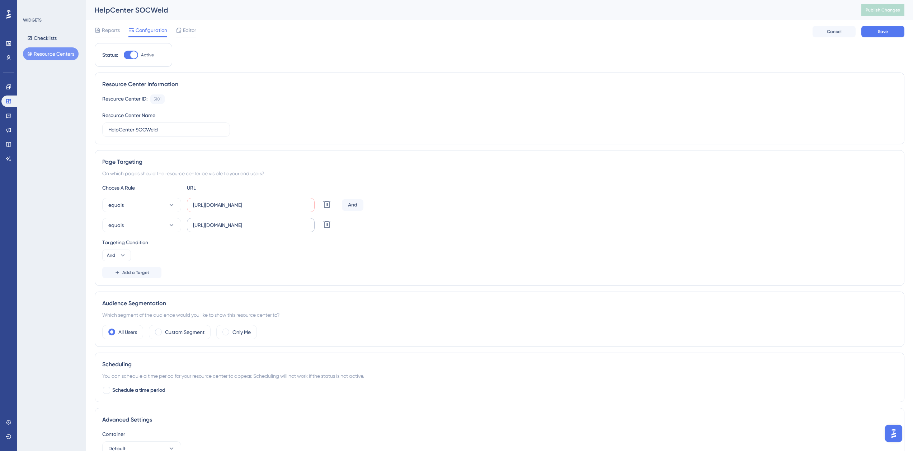
click at [193, 223] on input "[URL][DOMAIN_NAME]" at bounding box center [251, 225] width 116 height 8
click at [189, 225] on label "[URL][DOMAIN_NAME]" at bounding box center [251, 225] width 128 height 14
click at [193, 225] on input "[URL][DOMAIN_NAME]" at bounding box center [251, 225] width 116 height 8
click at [192, 225] on label "[URL][DOMAIN_NAME]" at bounding box center [251, 225] width 128 height 14
click at [193, 225] on input "[URL][DOMAIN_NAME]" at bounding box center [251, 225] width 116 height 8
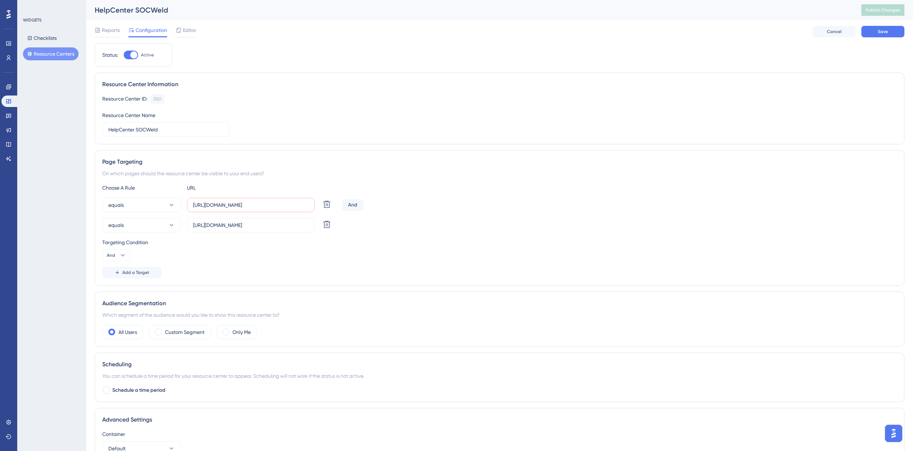
click at [348, 205] on div "And" at bounding box center [353, 204] width 22 height 11
click at [352, 204] on div "And" at bounding box center [353, 204] width 22 height 11
click at [355, 204] on div "And" at bounding box center [353, 204] width 22 height 11
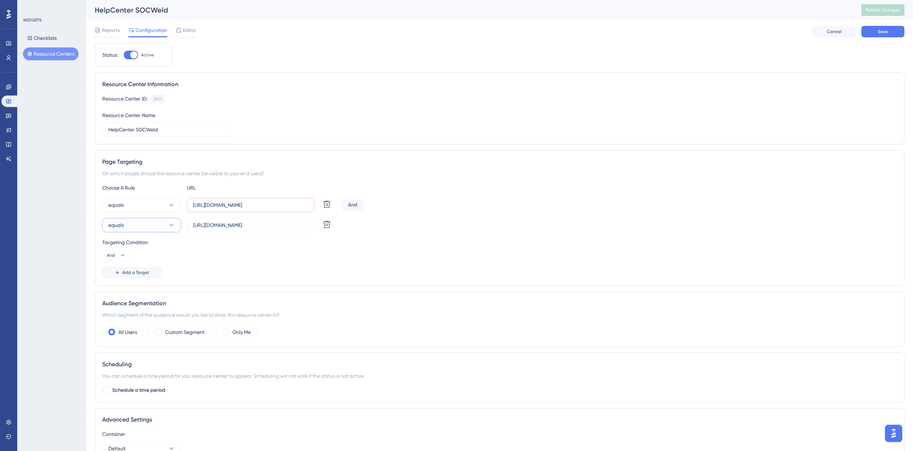
click at [162, 223] on button "equals" at bounding box center [141, 225] width 79 height 14
click at [330, 208] on icon at bounding box center [326, 204] width 9 height 9
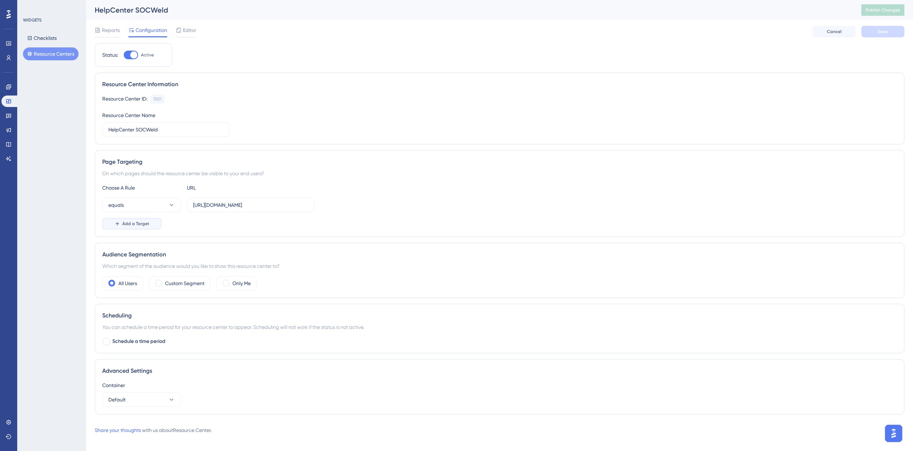
click at [131, 221] on span "Add a Target" at bounding box center [135, 224] width 27 height 6
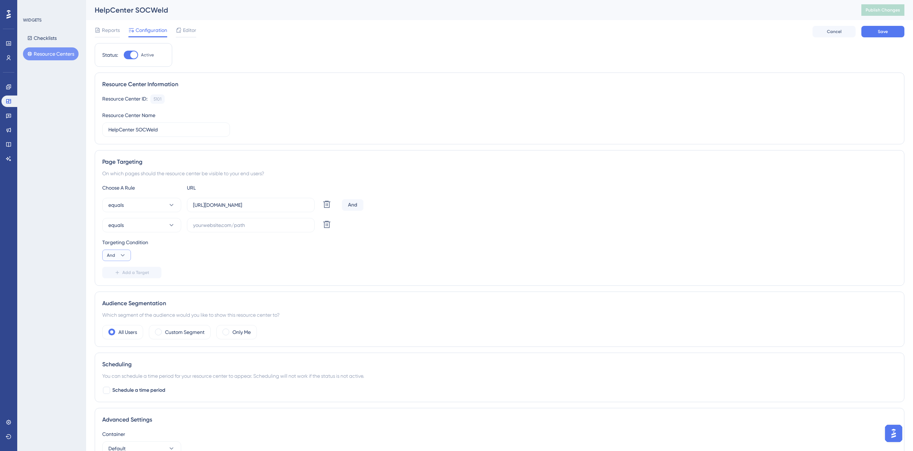
click at [117, 254] on button "And" at bounding box center [116, 254] width 29 height 11
click at [116, 285] on div "Or Or" at bounding box center [117, 290] width 14 height 14
click at [247, 206] on input "[URL][DOMAIN_NAME]" at bounding box center [251, 205] width 116 height 8
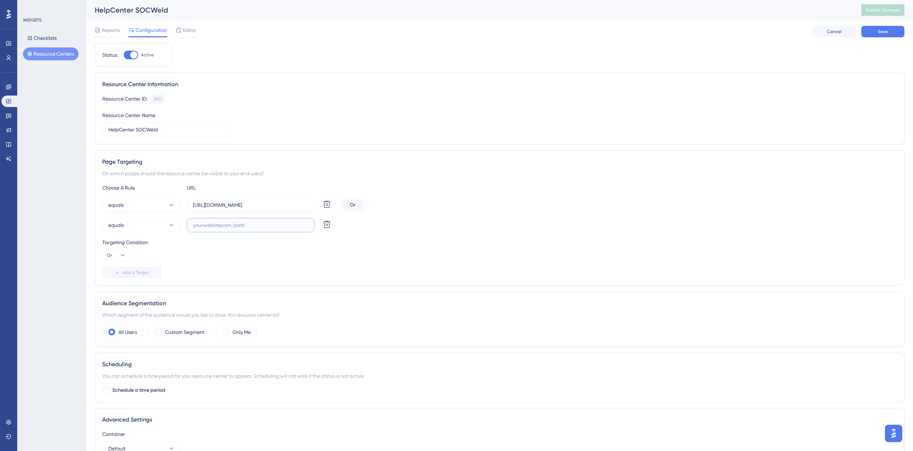
click at [239, 222] on input "text" at bounding box center [251, 225] width 116 height 8
paste input "[URL][DOMAIN_NAME]"
click at [216, 227] on input "[URL][DOMAIN_NAME]" at bounding box center [251, 225] width 116 height 8
type input "[URL][DOMAIN_NAME]"
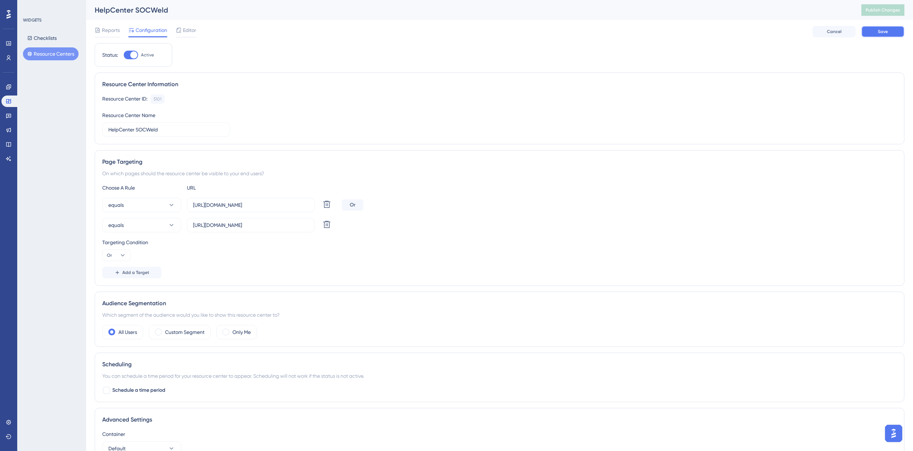
click at [872, 34] on button "Save" at bounding box center [882, 31] width 43 height 11
click at [890, 14] on button "Publish Changes" at bounding box center [882, 9] width 43 height 11
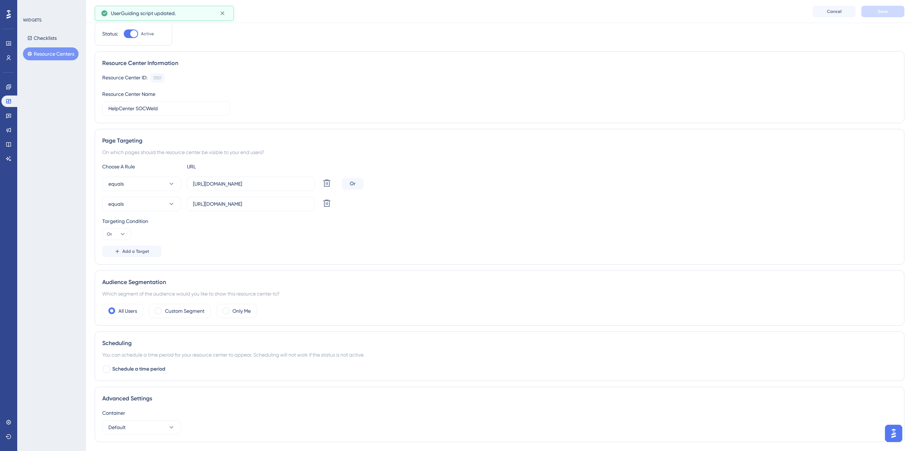
scroll to position [58, 0]
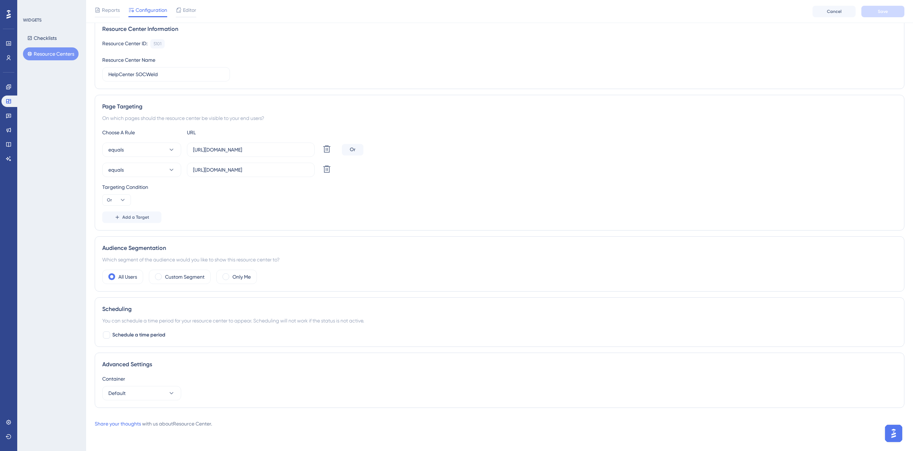
click at [327, 279] on div "All Users Custom Segment Only Me" at bounding box center [499, 276] width 795 height 14
click at [183, 8] on span "Editor" at bounding box center [189, 10] width 13 height 9
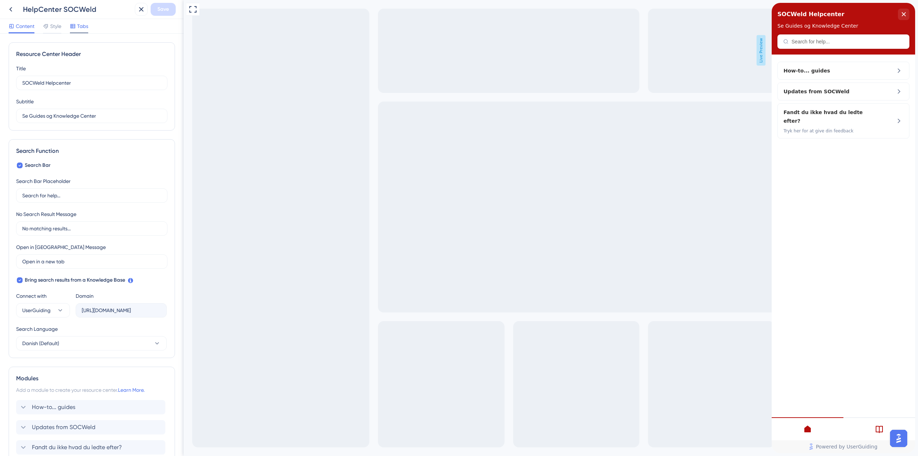
click at [84, 28] on span "Tabs" at bounding box center [82, 26] width 11 height 9
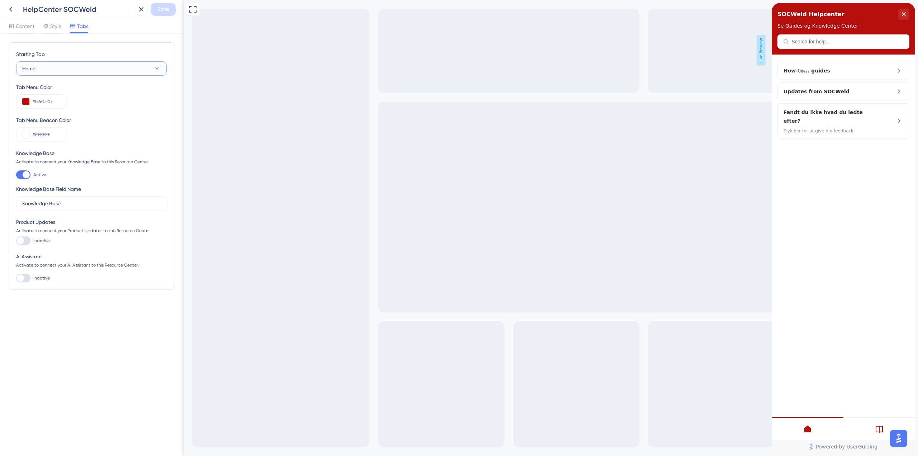
click at [88, 65] on button "Home" at bounding box center [91, 68] width 151 height 14
click at [75, 67] on button "Home" at bounding box center [91, 68] width 151 height 14
click at [20, 277] on div at bounding box center [20, 277] width 7 height 7
click at [16, 278] on input "Inactive" at bounding box center [16, 278] width 0 height 0
checkbox input "true"
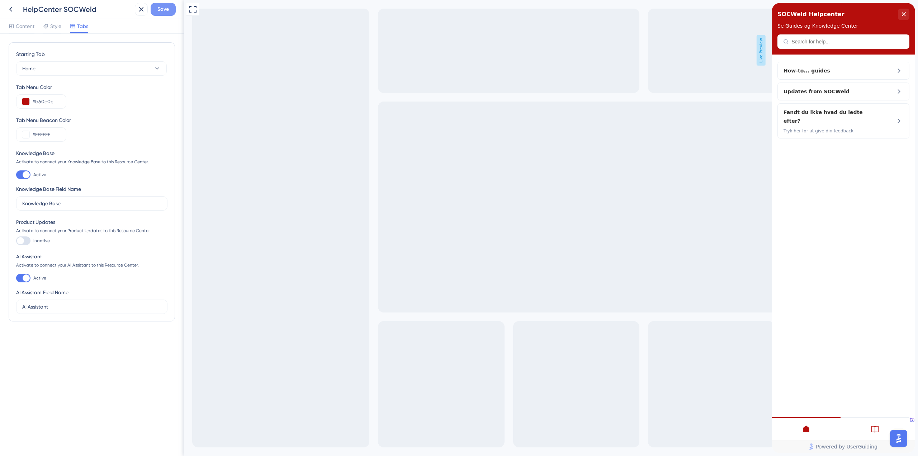
click at [166, 12] on span "Save" at bounding box center [162, 9] width 11 height 9
click at [8, 10] on icon at bounding box center [10, 9] width 9 height 9
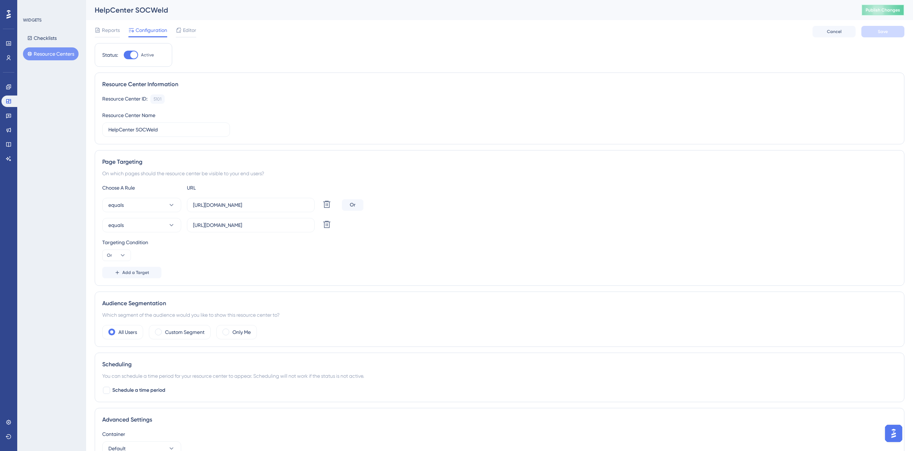
click at [904, 15] on button "Publish Changes" at bounding box center [882, 9] width 43 height 11
click at [196, 32] on span "Editor" at bounding box center [189, 30] width 13 height 9
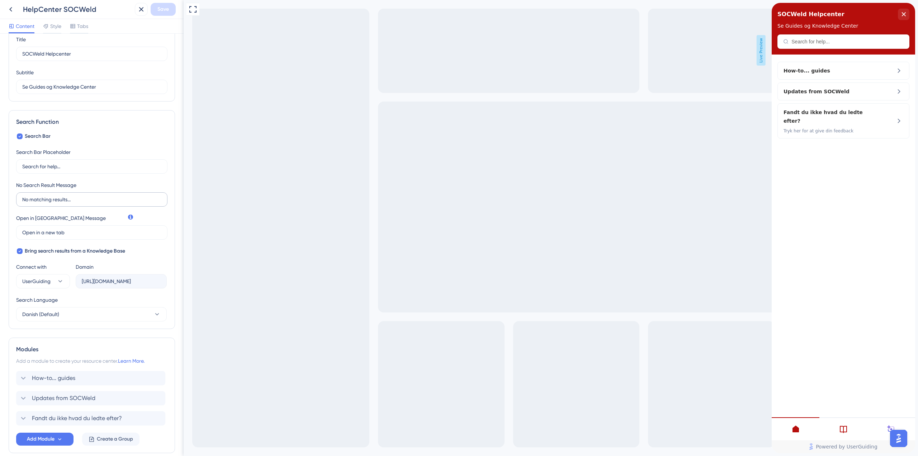
scroll to position [63, 0]
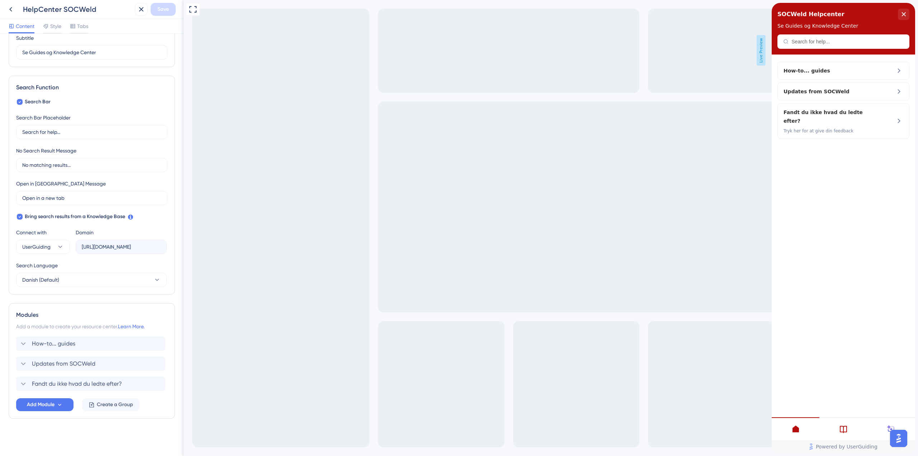
click at [877, 423] on div at bounding box center [892, 428] width 48 height 23
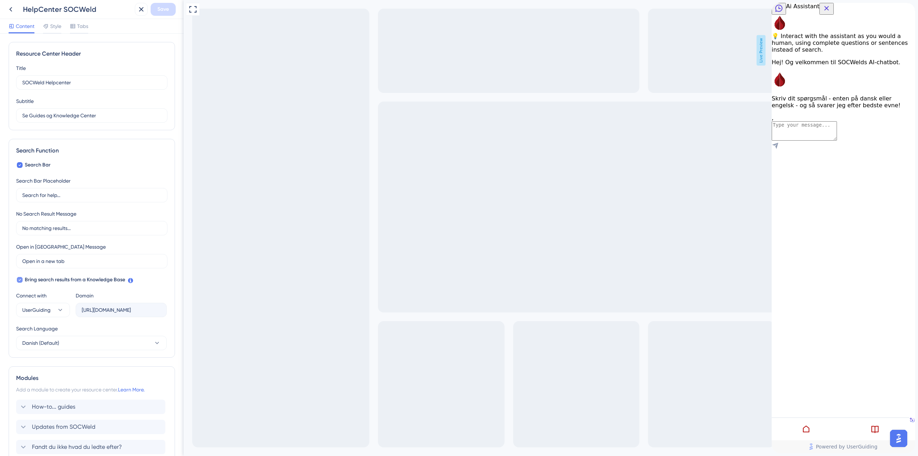
scroll to position [0, 0]
click at [86, 25] on span "Tabs" at bounding box center [82, 26] width 11 height 9
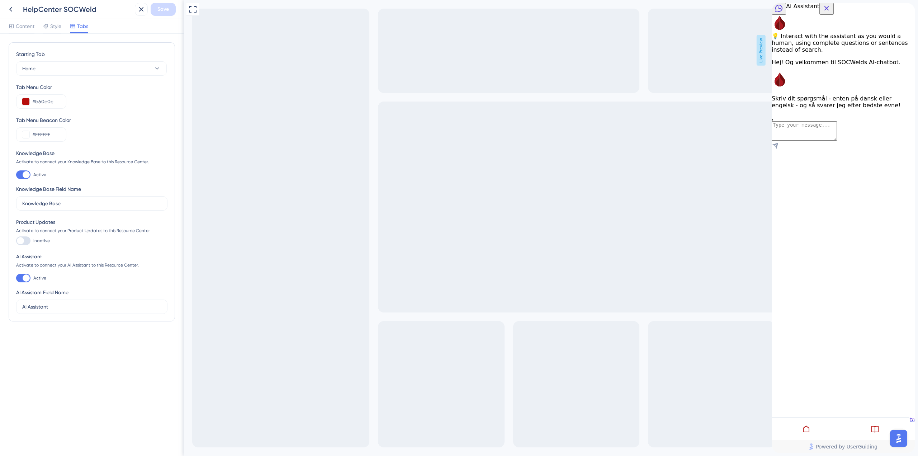
click at [64, 299] on div "AI Assistant Field Name [PERSON_NAME] Assistant" at bounding box center [91, 301] width 151 height 26
click at [61, 303] on label "Ai Assistant" at bounding box center [91, 307] width 151 height 14
click at [61, 303] on input "Ai Assistant" at bounding box center [91, 307] width 139 height 8
click at [67, 335] on div "Starting Tab Home Tab Menu Color #b60e0c Tab Menu Beacon Color #FFFFFF Knowledg…" at bounding box center [92, 196] width 166 height 308
click at [128, 67] on button "Home" at bounding box center [91, 68] width 151 height 14
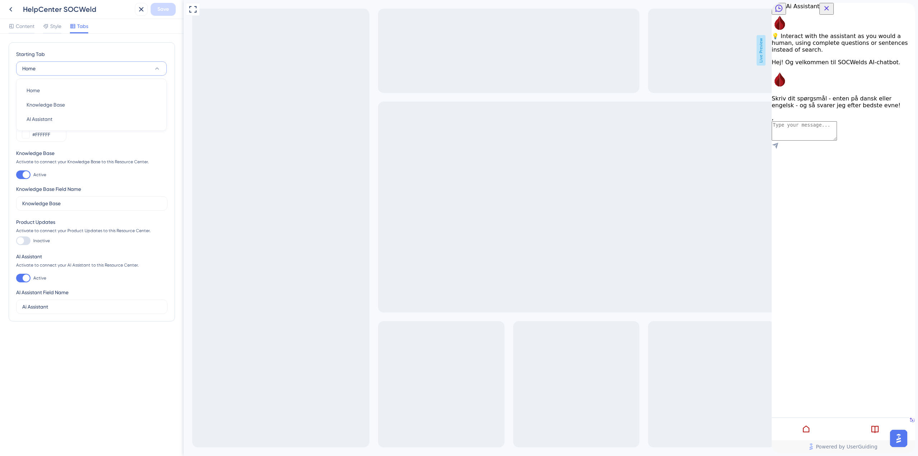
click at [128, 67] on button "Home" at bounding box center [91, 68] width 151 height 14
click at [62, 26] on div "Content Style Tabs" at bounding box center [49, 27] width 80 height 11
click at [57, 27] on span "Style" at bounding box center [55, 26] width 11 height 9
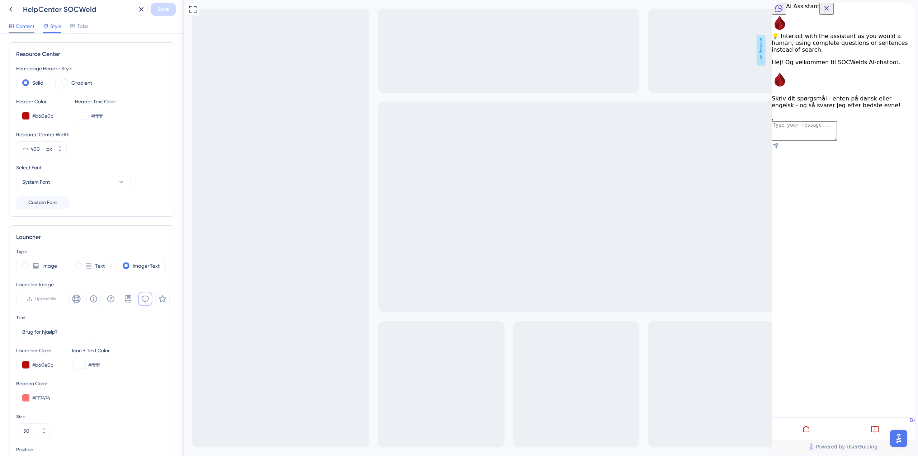
click at [27, 28] on span "Content" at bounding box center [25, 26] width 19 height 9
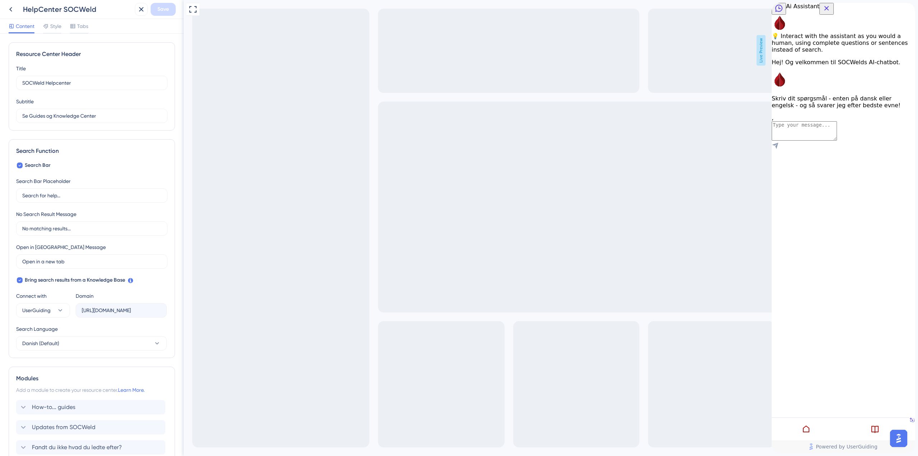
click at [91, 29] on div "Content Style Tabs" at bounding box center [92, 26] width 184 height 15
click at [87, 28] on span "Tabs" at bounding box center [82, 26] width 11 height 9
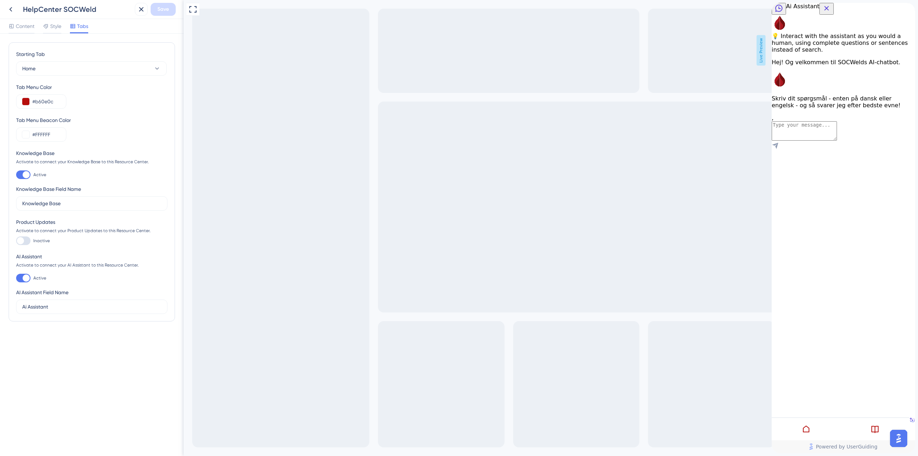
click at [19, 13] on div "HelpCenter SOCWeld" at bounding box center [68, 9] width 128 height 13
click at [15, 12] on icon at bounding box center [10, 9] width 9 height 9
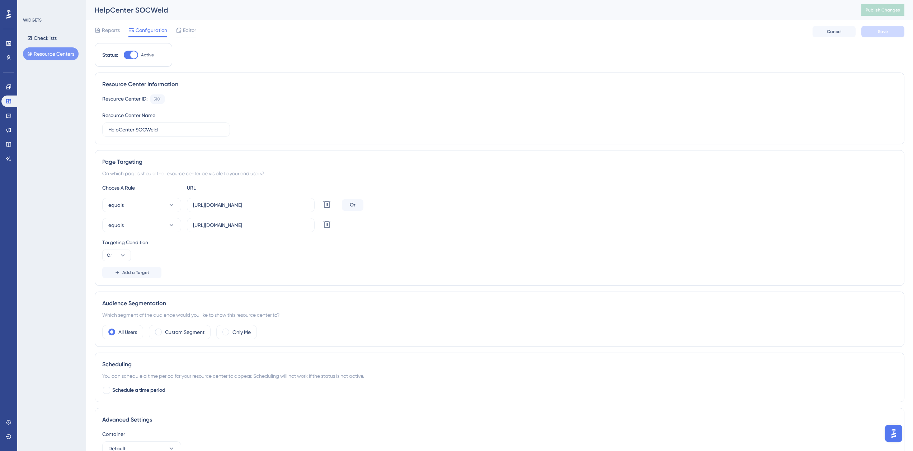
click at [892, 433] on img "Open AI Assistant Launcher" at bounding box center [893, 433] width 13 height 13
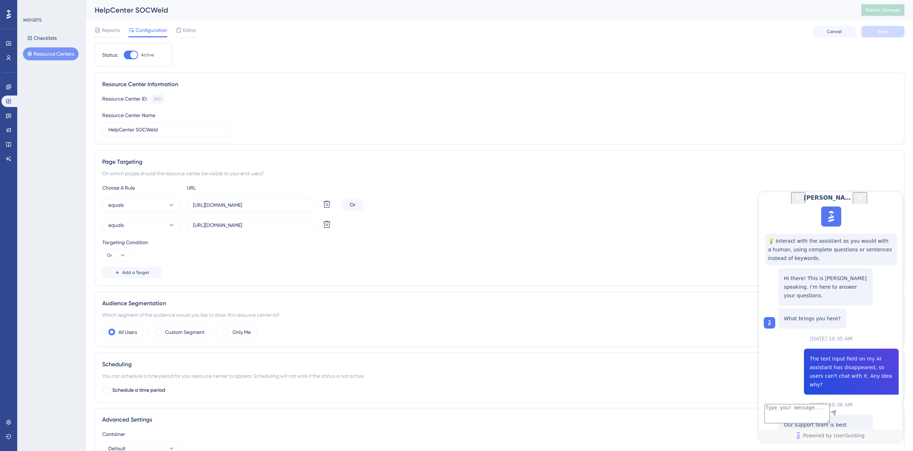
scroll to position [72, 0]
click at [819, 444] on span "Talk to a person" at bounding box center [826, 448] width 40 height 9
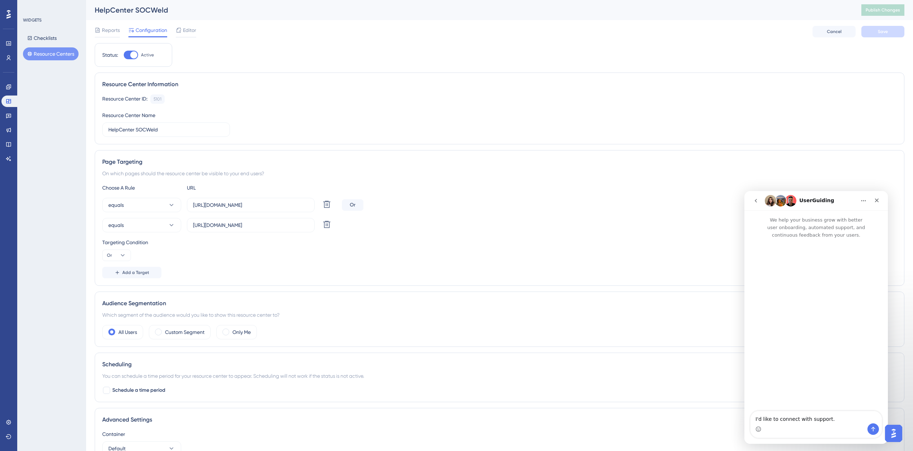
scroll to position [0, 0]
click at [757, 201] on icon "go back" at bounding box center [756, 201] width 6 height 6
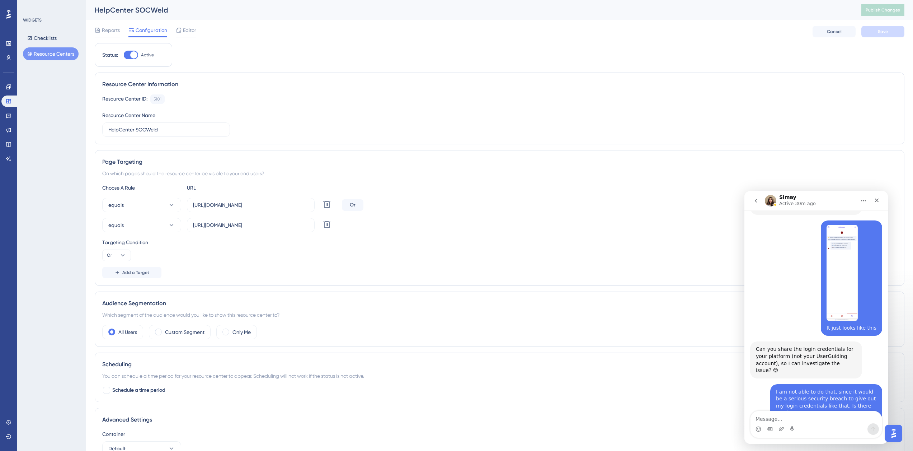
scroll to position [199, 0]
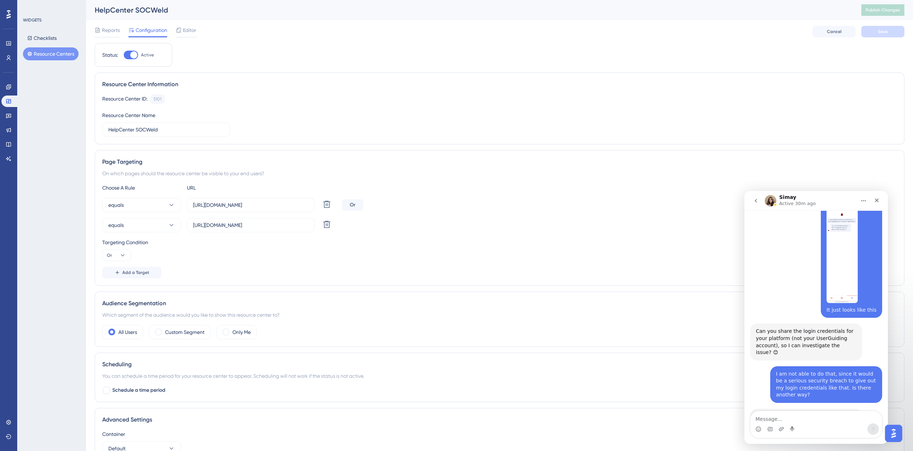
click at [822, 420] on textarea "Message…" at bounding box center [815, 417] width 131 height 12
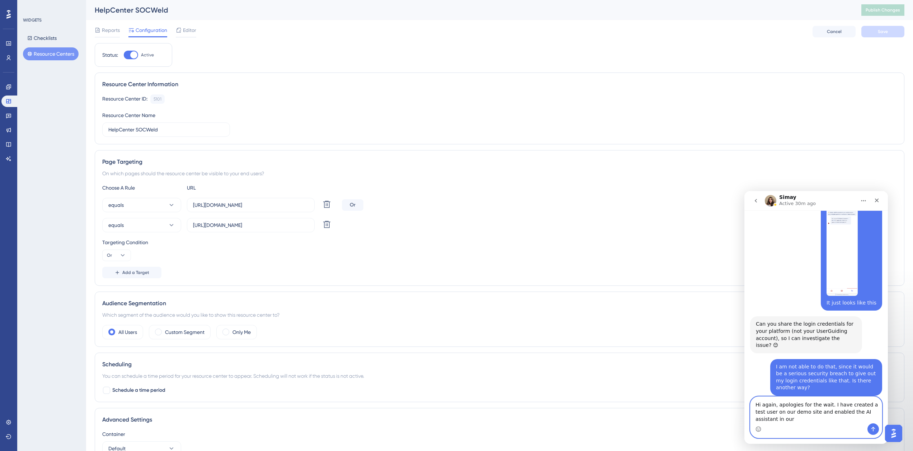
scroll to position [214, 0]
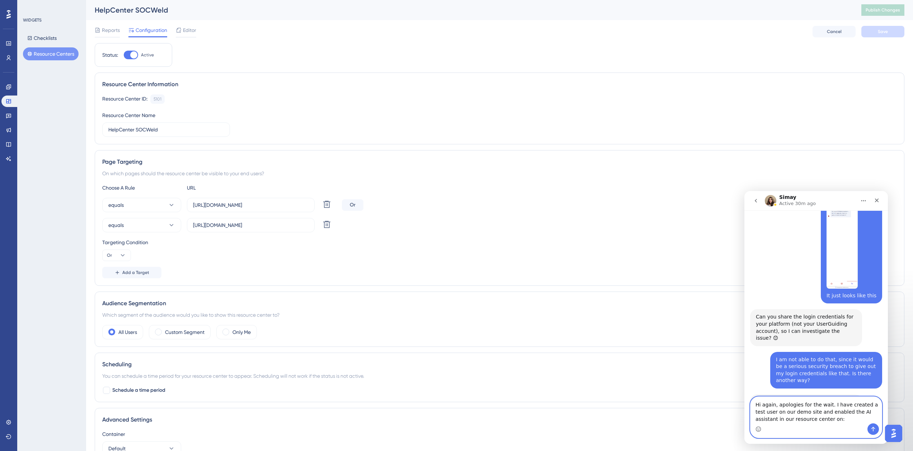
paste textarea "[URL][DOMAIN_NAME]"
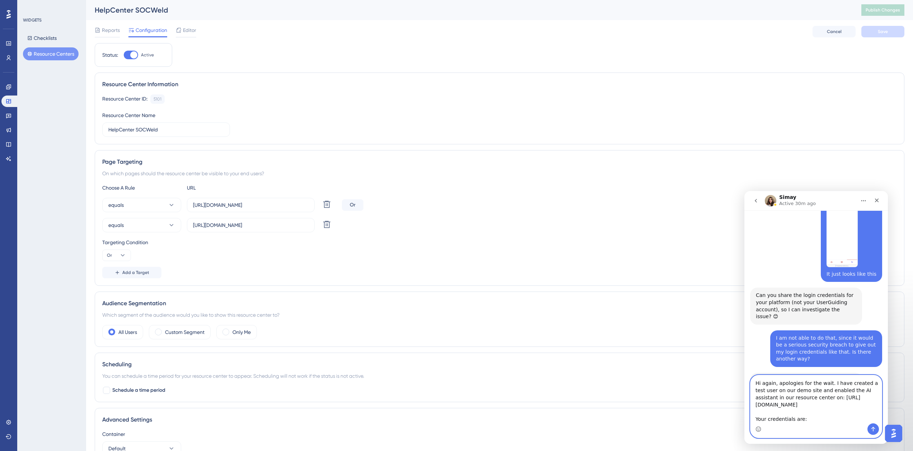
scroll to position [242, 0]
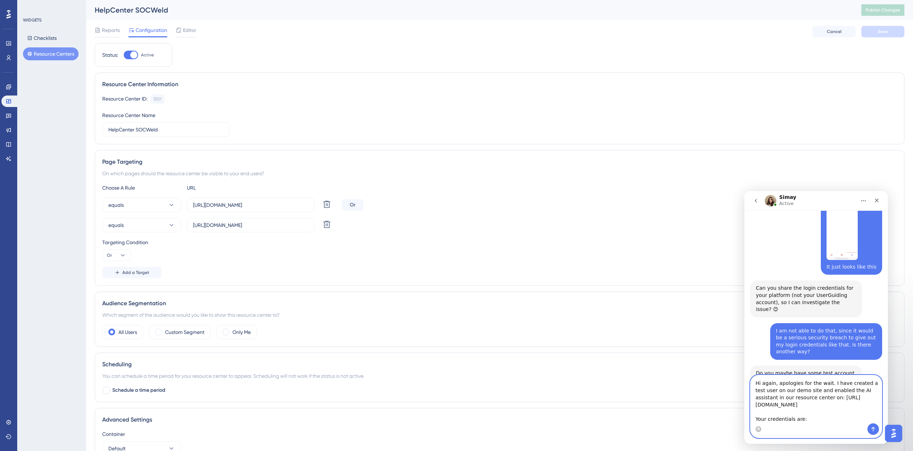
paste textarea "[EMAIL_ADDRESS][DOMAIN_NAME]"
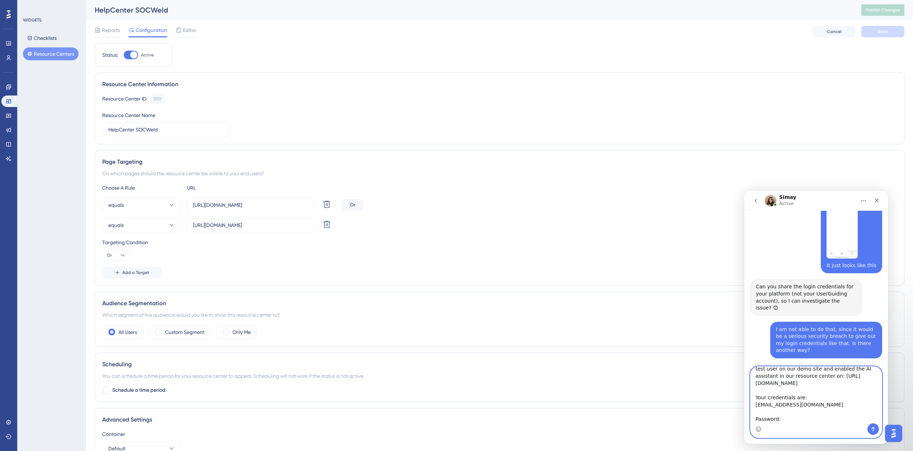
scroll to position [19, 0]
click at [821, 391] on textarea "Hi again, apologies for the wait. I have created a test user on our demo site a…" at bounding box center [815, 394] width 131 height 57
click at [818, 395] on textarea "Hi again, apologies for the wait. I have created a test user on our demo site a…" at bounding box center [815, 394] width 131 height 57
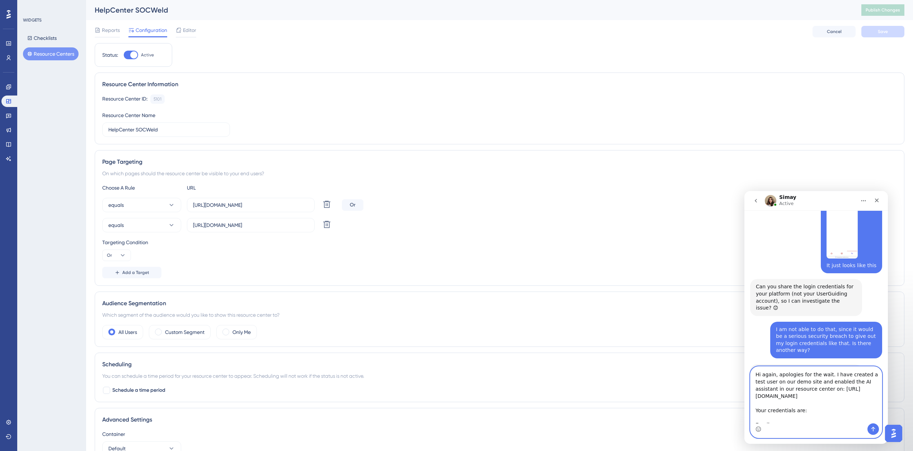
click at [818, 395] on textarea "Hi again, apologies for the wait. I have created a test user on our demo site a…" at bounding box center [815, 394] width 131 height 57
click at [815, 395] on textarea "Hi again, apologies for the wait. I have created a test user on our demo site a…" at bounding box center [815, 394] width 131 height 57
drag, startPoint x: 756, startPoint y: 396, endPoint x: 863, endPoint y: 394, distance: 107.3
click at [863, 394] on textarea "Hi again, apologies for the wait. I have created a test user on our demo site a…" at bounding box center [815, 394] width 131 height 57
click at [828, 383] on textarea "Hi again, apologies for the wait. I have created a test user on our demo site a…" at bounding box center [815, 394] width 131 height 57
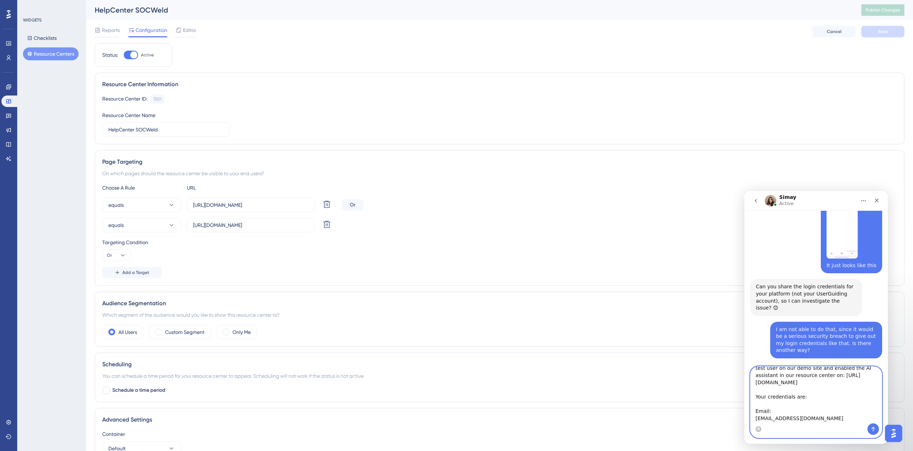
scroll to position [34, 0]
drag, startPoint x: 826, startPoint y: 375, endPoint x: 832, endPoint y: 418, distance: 43.5
click at [832, 418] on textarea "Hi again, apologies for the wait. I have created a test user on our demo site a…" at bounding box center [815, 394] width 131 height 57
click at [810, 421] on textarea "Hi again, apologies for the wait. I have created a test user on our demo site a…" at bounding box center [815, 394] width 131 height 57
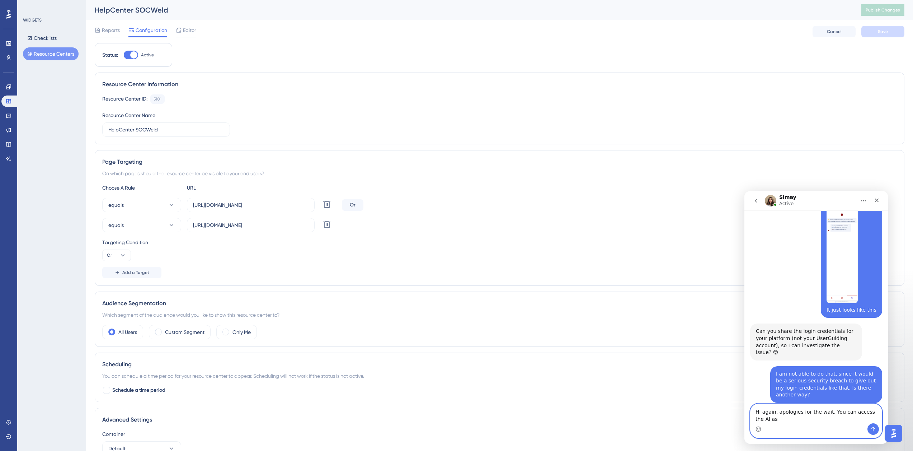
scroll to position [207, 0]
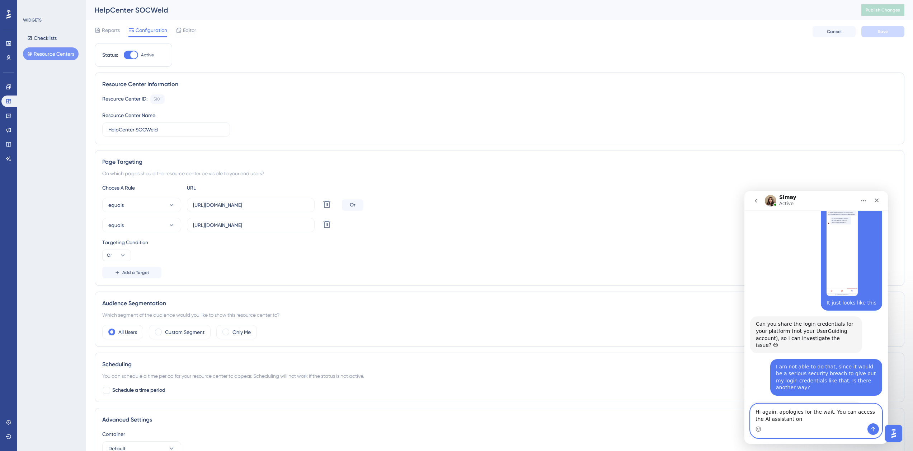
paste textarea "[URL][DOMAIN_NAME]"
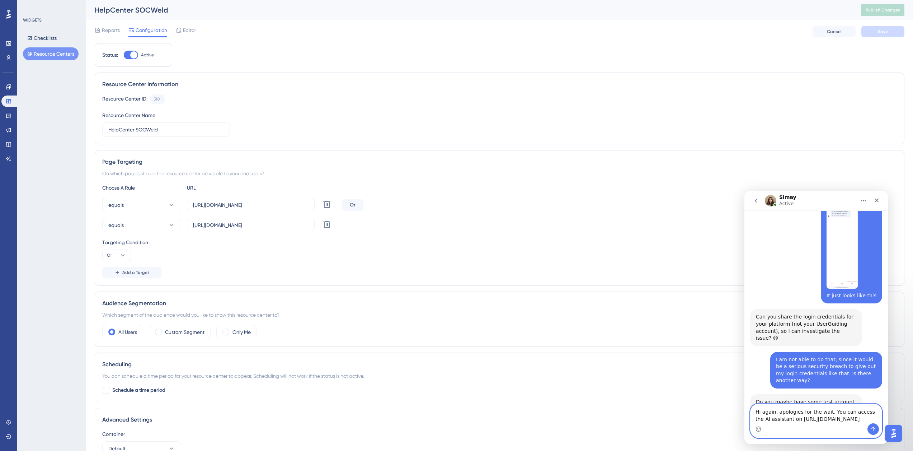
click at [811, 420] on textarea "Hi again, apologies for the wait. You can access the AI assistant on [URL][DOMA…" at bounding box center [815, 413] width 131 height 19
click at [816, 419] on textarea "Hi again, apologies for the wait. You can access the AI assistant on [URL][DOMA…" at bounding box center [815, 413] width 131 height 19
click at [786, 416] on textarea "Hi again, apologies for the wait. You can access the AI assistant on [URL][DOMA…" at bounding box center [815, 413] width 131 height 19
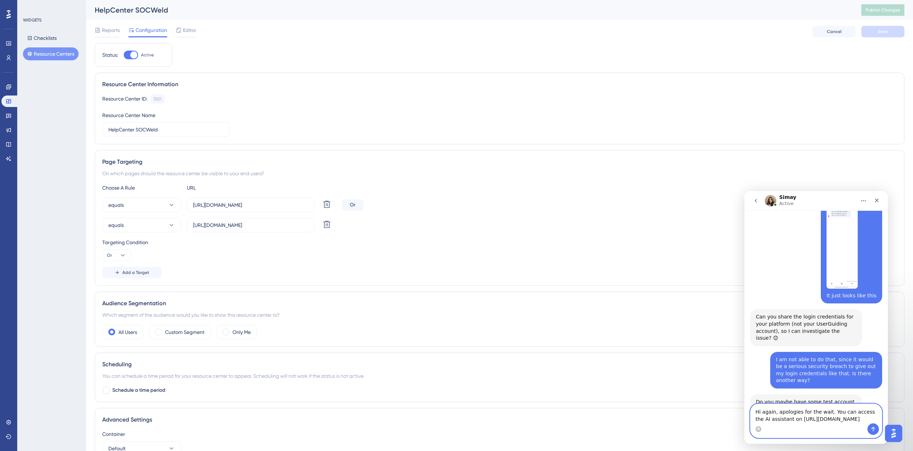
click at [788, 414] on textarea "Hi again, apologies for the wait. You can access the AI assistant on [URL][DOMA…" at bounding box center [815, 413] width 131 height 19
click at [855, 418] on textarea "Hi again, apologies for the wait. You can access the AI assistant on [URL][DOMA…" at bounding box center [815, 413] width 131 height 19
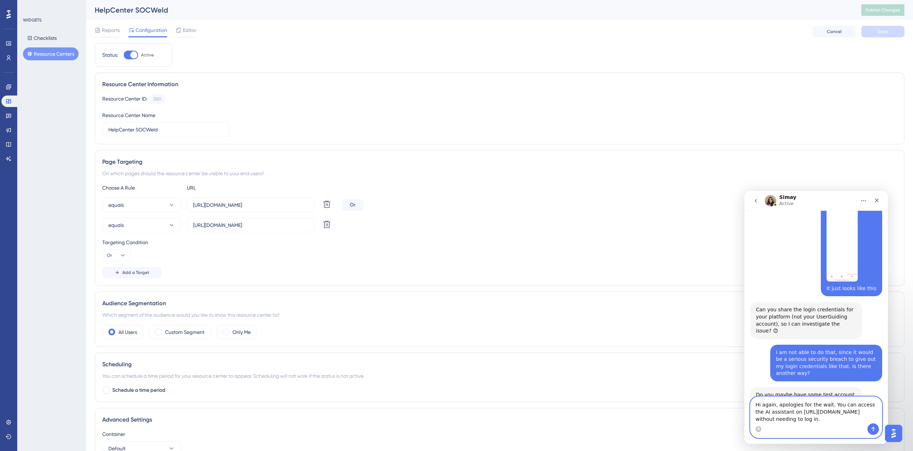
click at [786, 404] on textarea "Hi again, apologies for the wait. You can access the AI assistant on [URL][DOMA…" at bounding box center [815, 409] width 131 height 27
click at [776, 412] on textarea "Hi again, apologies for the wait. You can access the AI assistant on [URL][DOMA…" at bounding box center [815, 409] width 131 height 27
click at [841, 398] on textarea "Hi again, apologies for the wait. You can access the AI assistant on [URL][DOMA…" at bounding box center [815, 409] width 131 height 27
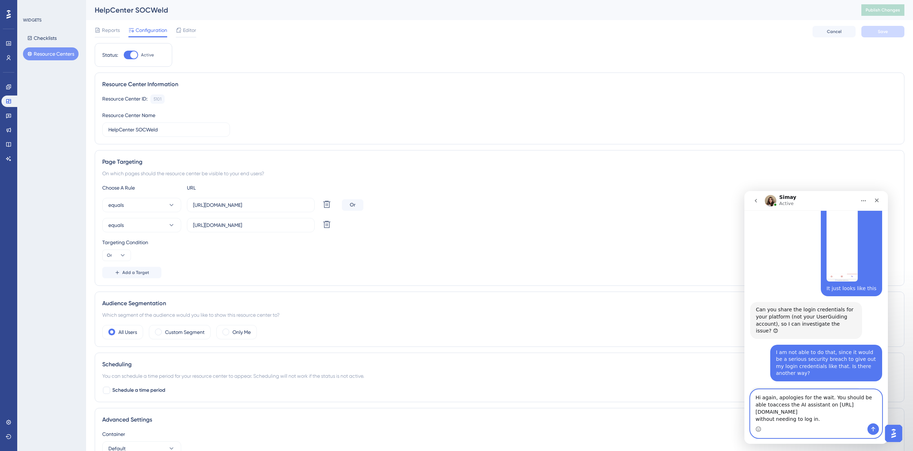
type textarea "Hi again, apologies for the wait. You should be able to access the AI assistant…"
click at [825, 418] on textarea "Hi again, apologies for the wait. You should be able to access the AI assistant…" at bounding box center [815, 406] width 131 height 34
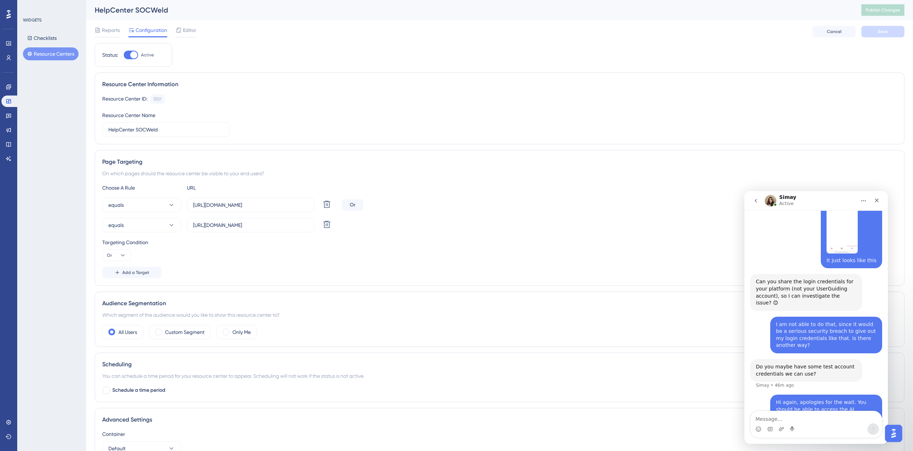
click at [806, 413] on link "[URL][DOMAIN_NAME]" at bounding box center [834, 416] width 56 height 6
click at [784, 418] on textarea "Message…" at bounding box center [815, 417] width 131 height 12
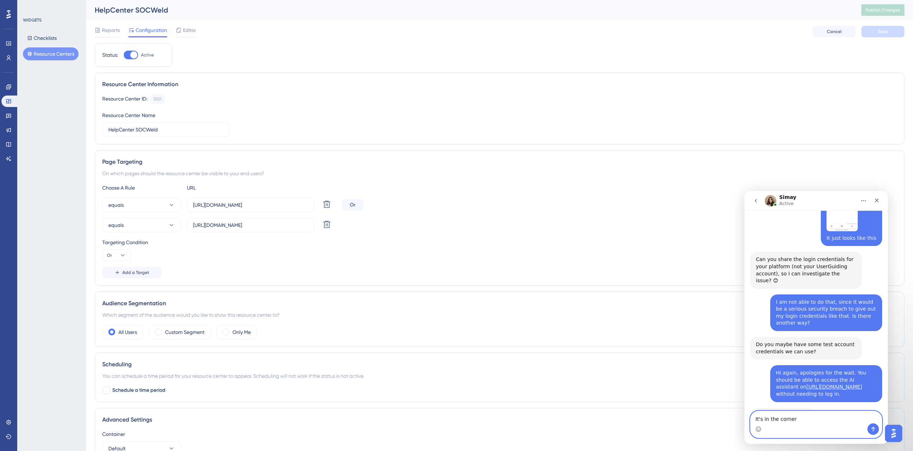
scroll to position [270, 0]
type textarea "It's in the corner"
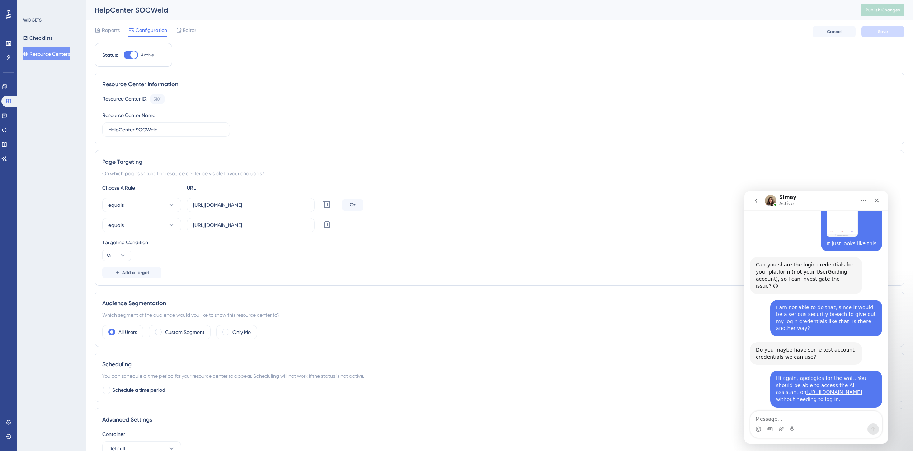
scroll to position [270, 0]
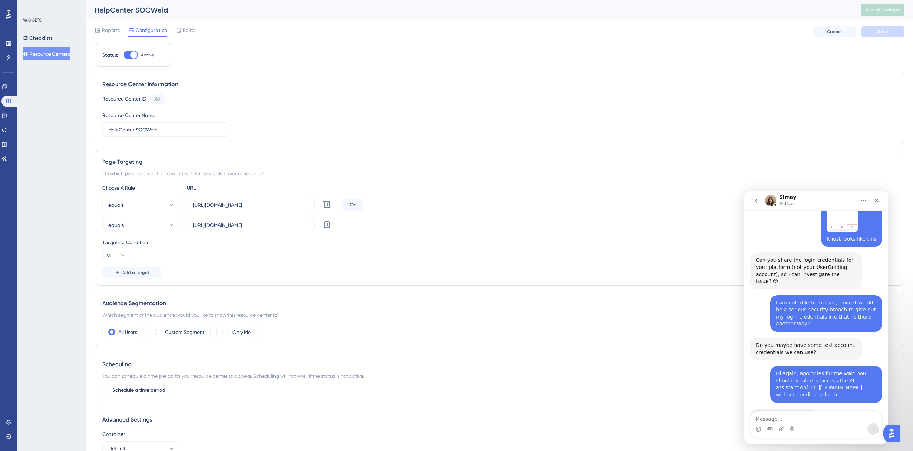
click at [797, 413] on div "Checking this for you." at bounding box center [783, 416] width 55 height 7
click at [815, 408] on div "Checking this for you. Simay • 3m ago" at bounding box center [816, 424] width 132 height 32
click at [451, 64] on div "Status: Active Resource Center Information Resource Center ID: 5101 Copy Resour…" at bounding box center [500, 255] width 810 height 425
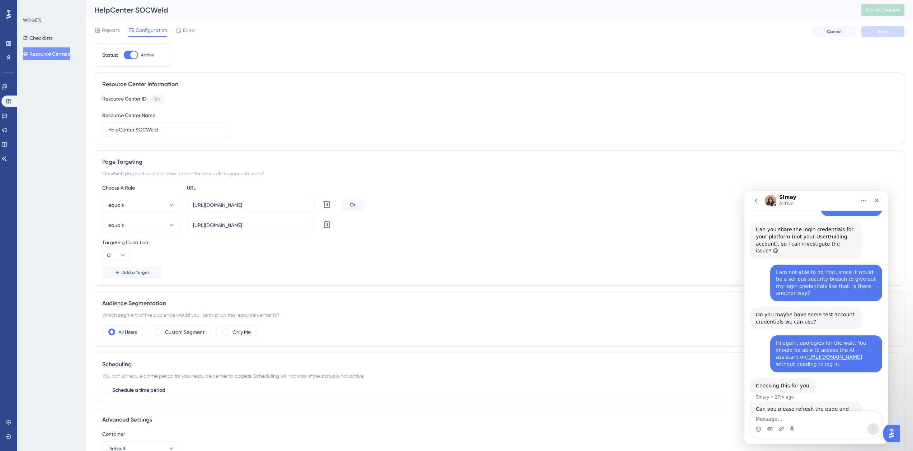
click at [802, 409] on div "Can you please refresh the page and check again? This should be fixed now. Sima…" at bounding box center [816, 420] width 132 height 38
click at [798, 412] on textarea "Message…" at bounding box center [815, 417] width 131 height 12
type textarea "I refreshed, but it's still not showing the field."
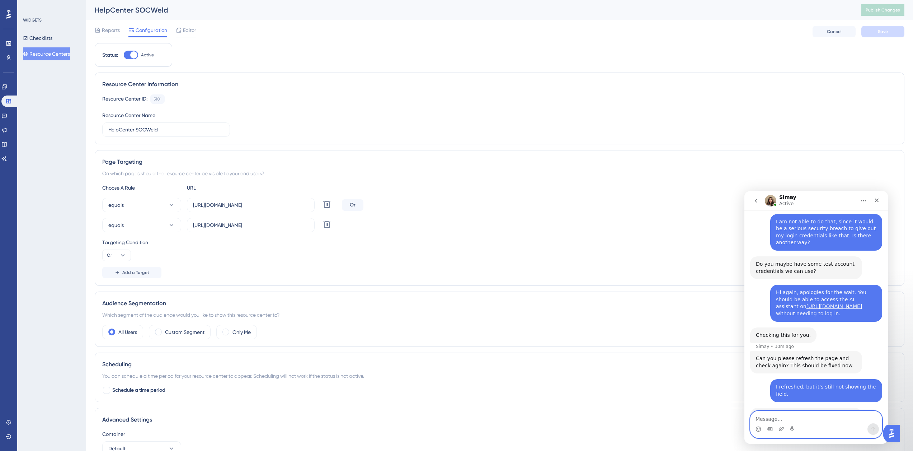
scroll to position [358, 0]
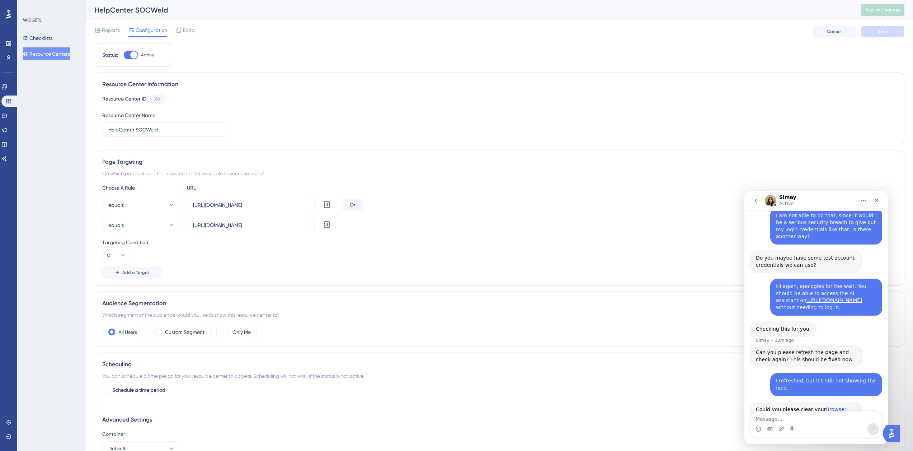
click at [840, 406] on link "Browser Cache" at bounding box center [801, 412] width 90 height 13
click at [823, 413] on link "Flush your DNS" at bounding box center [806, 419] width 100 height 13
